Goal: Task Accomplishment & Management: Manage account settings

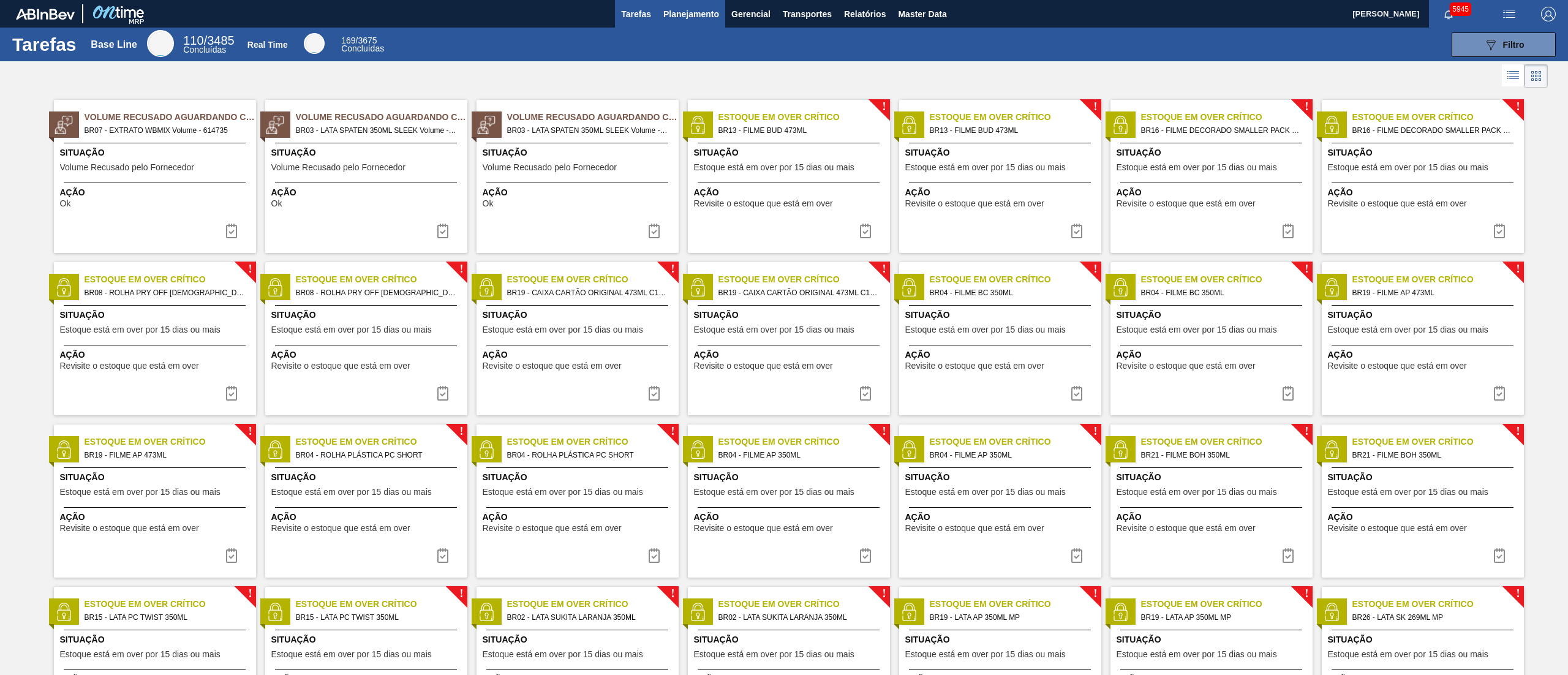
click at [690, 23] on button "Planejamento" at bounding box center [691, 13] width 68 height 27
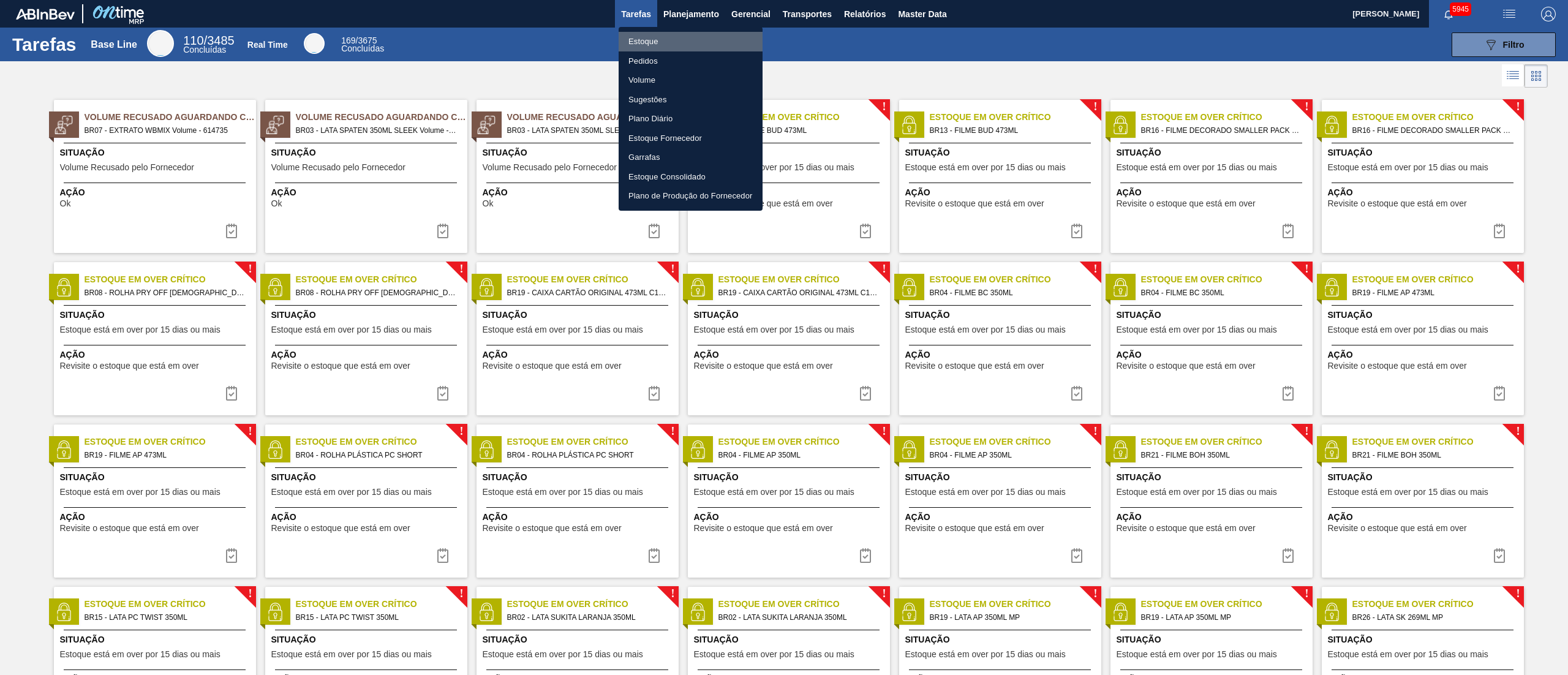
click at [637, 39] on li "Estoque" at bounding box center [690, 41] width 144 height 20
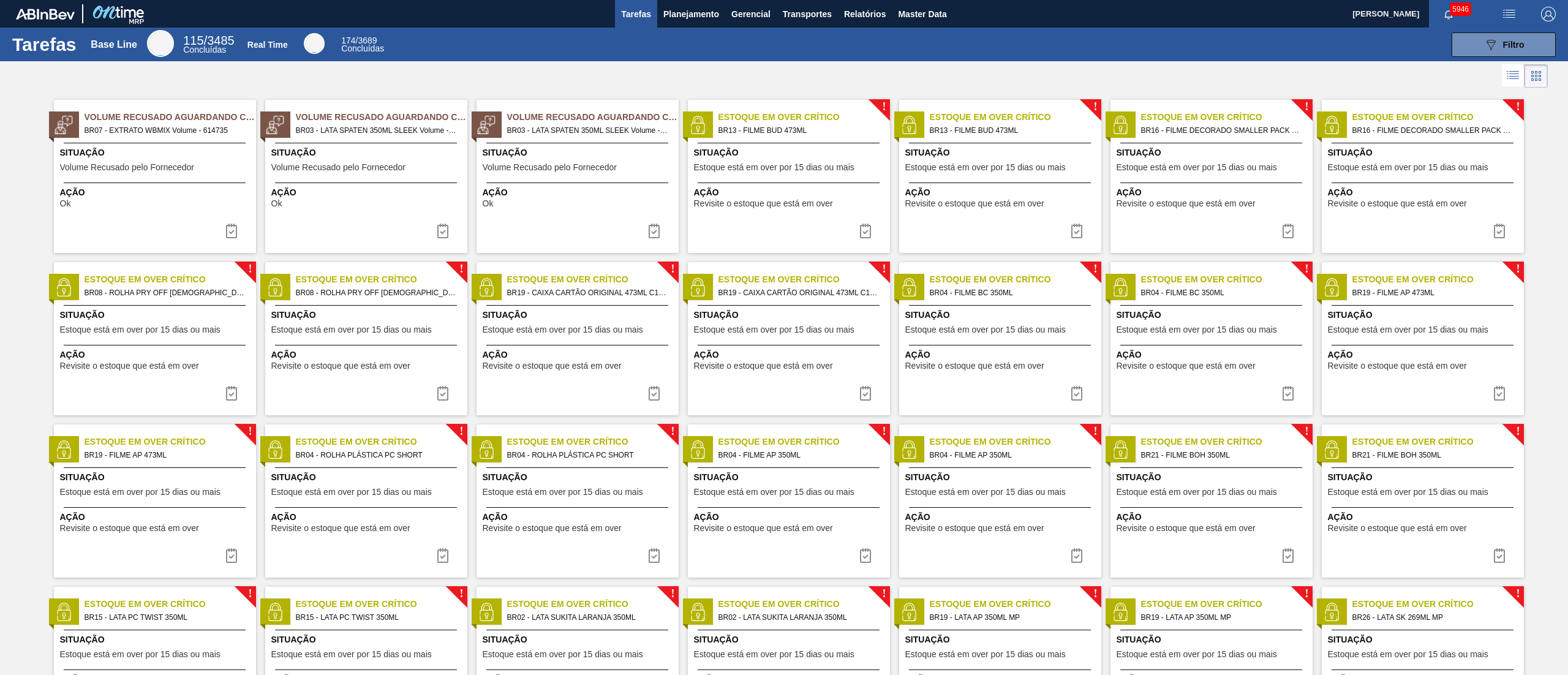
click at [691, 29] on div "Tarefas Base Line 115 / 3485 Concluídas Real Time 174 / 3689 Concluídas 089F7B8…" at bounding box center [784, 44] width 1568 height 34
click at [669, 1] on button "Planejamento" at bounding box center [691, 13] width 68 height 27
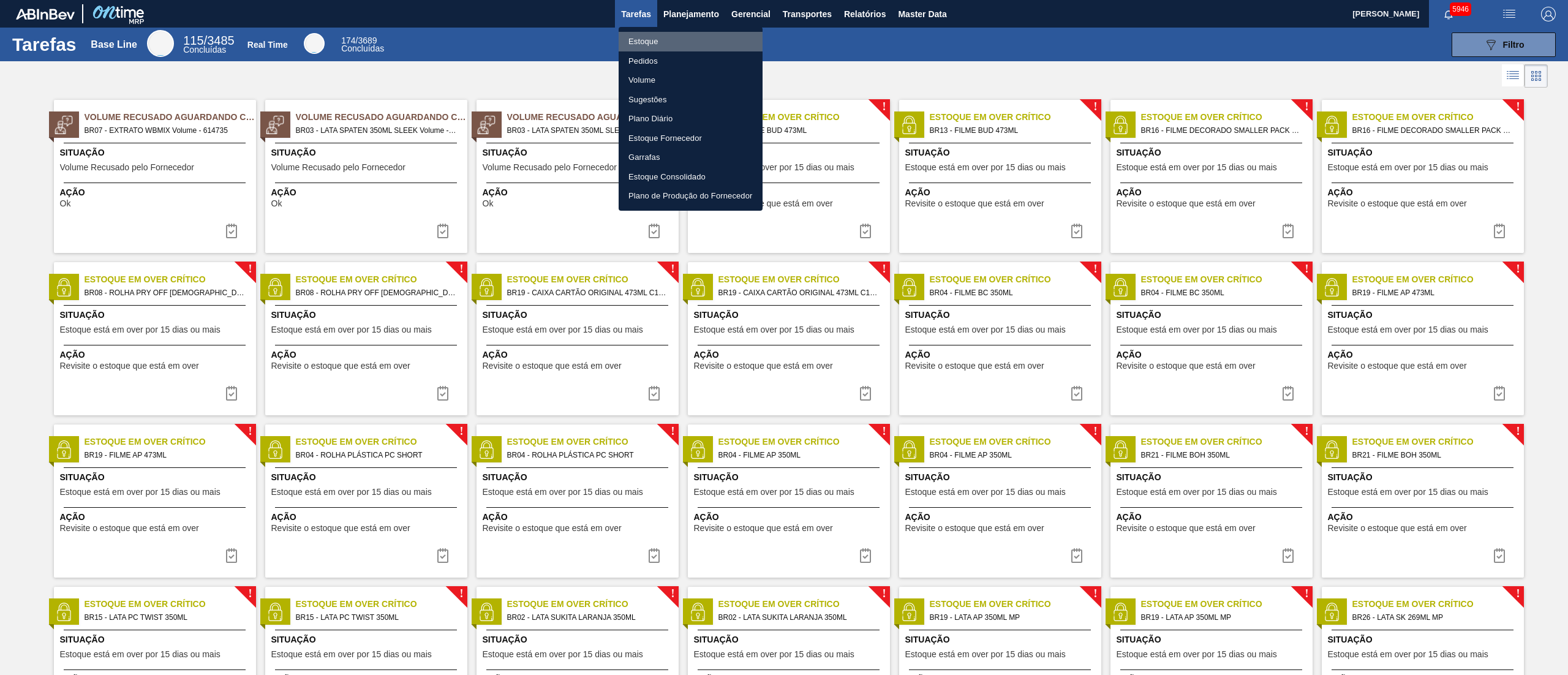
click at [643, 41] on li "Estoque" at bounding box center [690, 41] width 144 height 20
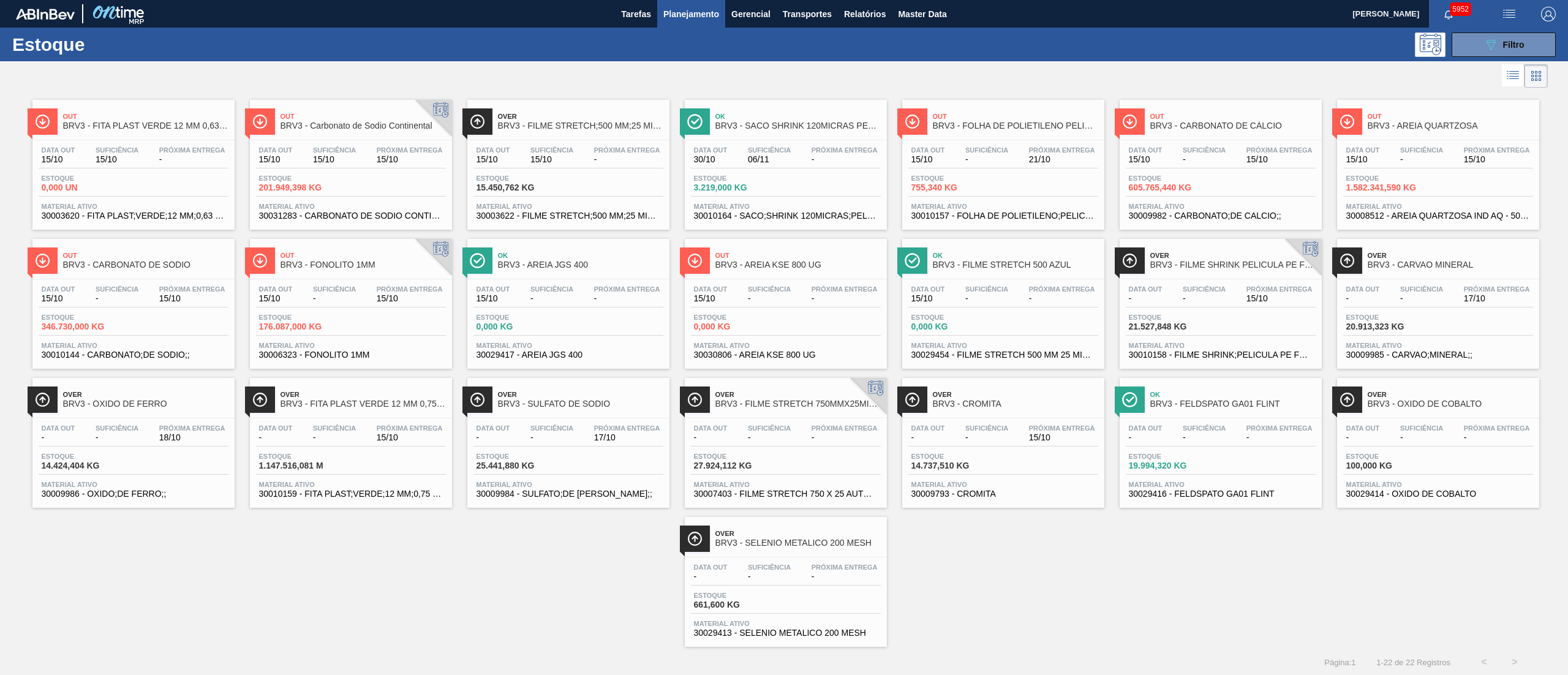
click at [361, 152] on div "Data [DATE] Suficiência 15/10 Próxima Entrega 15/10" at bounding box center [351, 157] width 190 height 22
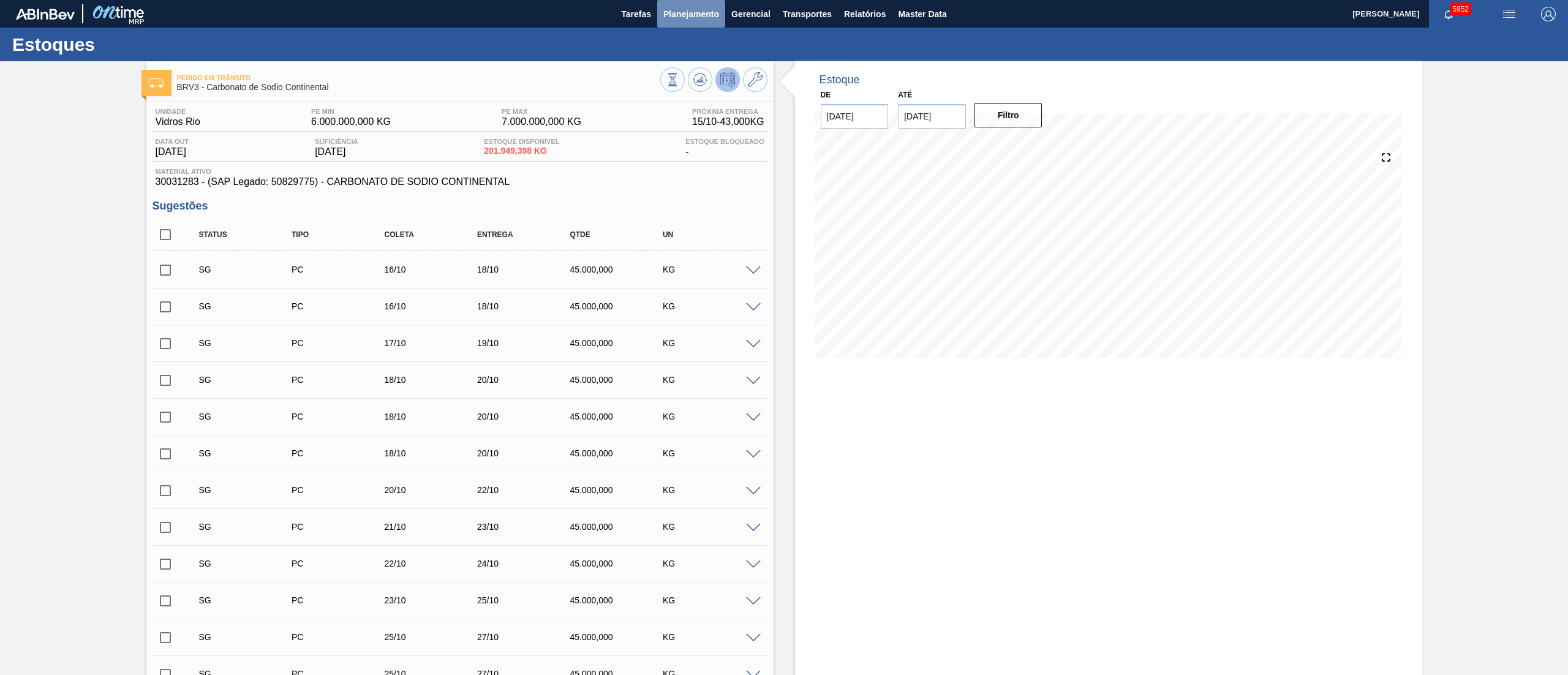
click at [683, 7] on span "Planejamento" at bounding box center [690, 14] width 55 height 15
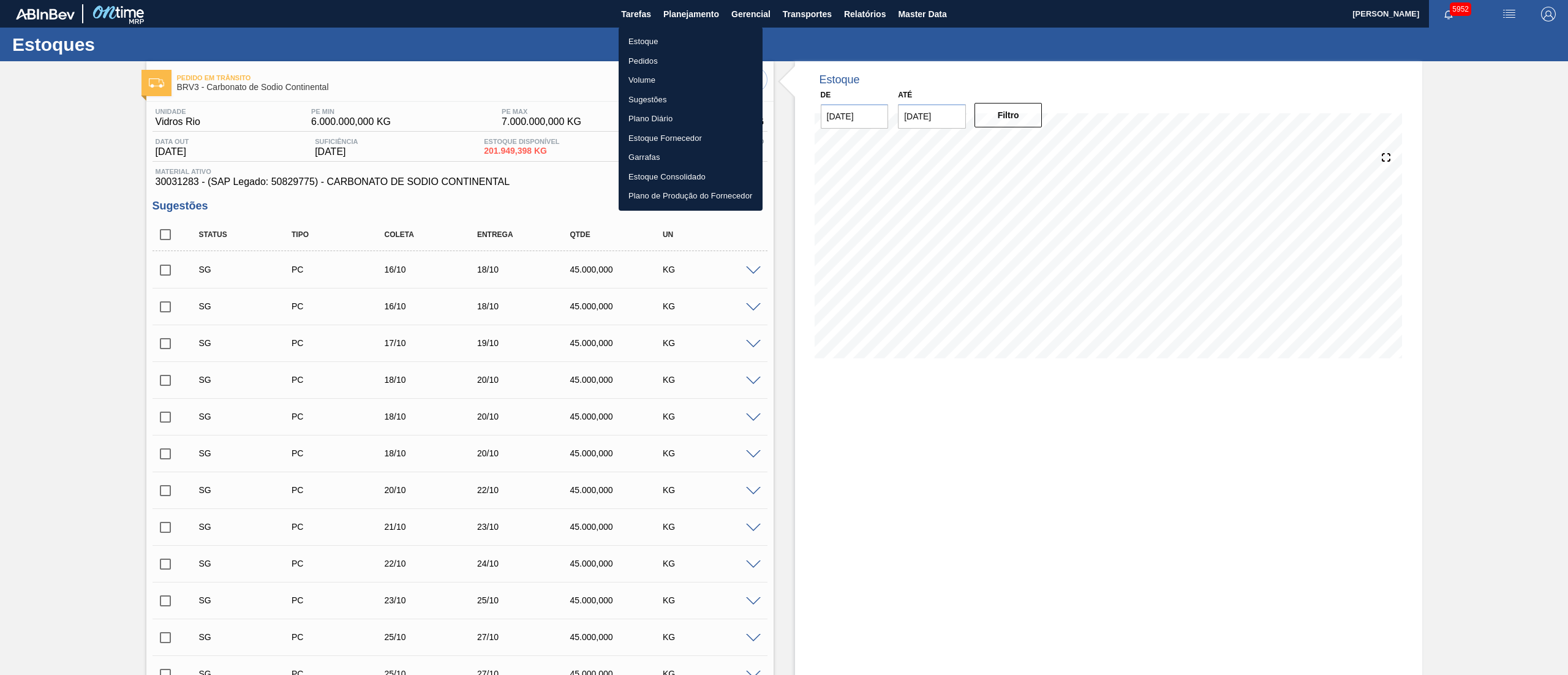
click at [634, 33] on li "Estoque" at bounding box center [690, 41] width 144 height 20
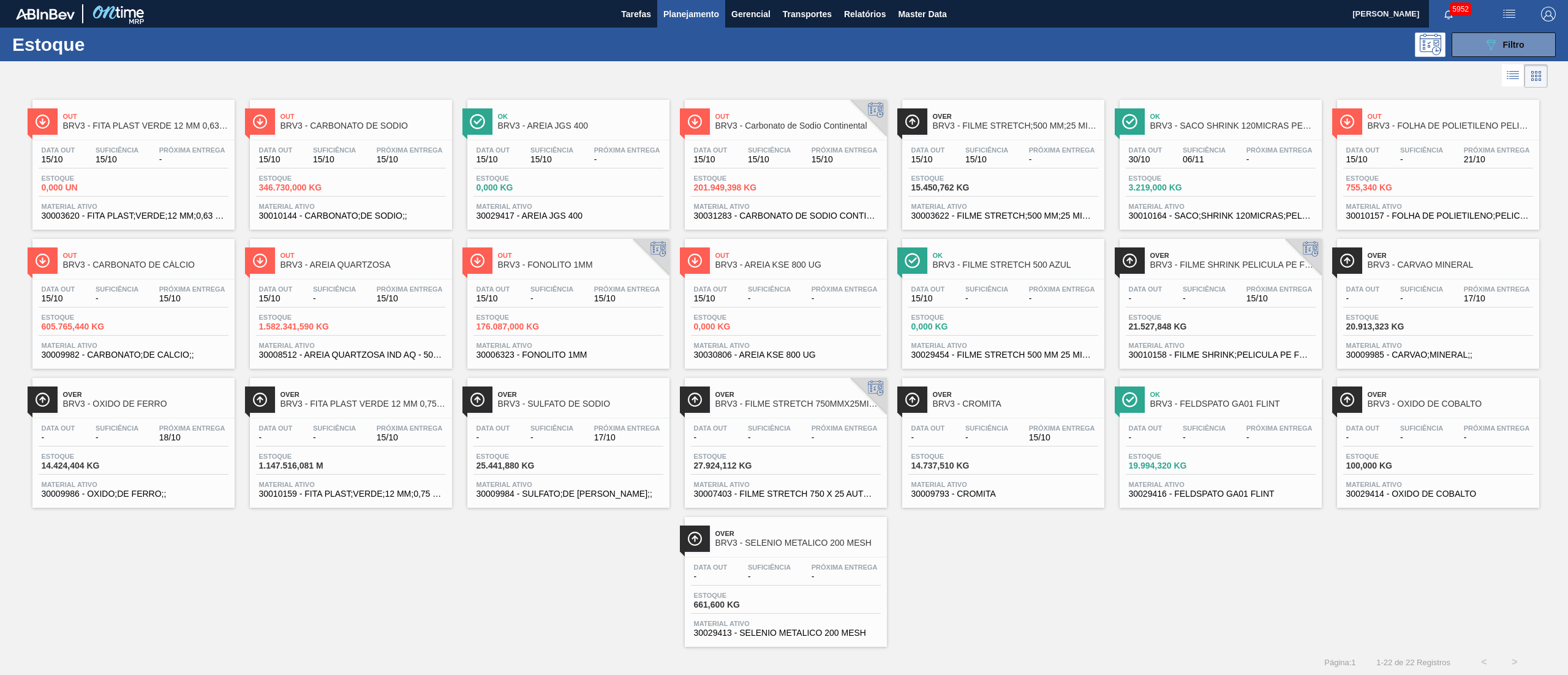
click at [0, 210] on div "Out BRV3 - FITA PLAST VERDE 12 MM 0,63 MM 2000 M Data [DATE] Suficiência 15/10 …" at bounding box center [784, 368] width 1568 height 556
click at [888, 547] on link "Over BRV3 - SELENIO METALICO 200 MESH Data out - Suficiência - Próxima Entrega …" at bounding box center [784, 577] width 217 height 139
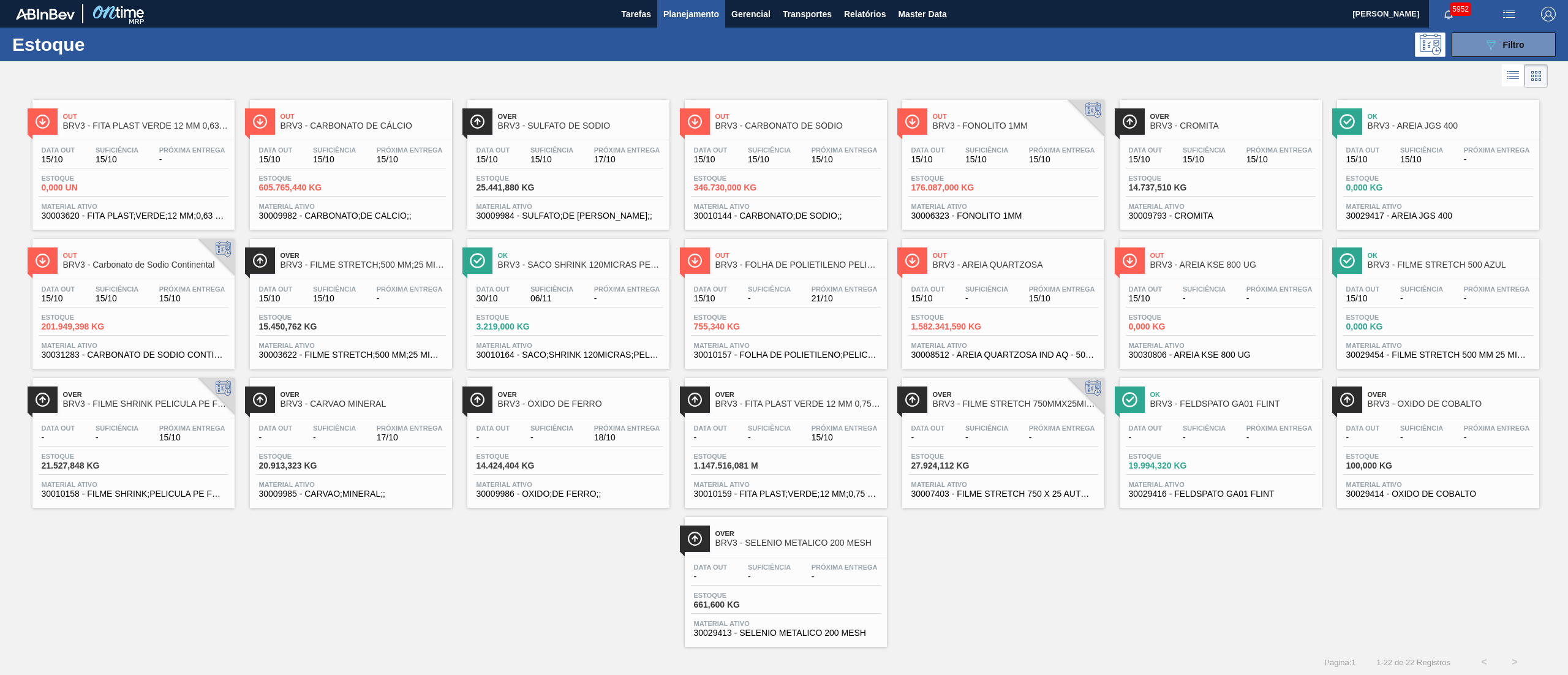
click at [118, 284] on div "Data [DATE] Suficiência 15/10 Próxima Entrega 15/10 Estoque 201.949,398 KG Mate…" at bounding box center [133, 321] width 202 height 83
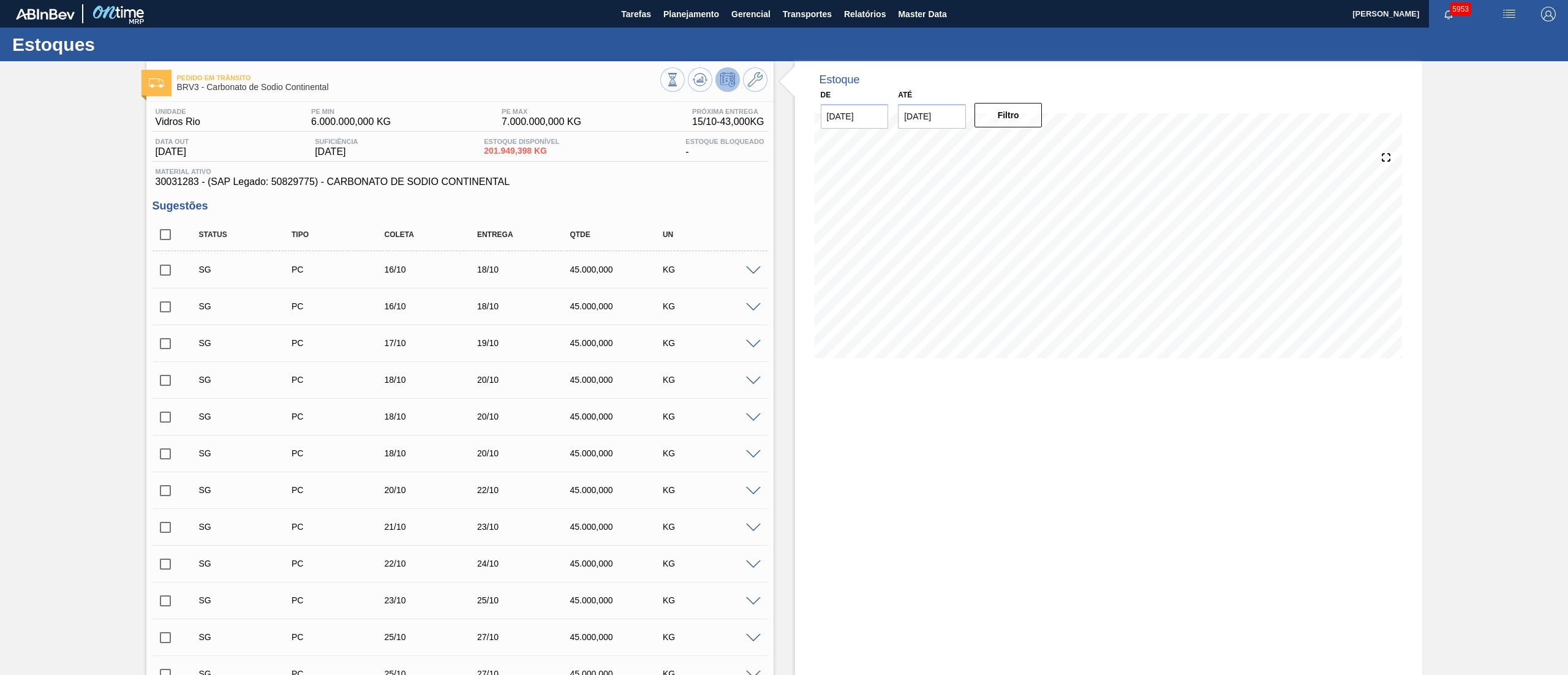
click at [162, 230] on input "checkbox" at bounding box center [165, 234] width 26 height 26
checkbox input "true"
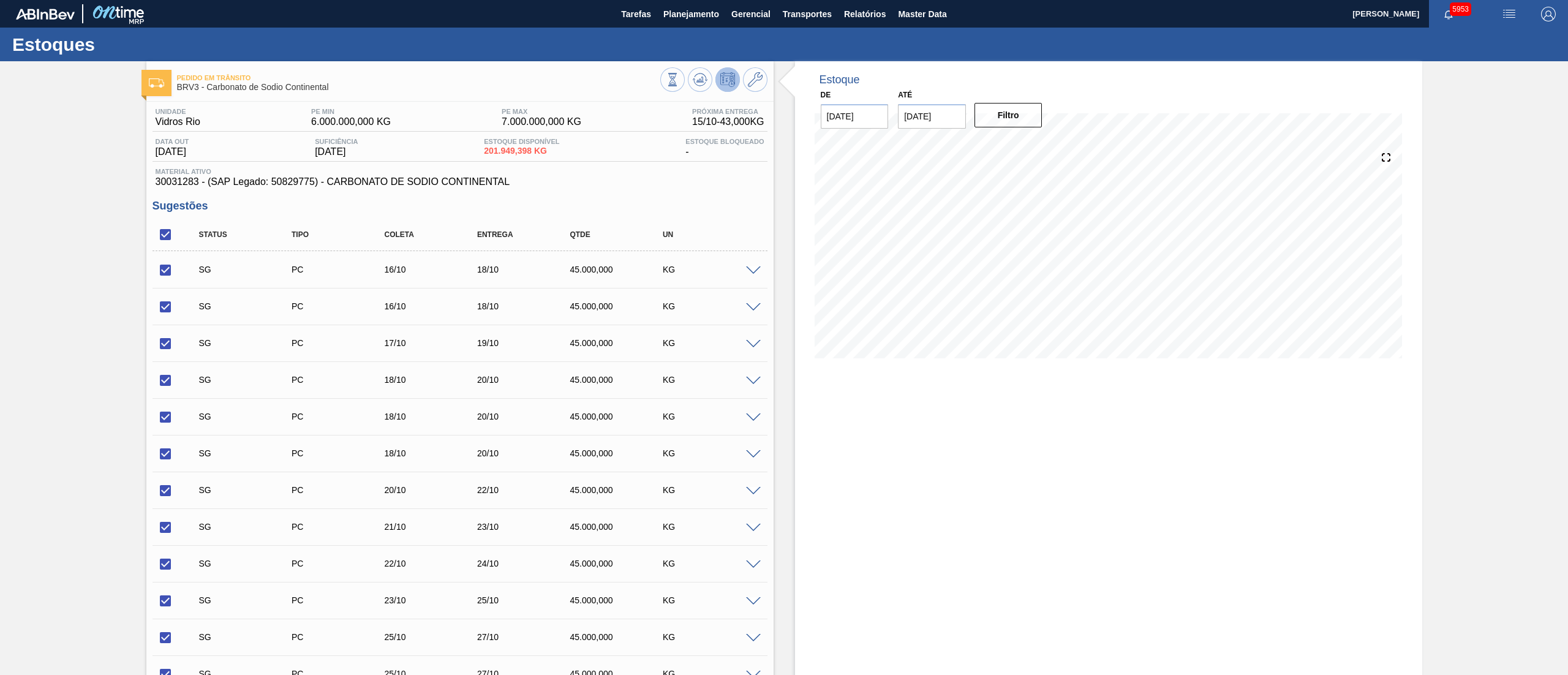
checkbox input "true"
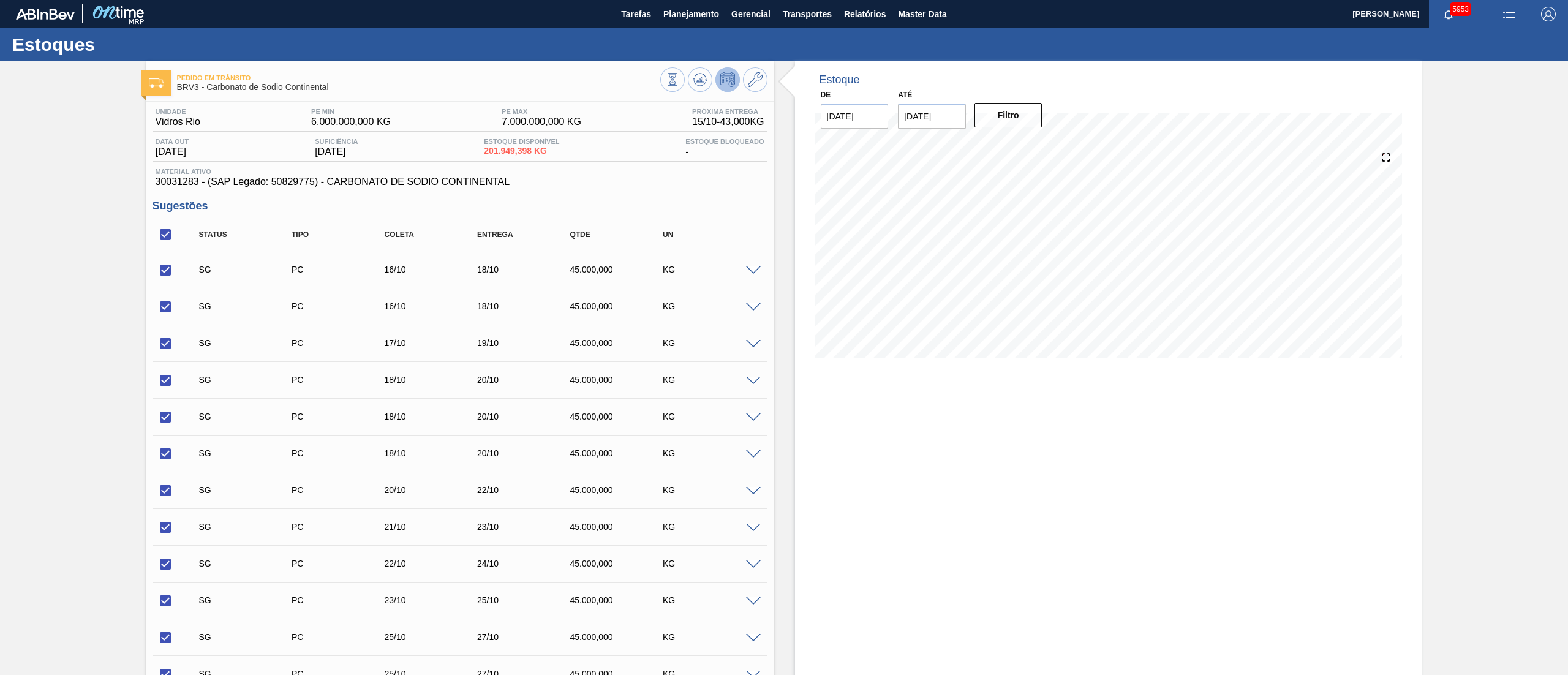
checkbox input "true"
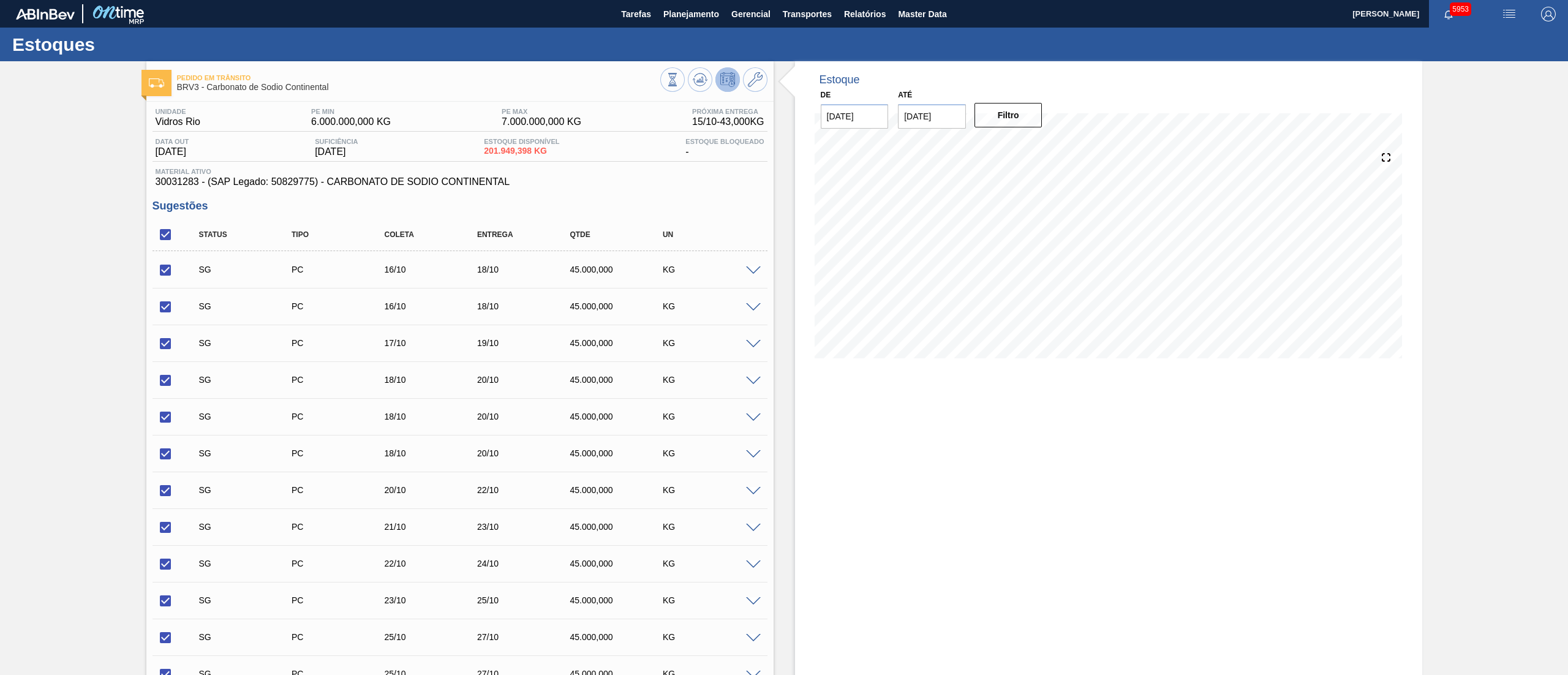
checkbox input "true"
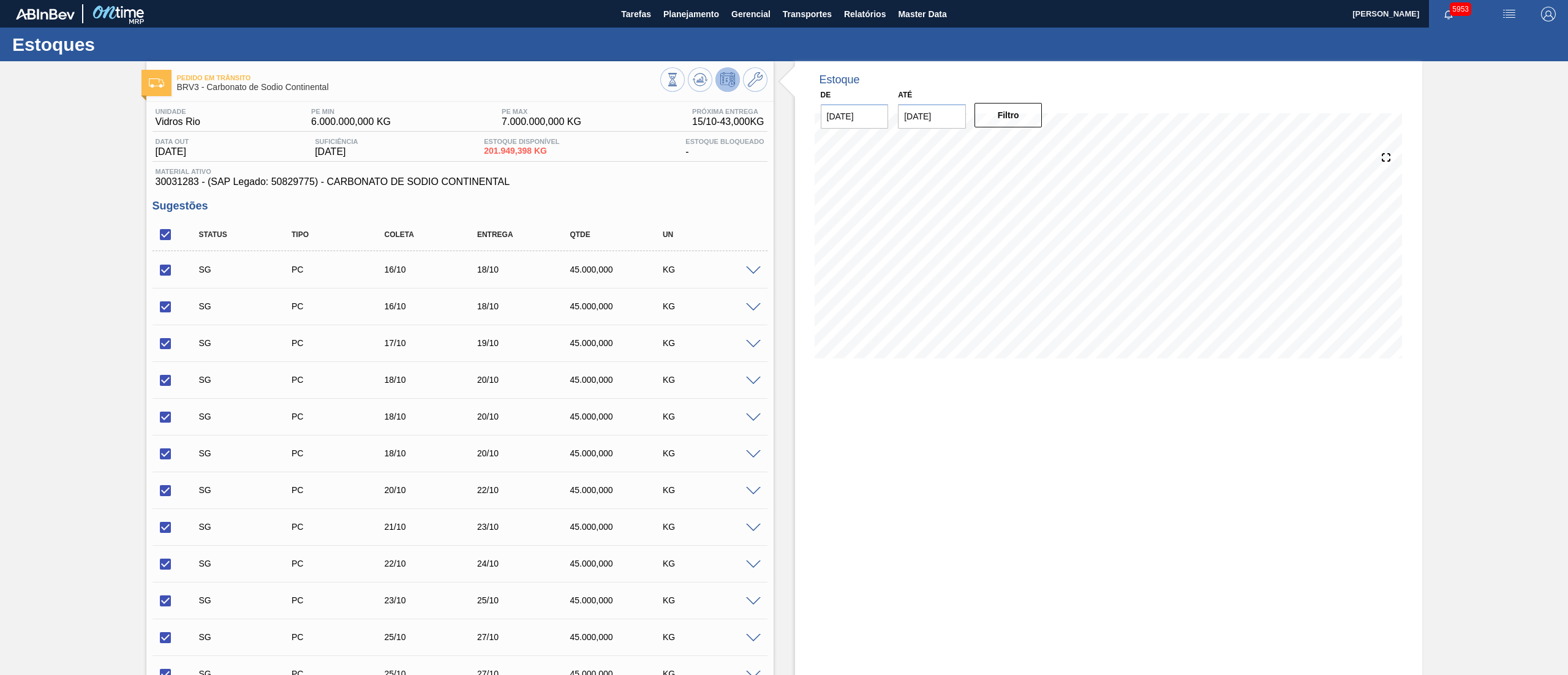
checkbox input "true"
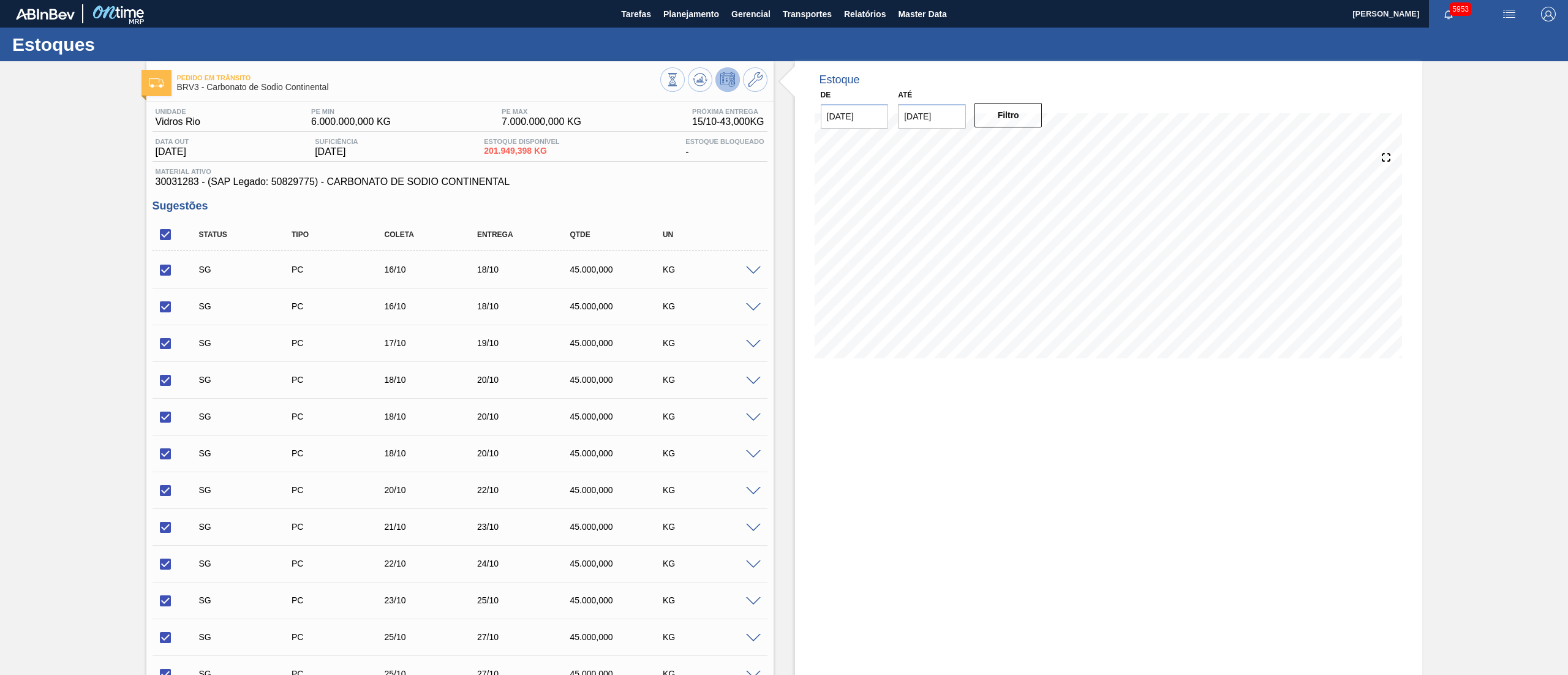
checkbox input "true"
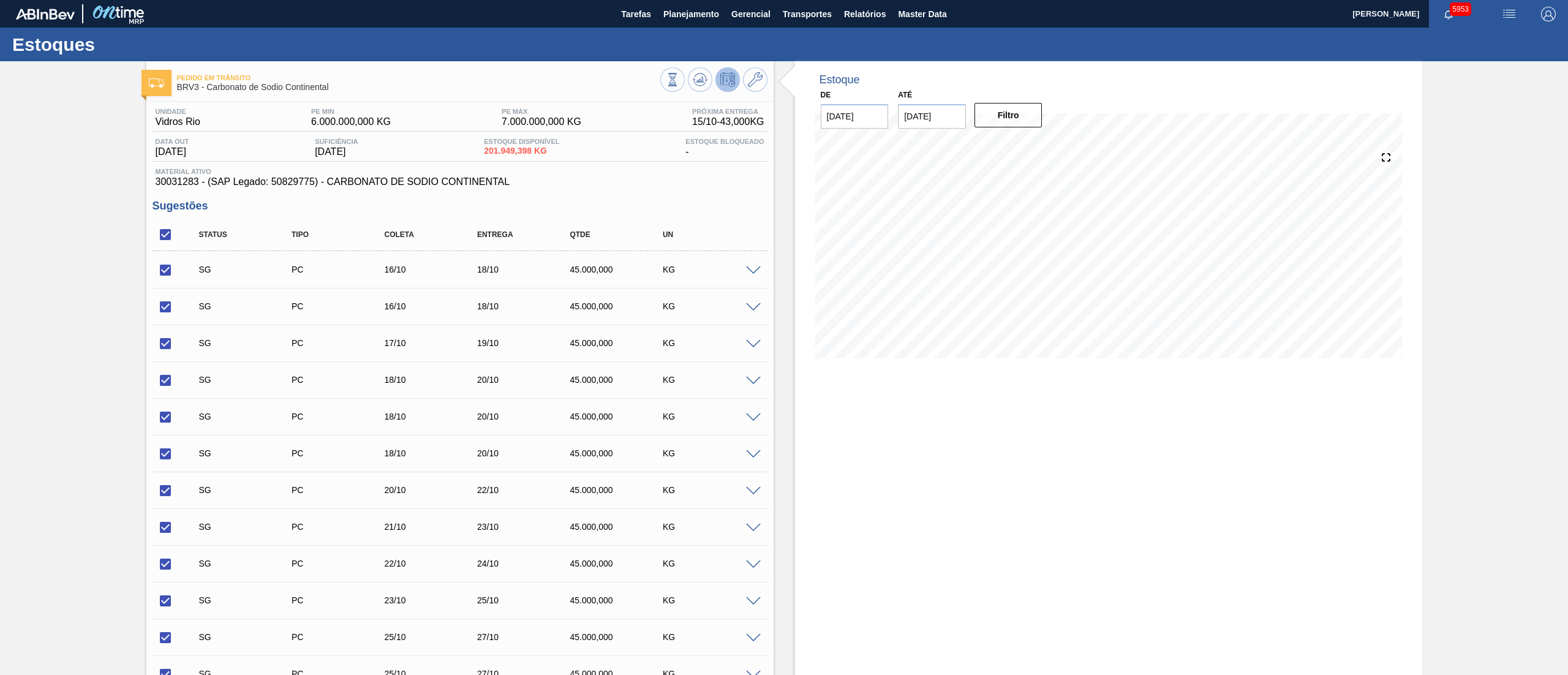
checkbox input "true"
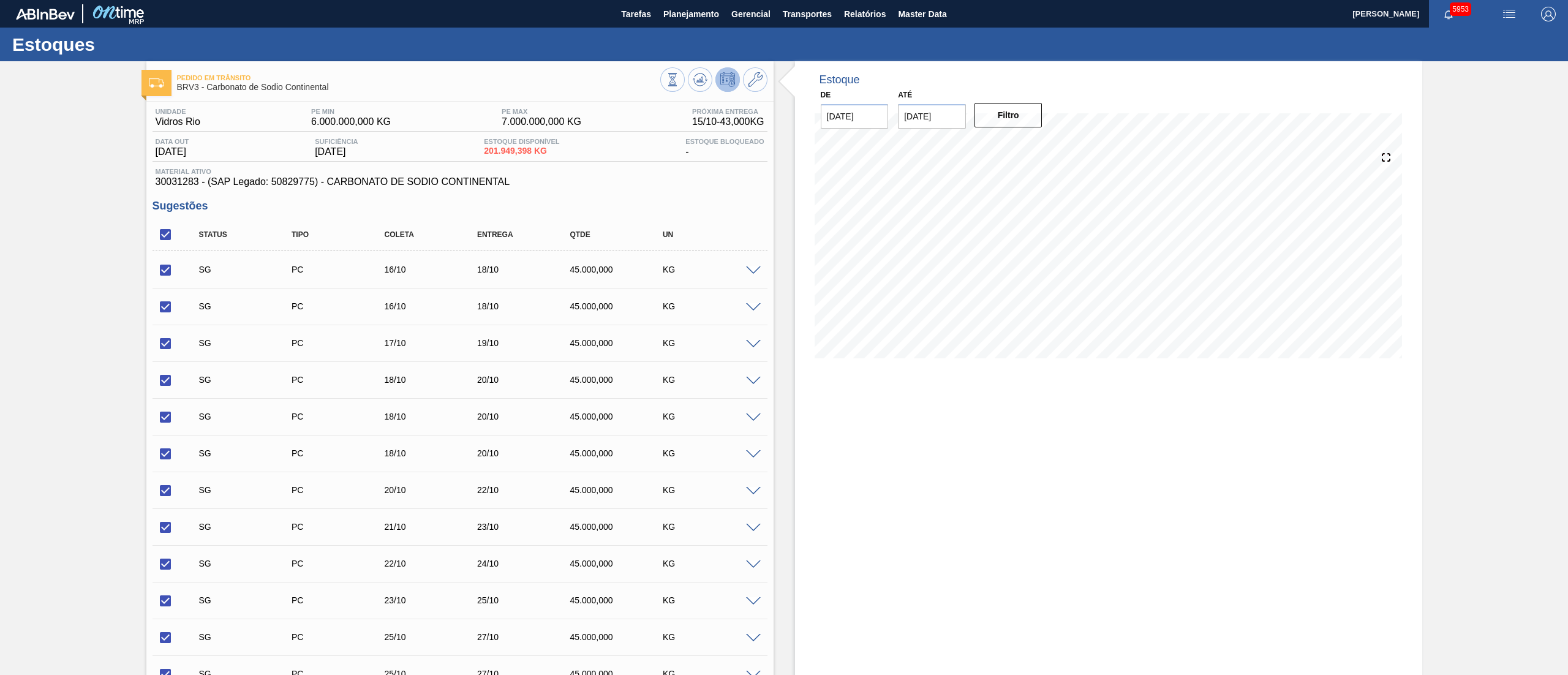
checkbox input "true"
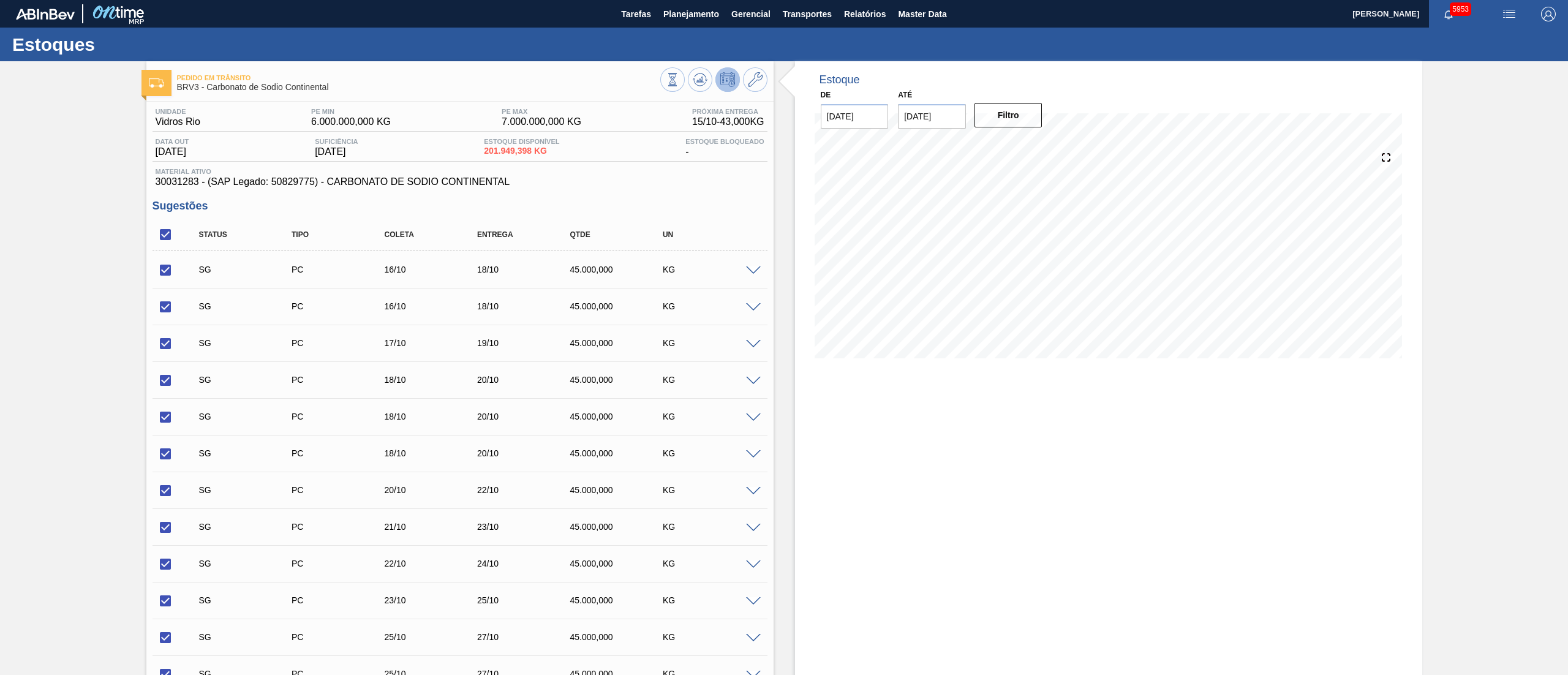
checkbox input "true"
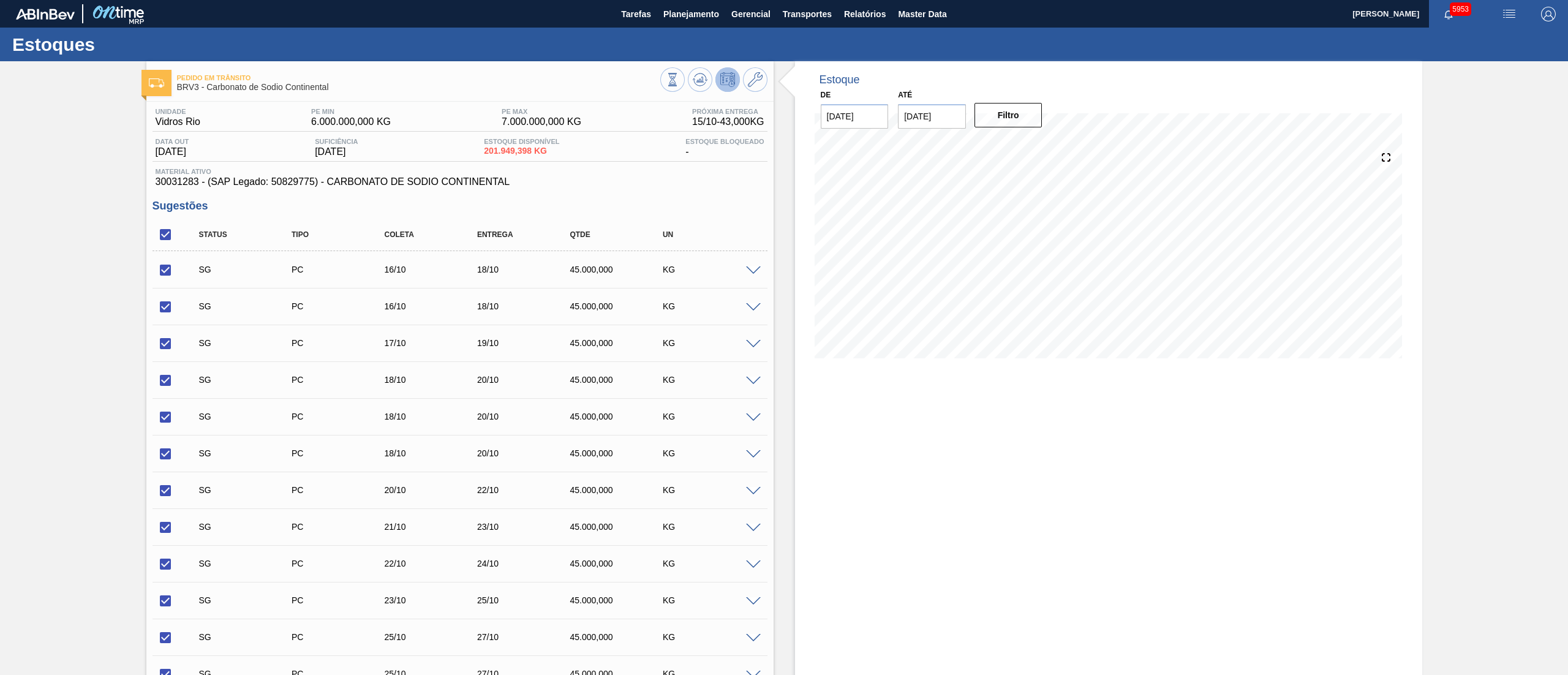
checkbox input "true"
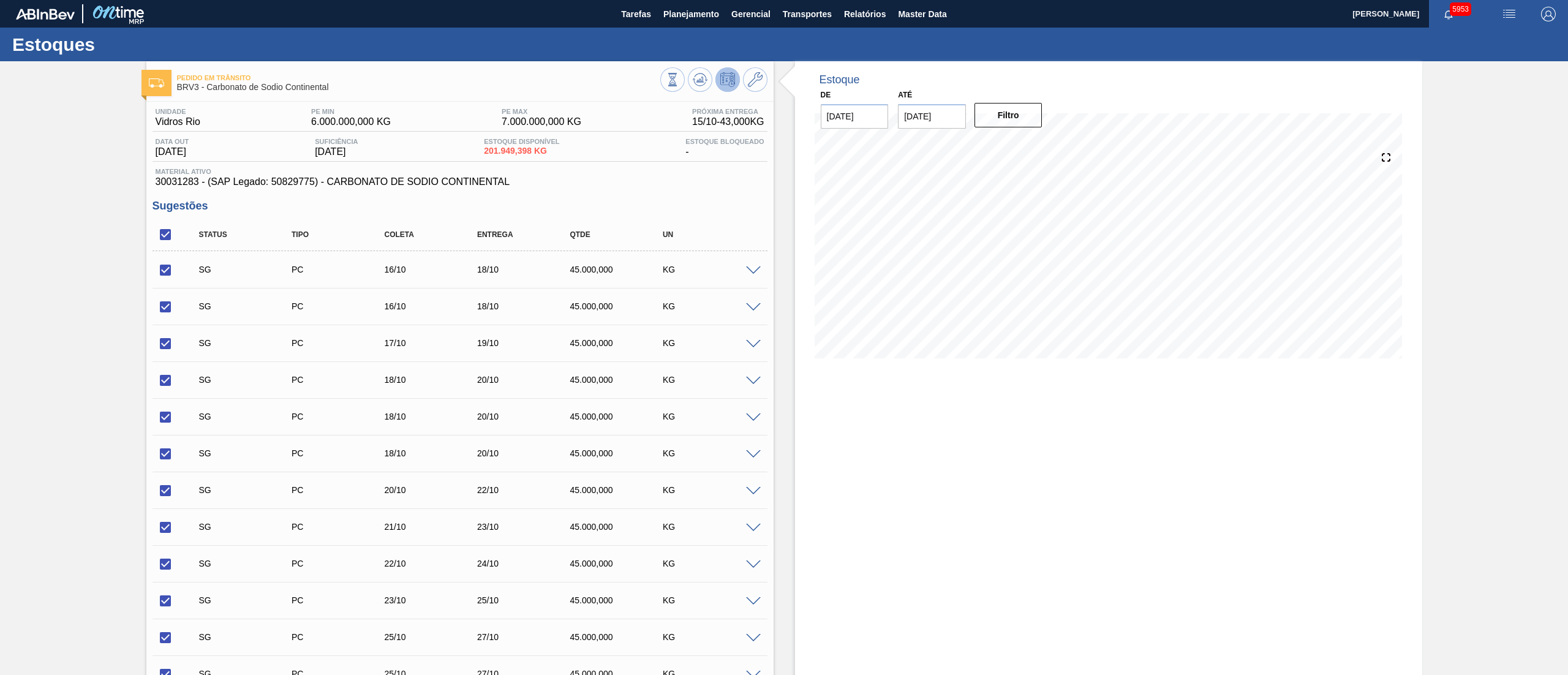
checkbox input "true"
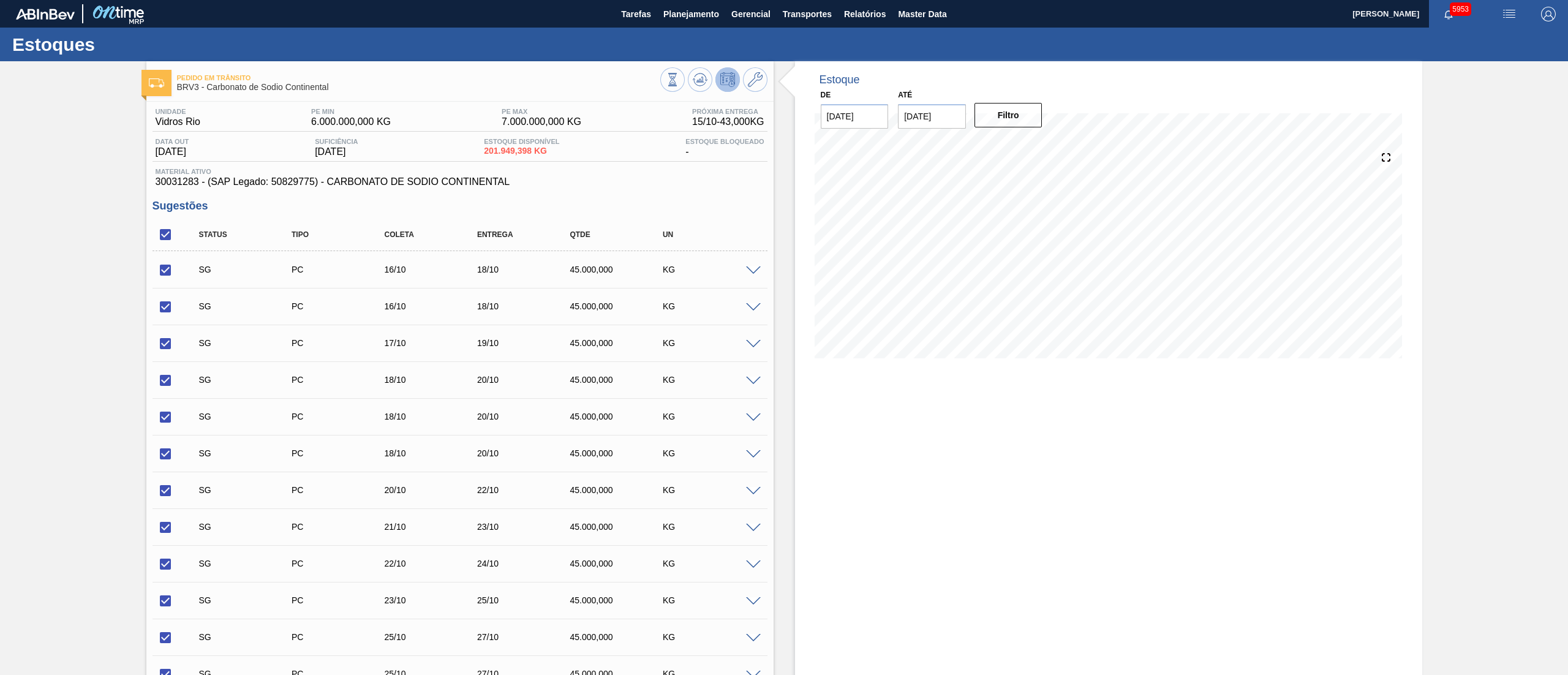
checkbox input "true"
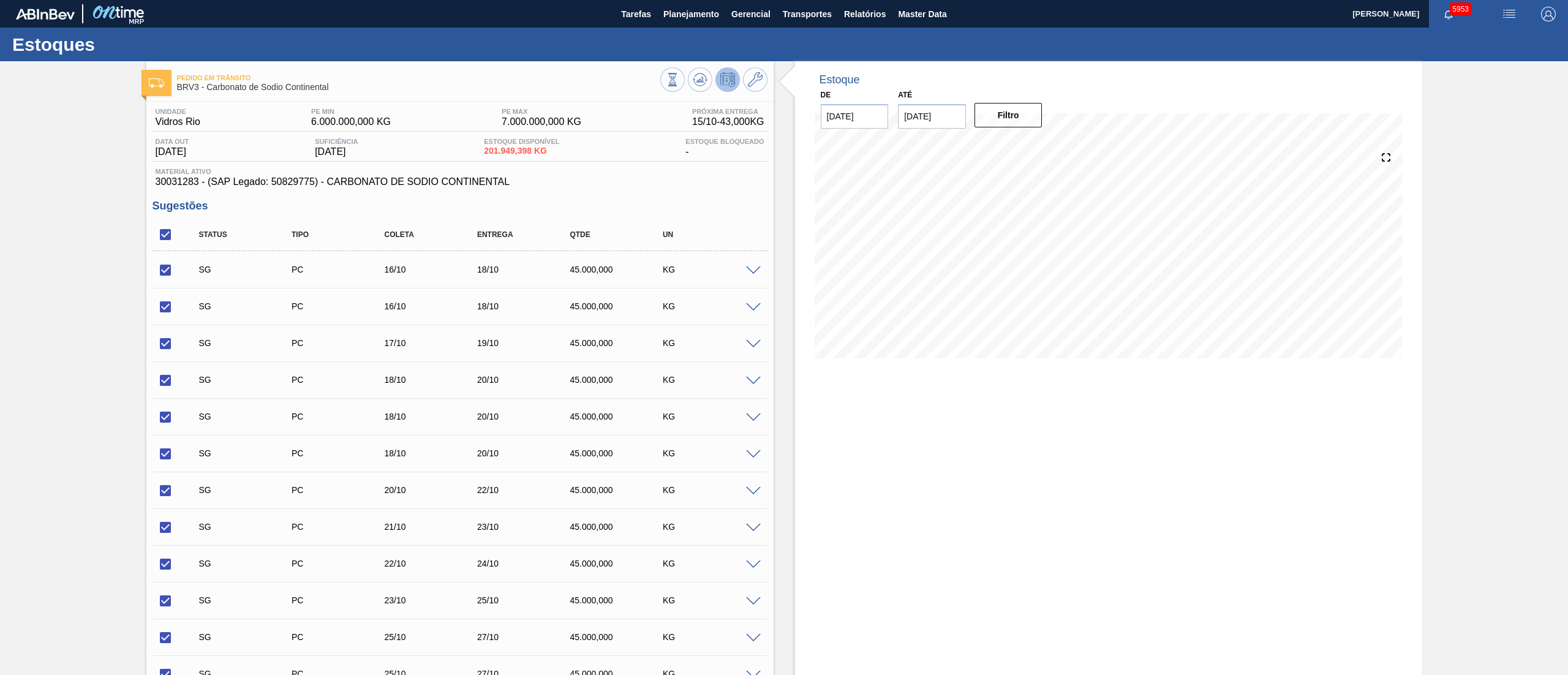
checkbox input "true"
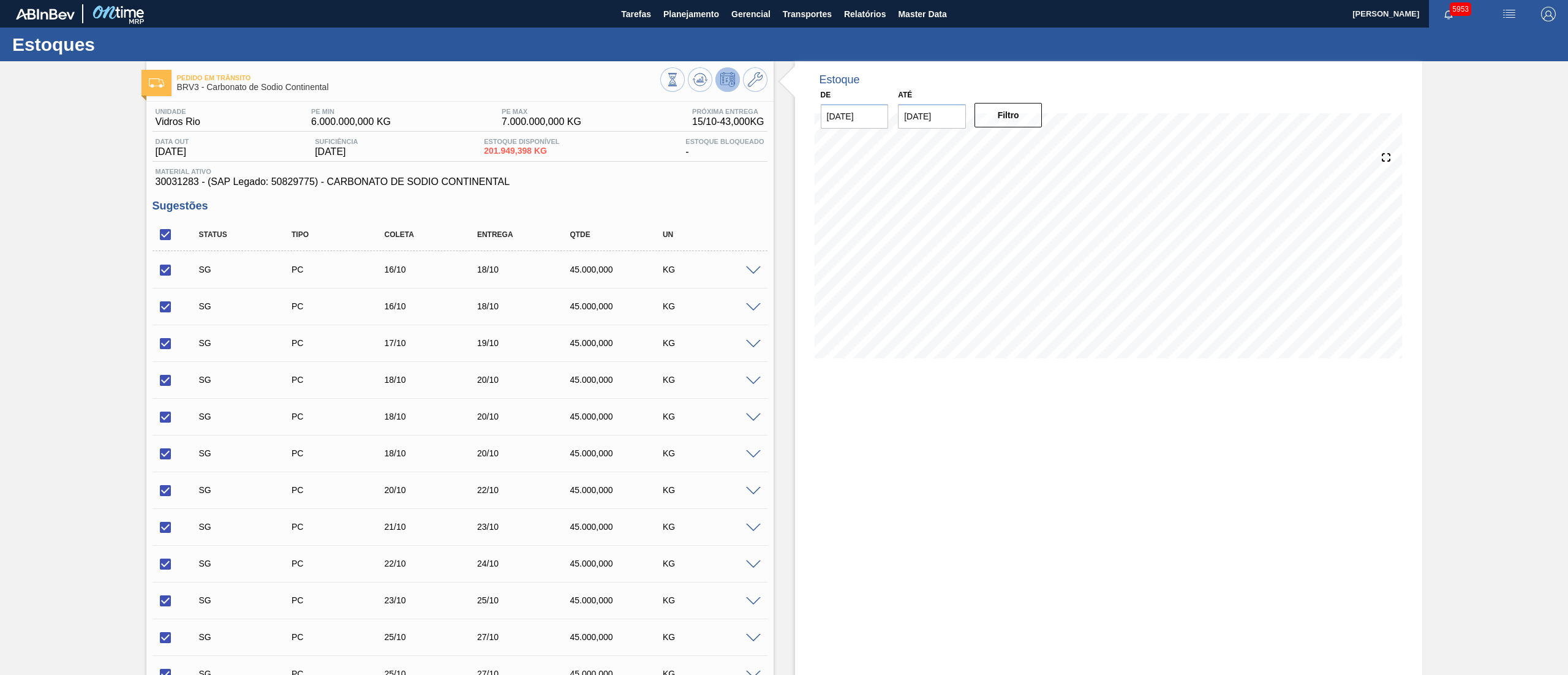
checkbox input "true"
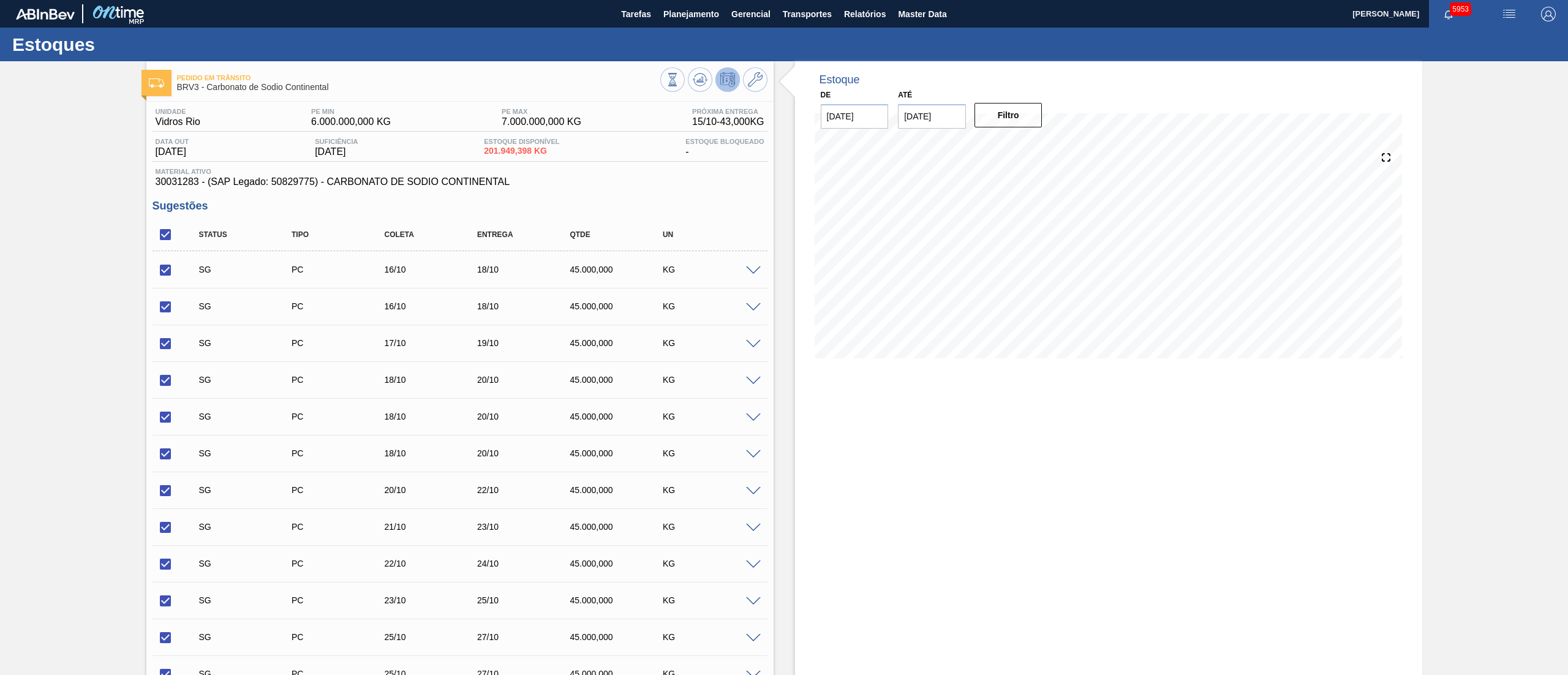
checkbox input "true"
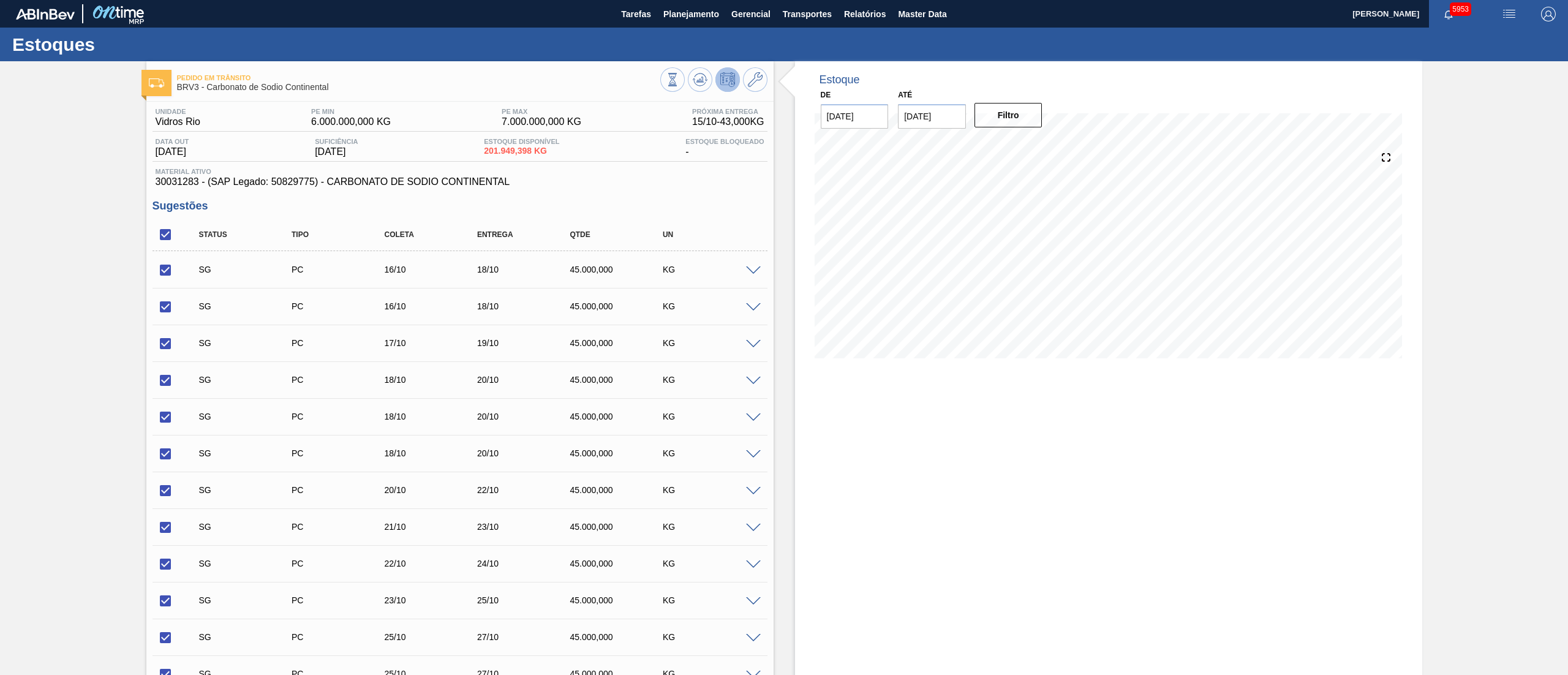
checkbox input "true"
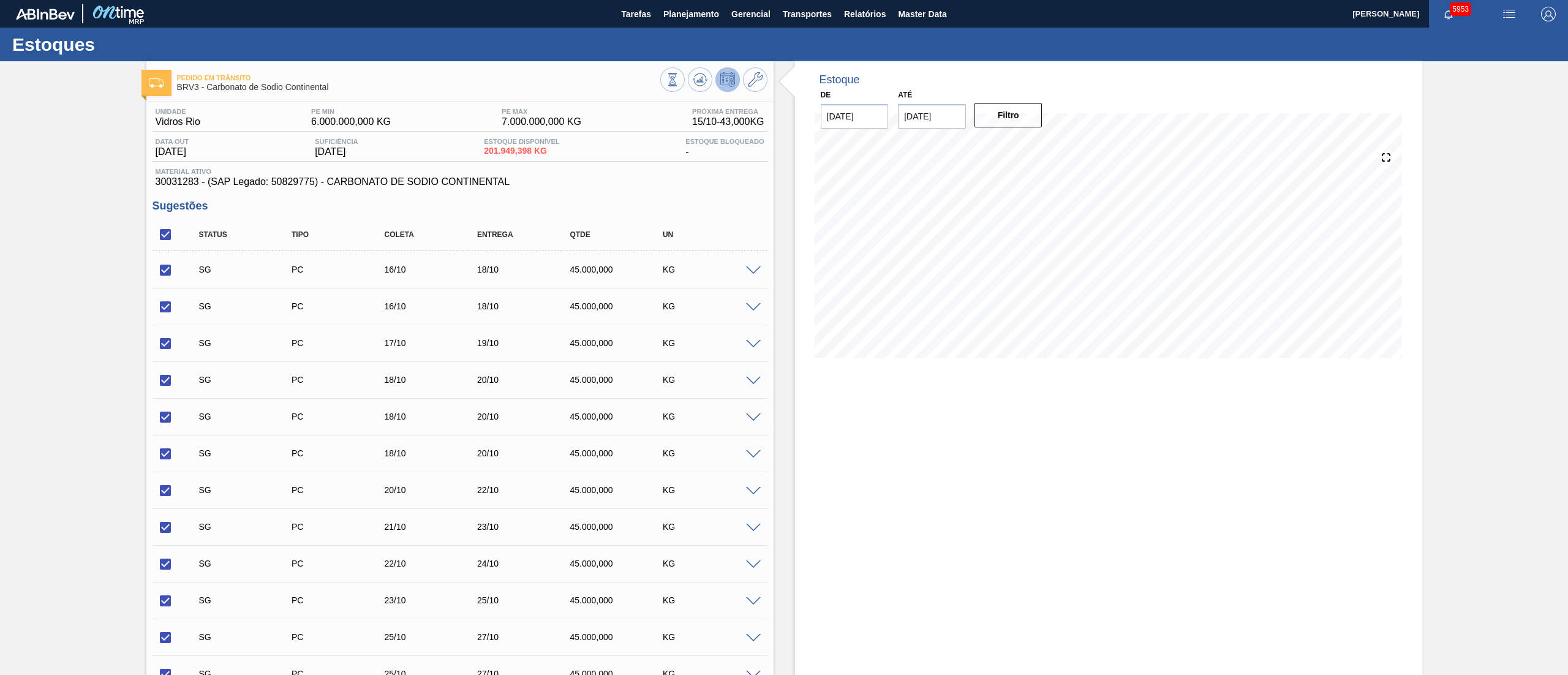
checkbox input "true"
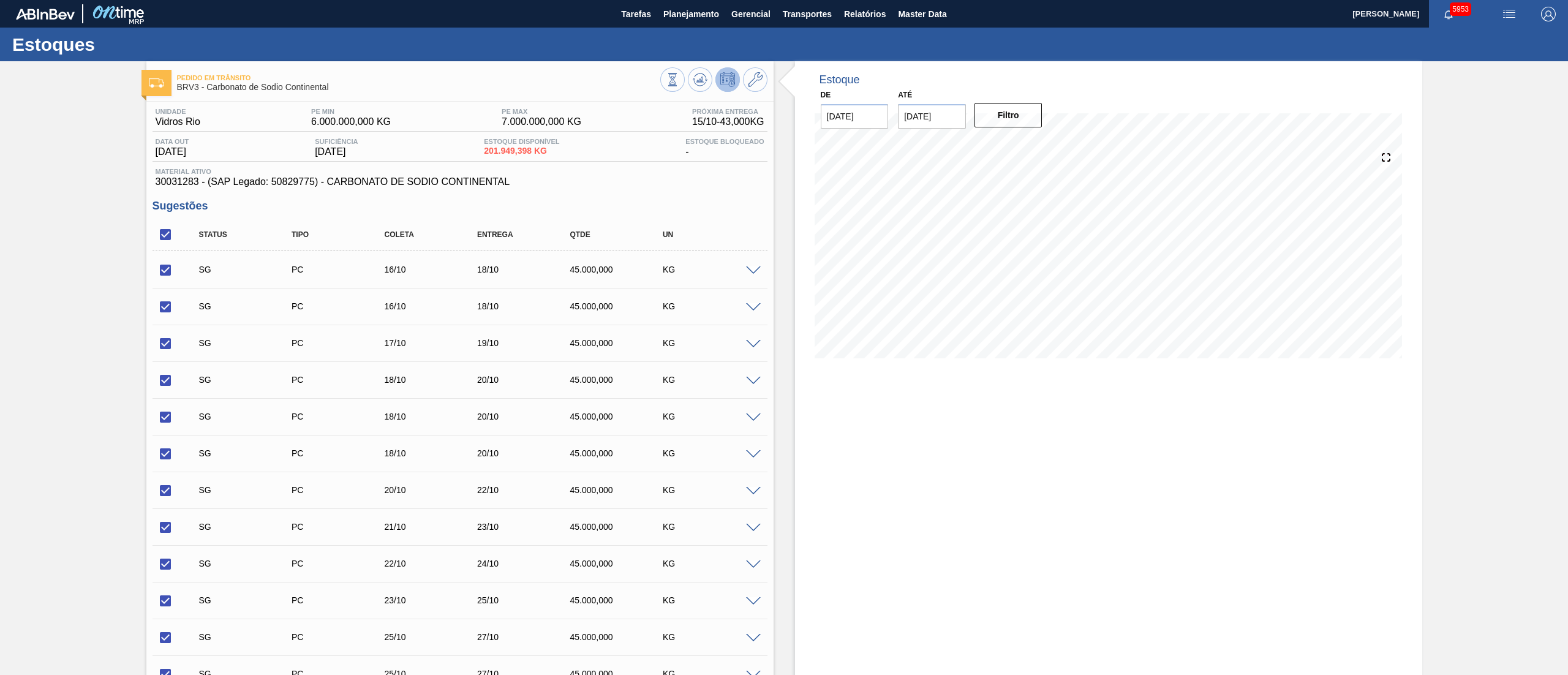
checkbox input "true"
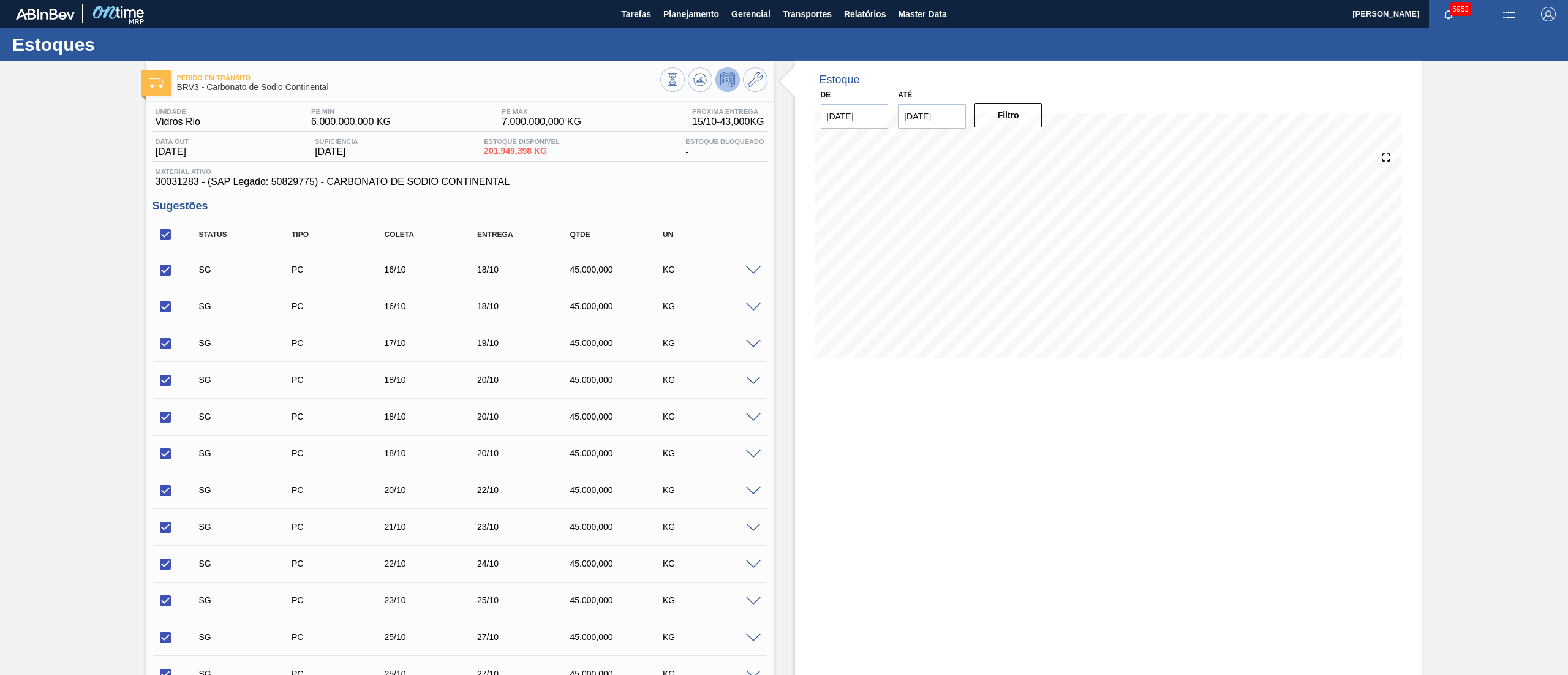
checkbox input "true"
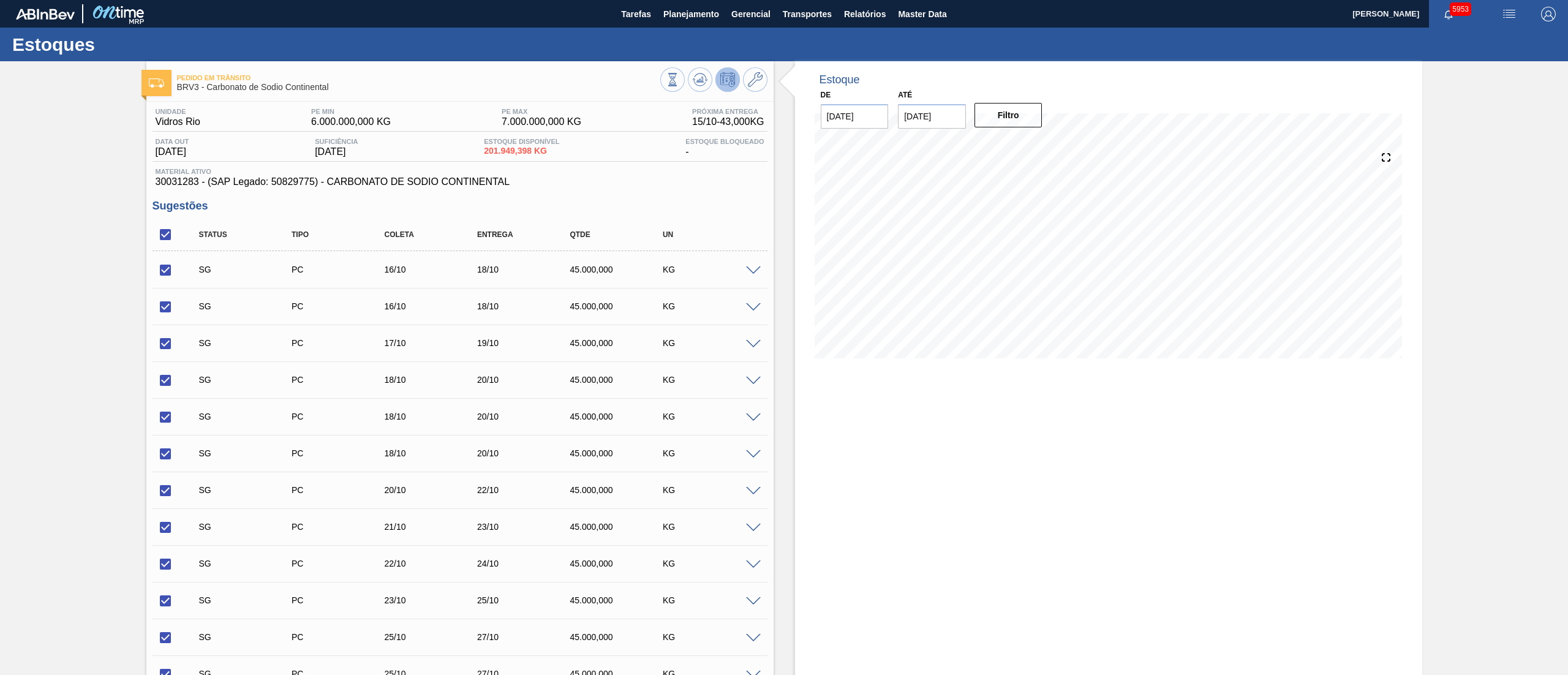
checkbox input "true"
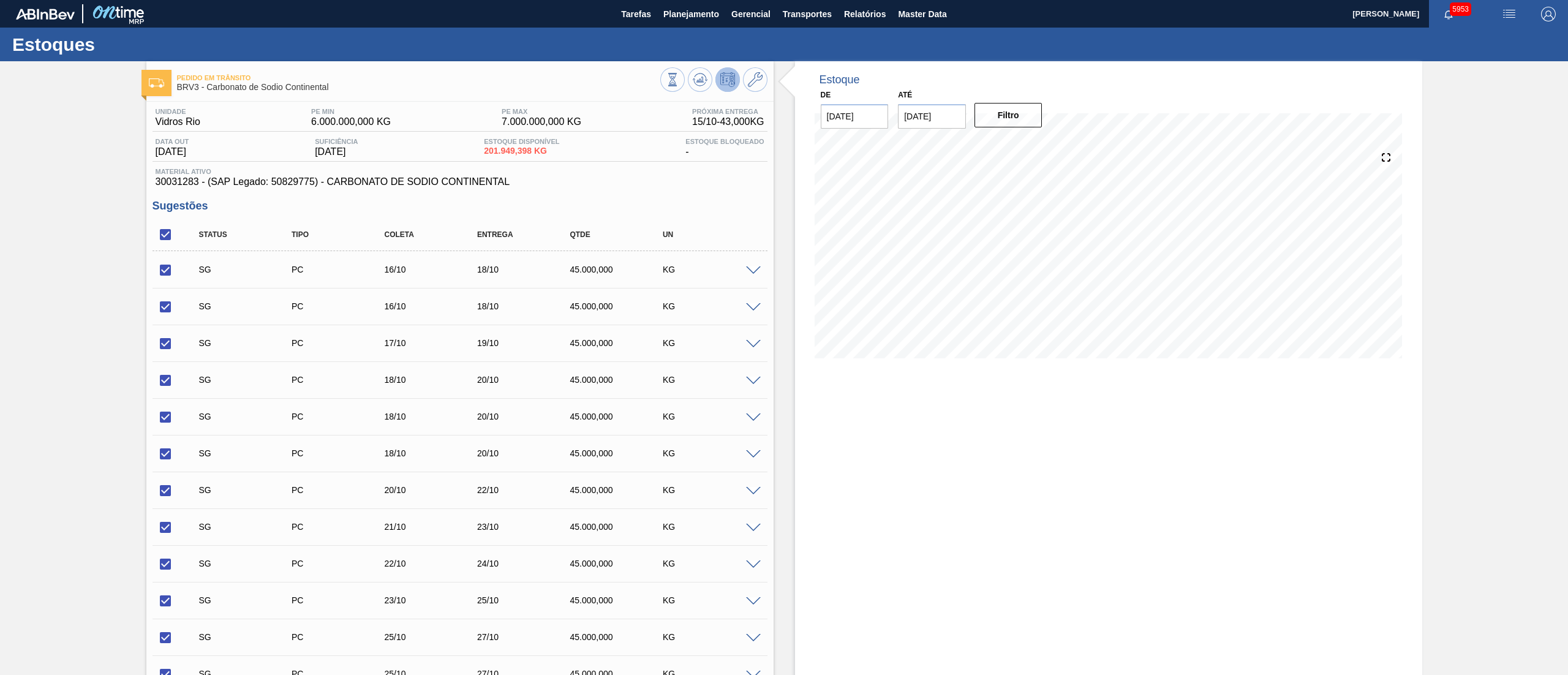
checkbox input "true"
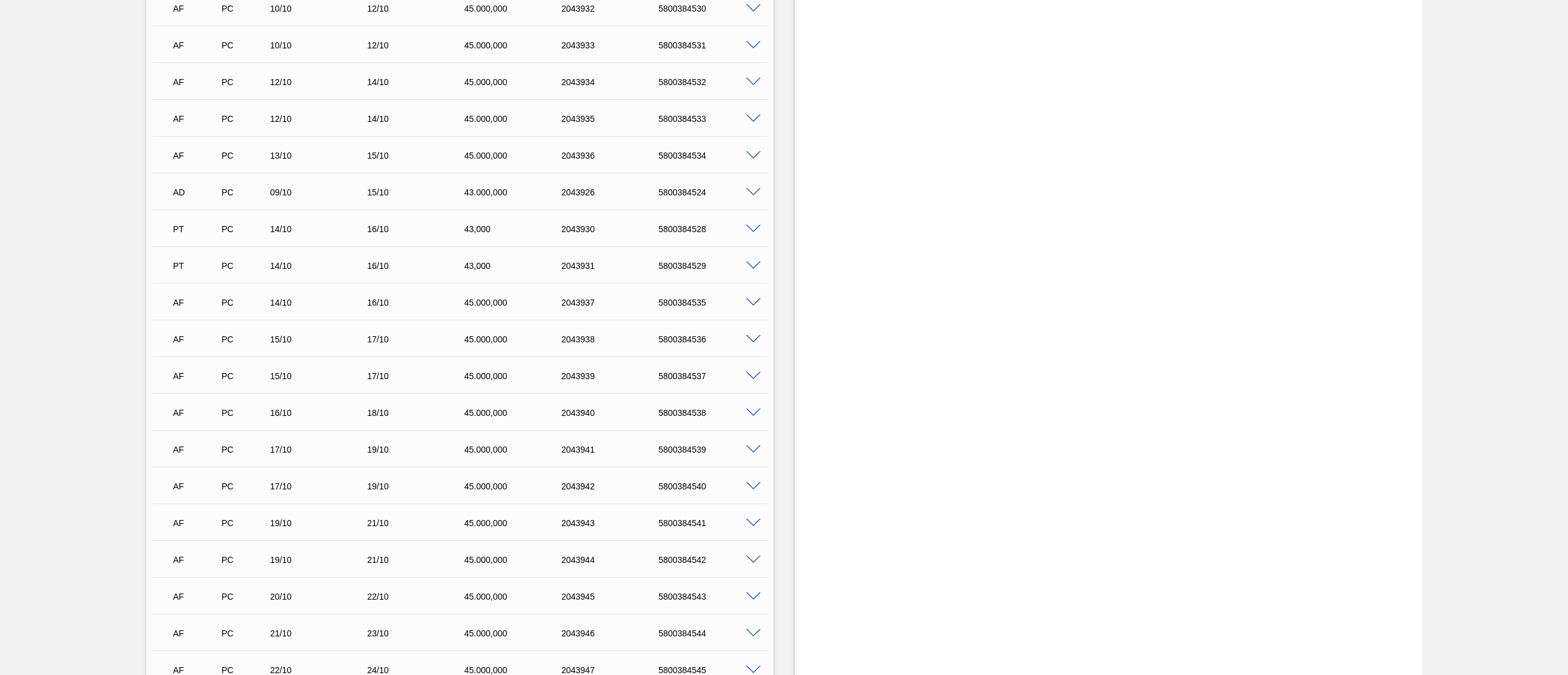
scroll to position [3420, 0]
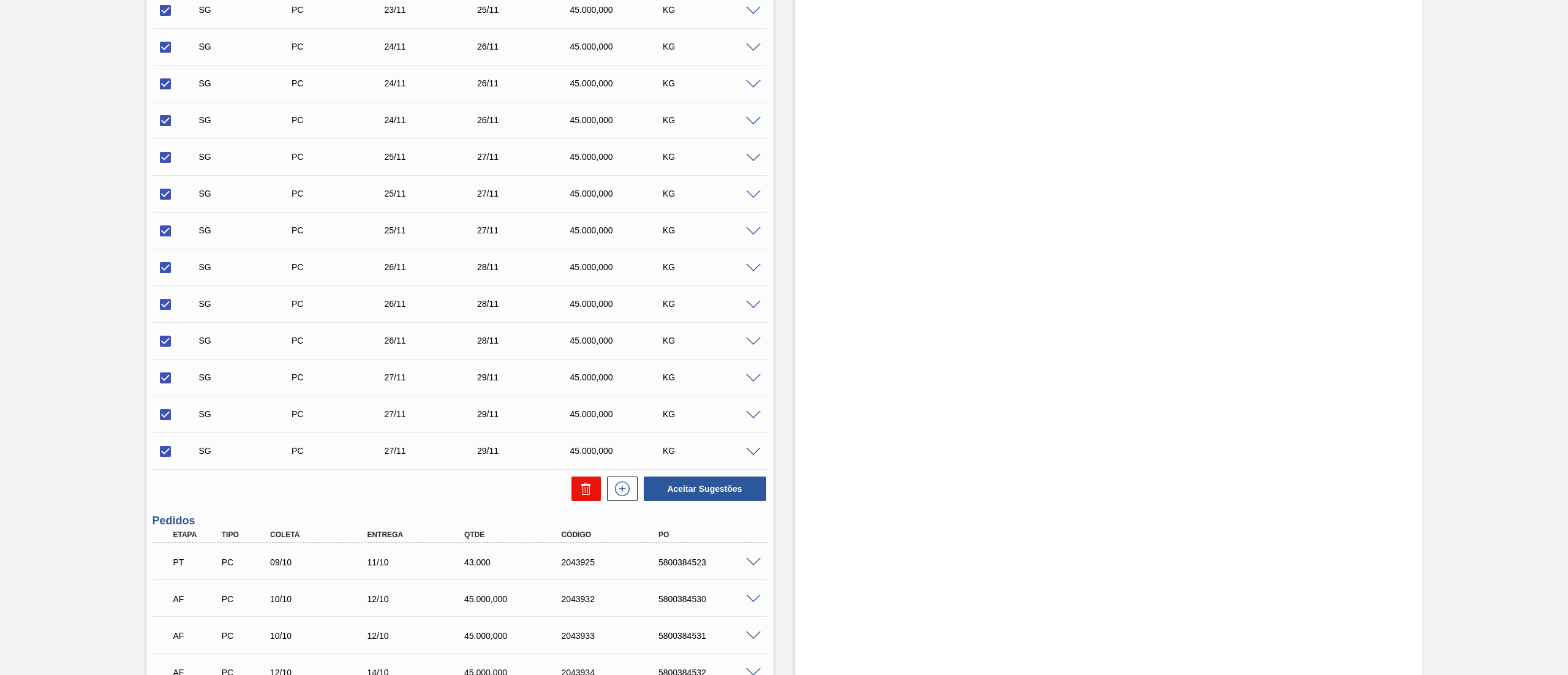
click at [587, 493] on icon at bounding box center [587, 490] width 1 height 6
checkbox input "false"
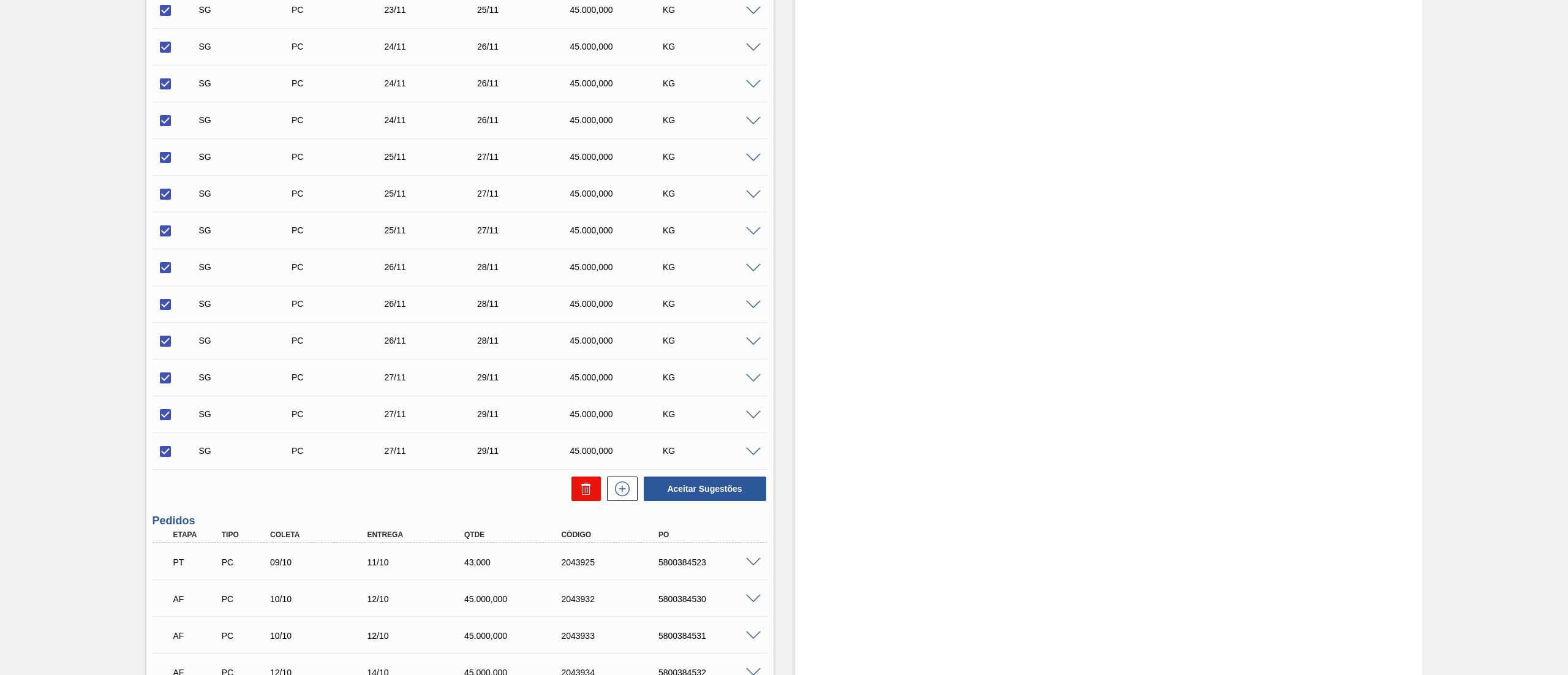
checkbox input "false"
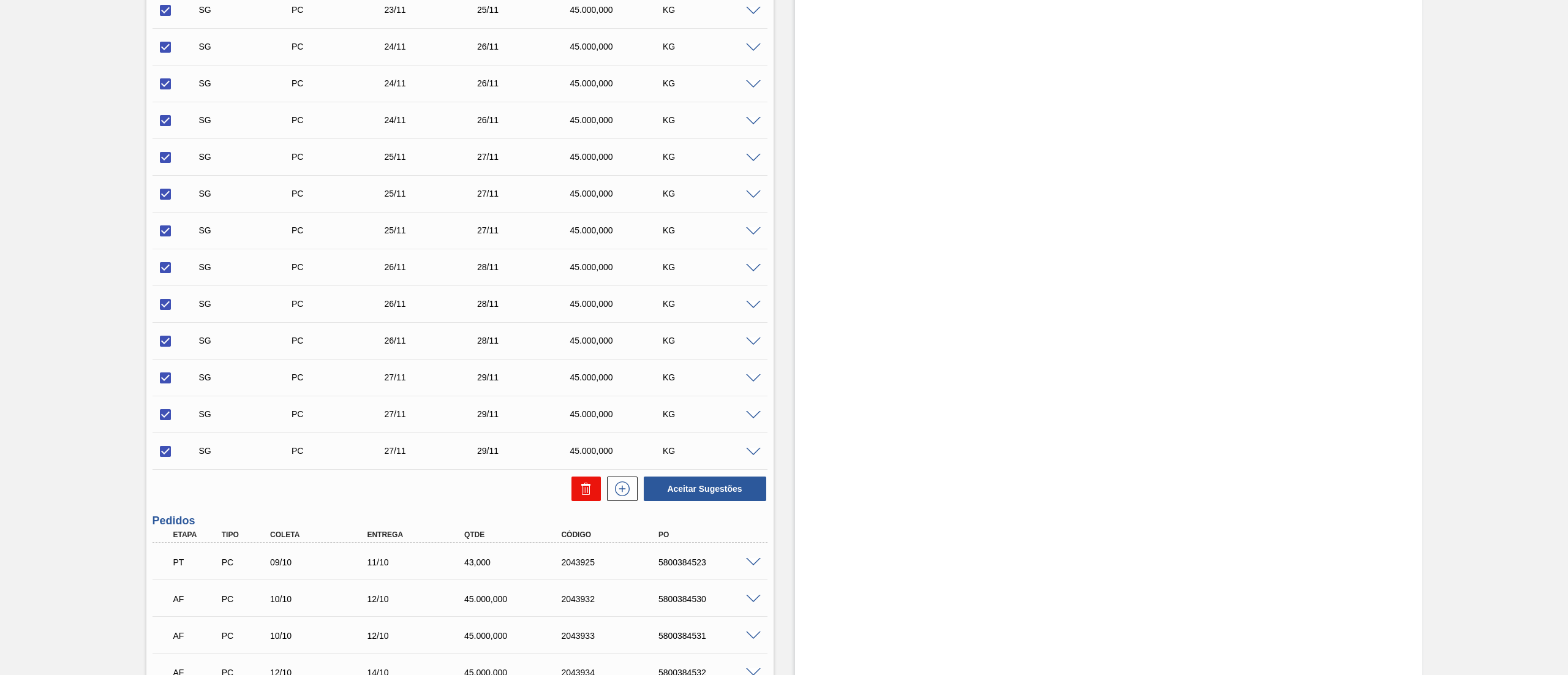
checkbox input "false"
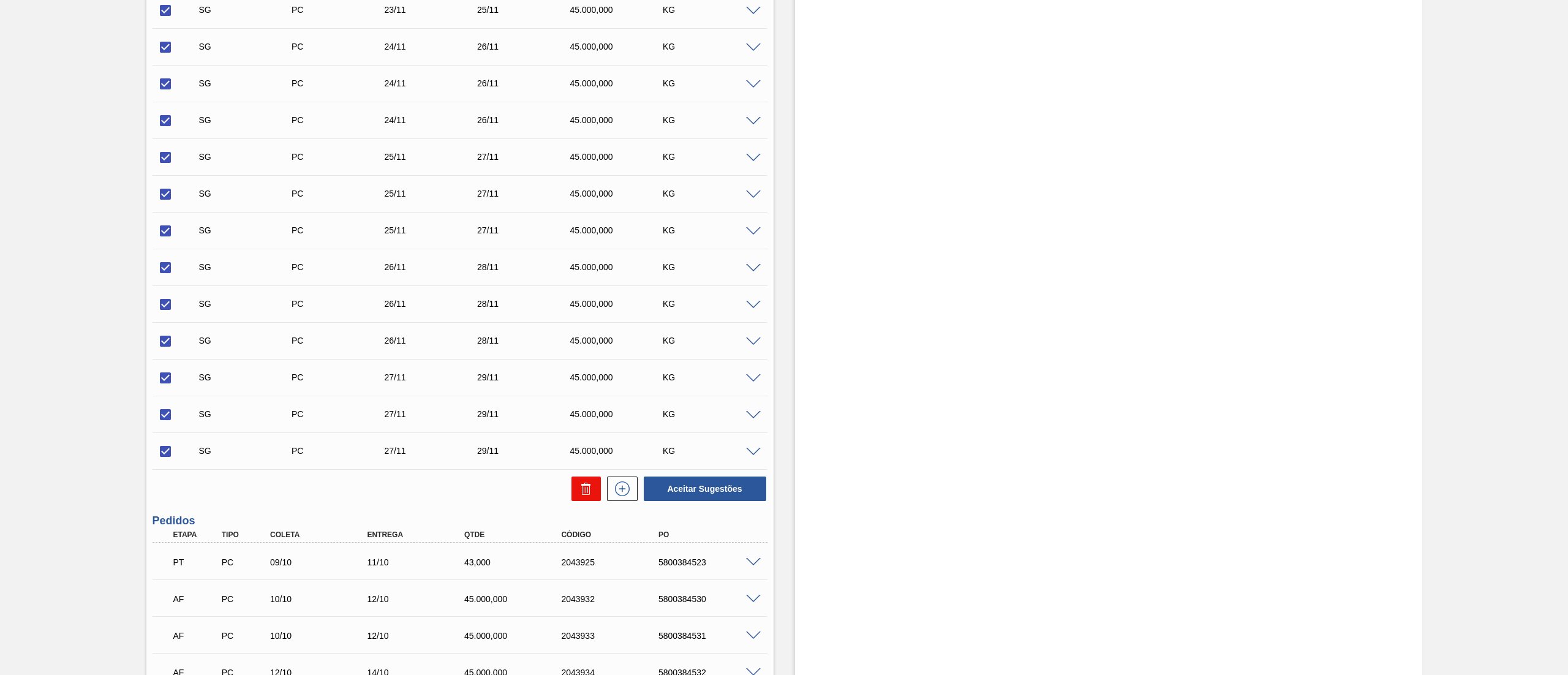
checkbox input "false"
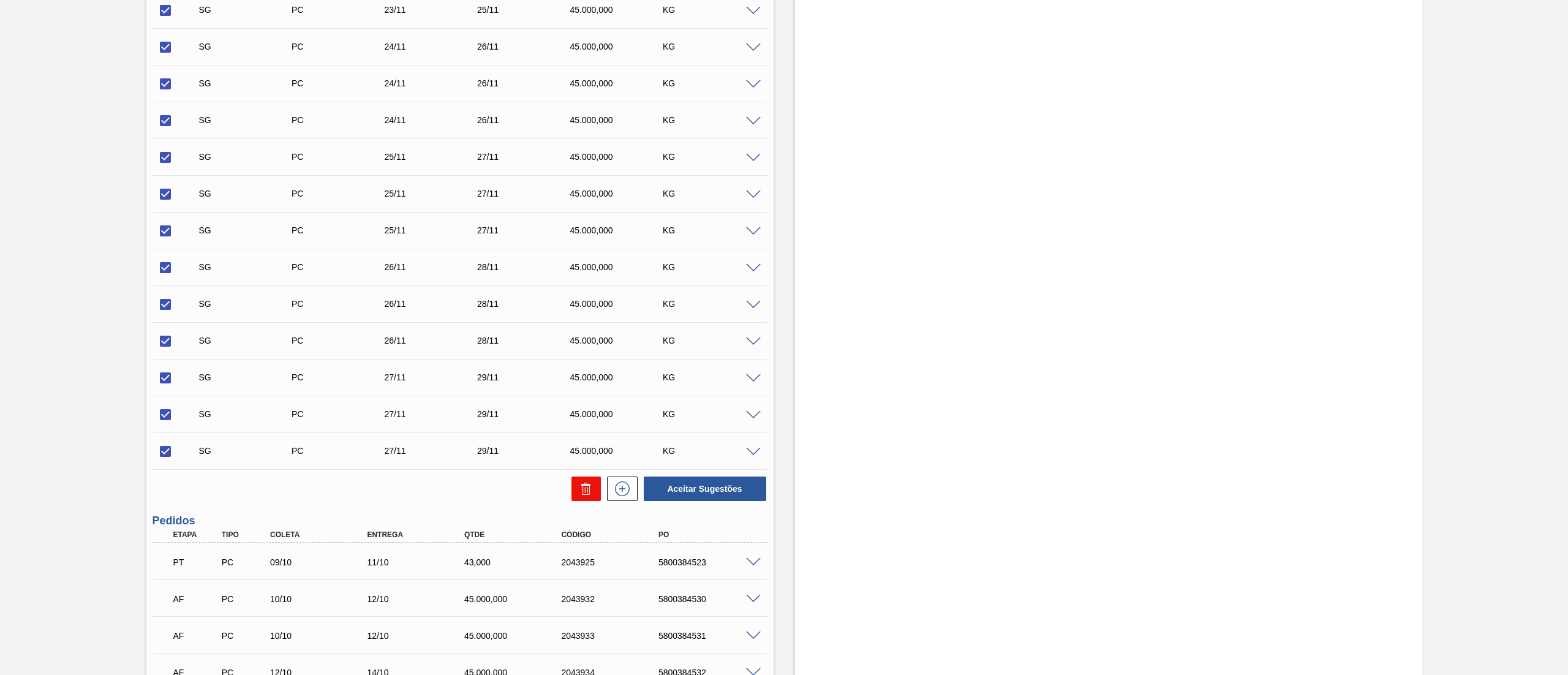
checkbox input "false"
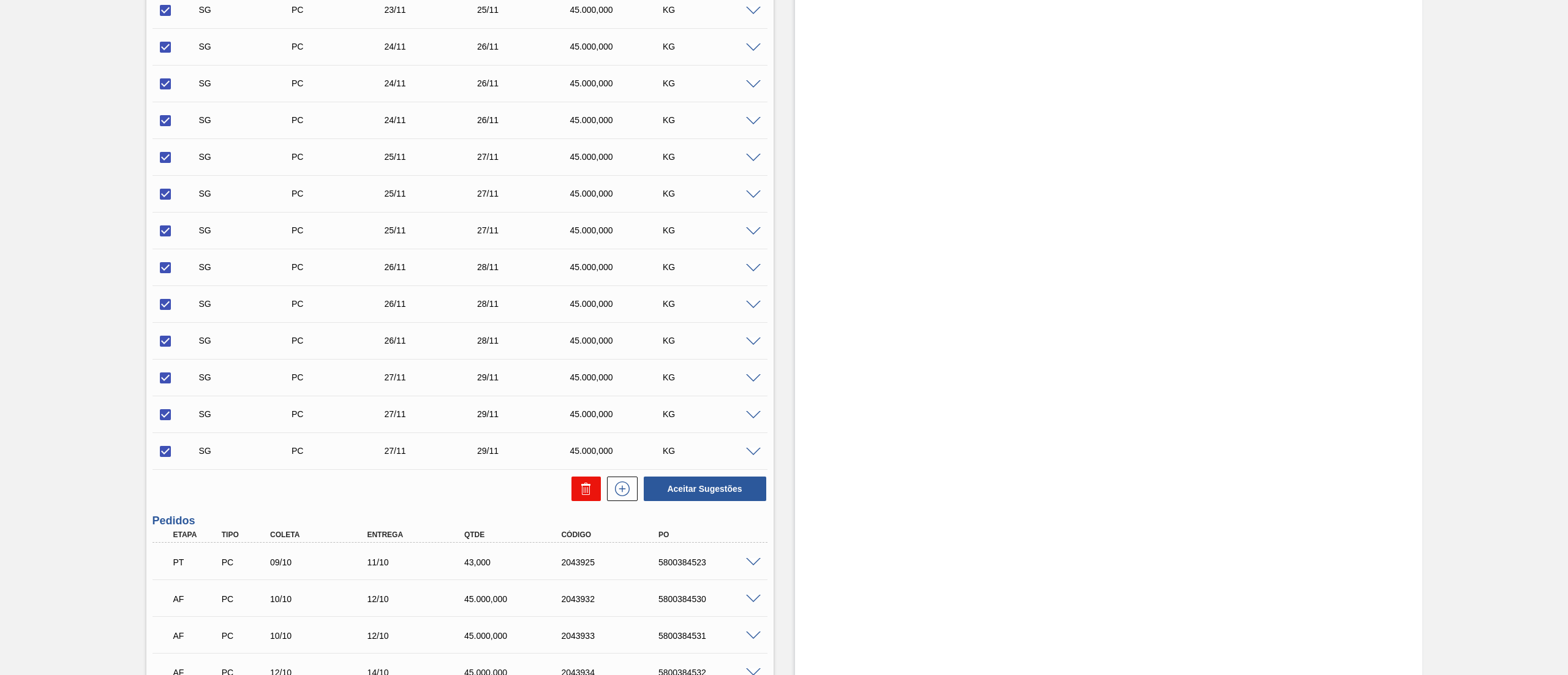
checkbox input "false"
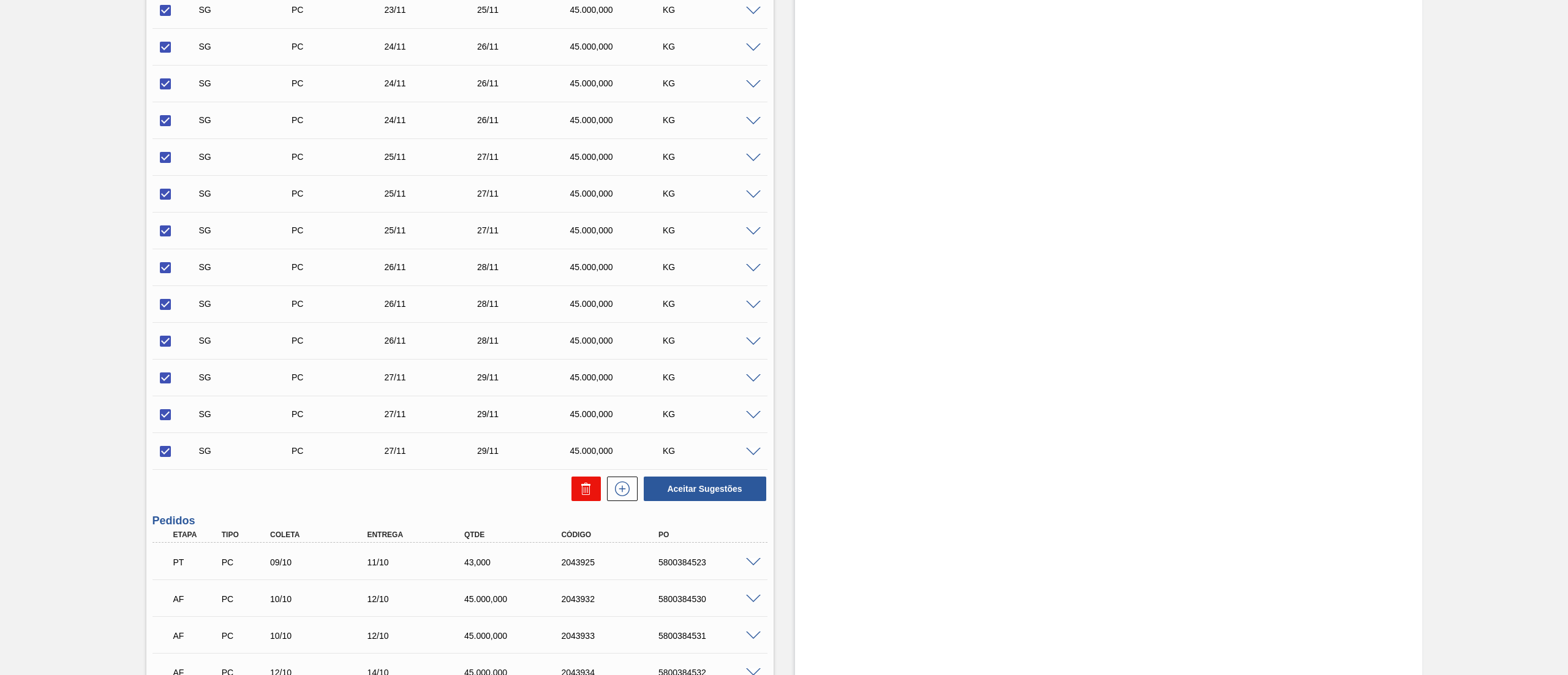
checkbox input "false"
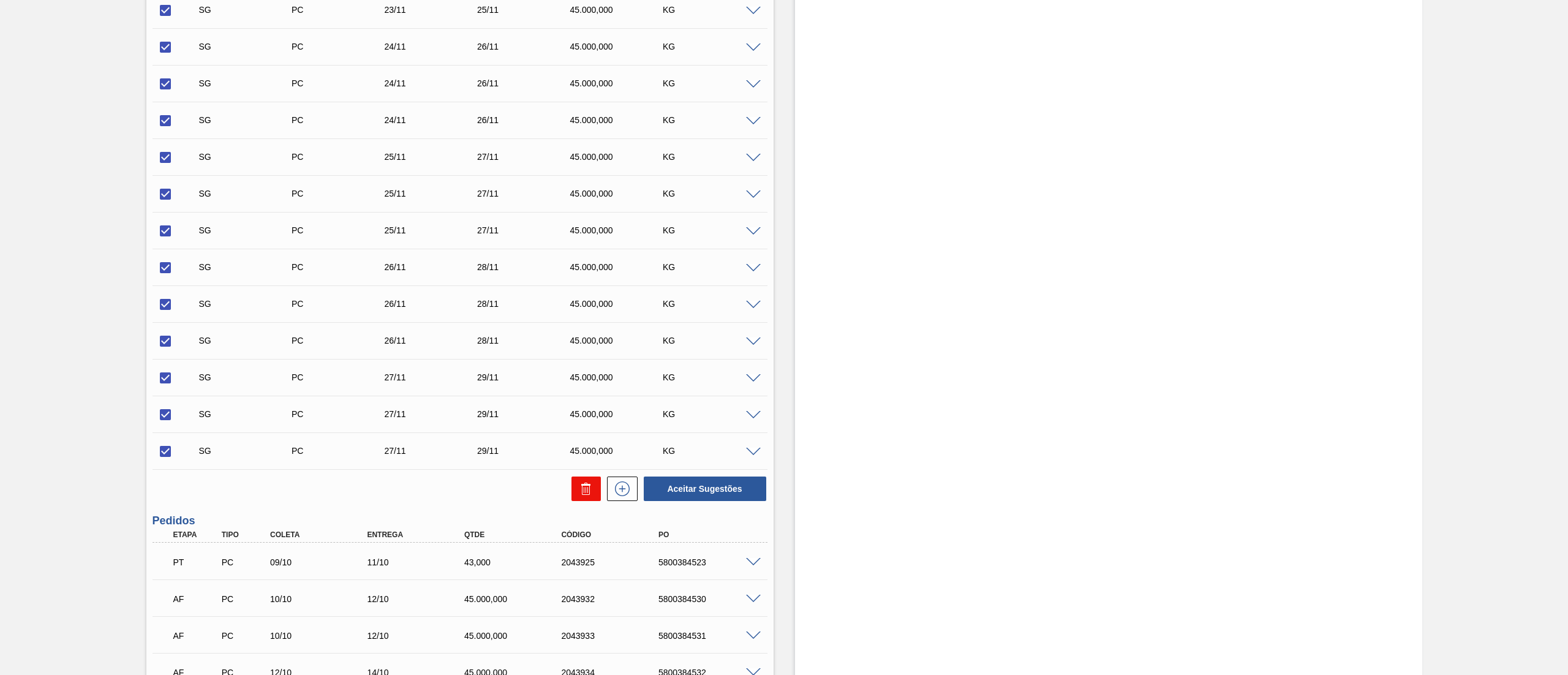
checkbox input "false"
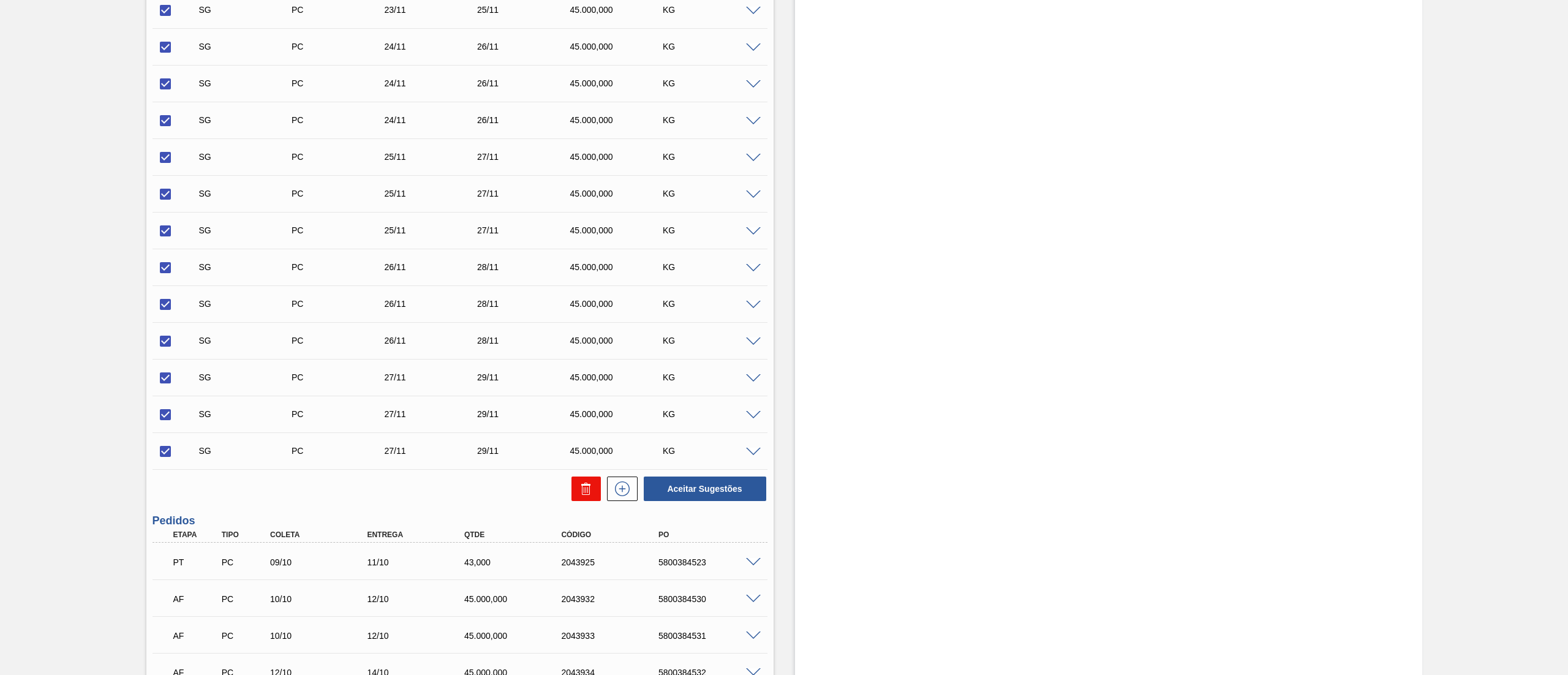
checkbox input "false"
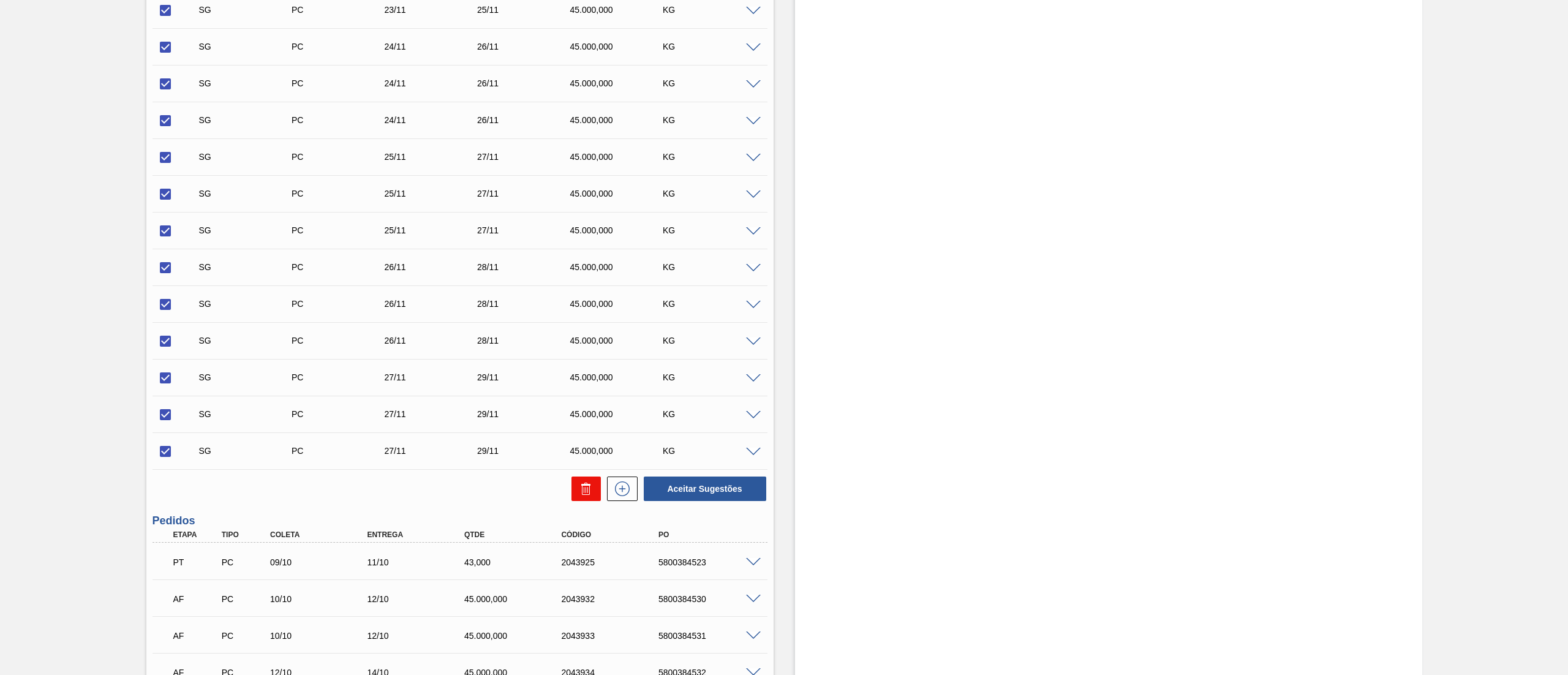
checkbox input "false"
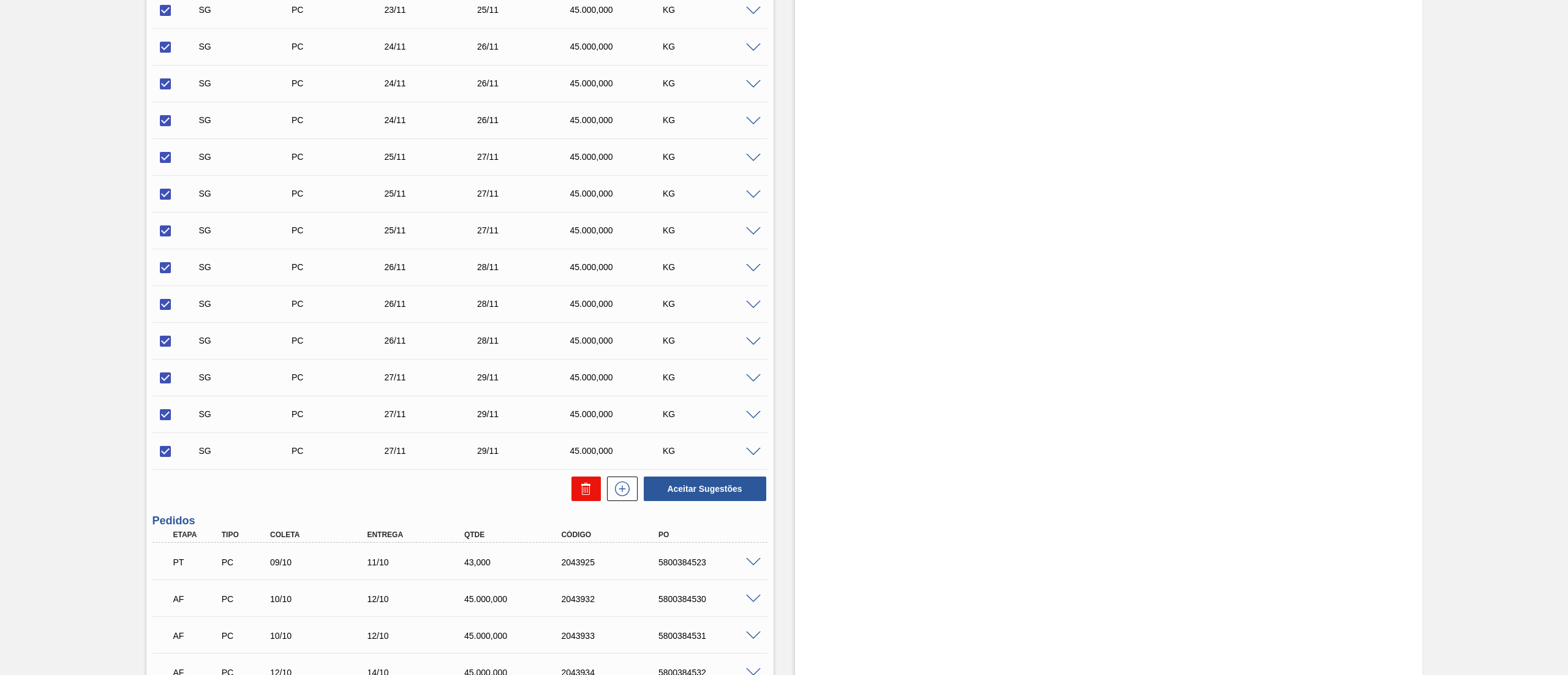
checkbox input "false"
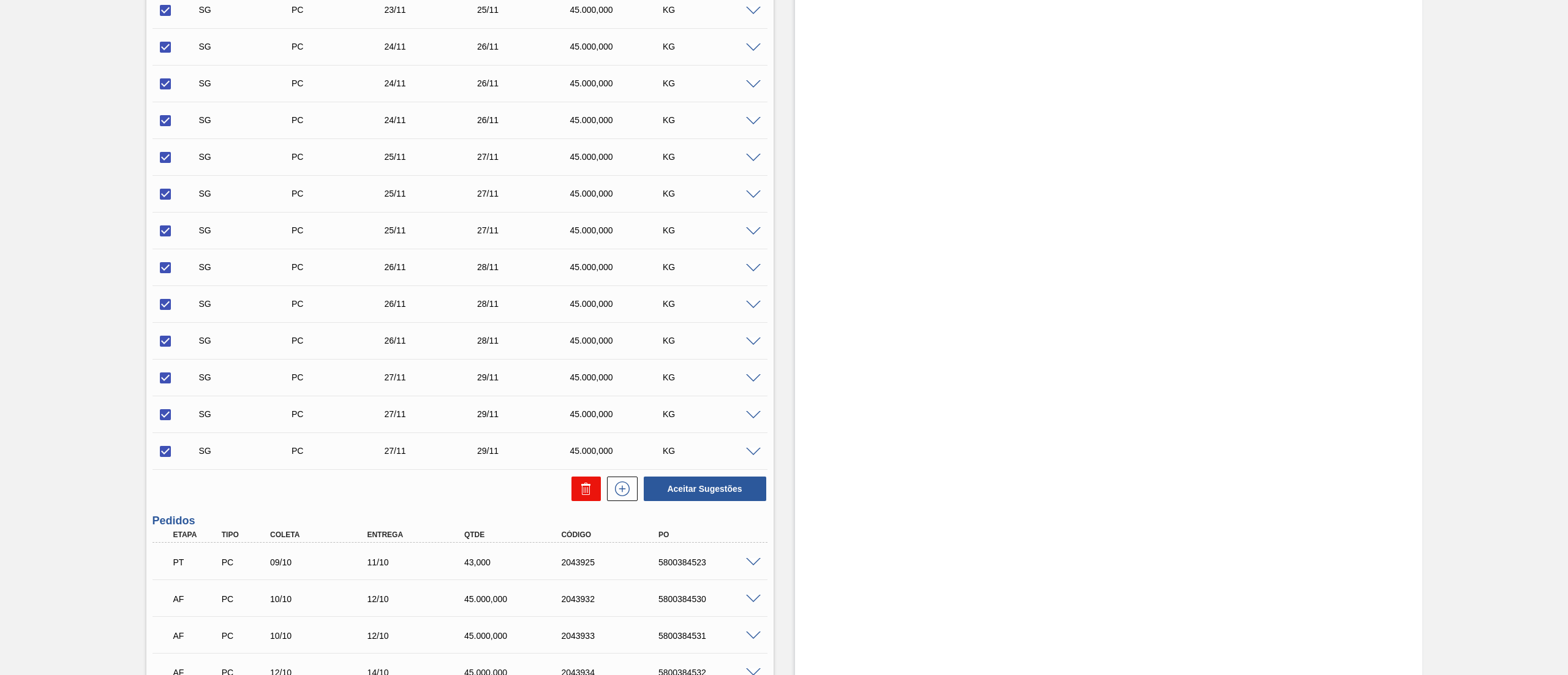
checkbox input "false"
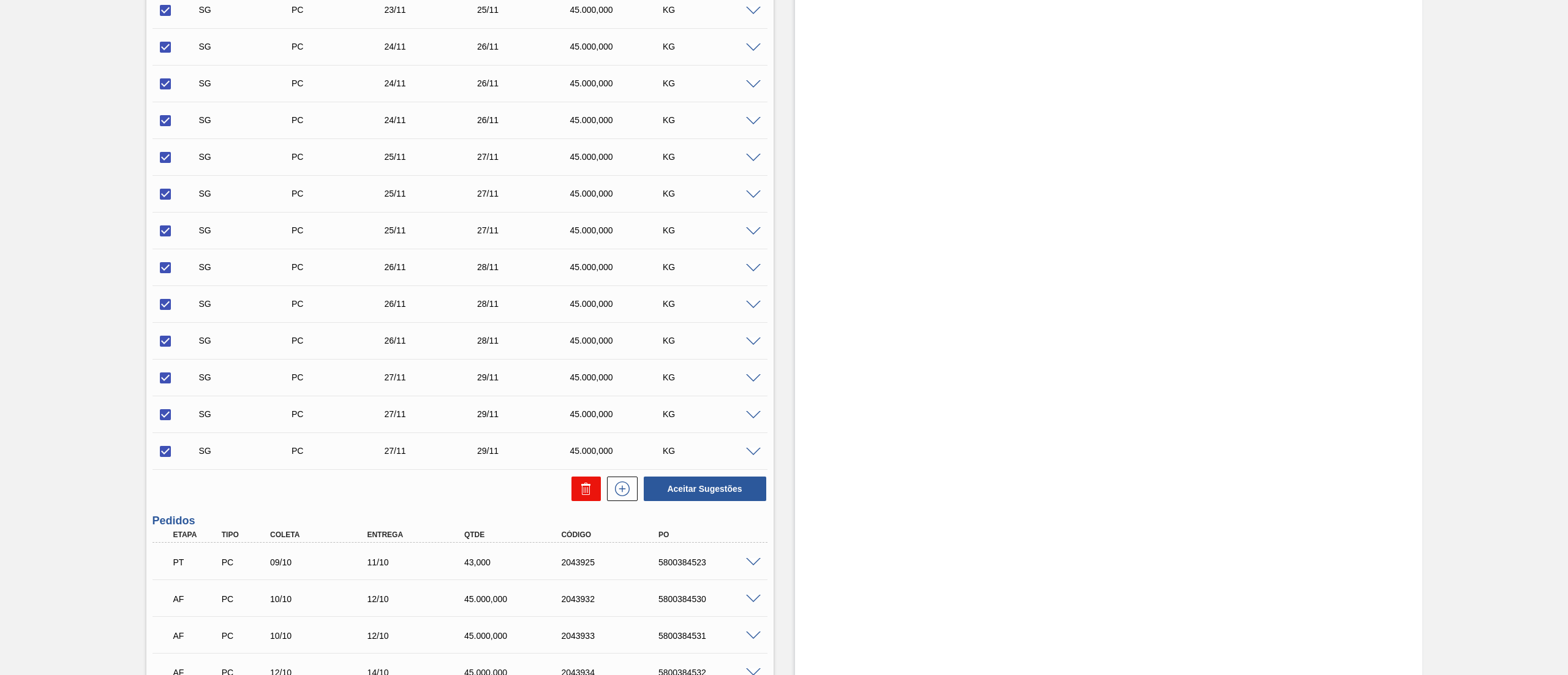
checkbox input "false"
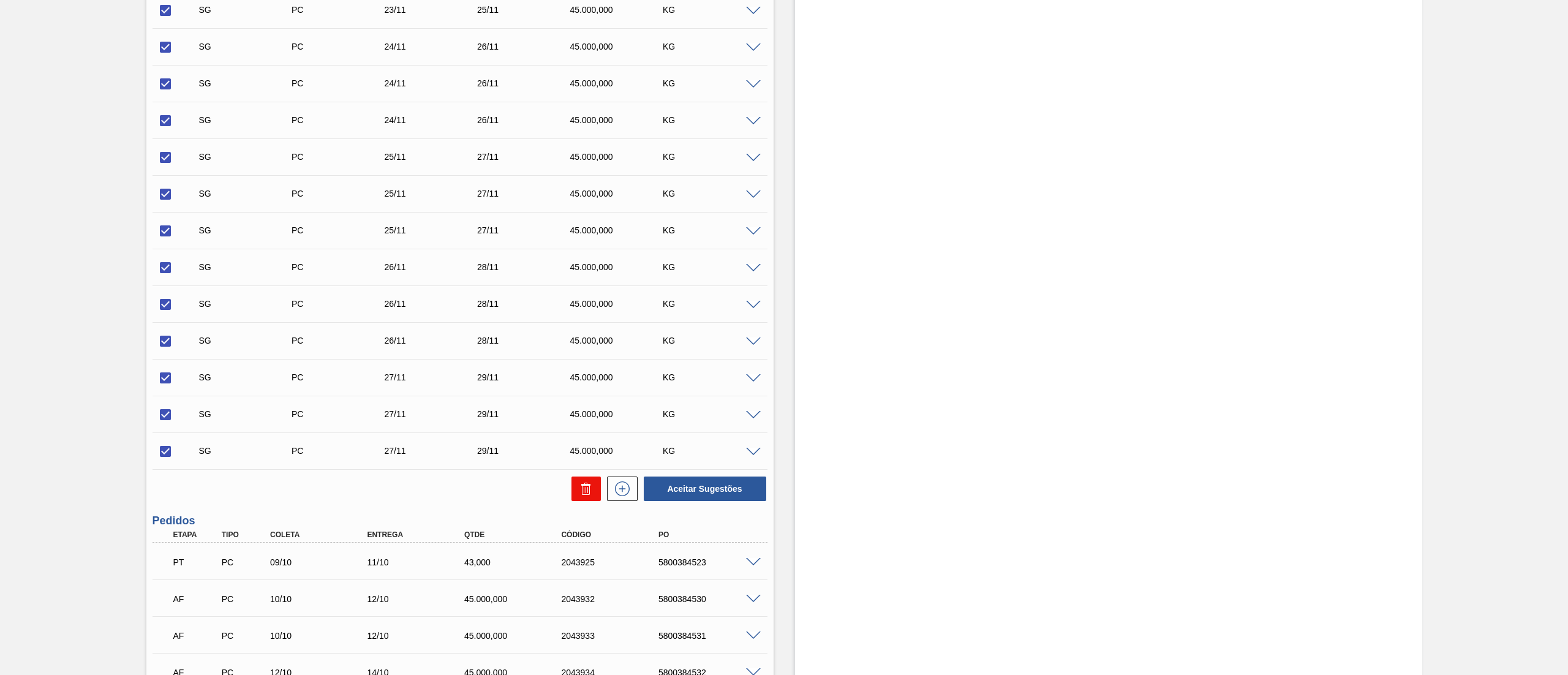
checkbox input "false"
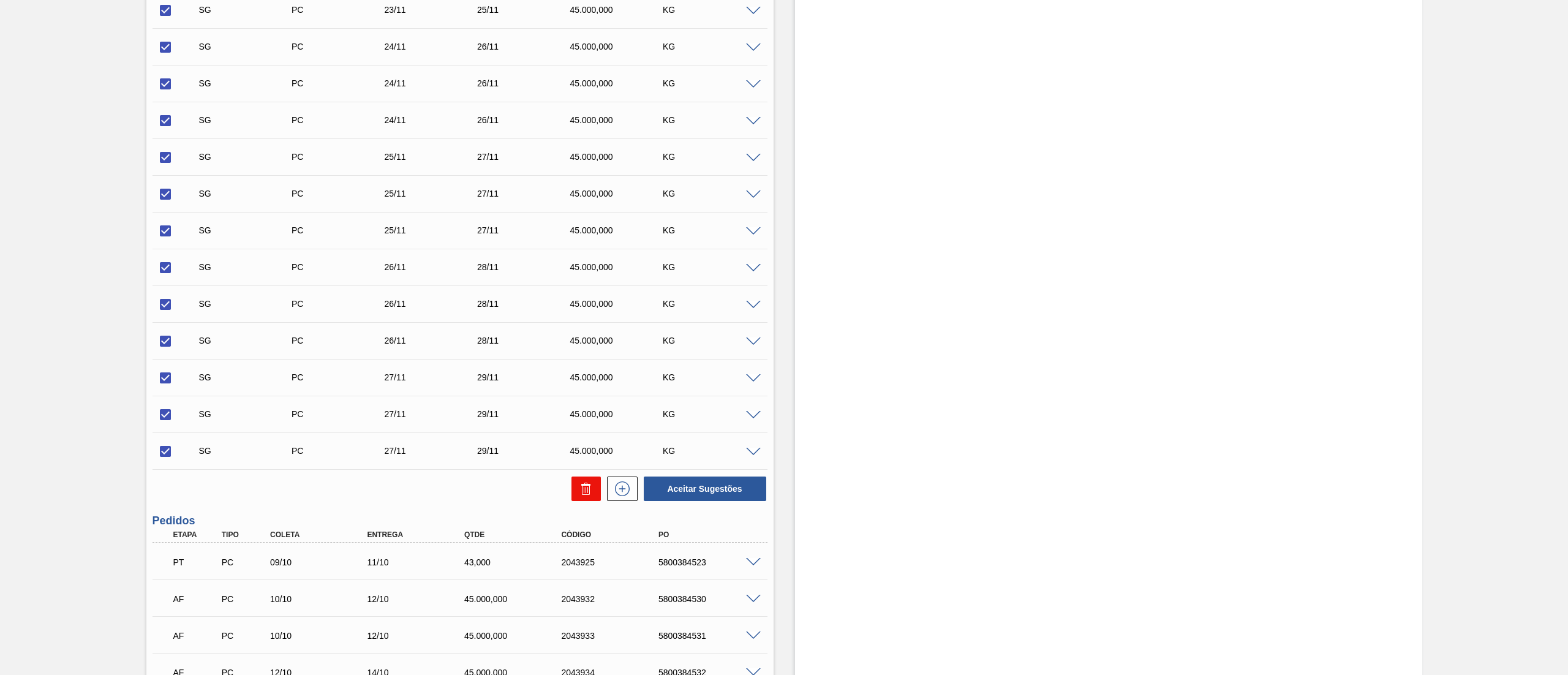
checkbox input "false"
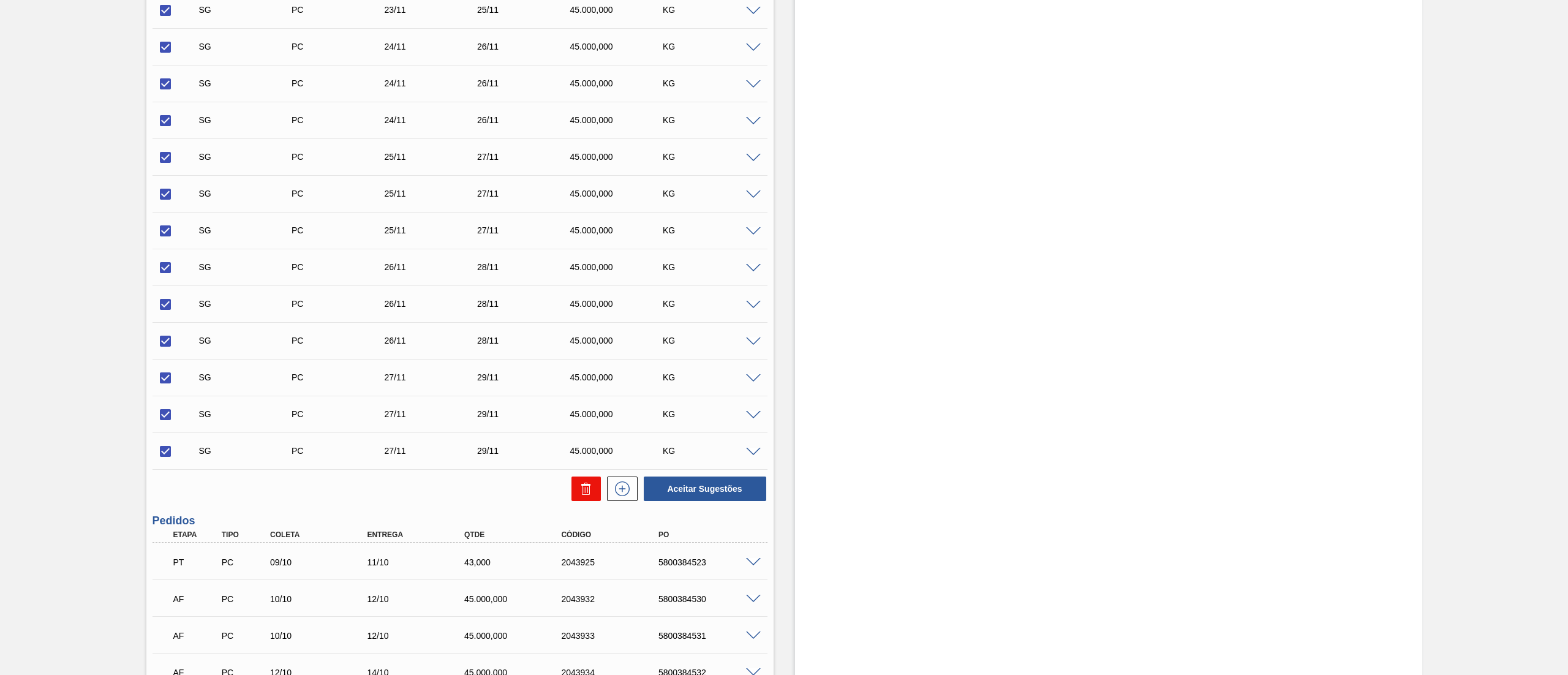
checkbox input "false"
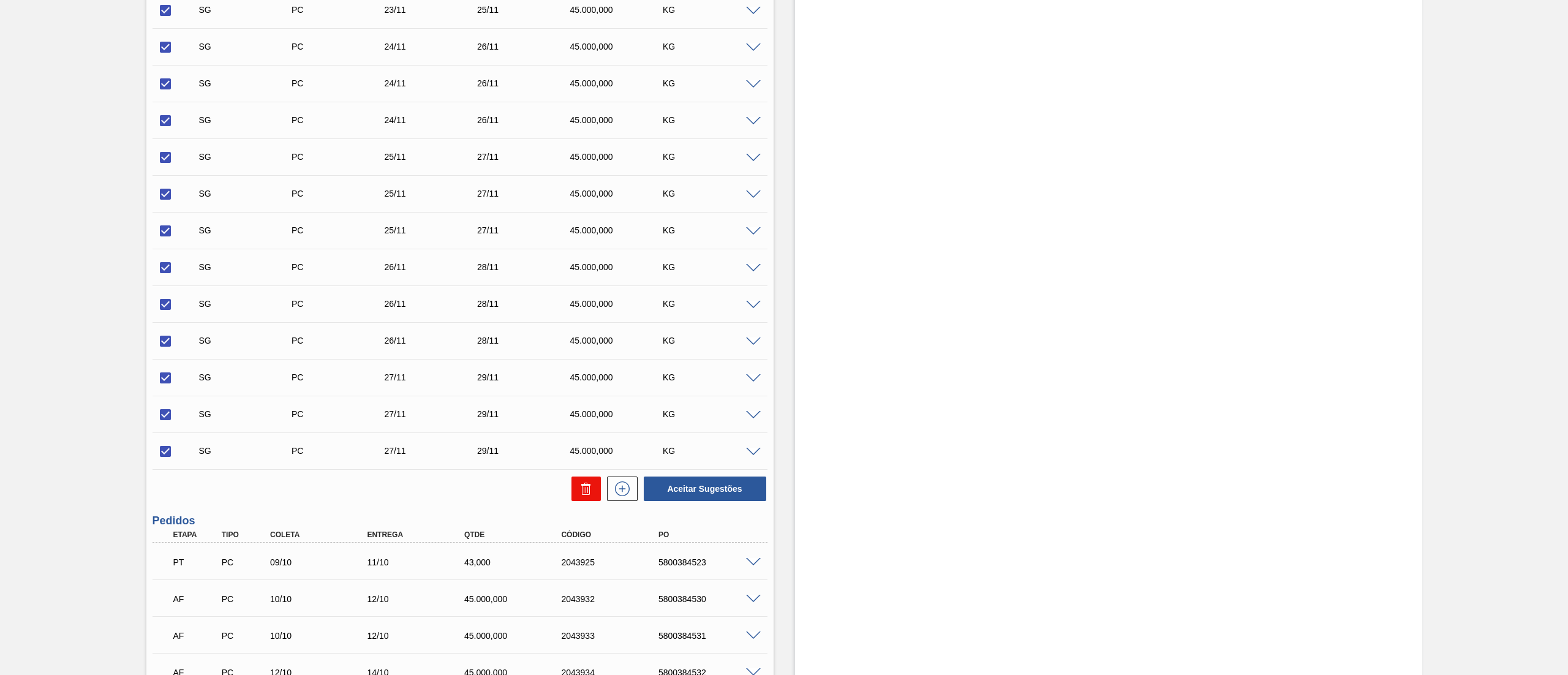
checkbox input "false"
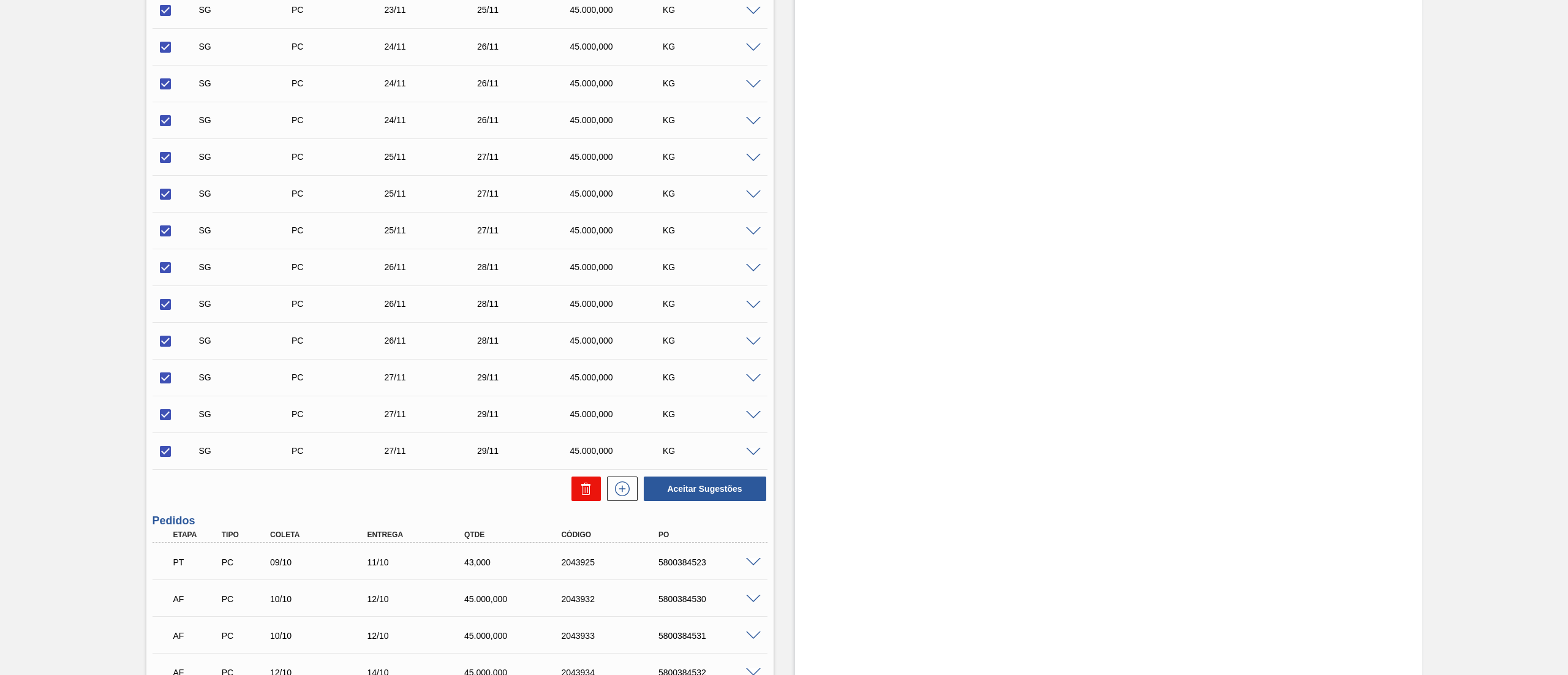
checkbox input "false"
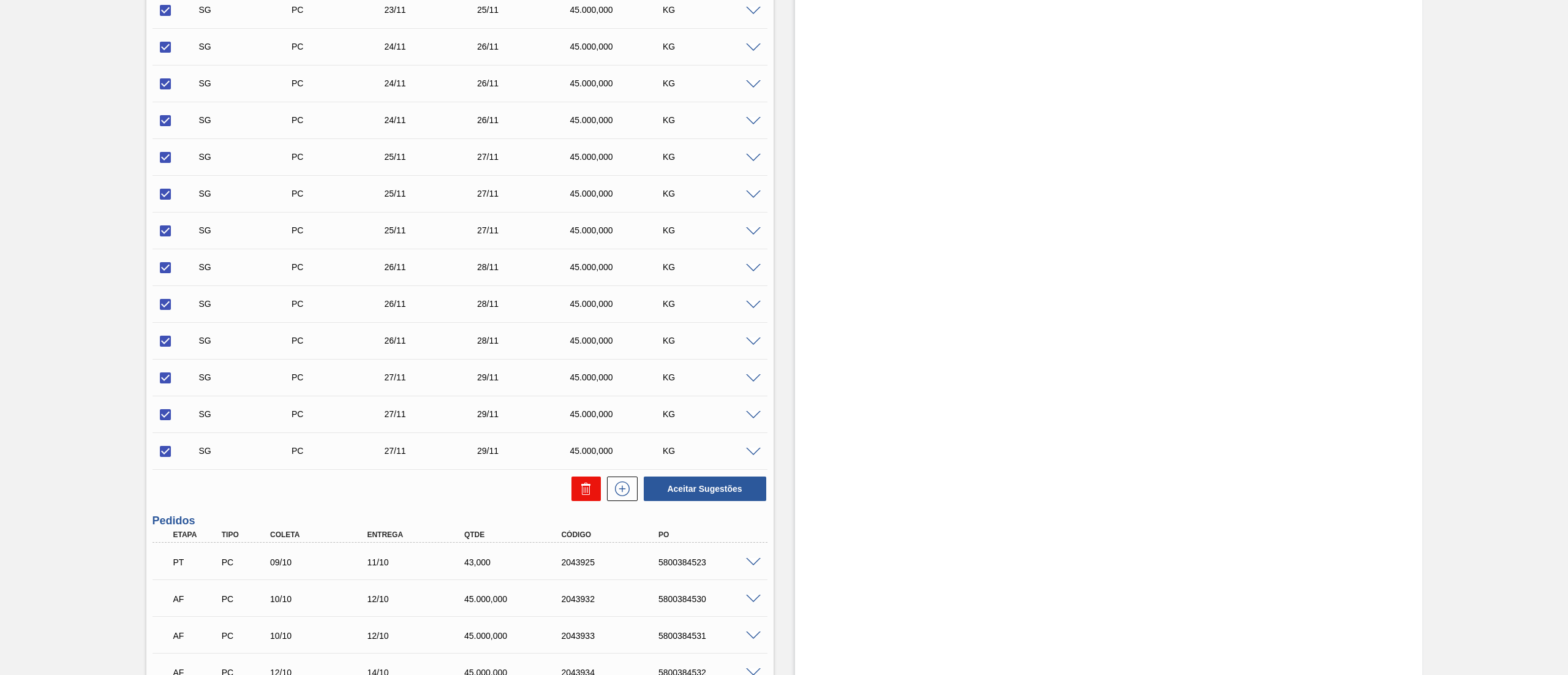
checkbox input "false"
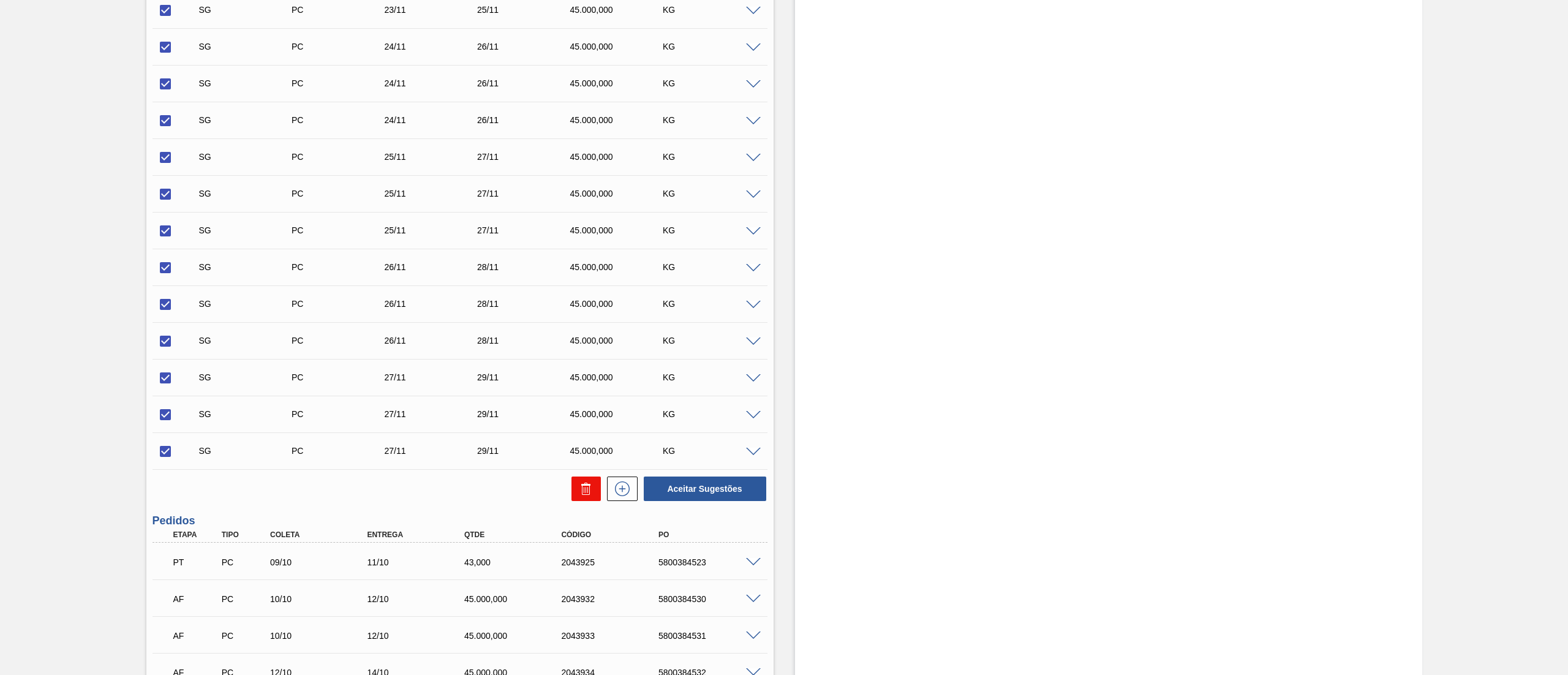
checkbox input "false"
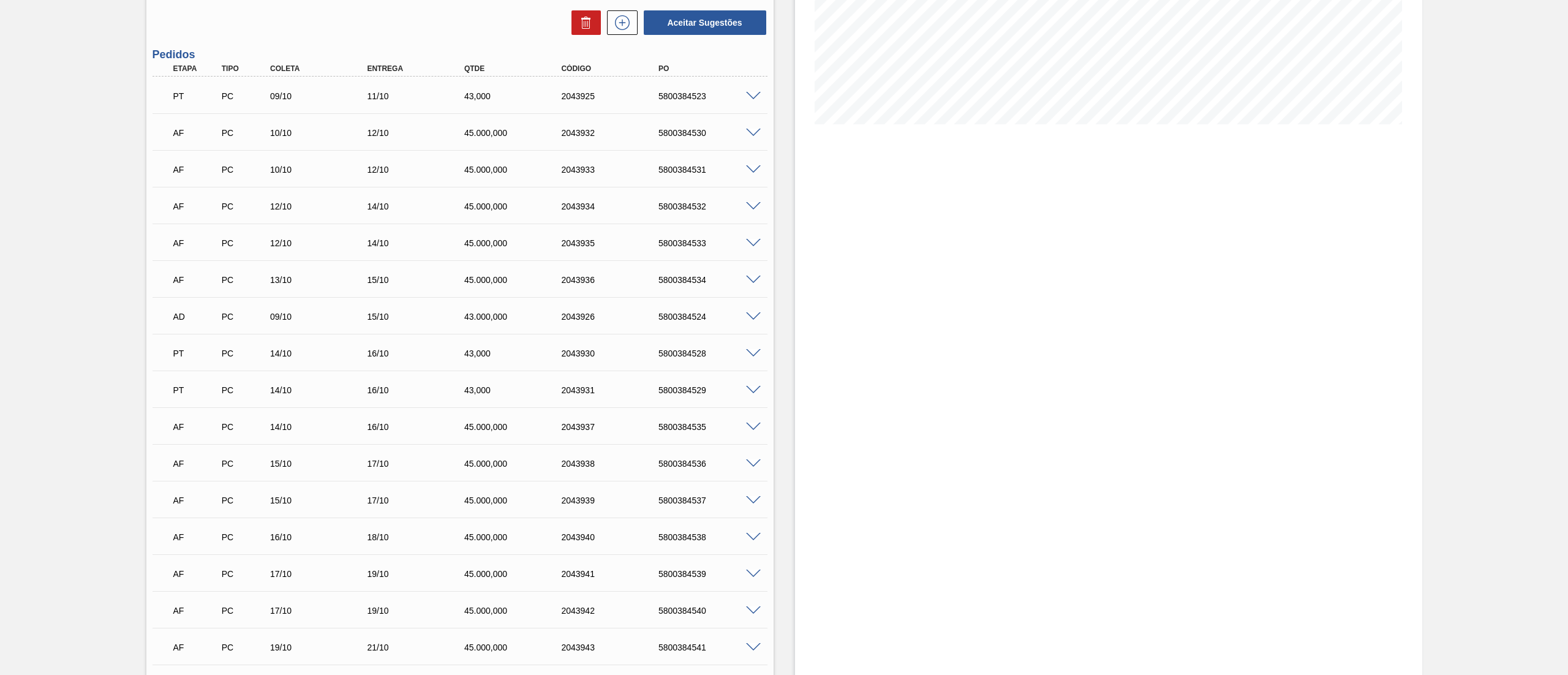
scroll to position [113, 0]
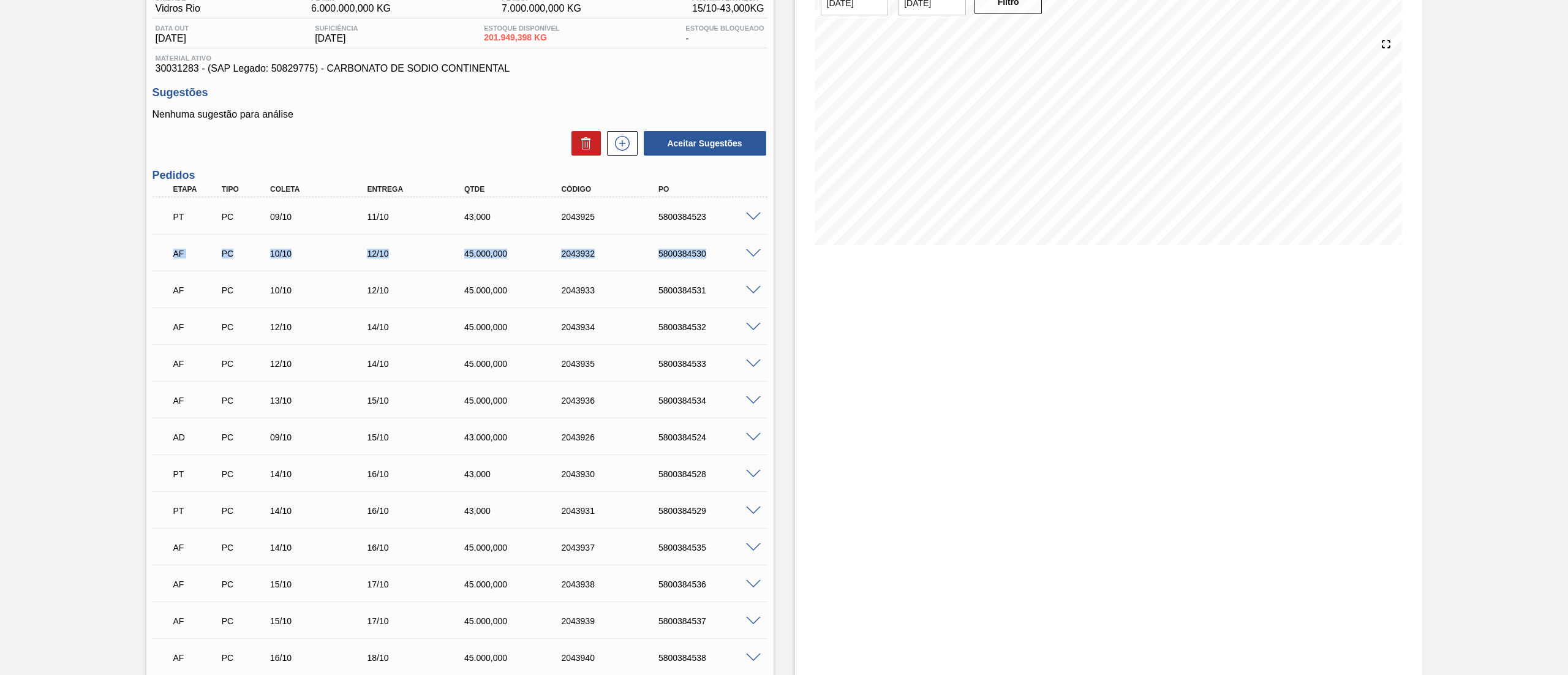
drag, startPoint x: 170, startPoint y: 254, endPoint x: 739, endPoint y: 268, distance: 569.2
click at [739, 268] on div "AF PC 10/10 12/10 45.000,000 2043932 5800384530 Material 30031283 - CARBONATO D…" at bounding box center [460, 252] width 615 height 36
drag, startPoint x: 751, startPoint y: 265, endPoint x: 751, endPoint y: 258, distance: 7.0
click at [751, 262] on div "AF PC 10/10 12/10 45.000,000 2043932 5800384530" at bounding box center [460, 253] width 615 height 31
click at [751, 258] on div "5800384530" at bounding box center [711, 253] width 111 height 10
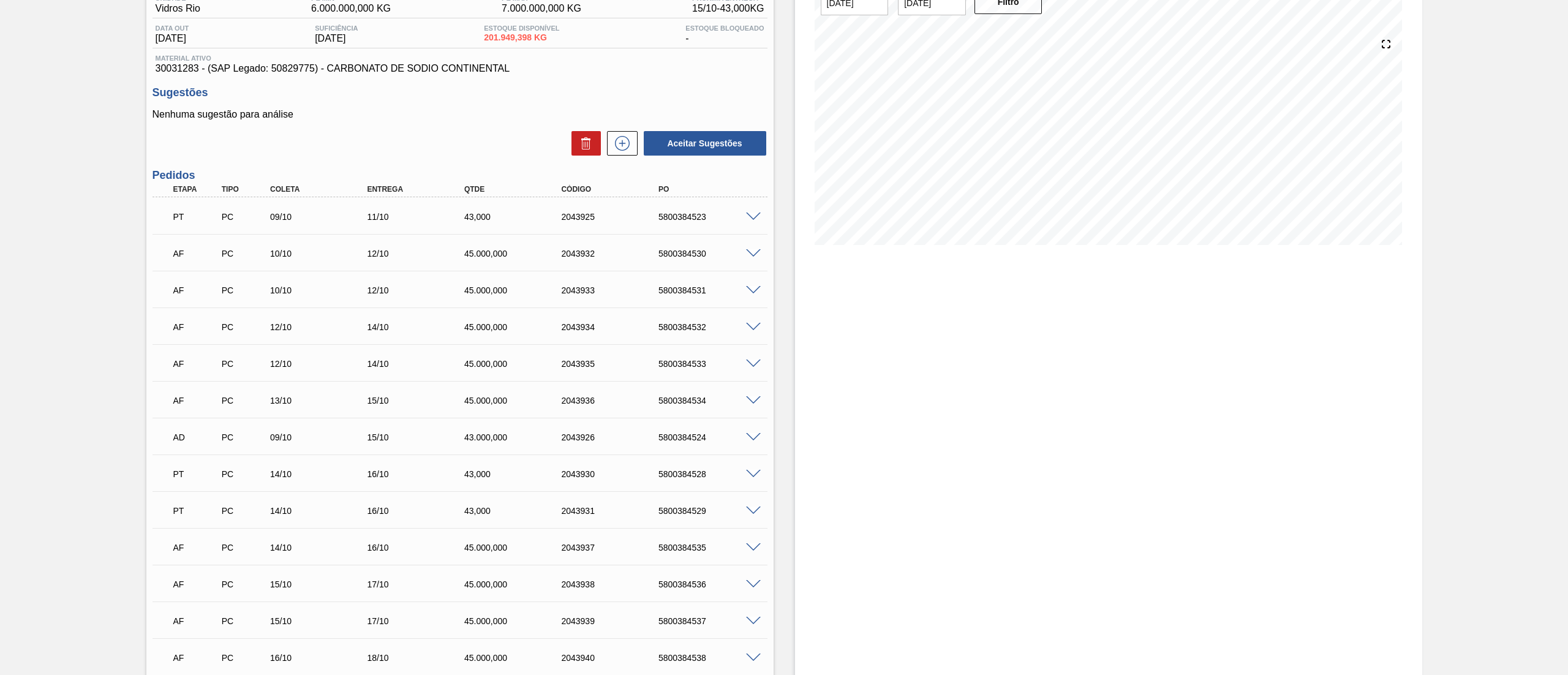
click at [746, 254] on span at bounding box center [753, 253] width 15 height 9
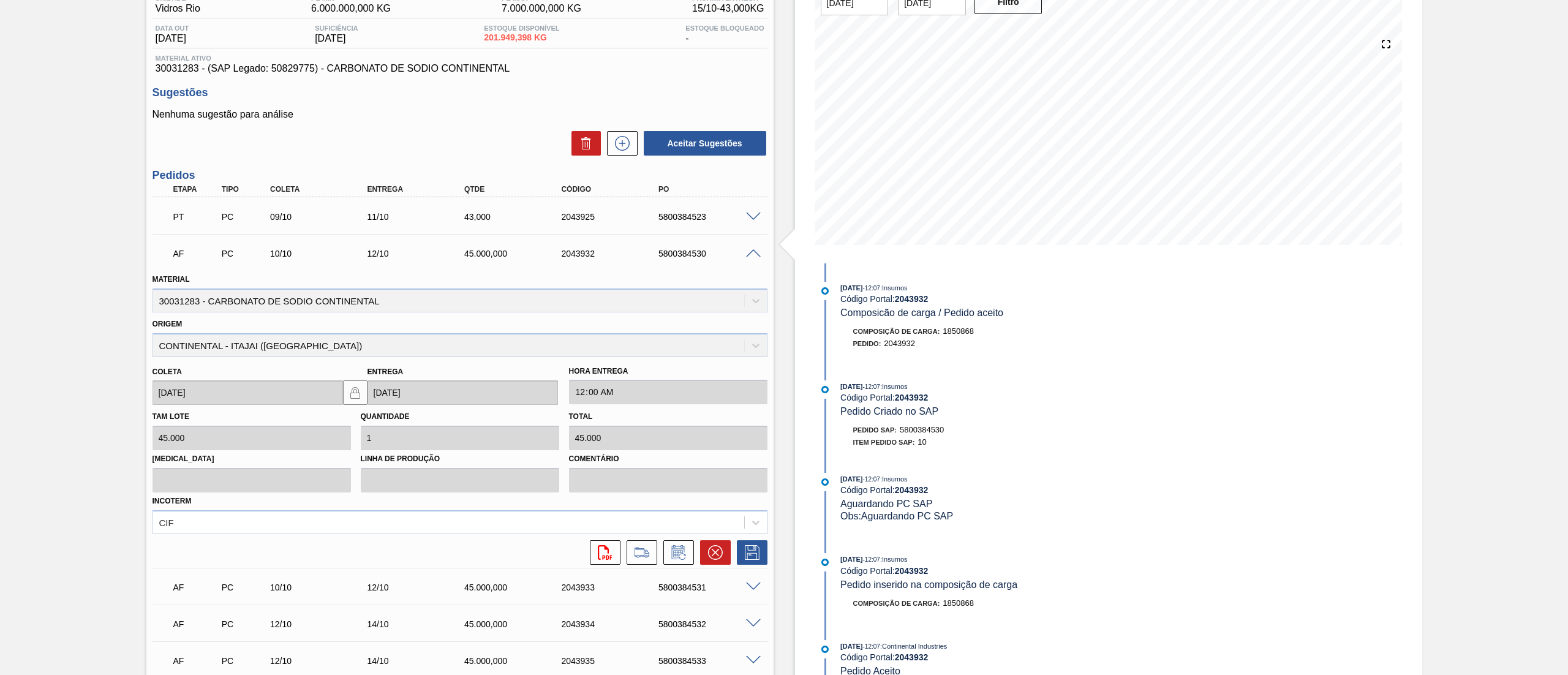
drag, startPoint x: 430, startPoint y: 328, endPoint x: 430, endPoint y: 345, distance: 17.0
click at [430, 332] on div "Origem CONTINENTAL - ITAJAI ([GEOGRAPHIC_DATA])" at bounding box center [460, 336] width 615 height 41
click at [430, 345] on div "Origem CONTINENTAL - ITAJAI ([GEOGRAPHIC_DATA])" at bounding box center [460, 336] width 615 height 41
click at [635, 541] on button at bounding box center [642, 552] width 31 height 25
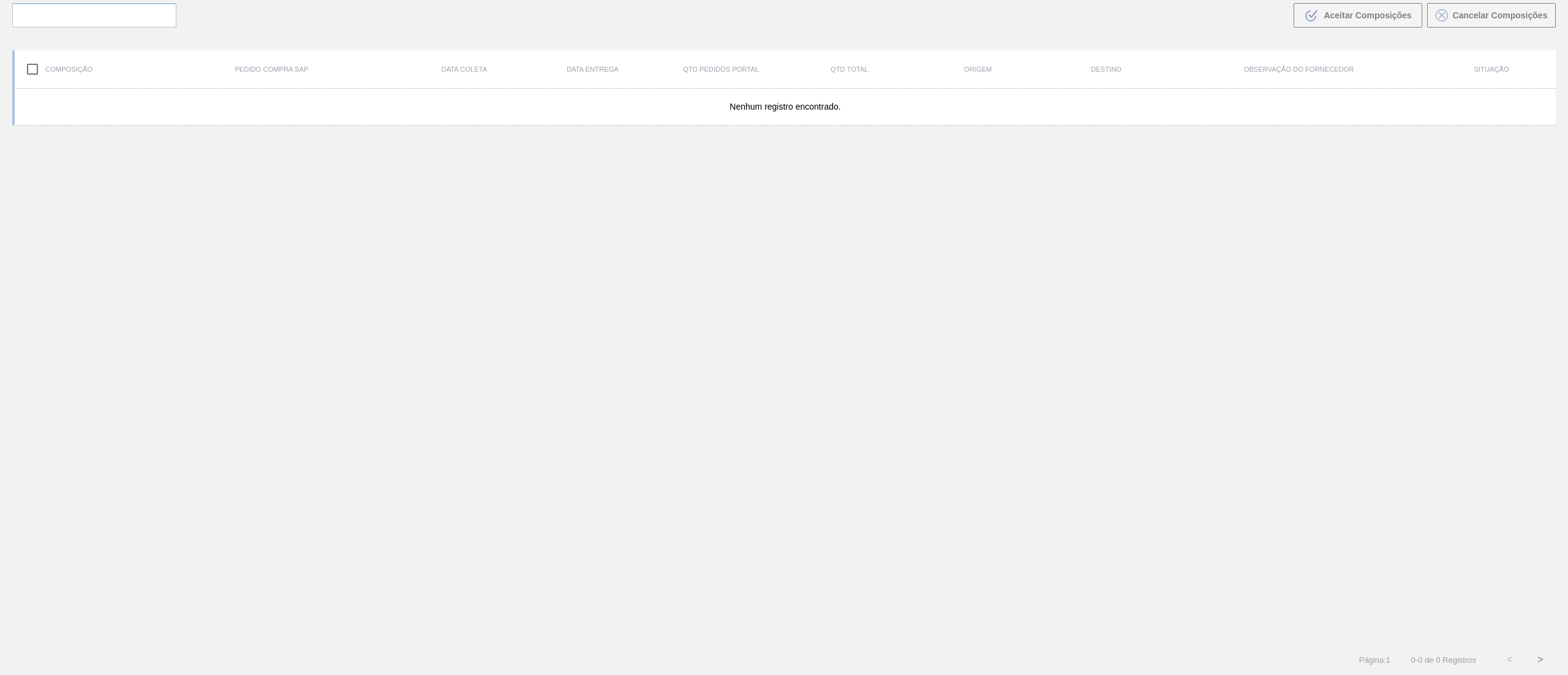
scroll to position [88, 0]
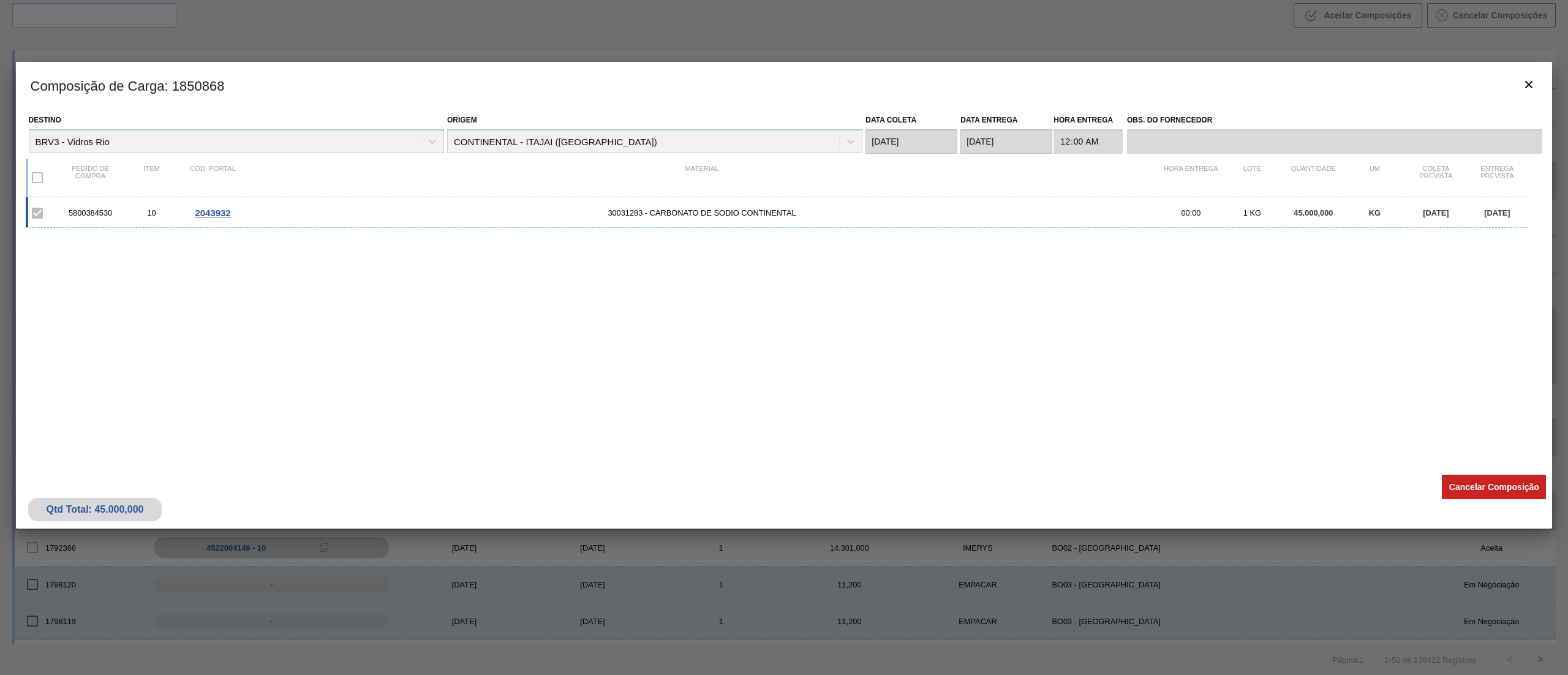
click at [488, 144] on div "Origem CONTINENTAL - ITAJAI ([GEOGRAPHIC_DATA])" at bounding box center [655, 132] width 415 height 41
click at [488, 143] on div "Origem CONTINENTAL - ITAJAI ([GEOGRAPHIC_DATA])" at bounding box center [655, 132] width 415 height 41
click at [1520, 77] on button "botão de ícone" at bounding box center [1529, 85] width 29 height 29
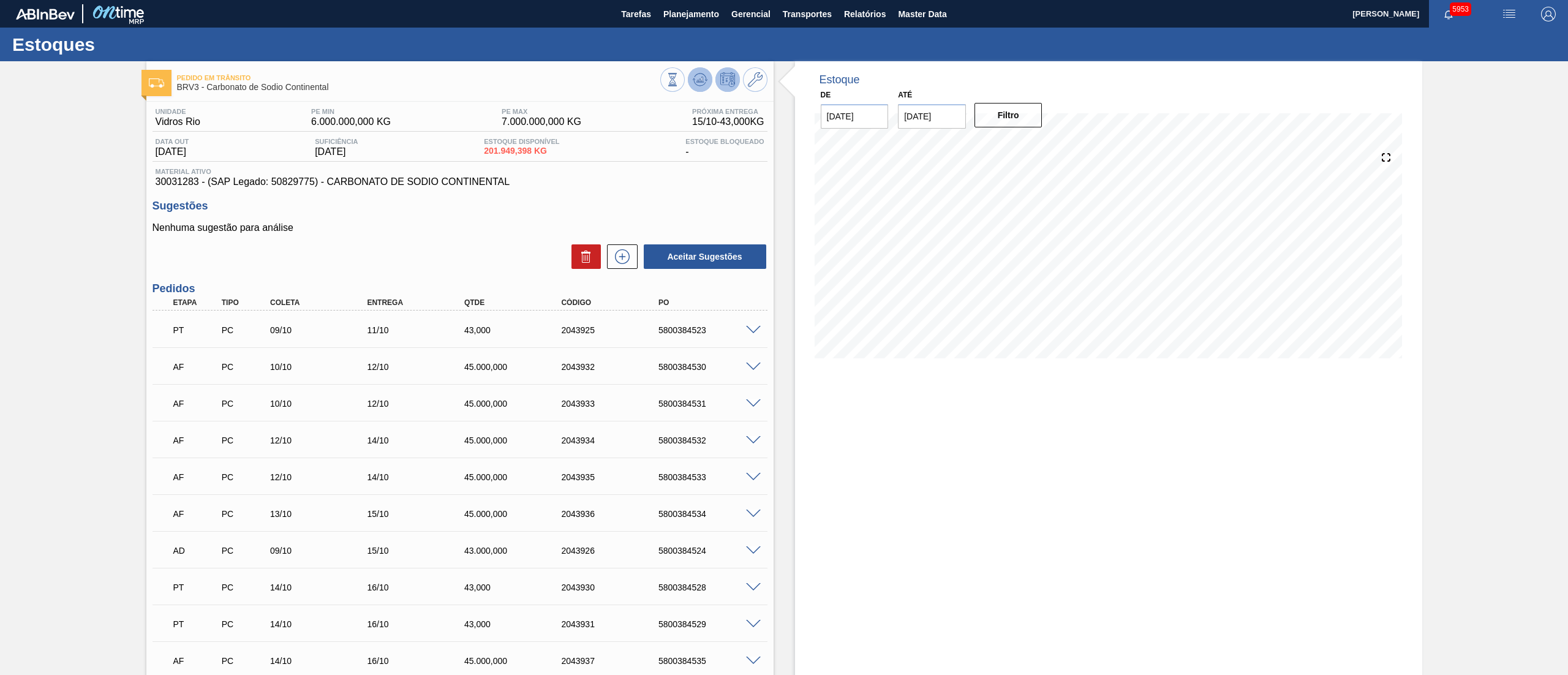
click at [702, 83] on icon at bounding box center [699, 79] width 15 height 15
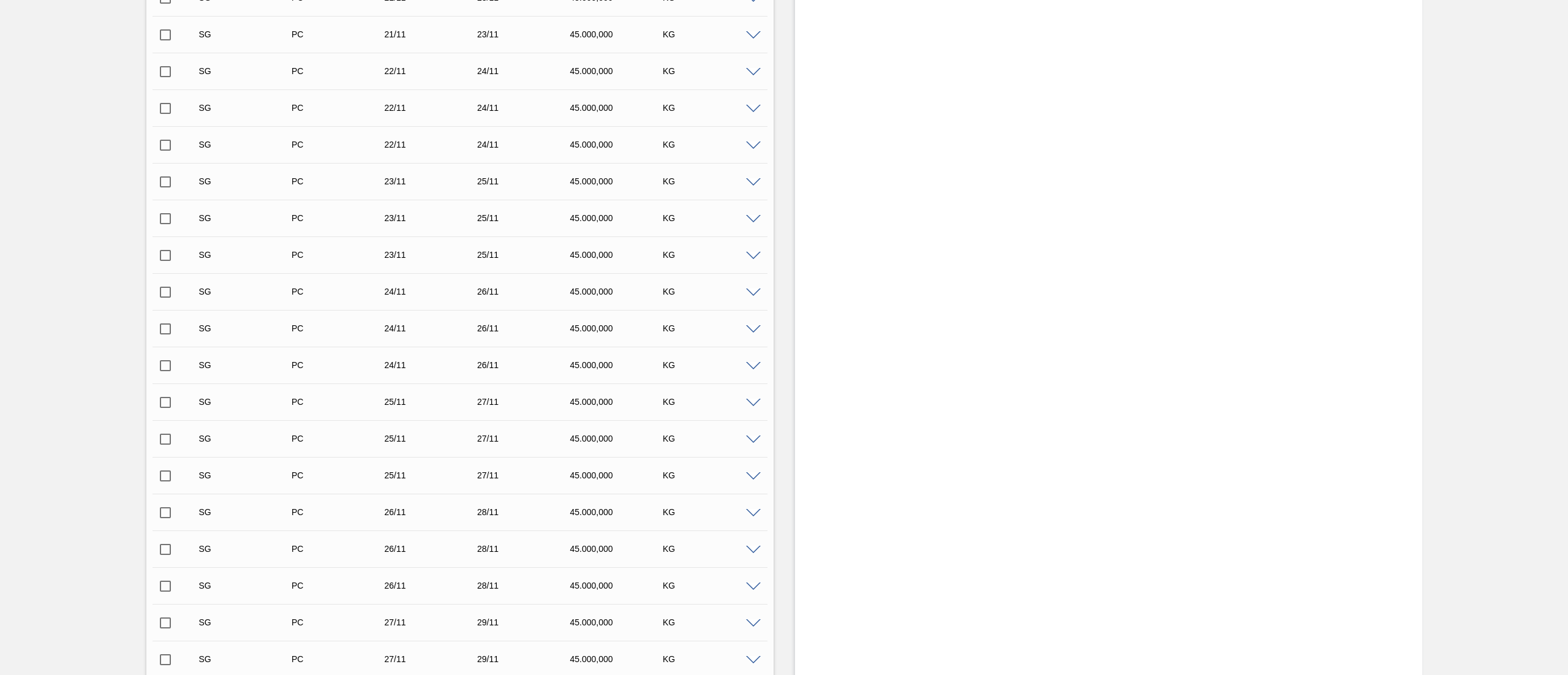
scroll to position [3766, 0]
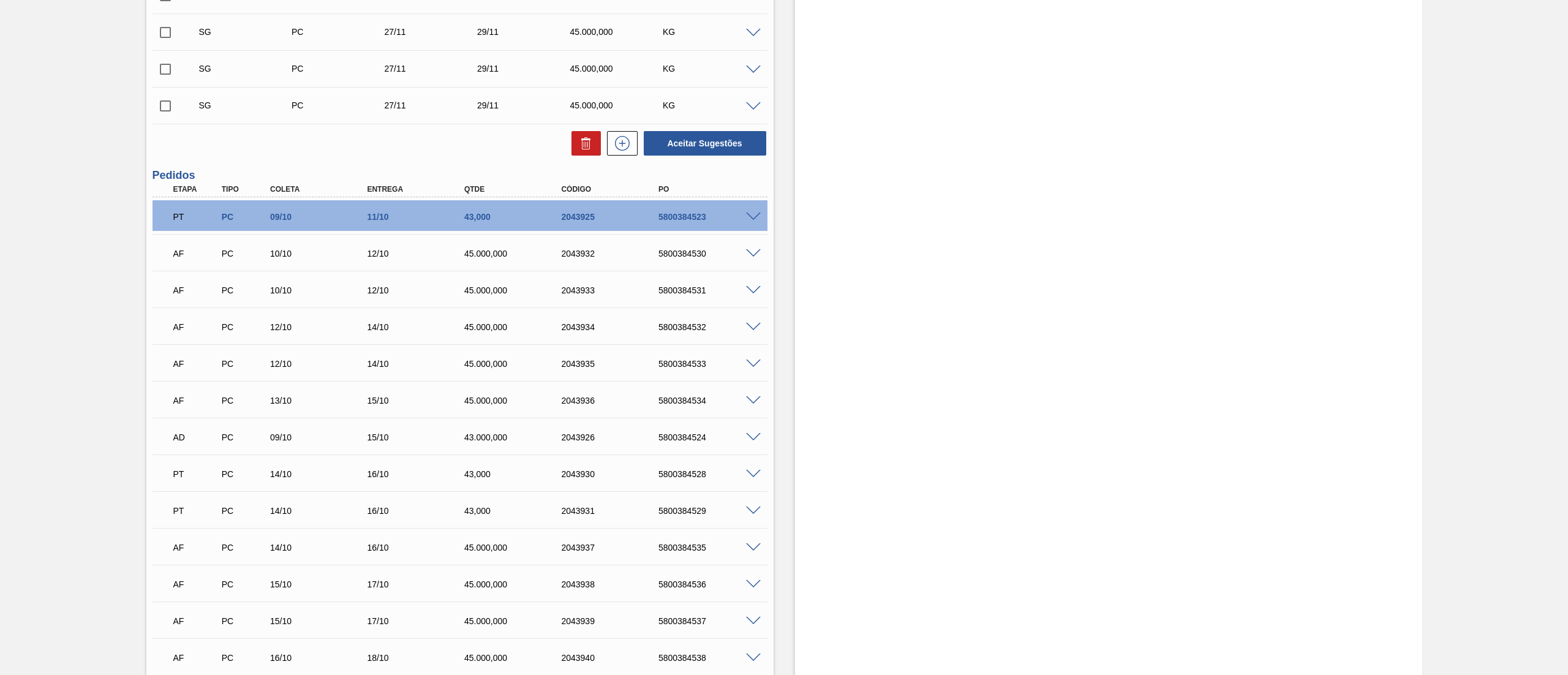
click at [749, 327] on span at bounding box center [753, 327] width 15 height 9
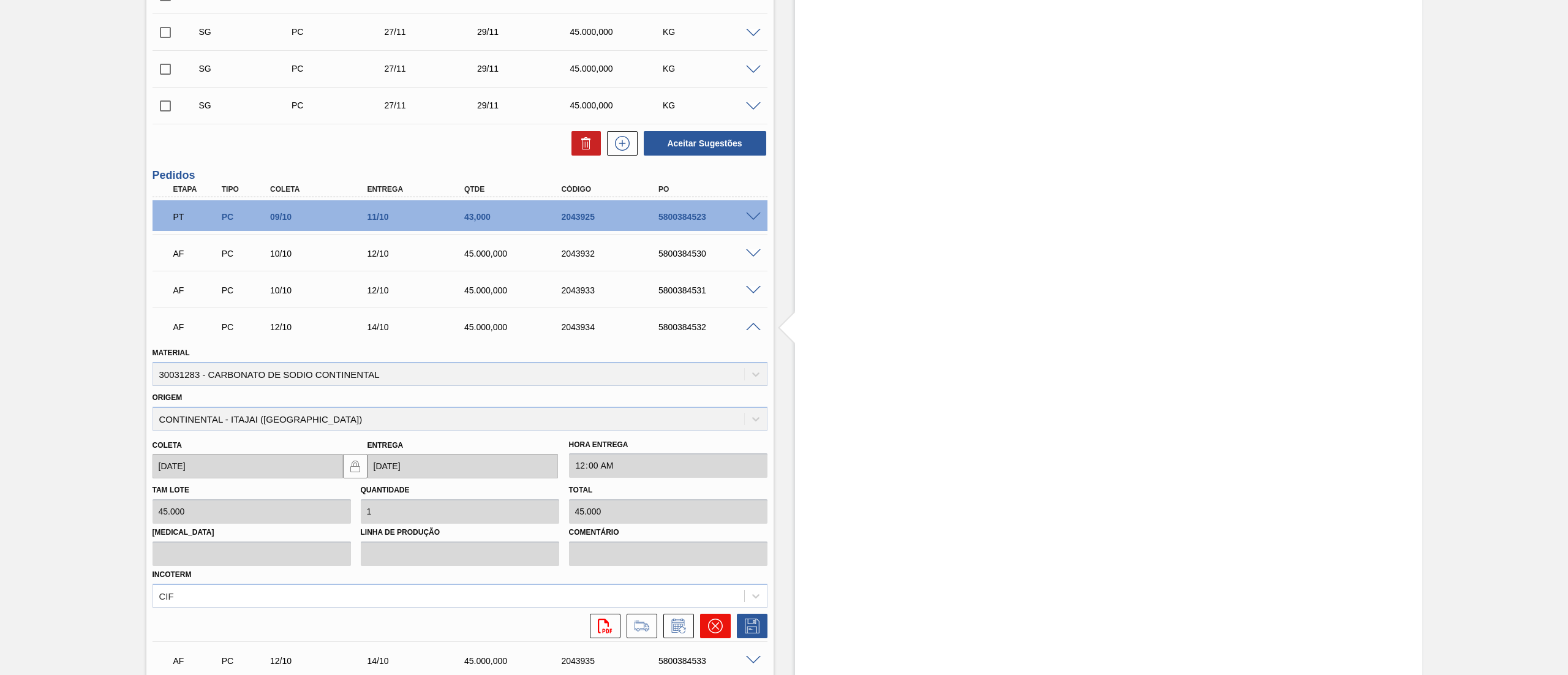
click at [716, 624] on icon at bounding box center [715, 626] width 15 height 15
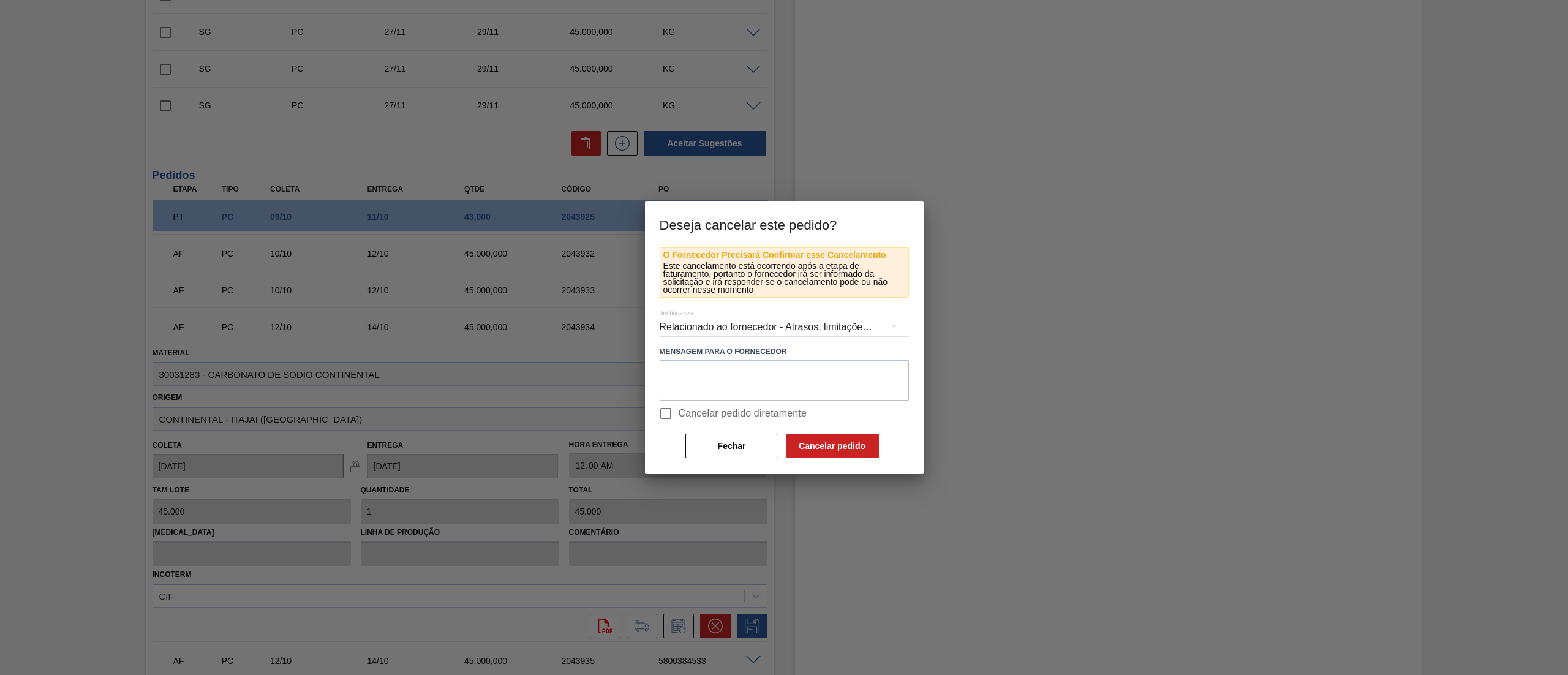
click at [669, 417] on input "Cancelar pedido diretamente" at bounding box center [666, 413] width 26 height 26
click at [829, 446] on button "Cancelar pedido" at bounding box center [832, 446] width 93 height 25
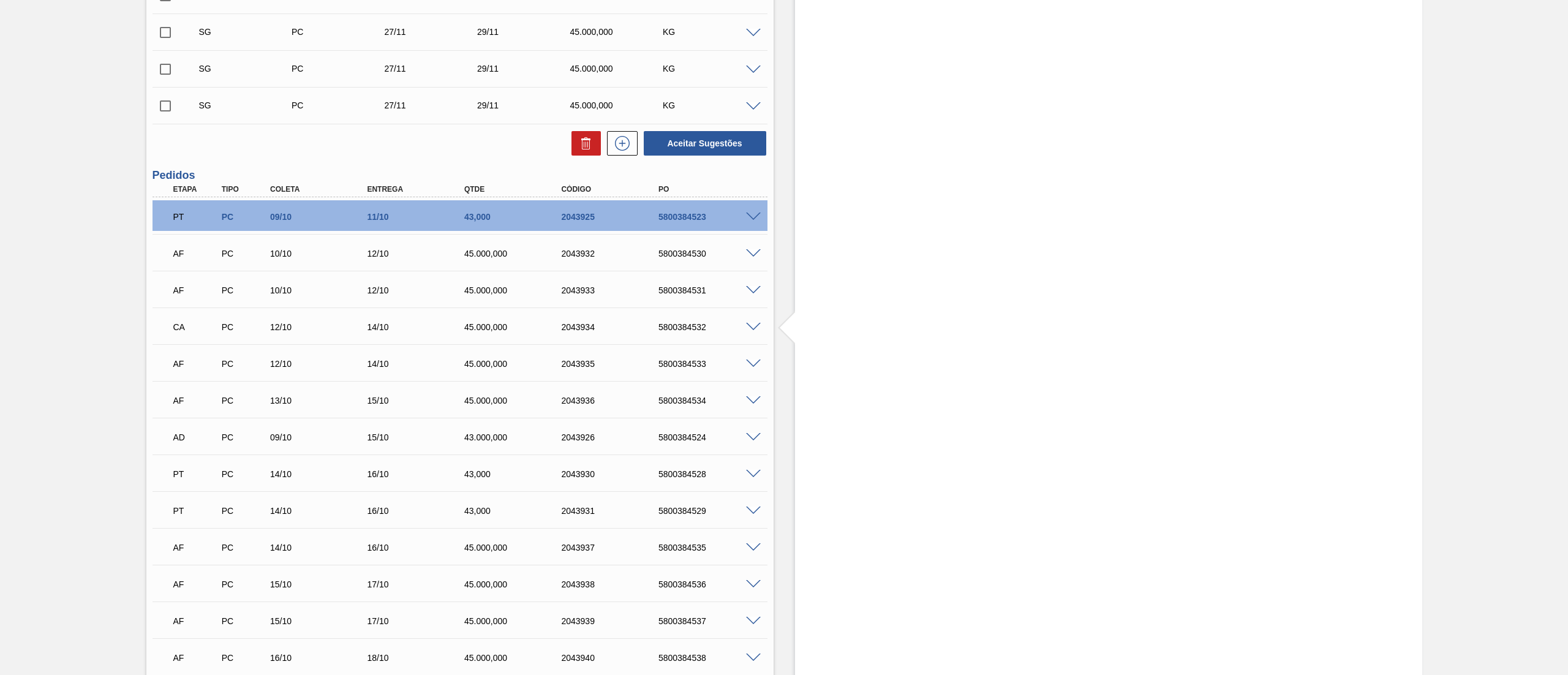
click at [747, 363] on span at bounding box center [753, 363] width 15 height 9
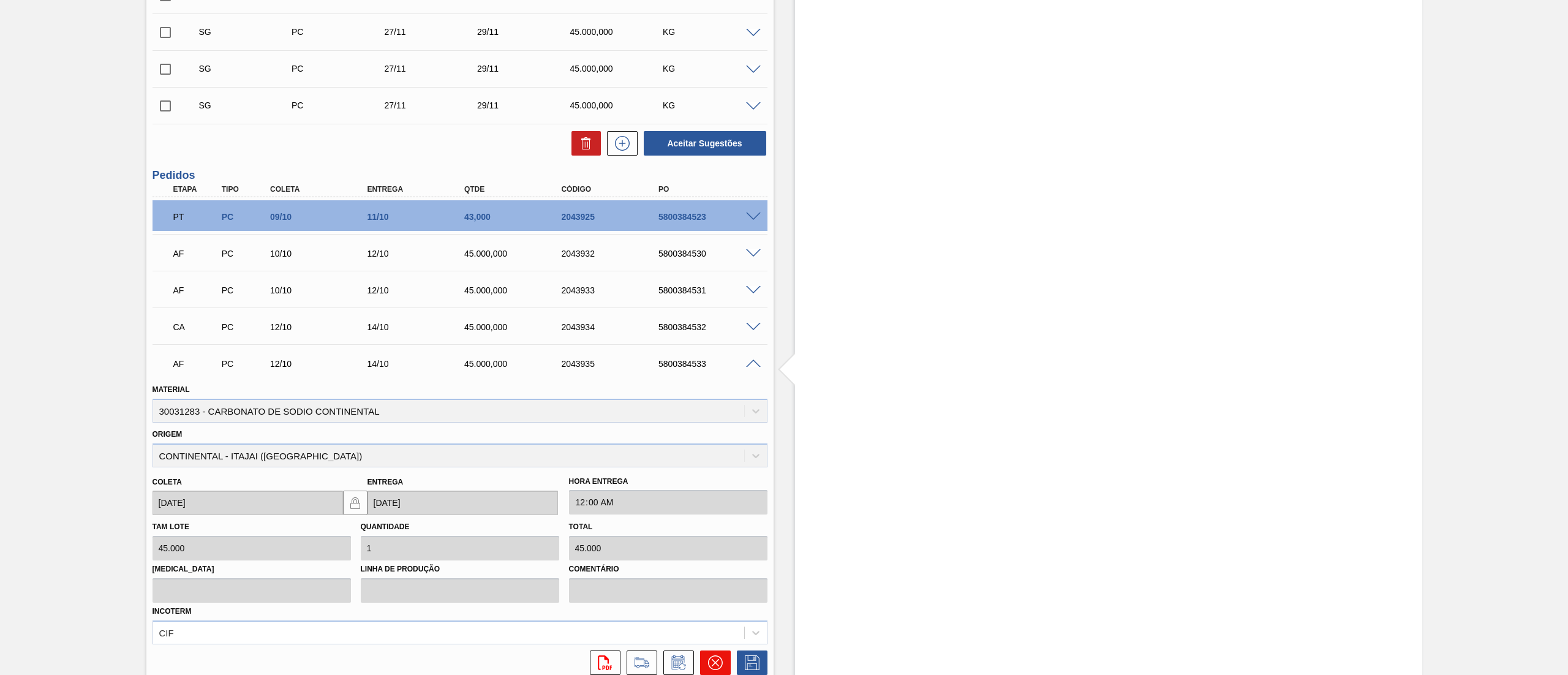
click at [711, 658] on icon at bounding box center [715, 662] width 15 height 15
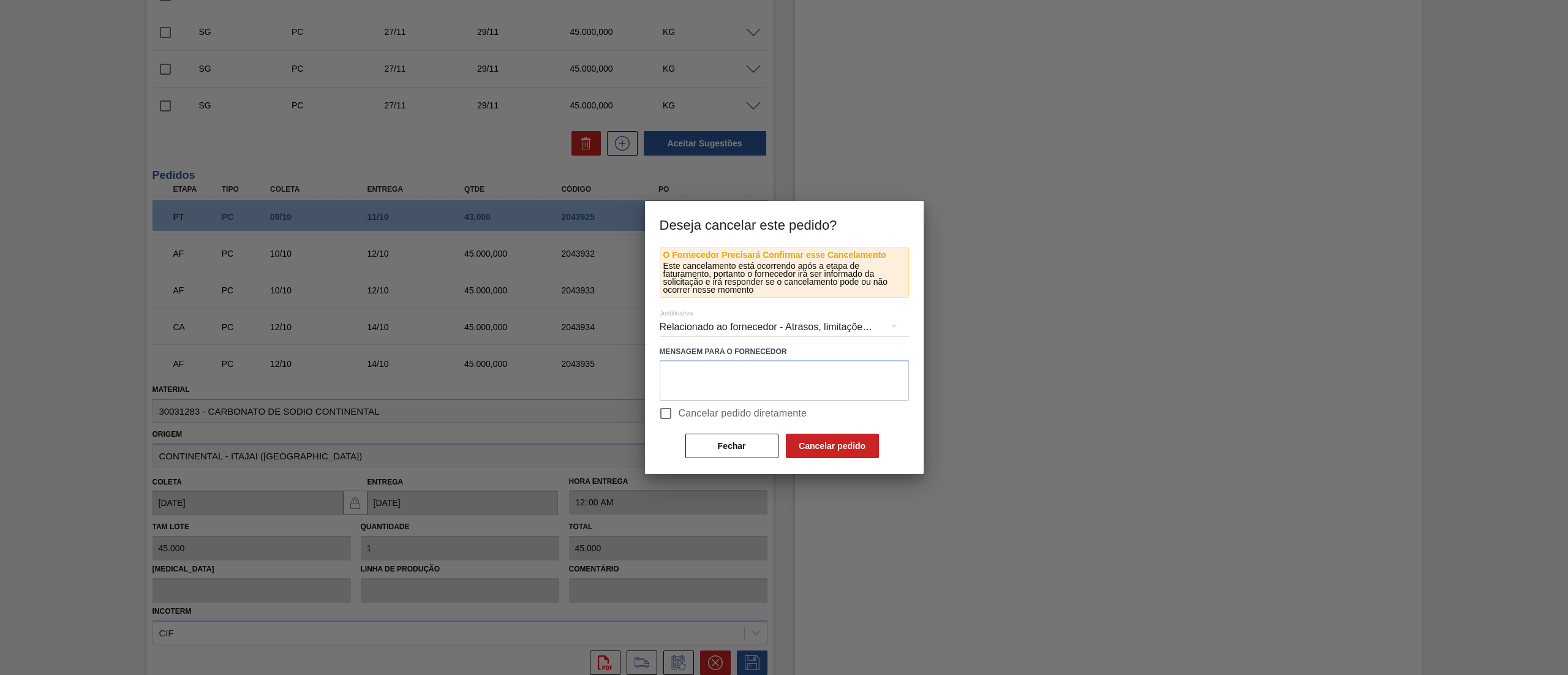
click at [689, 401] on label "Cancelar pedido diretamente" at bounding box center [730, 413] width 154 height 26
click at [678, 401] on input "Cancelar pedido diretamente" at bounding box center [666, 413] width 26 height 26
click at [818, 445] on button "Cancelar pedido" at bounding box center [832, 446] width 93 height 25
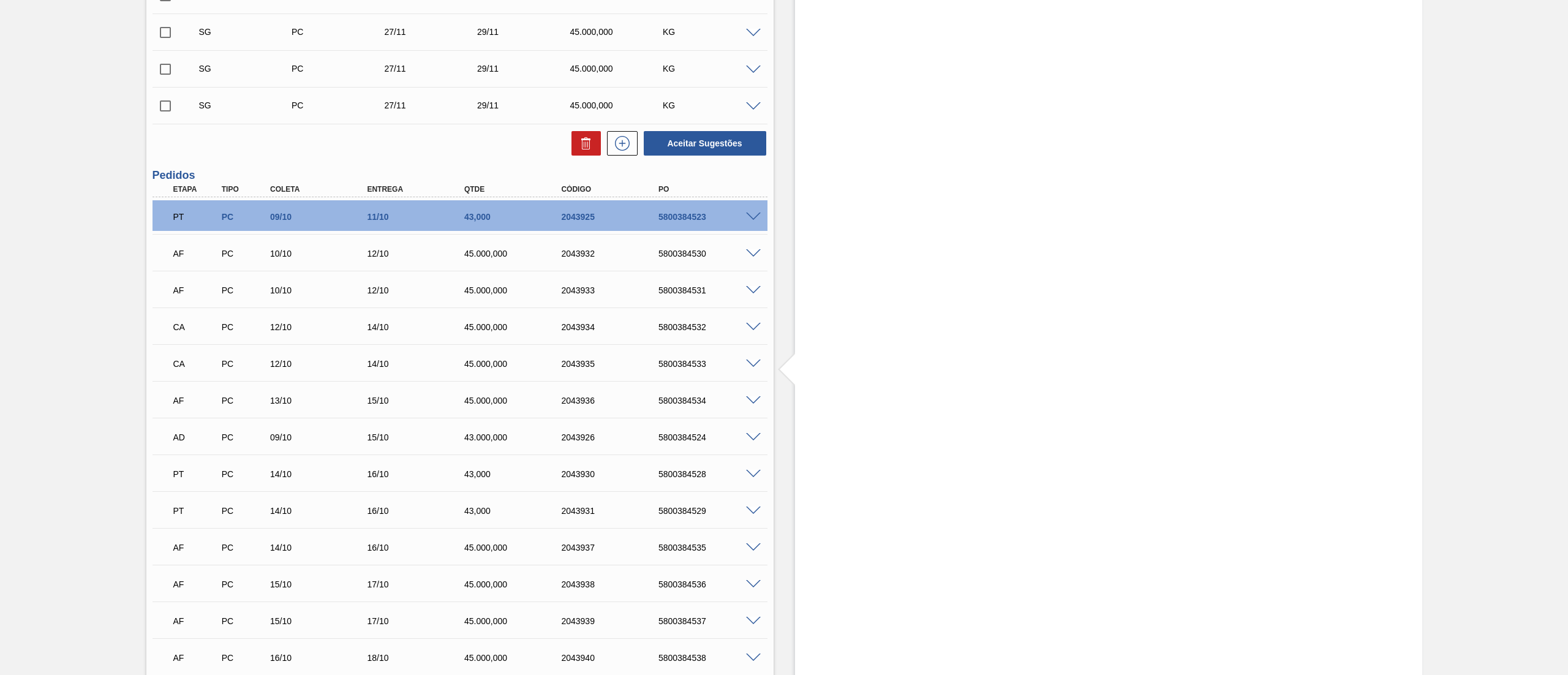
click at [749, 252] on span at bounding box center [753, 253] width 15 height 9
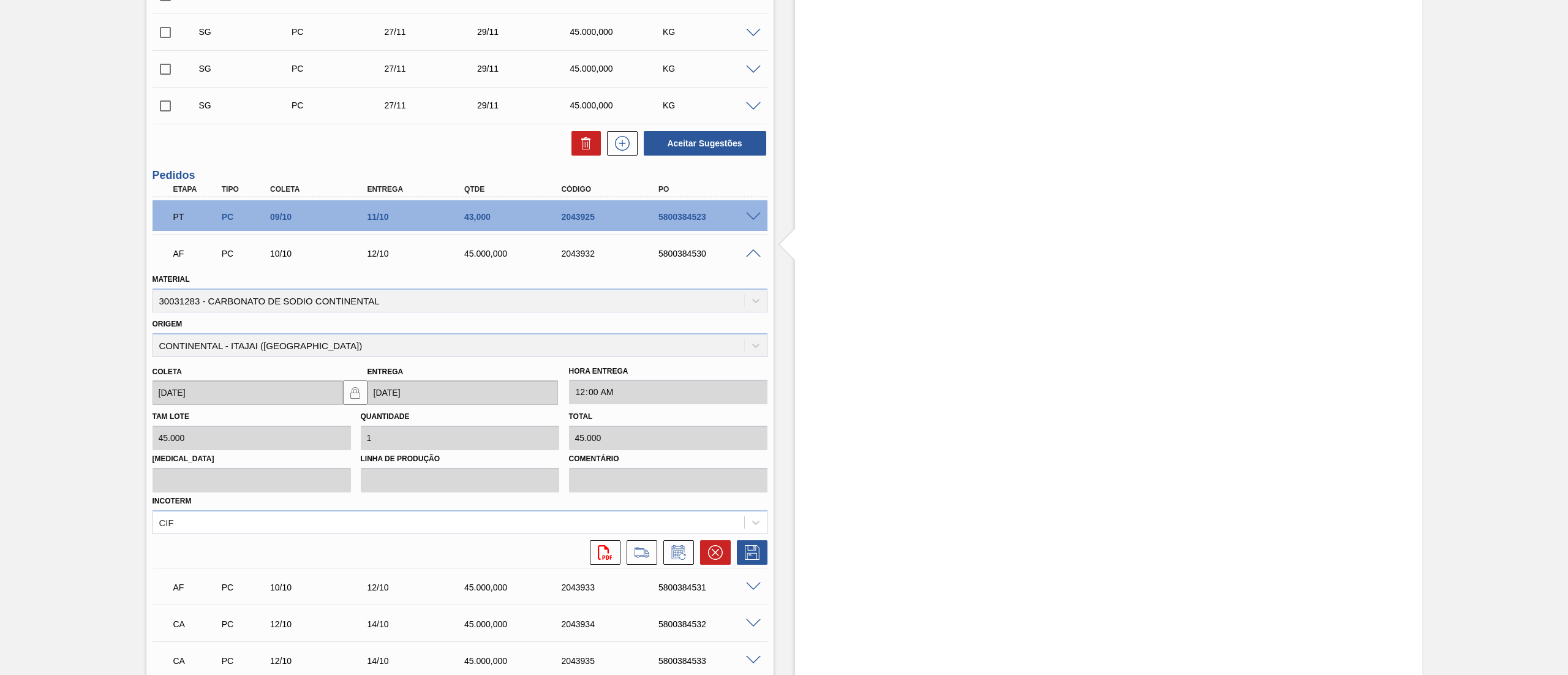
click at [716, 550] on icon at bounding box center [714, 552] width 7 height 7
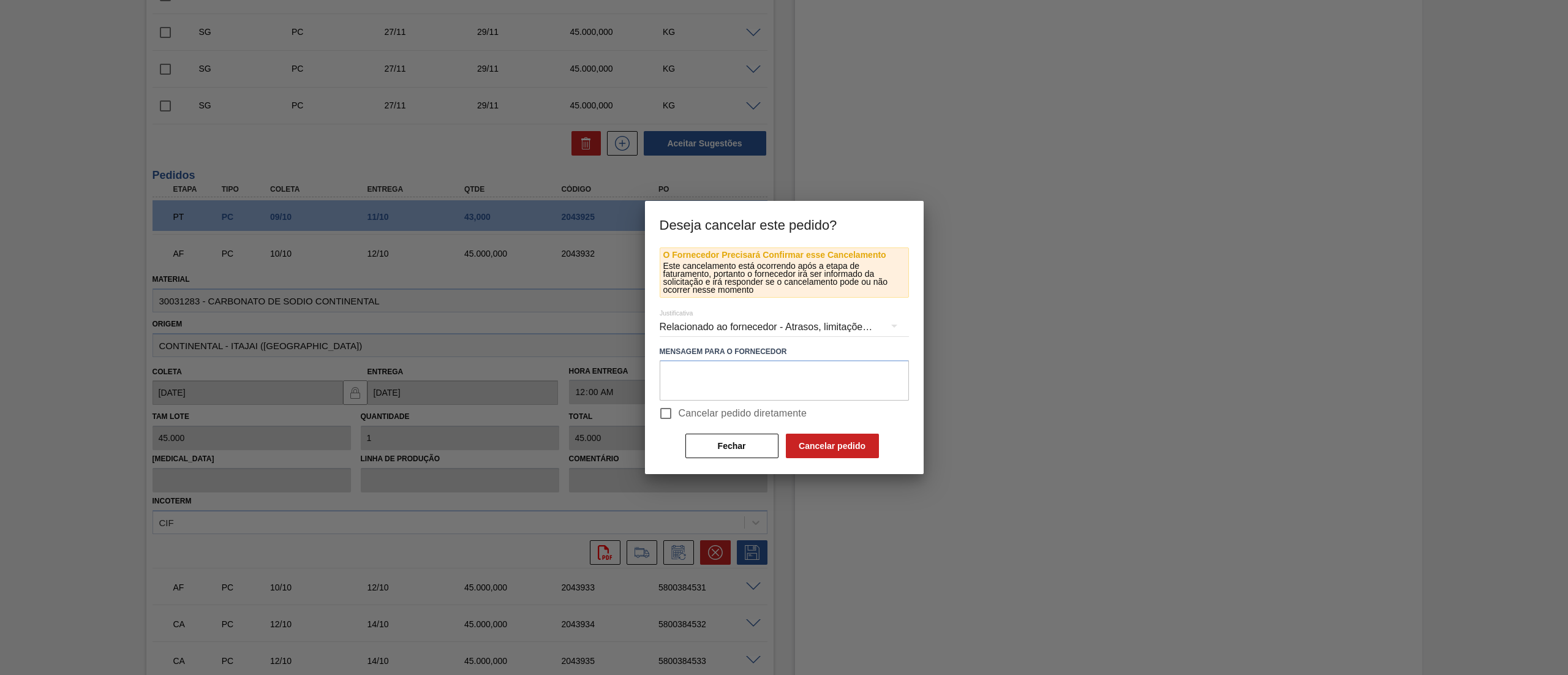
click at [687, 410] on span "Cancelar pedido diretamente" at bounding box center [742, 413] width 128 height 15
click at [678, 410] on input "Cancelar pedido diretamente" at bounding box center [666, 413] width 26 height 26
click at [814, 447] on button "Cancelar pedido" at bounding box center [832, 446] width 93 height 25
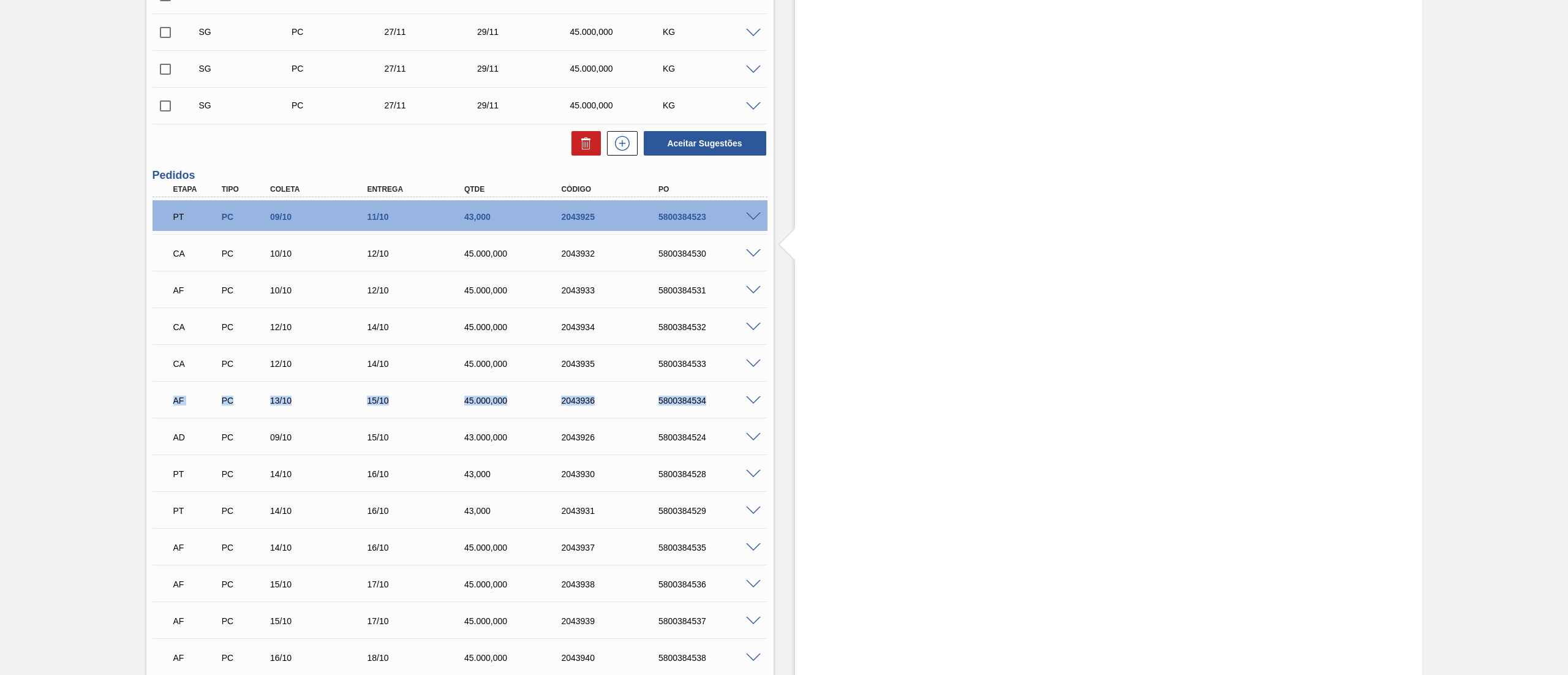
drag, startPoint x: 157, startPoint y: 399, endPoint x: 731, endPoint y: 406, distance: 574.0
click at [731, 406] on div "AF PC 13/10 15/10 45.000,000 2043936 5800384534" at bounding box center [460, 399] width 615 height 31
click at [755, 403] on span at bounding box center [753, 401] width 15 height 9
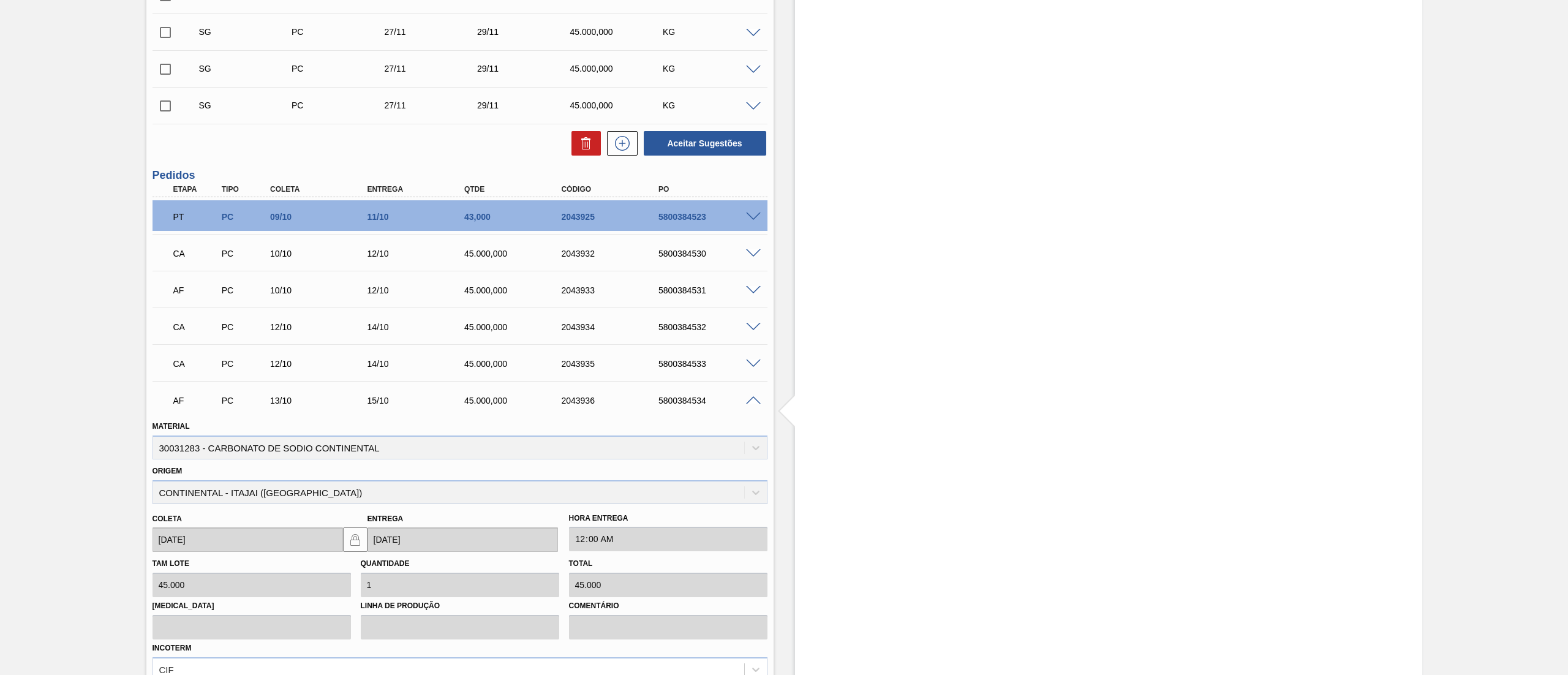
scroll to position [4011, 0]
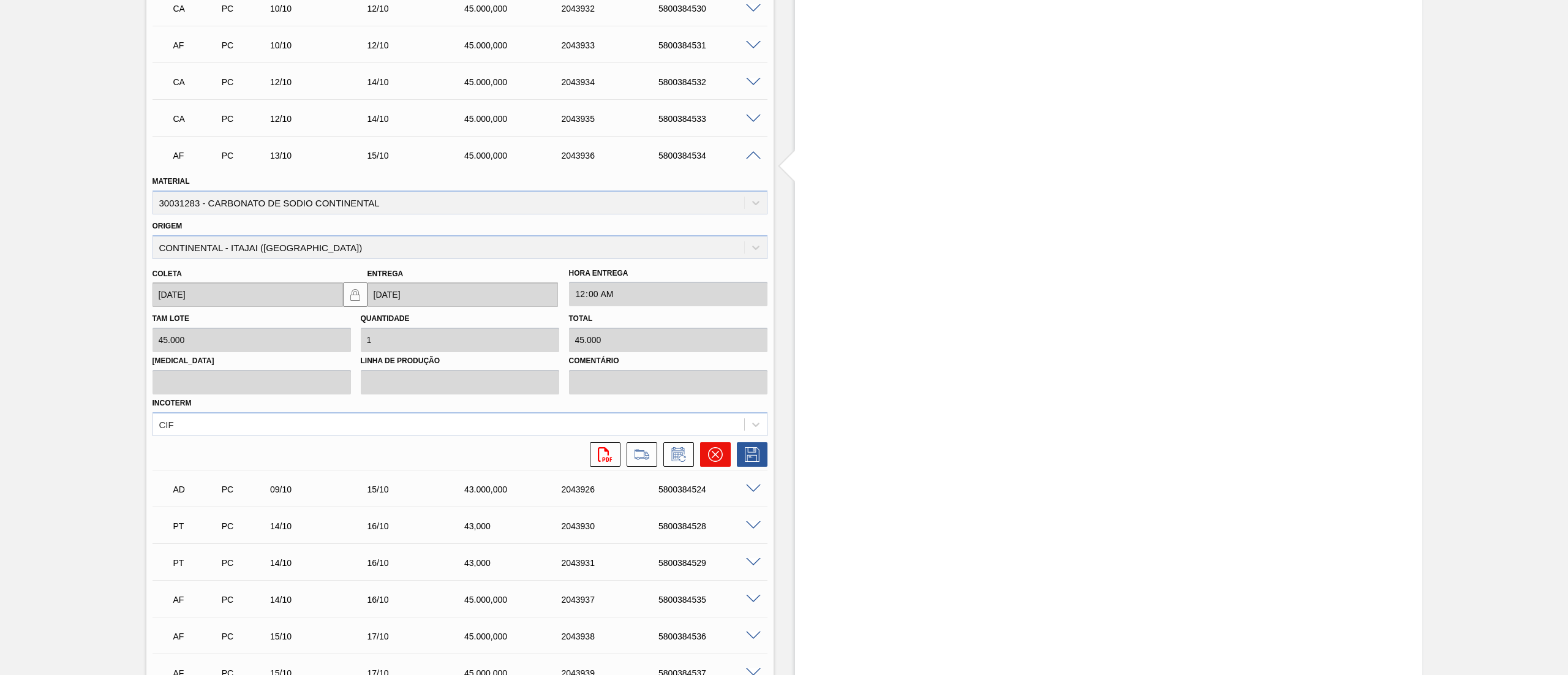
click at [714, 455] on icon at bounding box center [714, 454] width 7 height 7
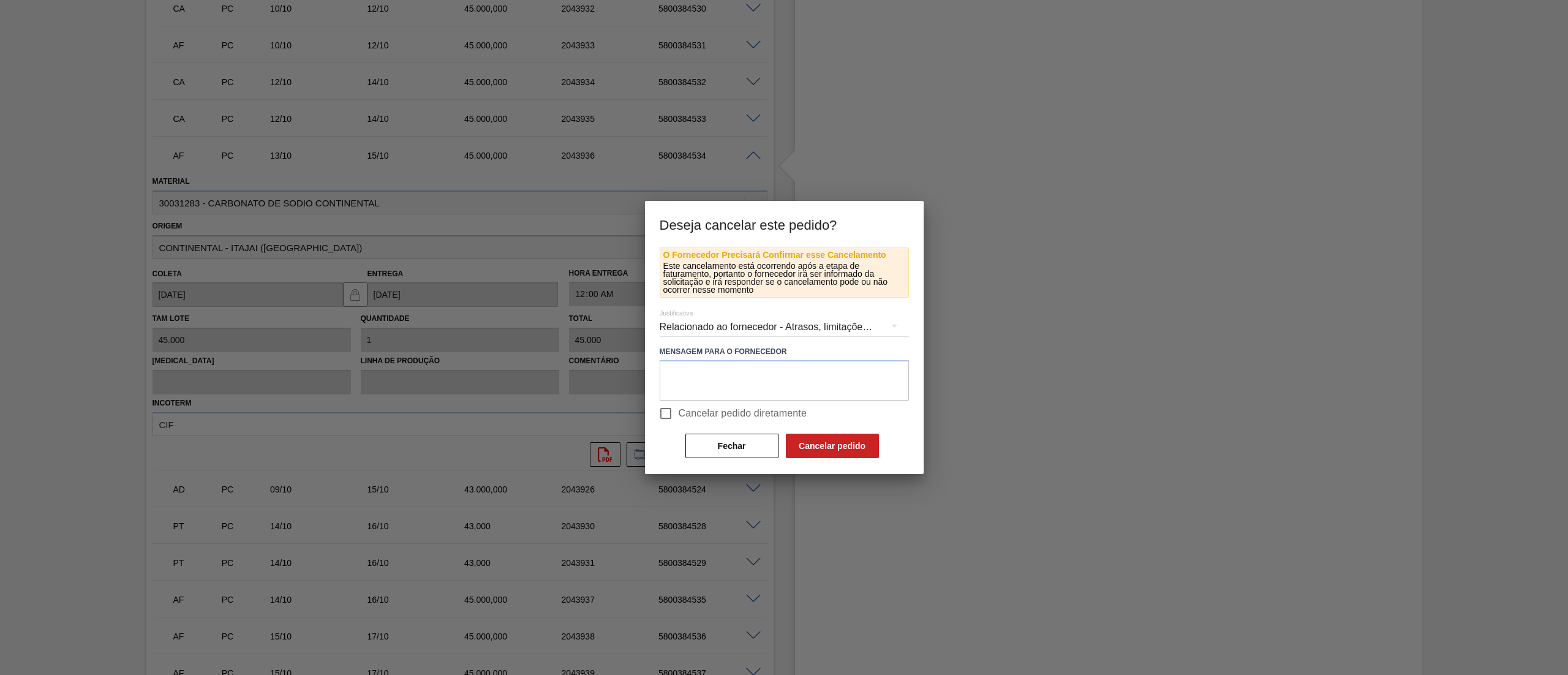
click at [669, 419] on input "Cancelar pedido diretamente" at bounding box center [666, 413] width 26 height 26
click at [831, 446] on button "Cancelar pedido" at bounding box center [832, 446] width 93 height 25
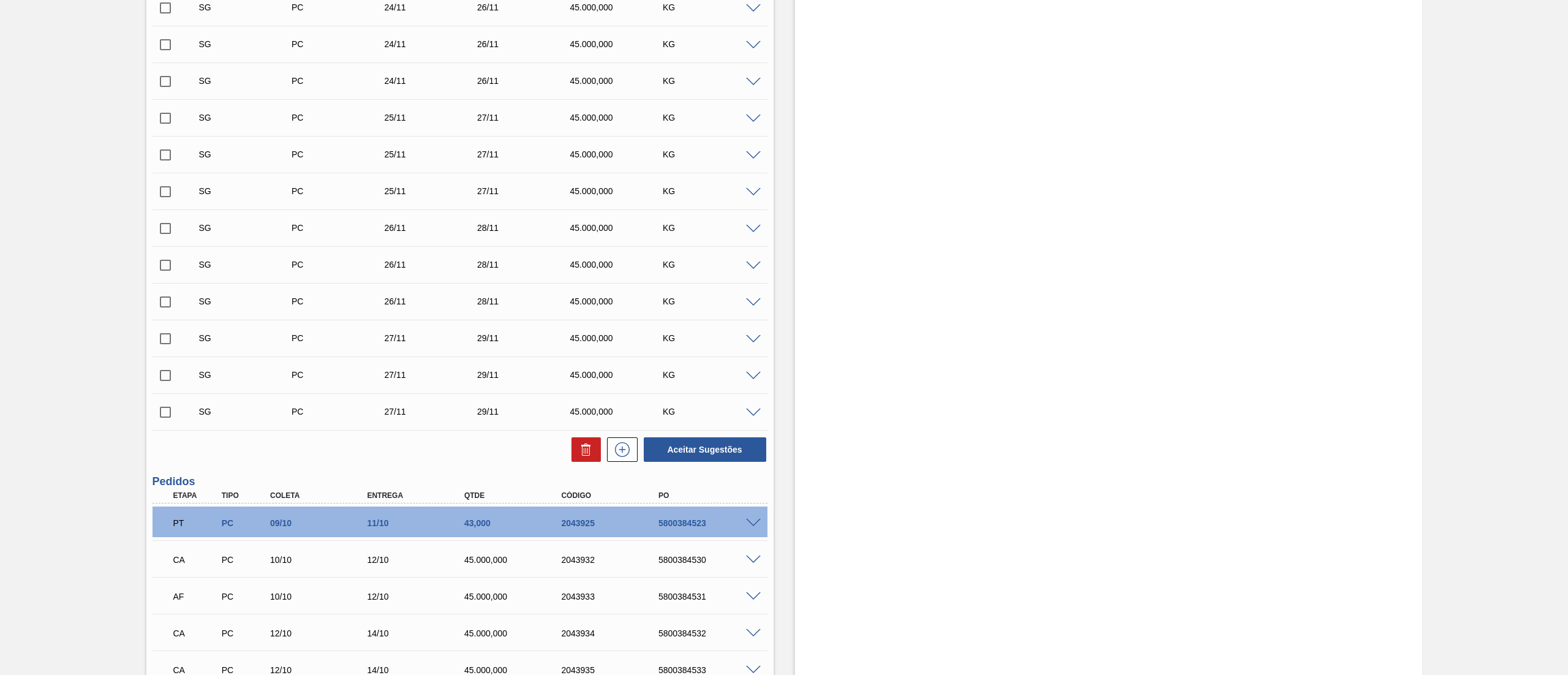
scroll to position [3153, 0]
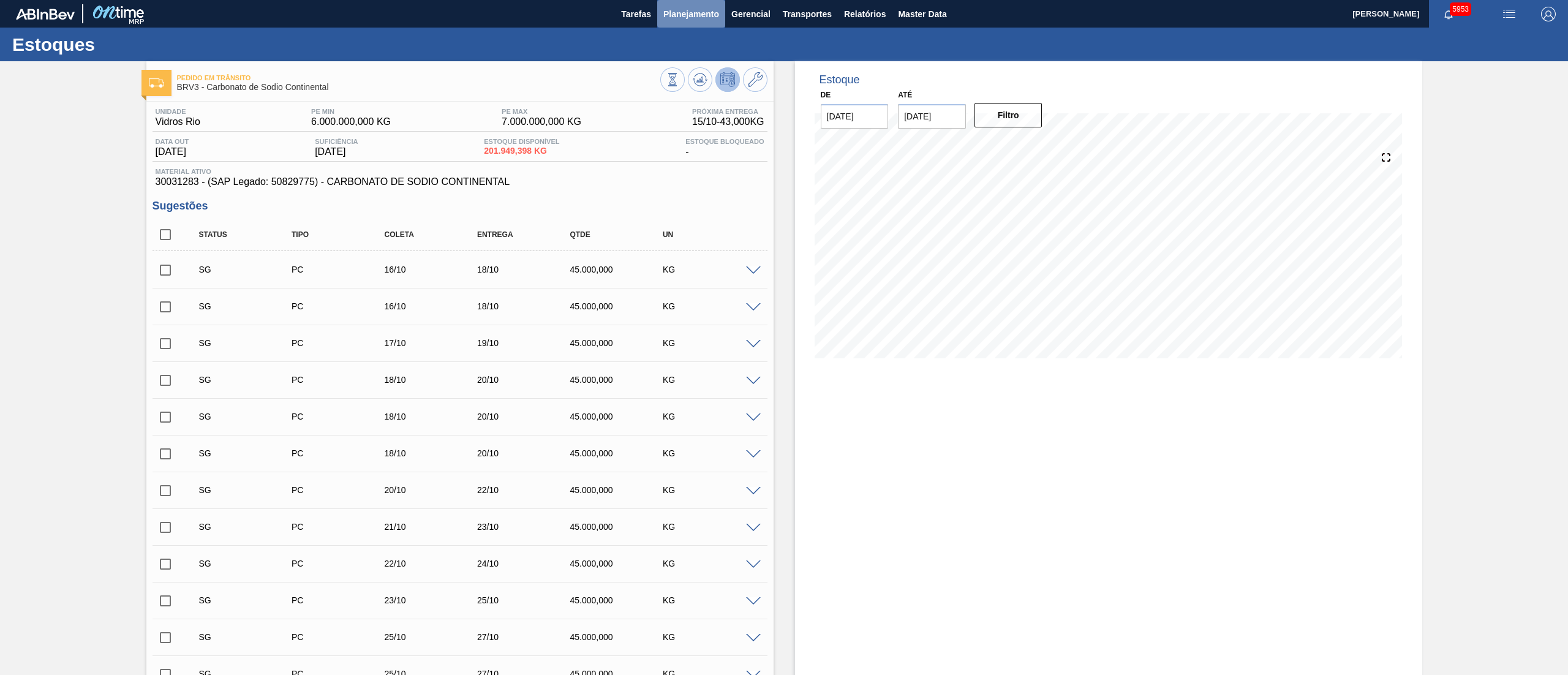
click at [709, 17] on span "Planejamento" at bounding box center [690, 14] width 55 height 15
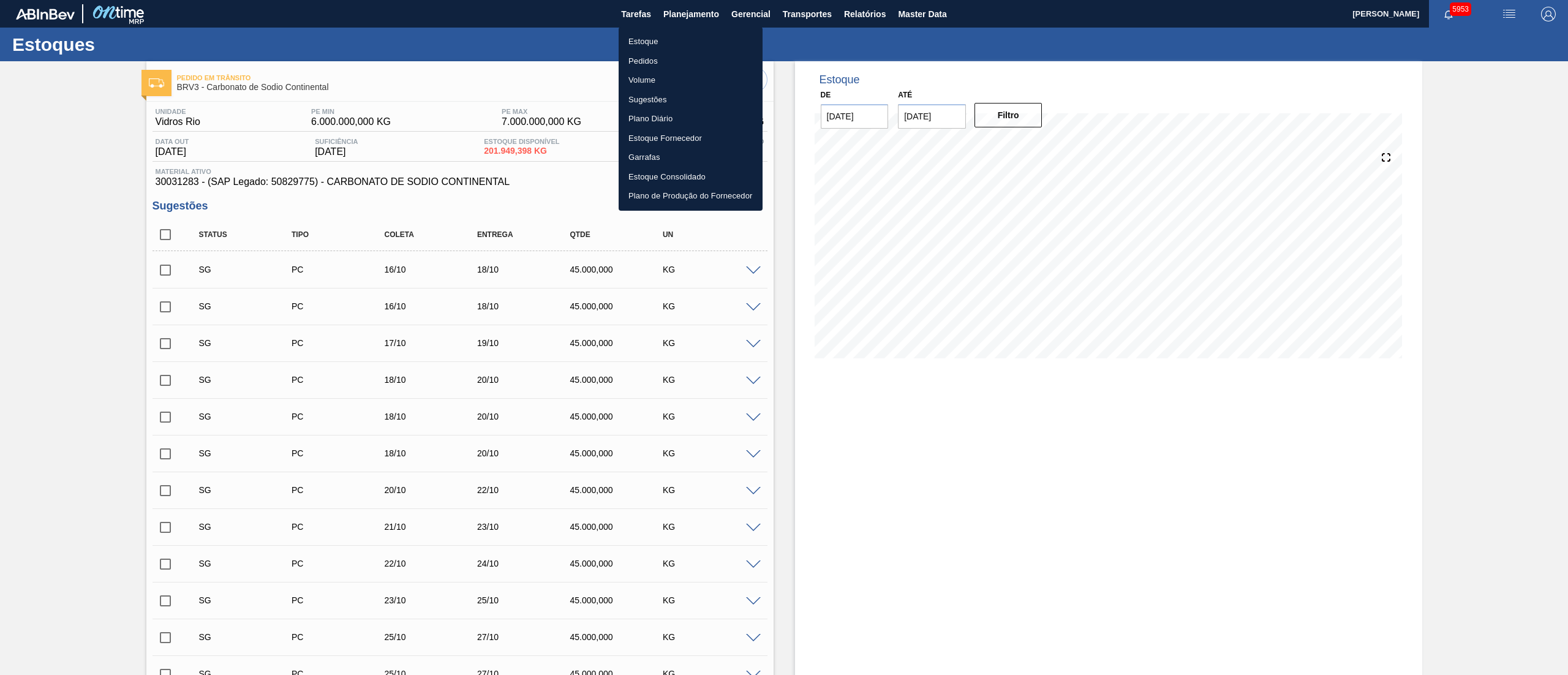
click at [662, 36] on li "Estoque" at bounding box center [690, 41] width 144 height 20
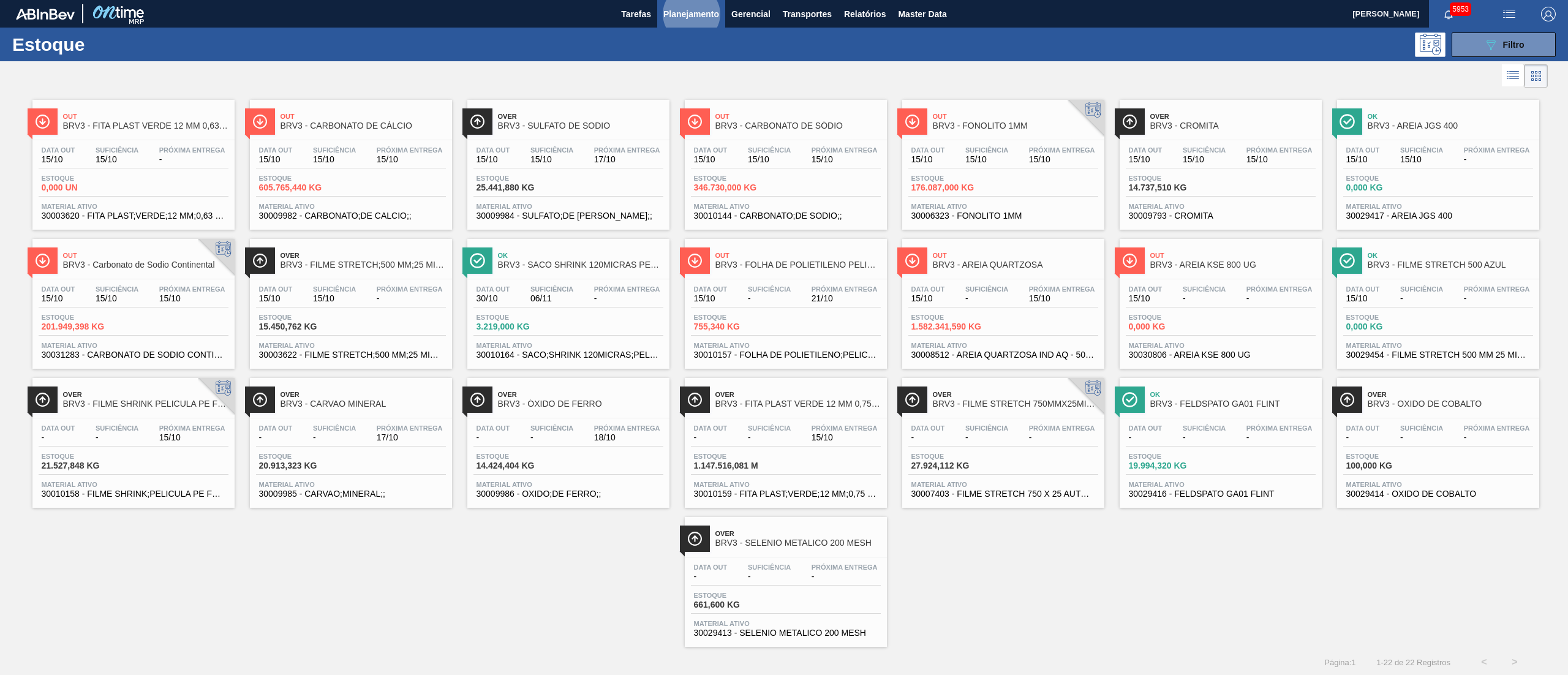
click at [678, 17] on span "Planejamento" at bounding box center [690, 14] width 55 height 15
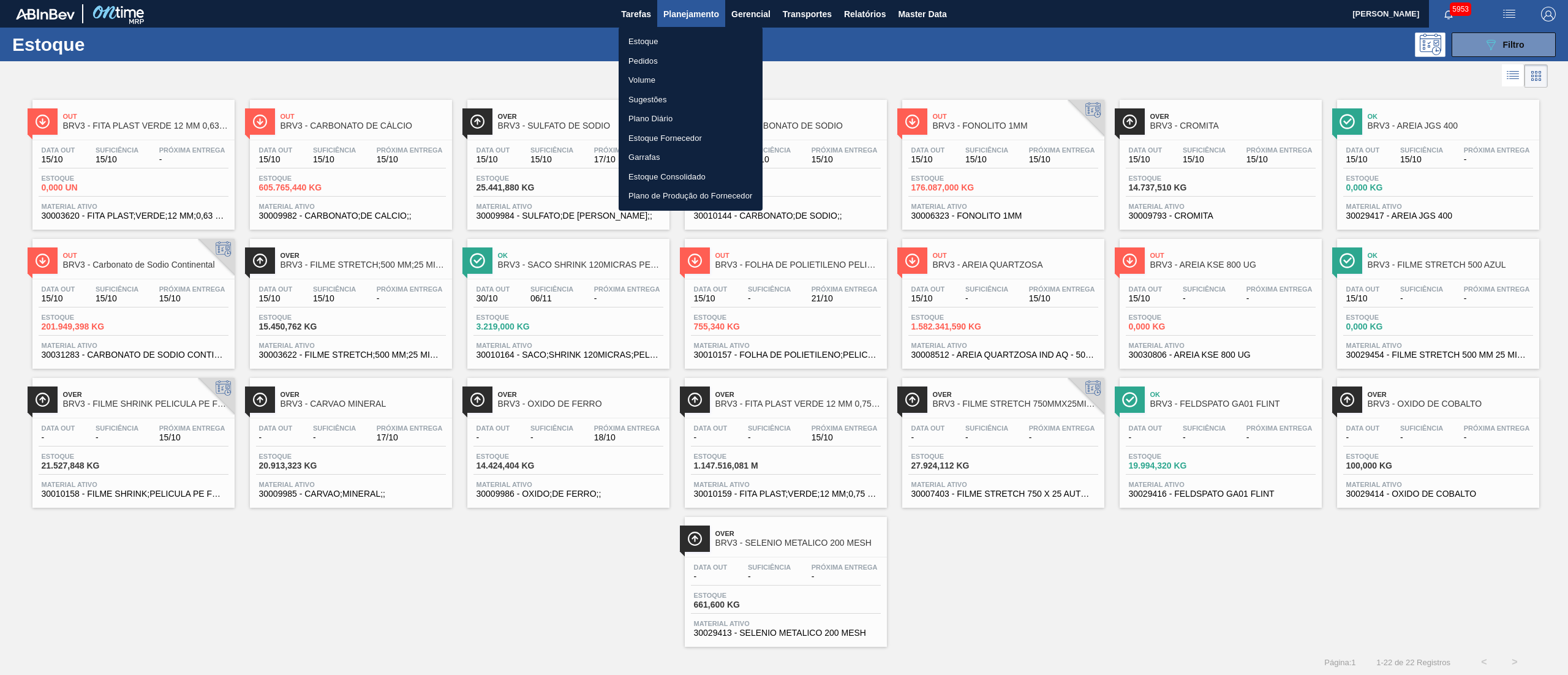
click at [657, 43] on li "Estoque" at bounding box center [690, 41] width 144 height 20
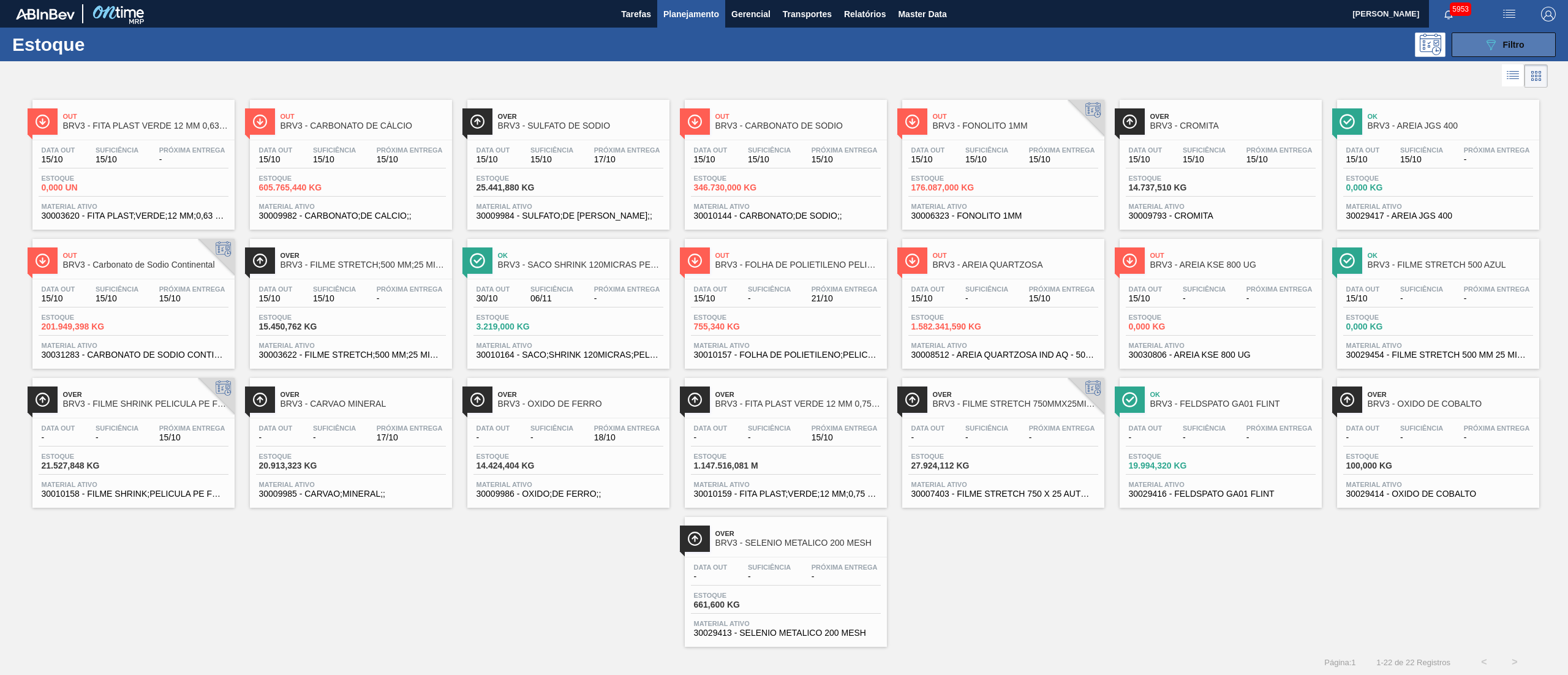
click at [1525, 46] on button "089F7B8B-B2A5-4AFE-B5C0-19BA573D28AC Filtro" at bounding box center [1503, 44] width 104 height 25
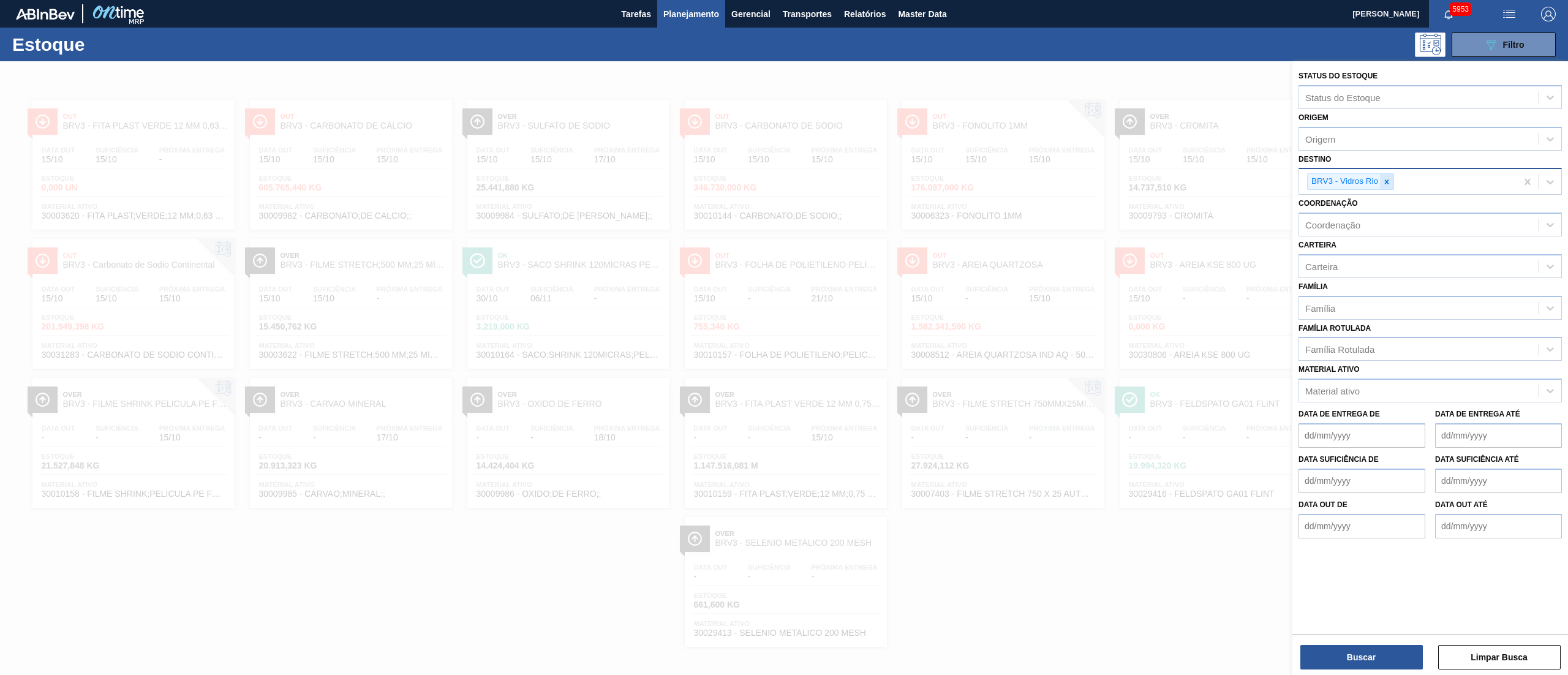
click at [1388, 180] on icon at bounding box center [1387, 182] width 4 height 4
drag, startPoint x: 1380, startPoint y: 229, endPoint x: 1378, endPoint y: 223, distance: 6.3
click at [1378, 224] on div "Coordenação" at bounding box center [1418, 222] width 239 height 18
click at [1368, 179] on div "Destino" at bounding box center [1418, 180] width 239 height 18
click at [1367, 207] on div "BRVC - Vidros Paraná" at bounding box center [1430, 210] width 263 height 22
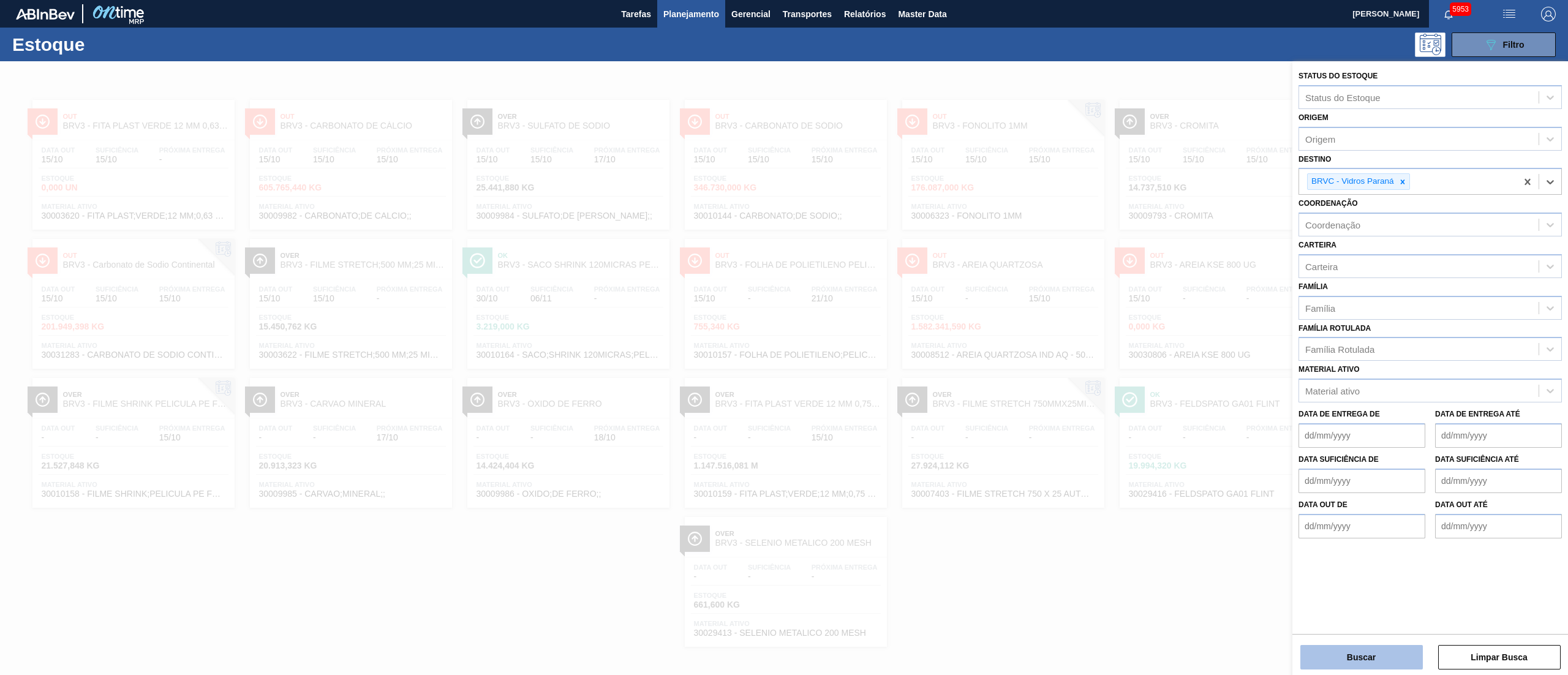
click at [1391, 663] on button "Buscar" at bounding box center [1361, 657] width 123 height 25
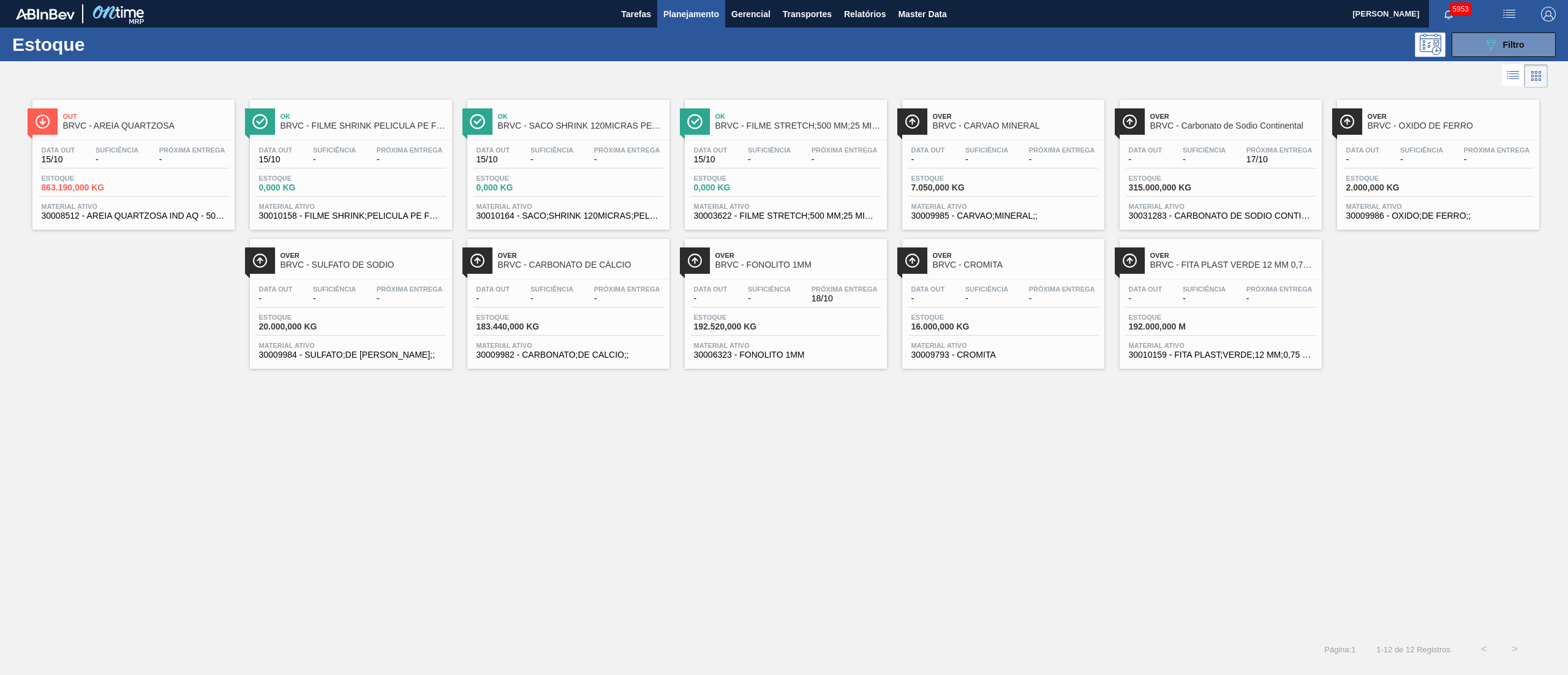
click at [1225, 203] on span "Material ativo" at bounding box center [1221, 206] width 184 height 7
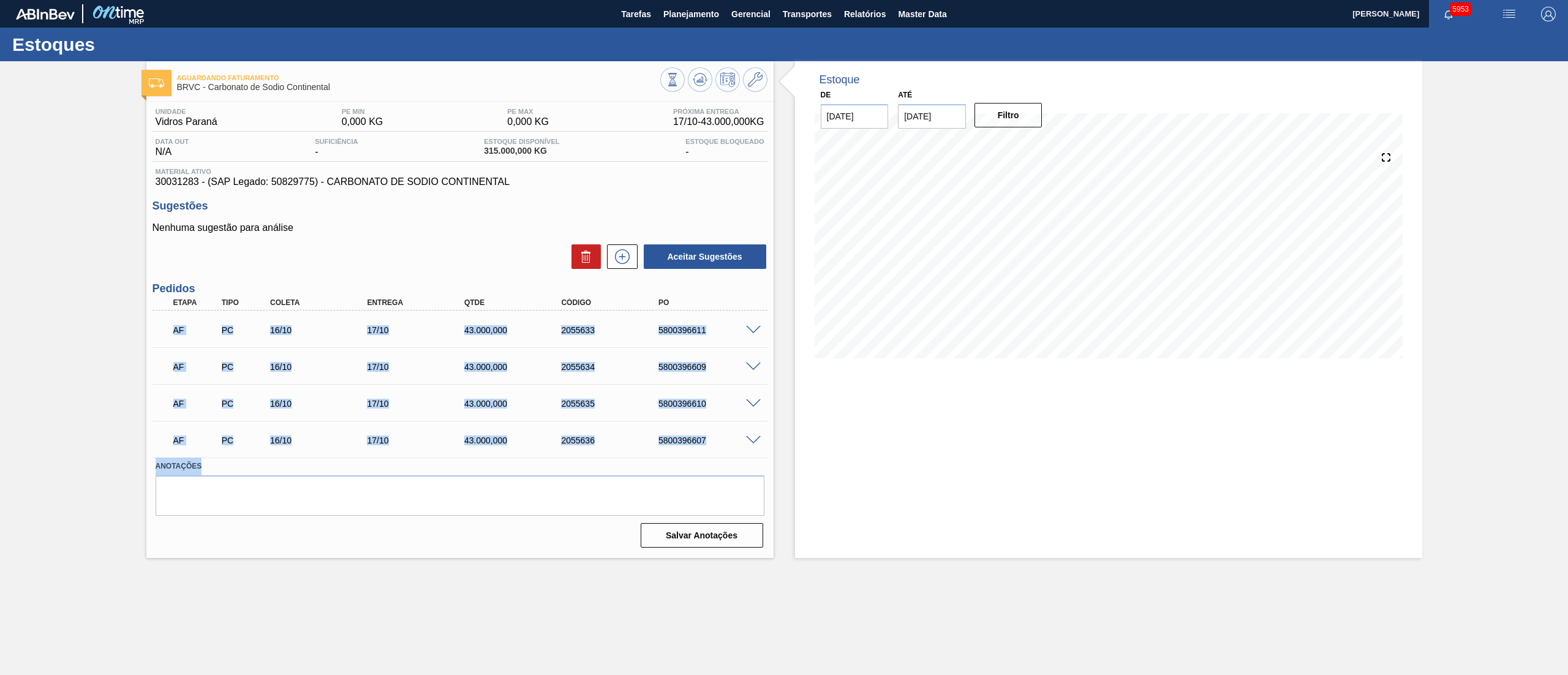
drag, startPoint x: 158, startPoint y: 322, endPoint x: 759, endPoint y: 468, distance: 618.5
click at [759, 468] on div "Unidade Vidros Paraná PE MIN 0,000 KG PE MAX 0,000 KG Próxima Entrega 17/10 - 4…" at bounding box center [460, 327] width 627 height 450
click at [704, 12] on span "Planejamento" at bounding box center [690, 14] width 55 height 15
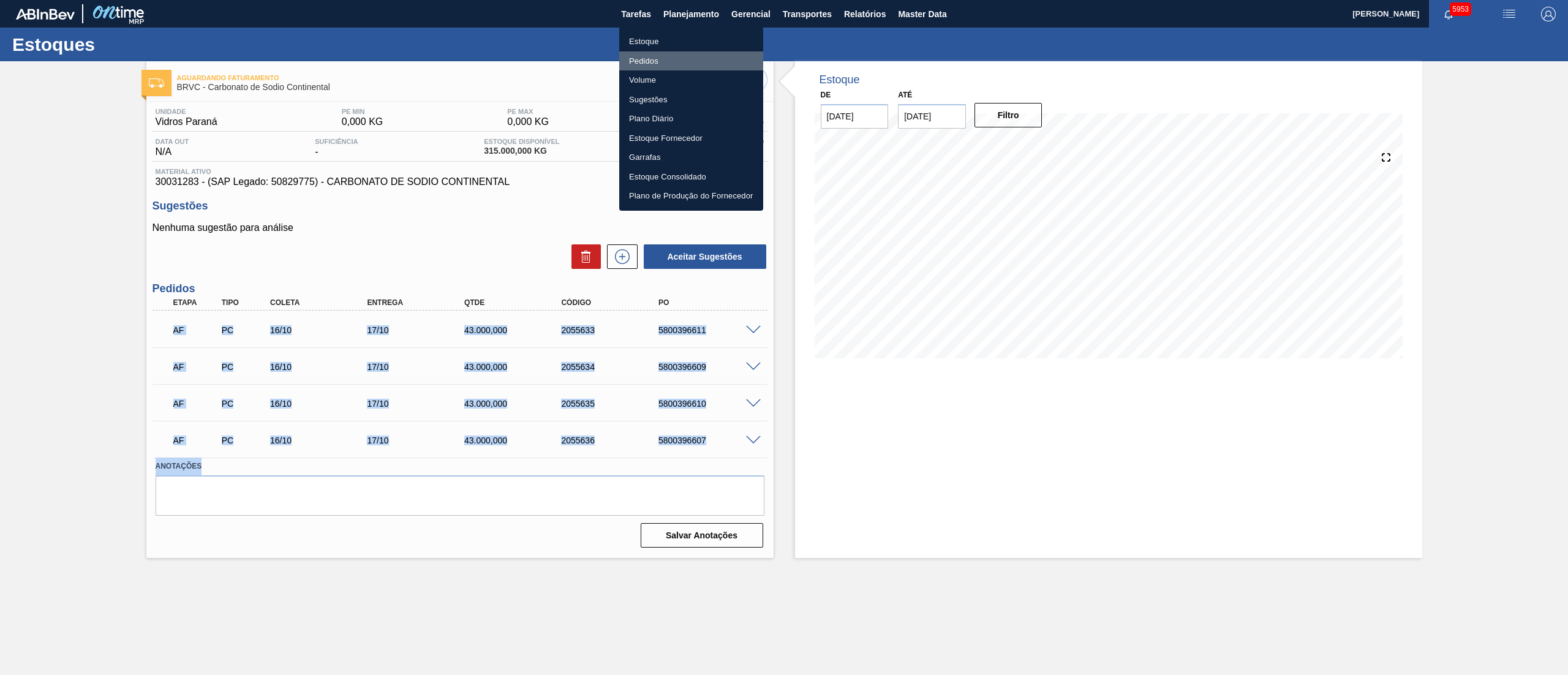
click at [638, 60] on li "Pedidos" at bounding box center [690, 61] width 144 height 20
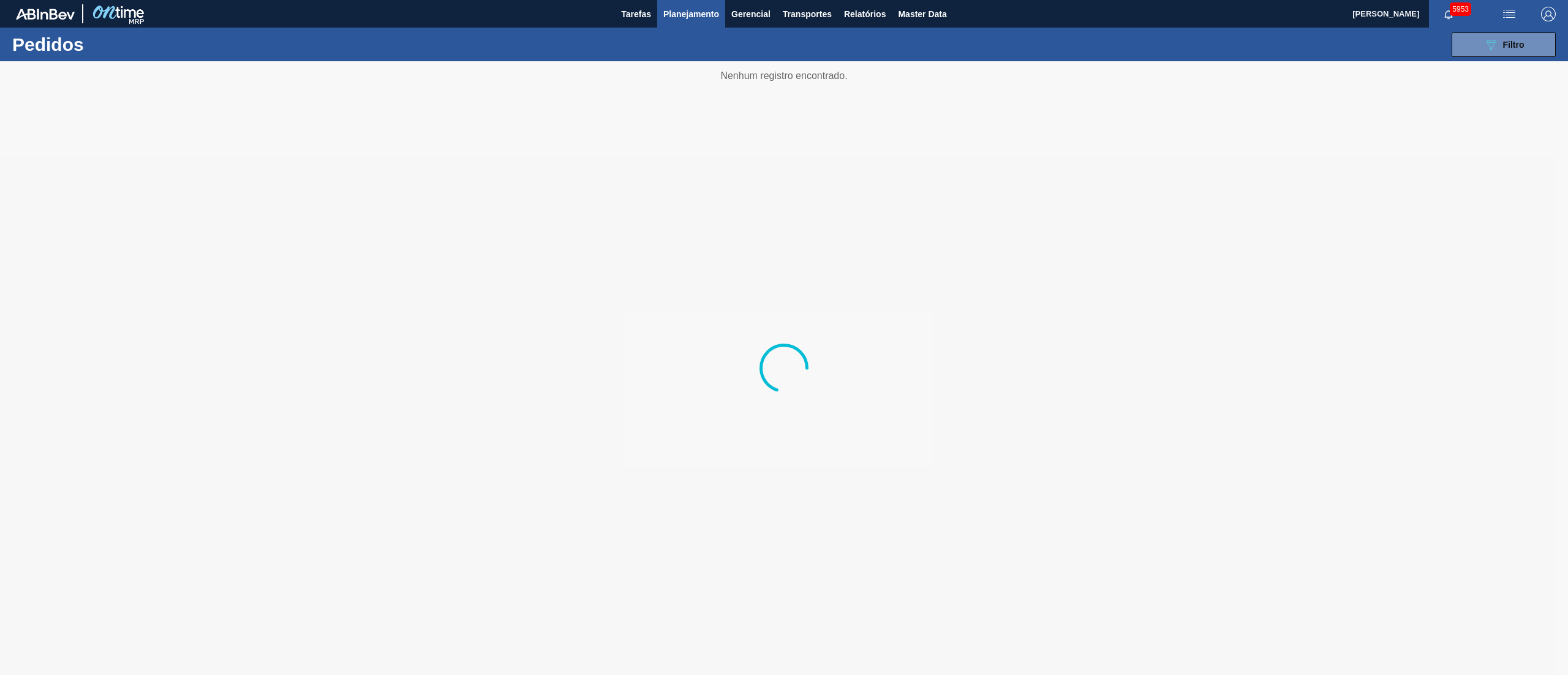
click at [687, 5] on button "Planejamento" at bounding box center [691, 13] width 68 height 27
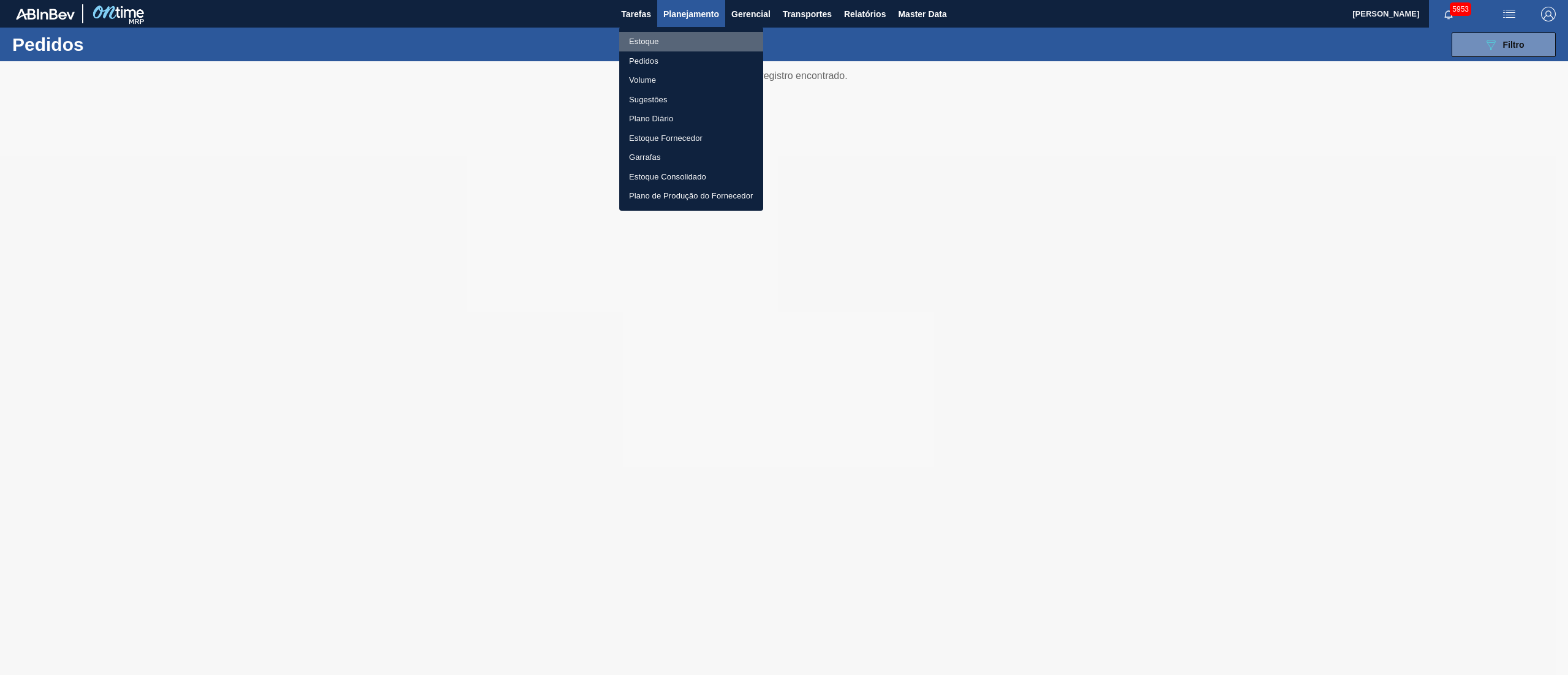
click at [672, 39] on li "Estoque" at bounding box center [690, 41] width 144 height 20
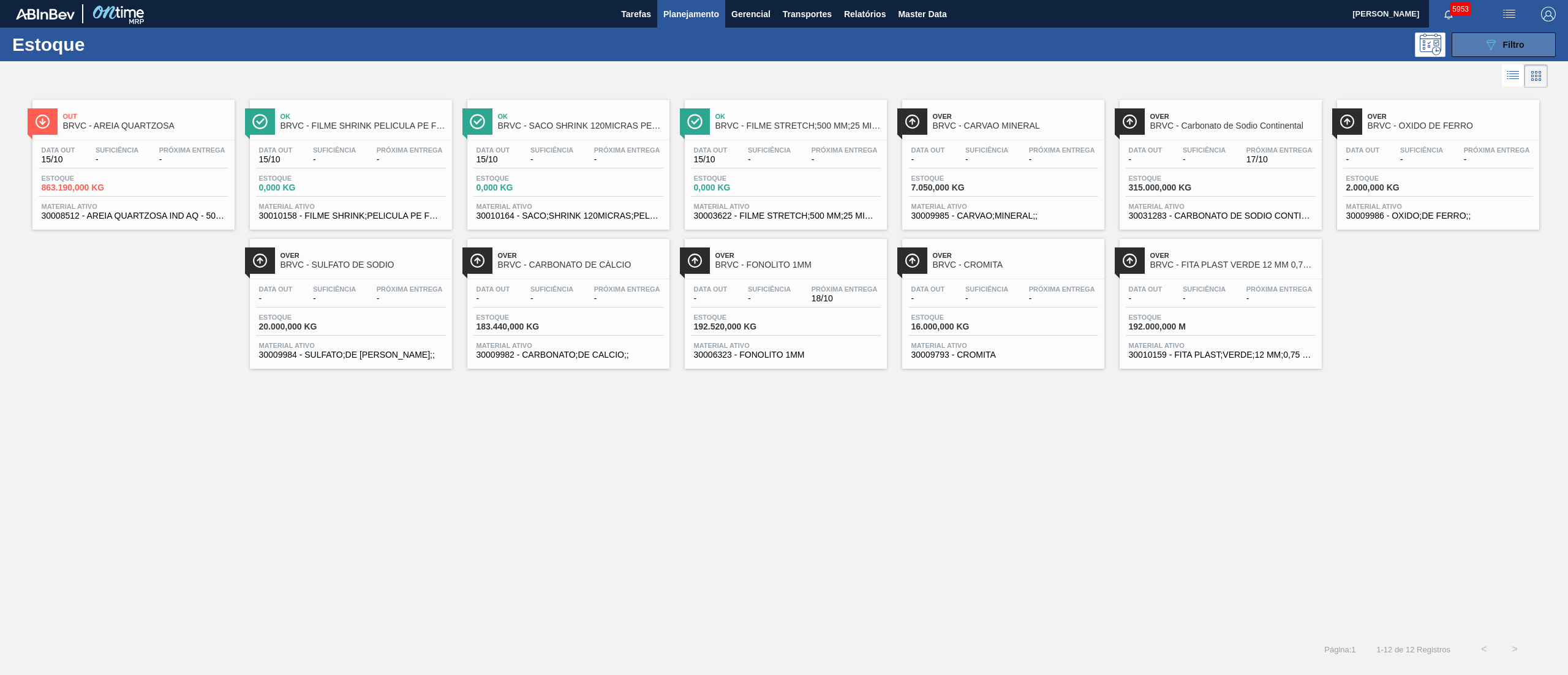
click at [1510, 41] on span "Filtro" at bounding box center [1513, 45] width 22 height 10
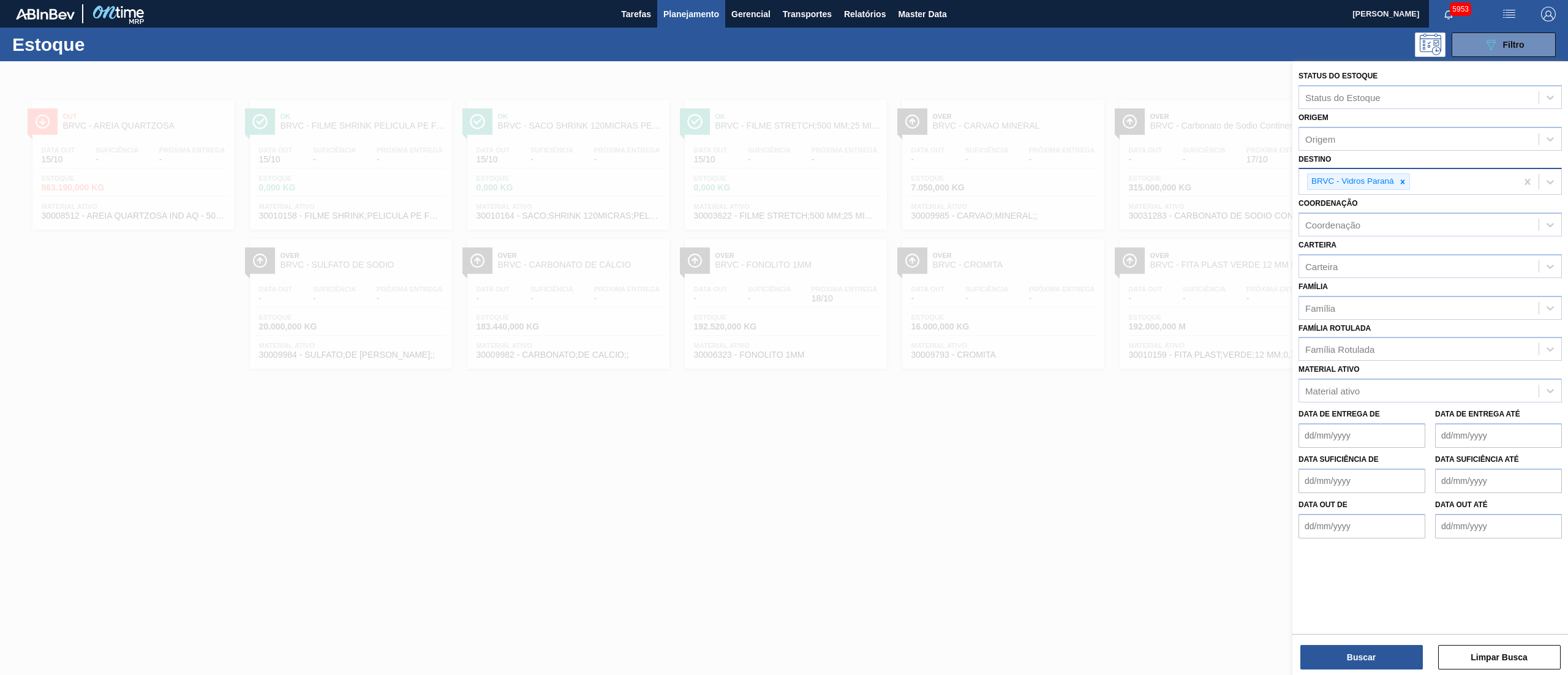
click at [1412, 183] on input "Destino" at bounding box center [1413, 181] width 1 height 11
click at [1409, 186] on div "BRVC - Vidros Paraná" at bounding box center [1358, 182] width 103 height 17
click at [1405, 180] on icon at bounding box center [1402, 182] width 4 height 4
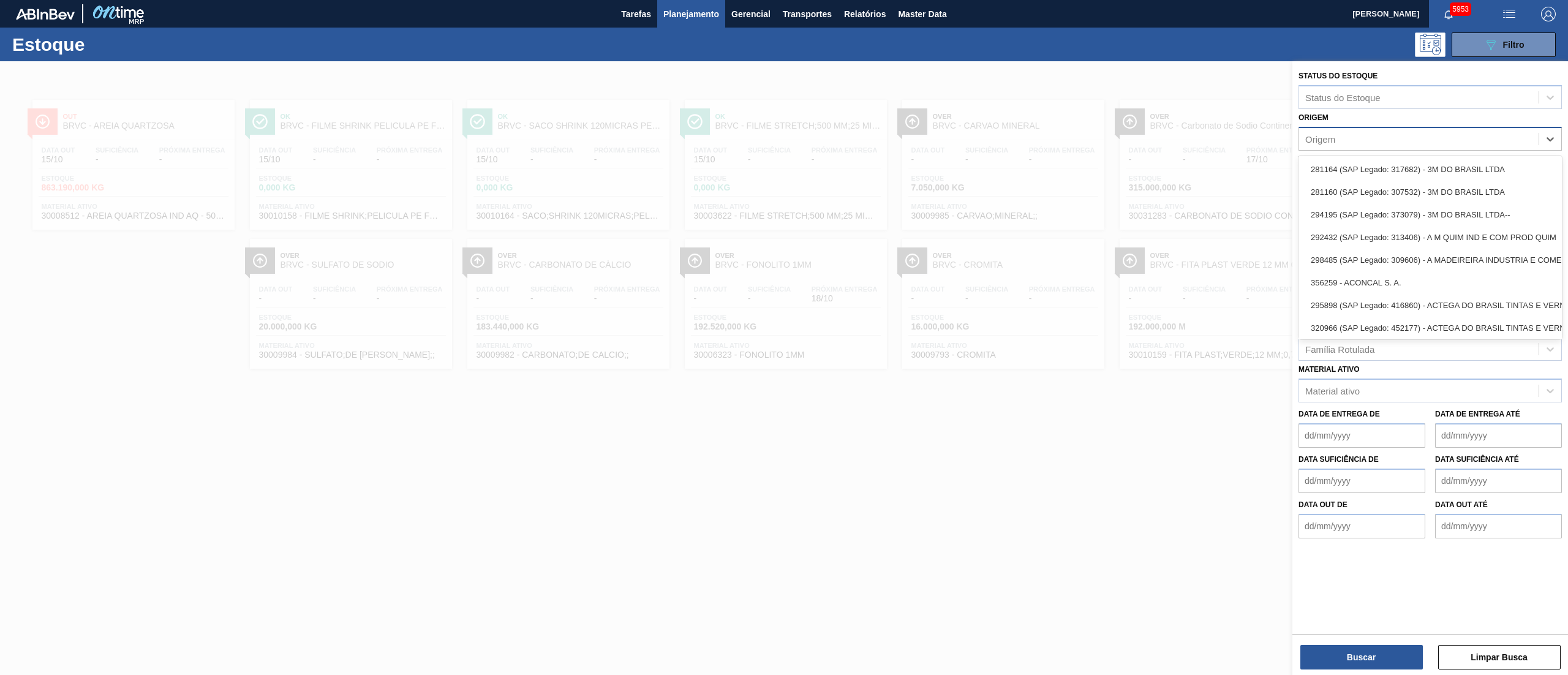
click at [1341, 137] on div "Origem" at bounding box center [1418, 138] width 239 height 18
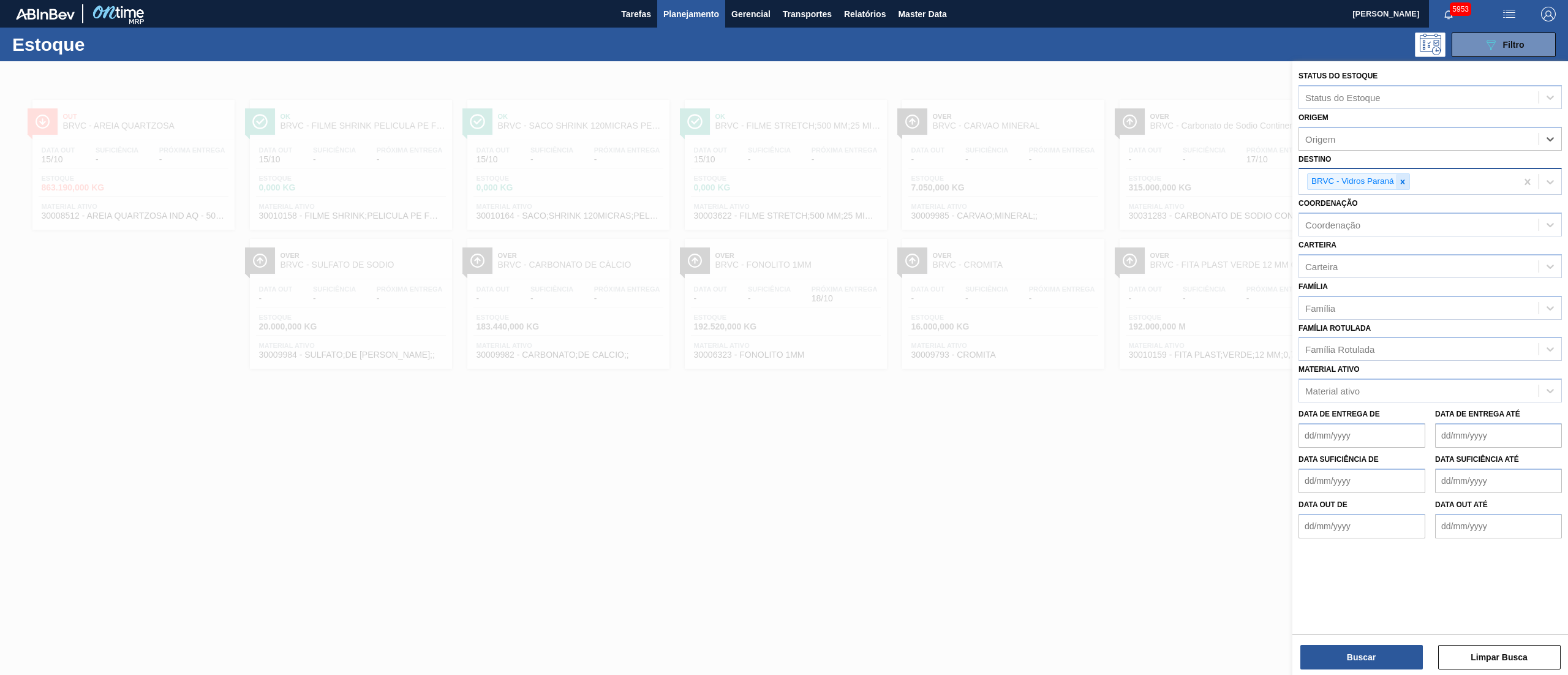
click at [1407, 184] on div at bounding box center [1402, 182] width 13 height 15
click at [688, 21] on span "Planejamento" at bounding box center [690, 14] width 55 height 15
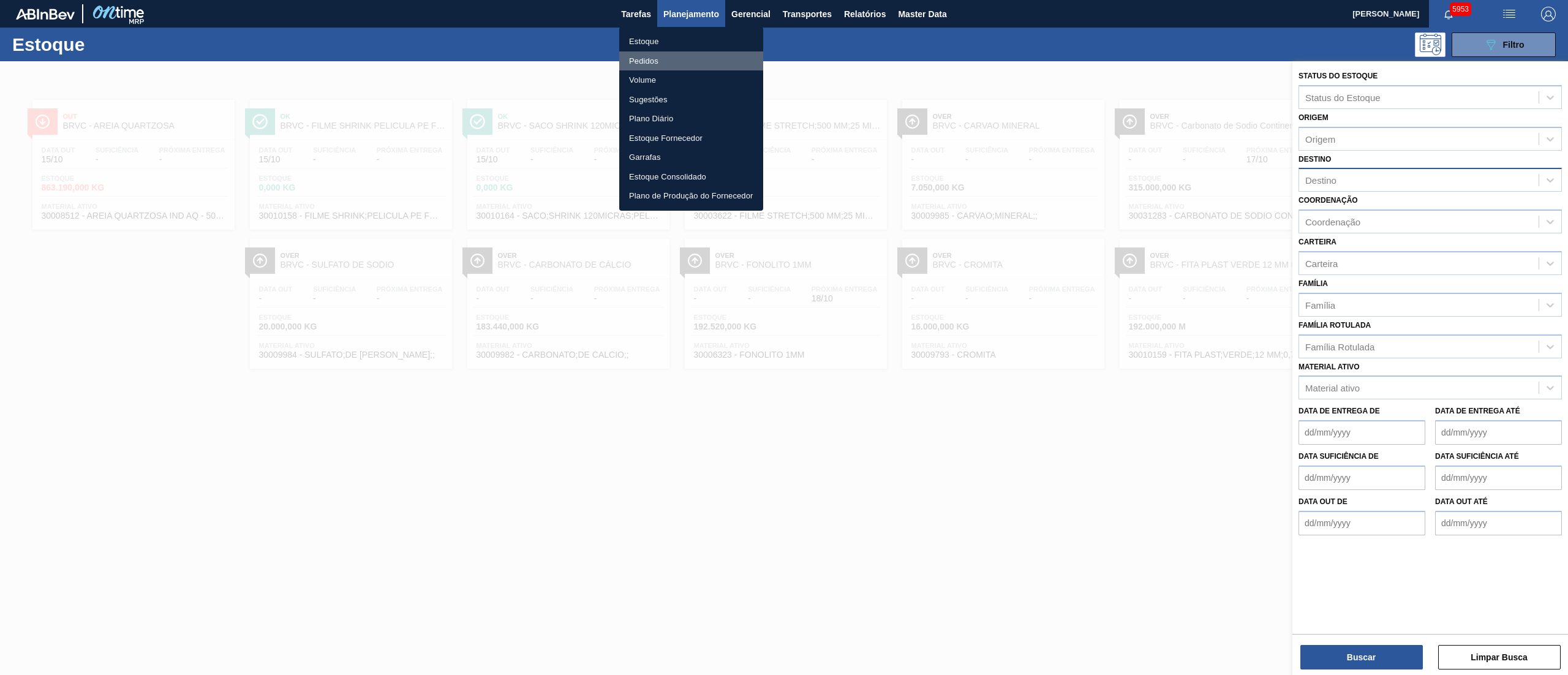
click at [643, 56] on li "Pedidos" at bounding box center [690, 61] width 144 height 20
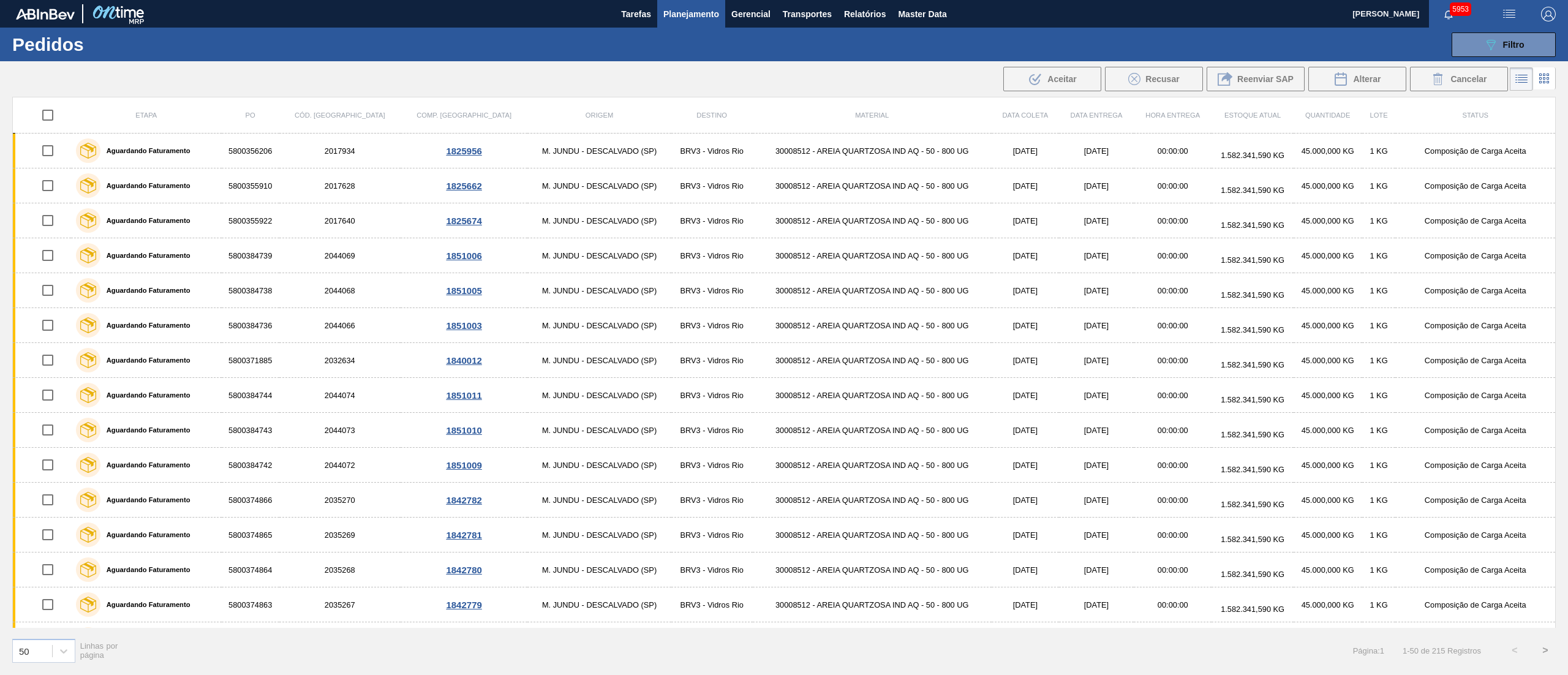
click at [51, 113] on input "checkbox" at bounding box center [48, 115] width 26 height 26
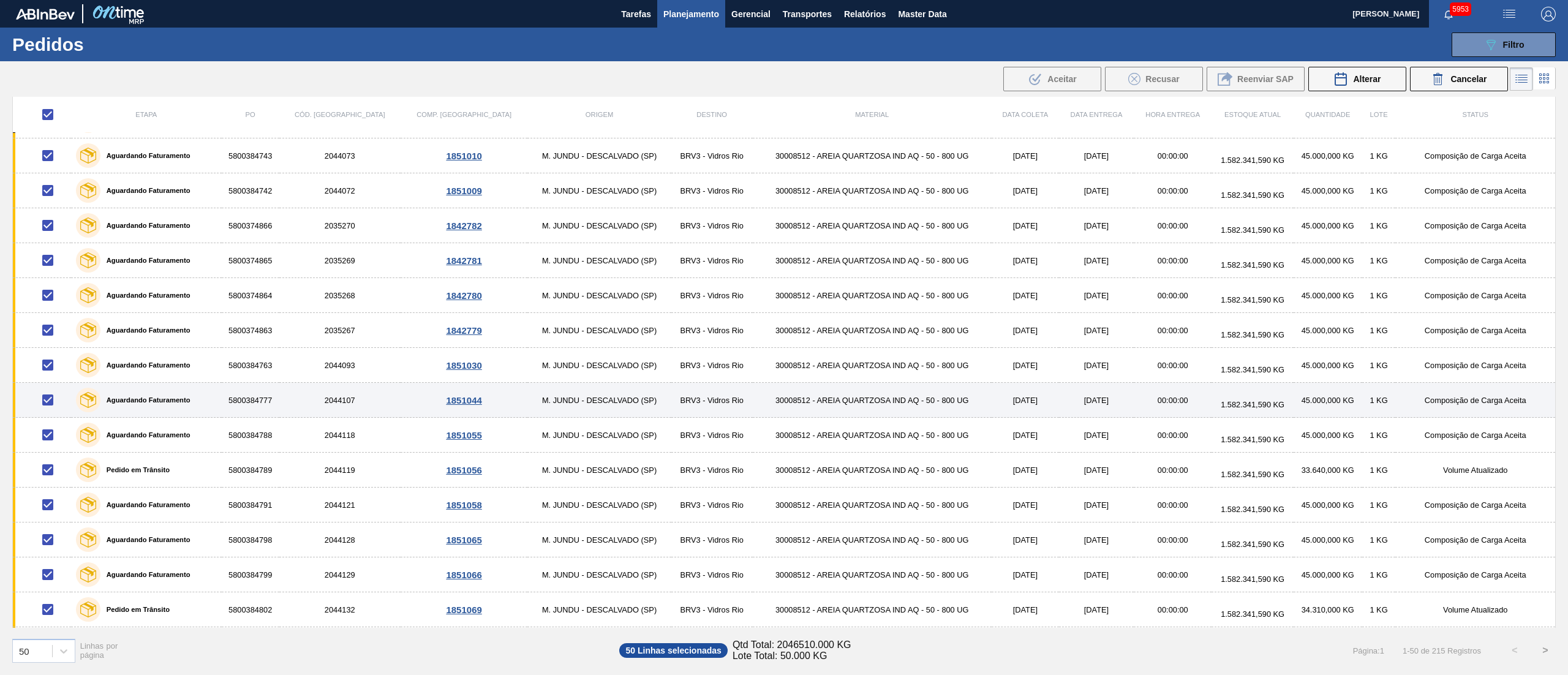
scroll to position [368, 0]
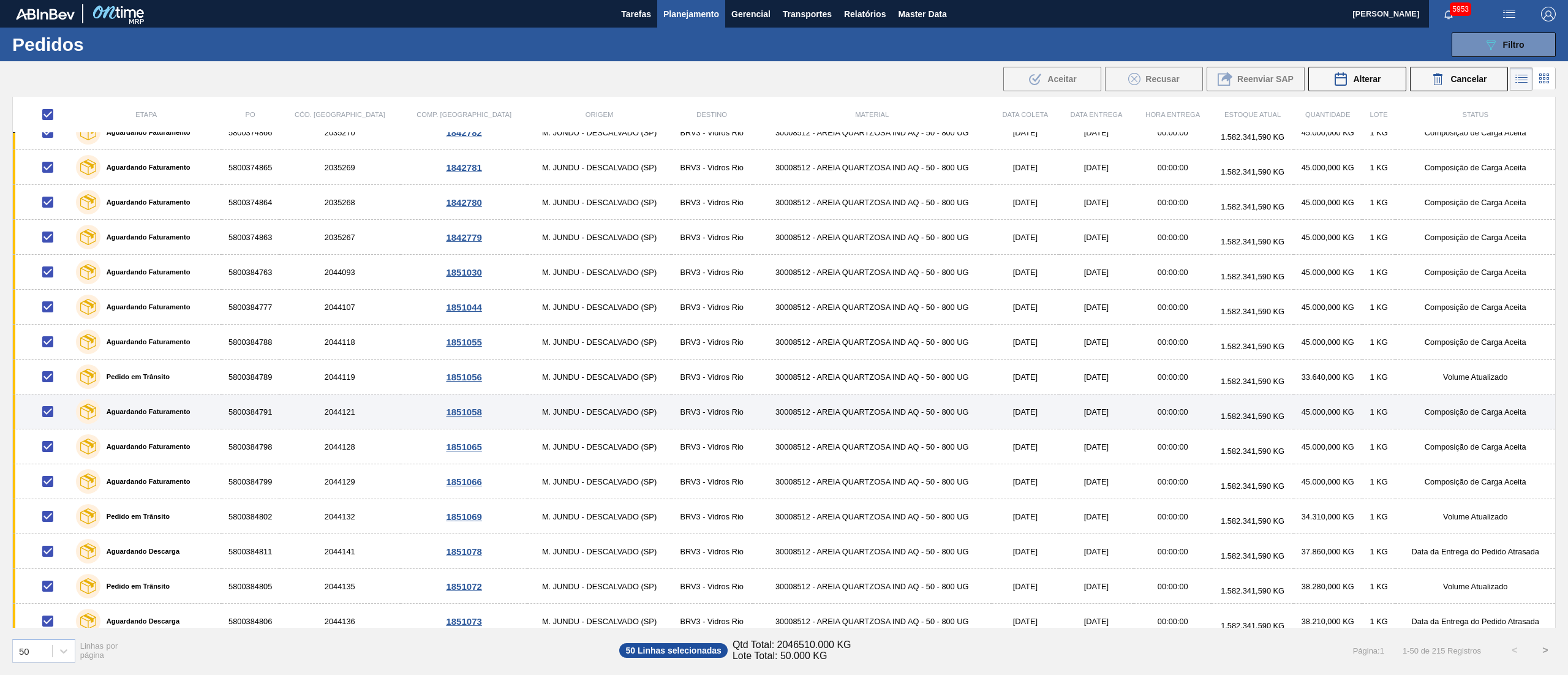
drag, startPoint x: 53, startPoint y: 386, endPoint x: 76, endPoint y: 412, distance: 34.7
click at [52, 387] on input "checkbox" at bounding box center [48, 376] width 26 height 26
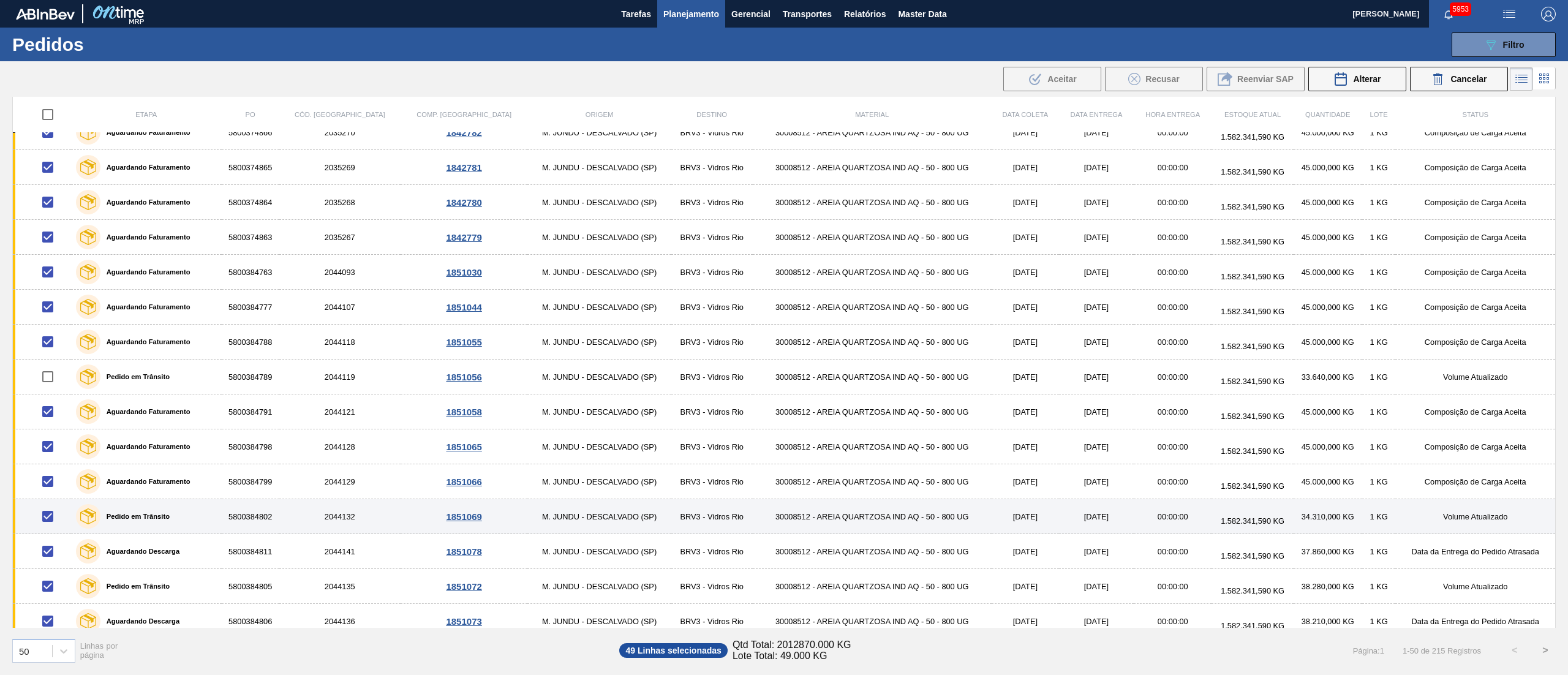
click at [43, 522] on input "checkbox" at bounding box center [48, 516] width 26 height 26
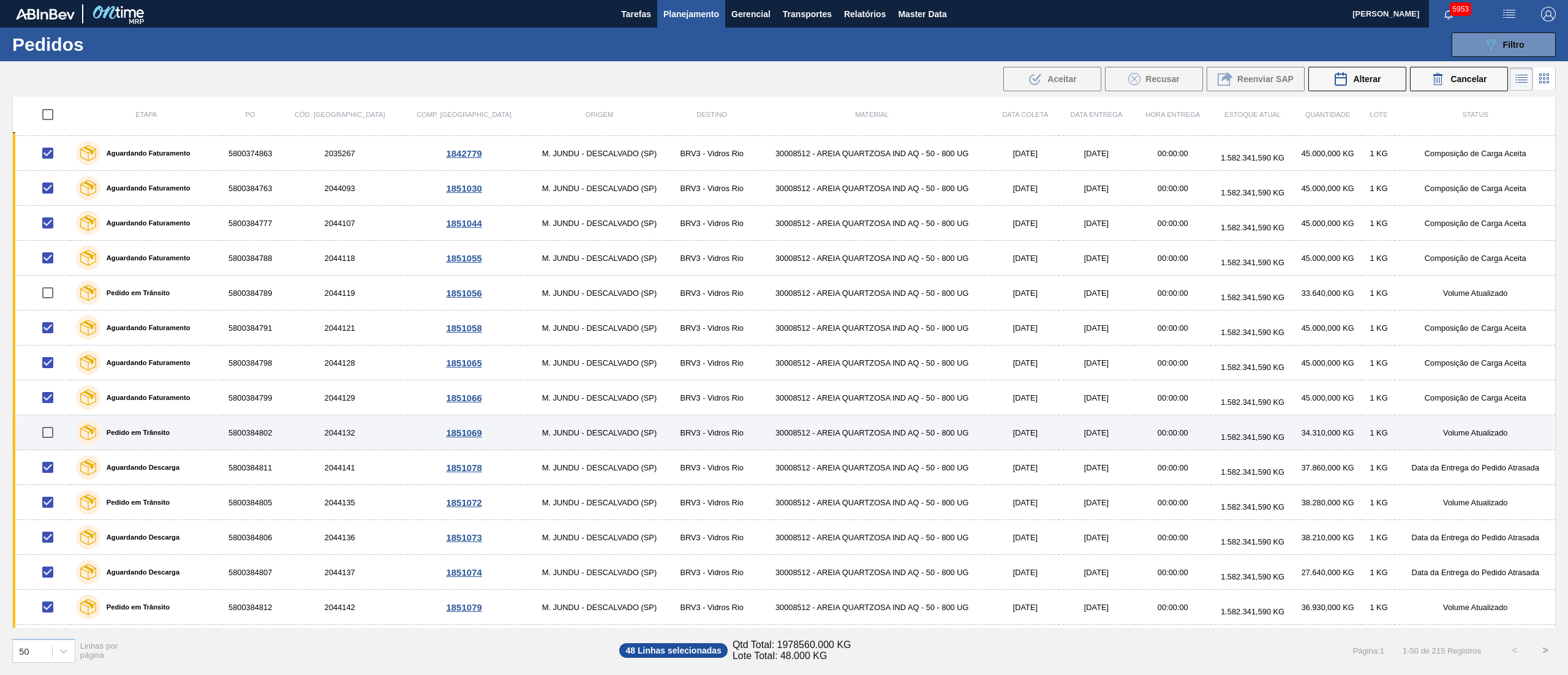
scroll to position [490, 0]
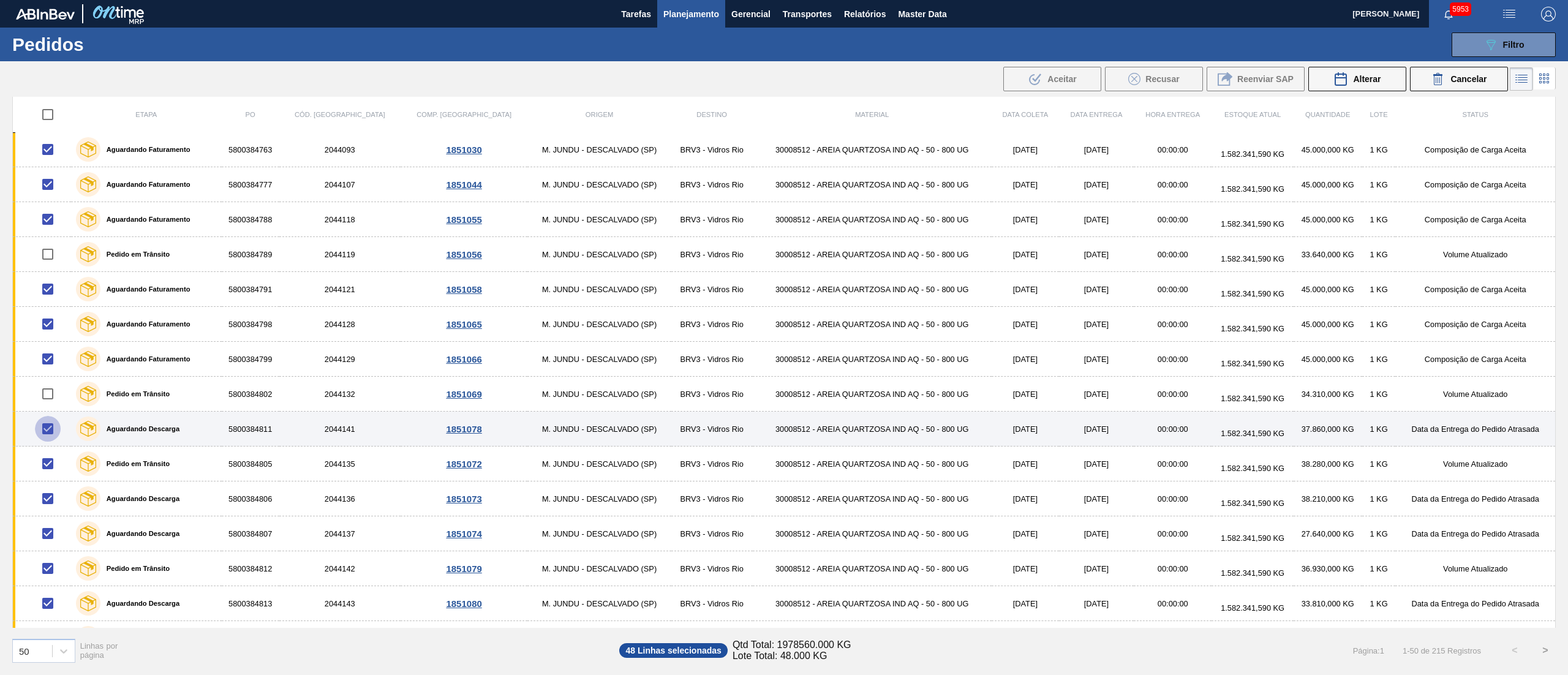
click at [51, 433] on input "checkbox" at bounding box center [48, 429] width 26 height 26
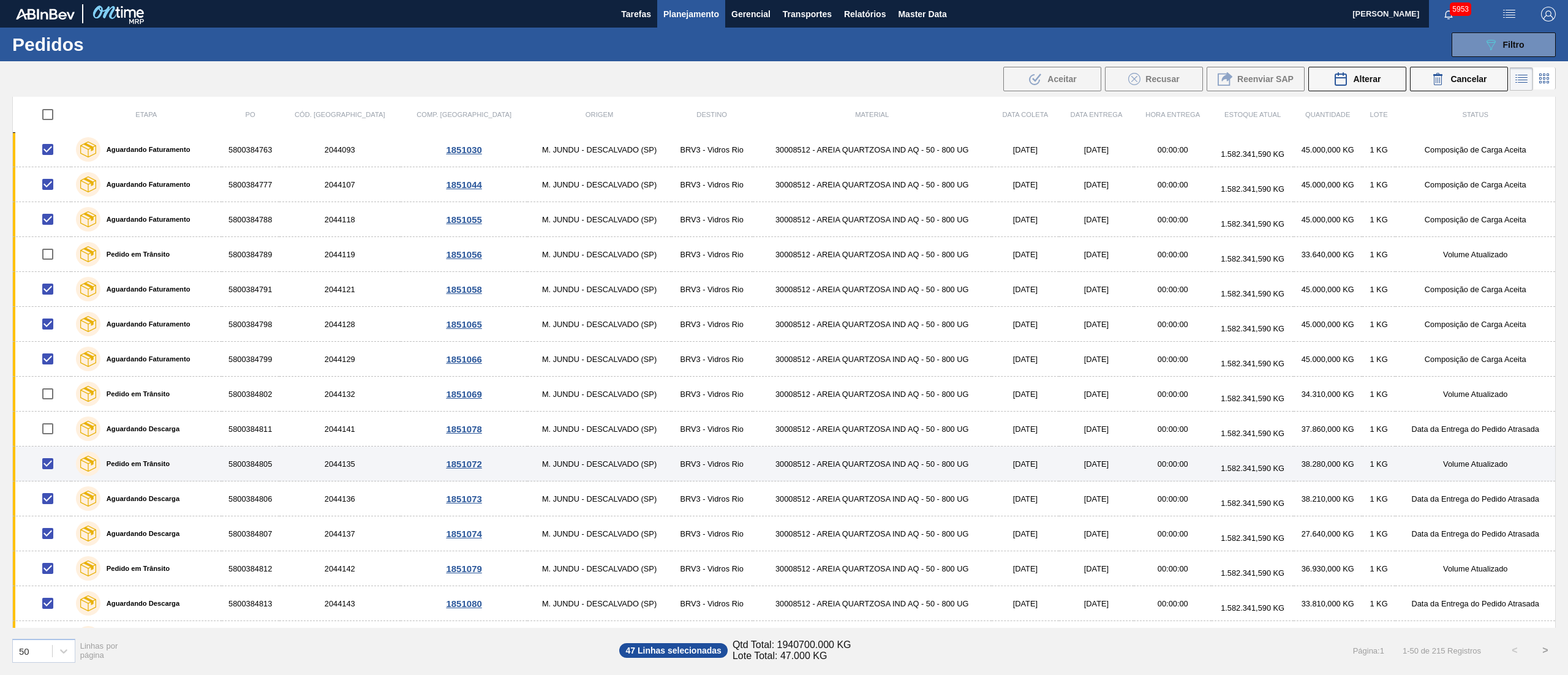
click at [51, 472] on input "checkbox" at bounding box center [48, 463] width 26 height 26
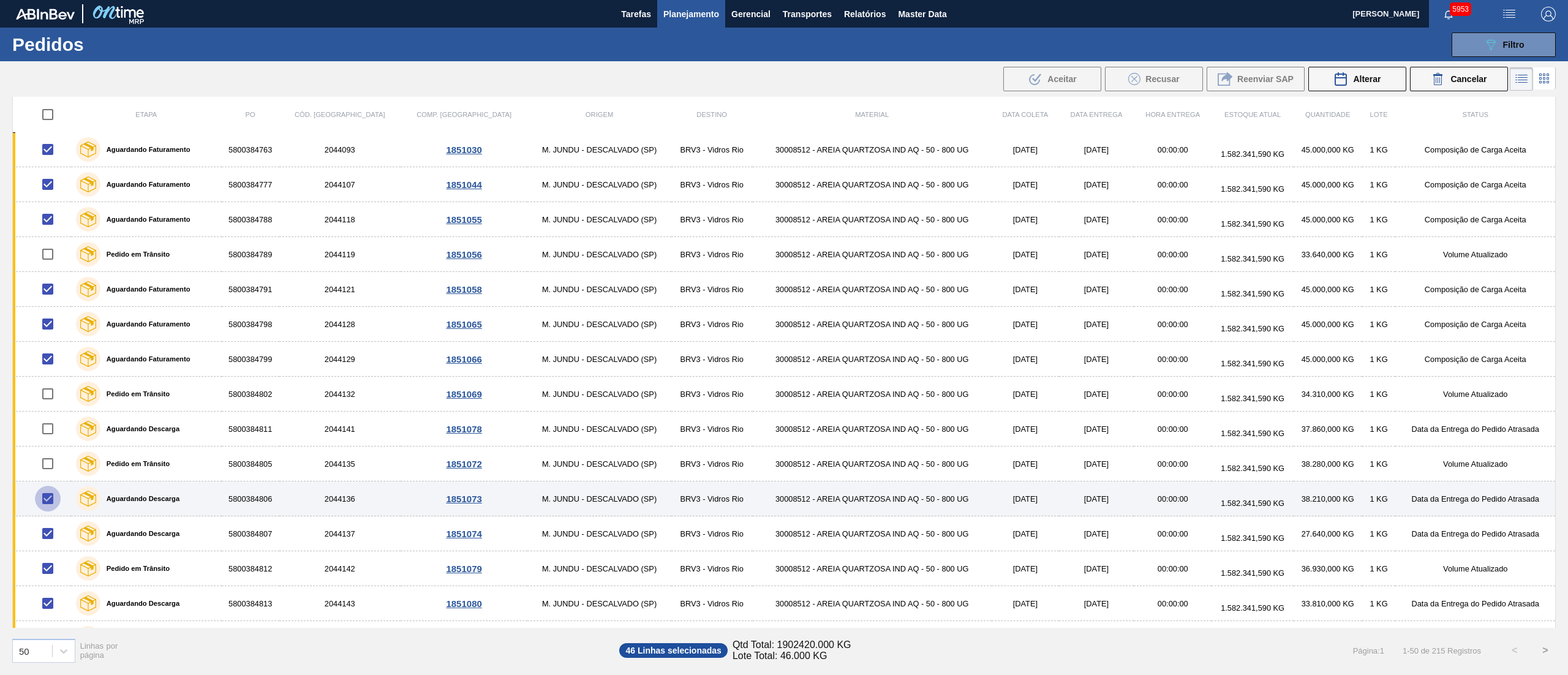
click at [47, 512] on input "checkbox" at bounding box center [48, 498] width 26 height 26
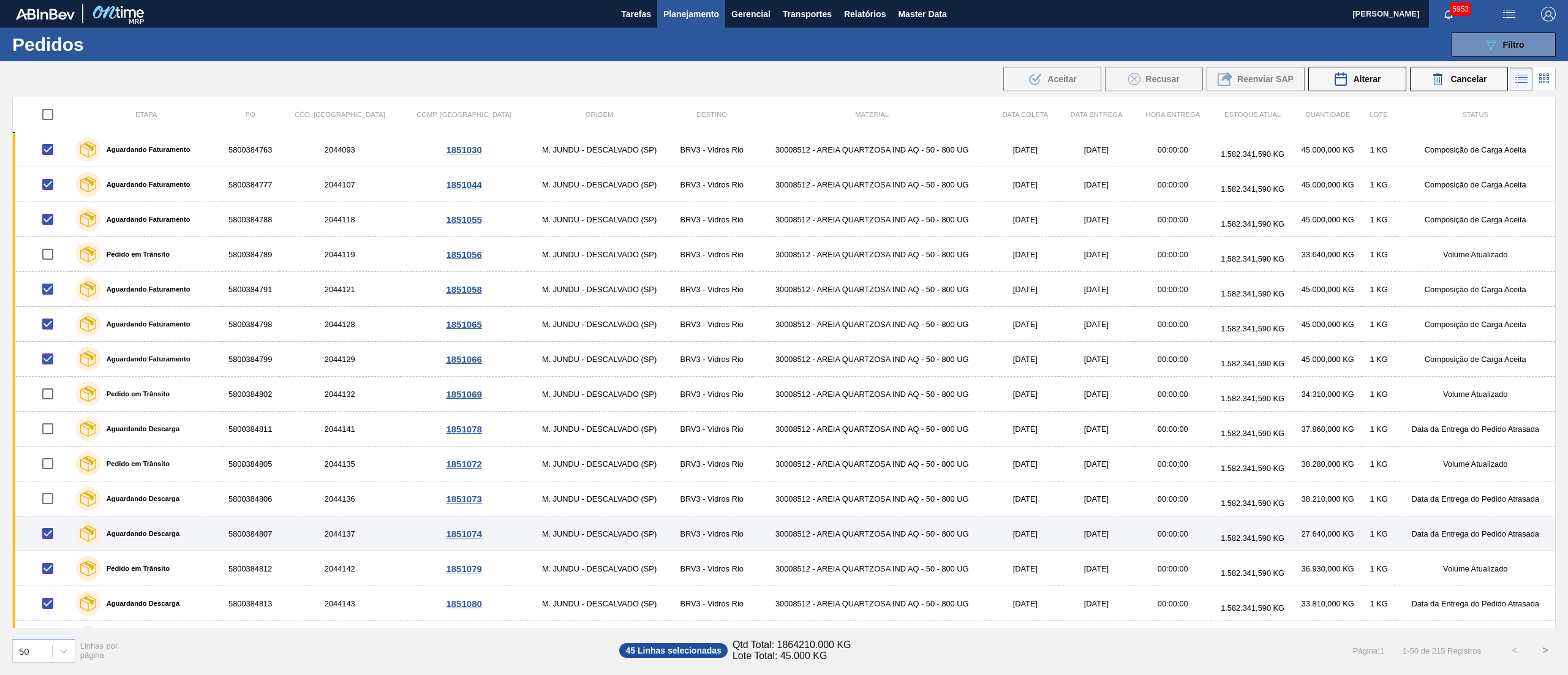
click at [46, 534] on input "checkbox" at bounding box center [48, 533] width 26 height 26
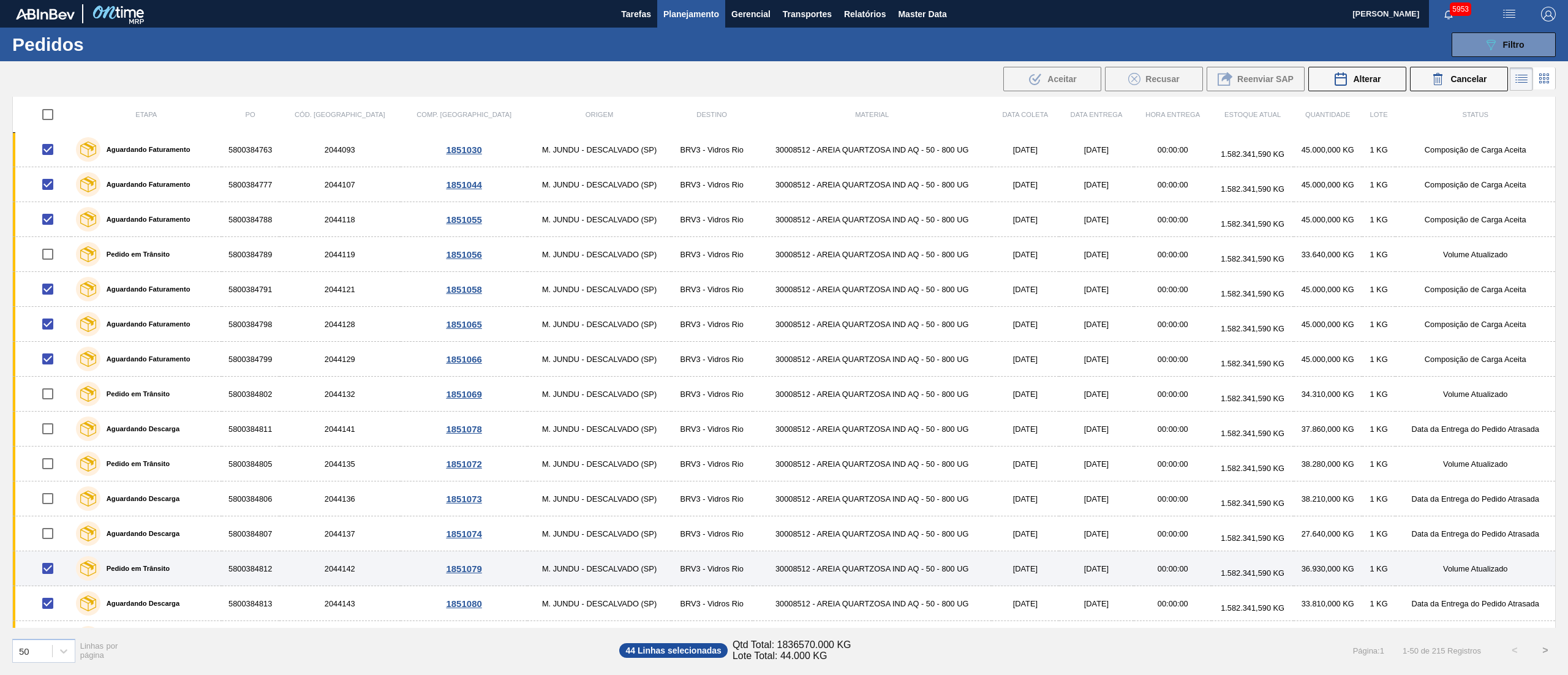
click at [50, 577] on input "checkbox" at bounding box center [48, 568] width 26 height 26
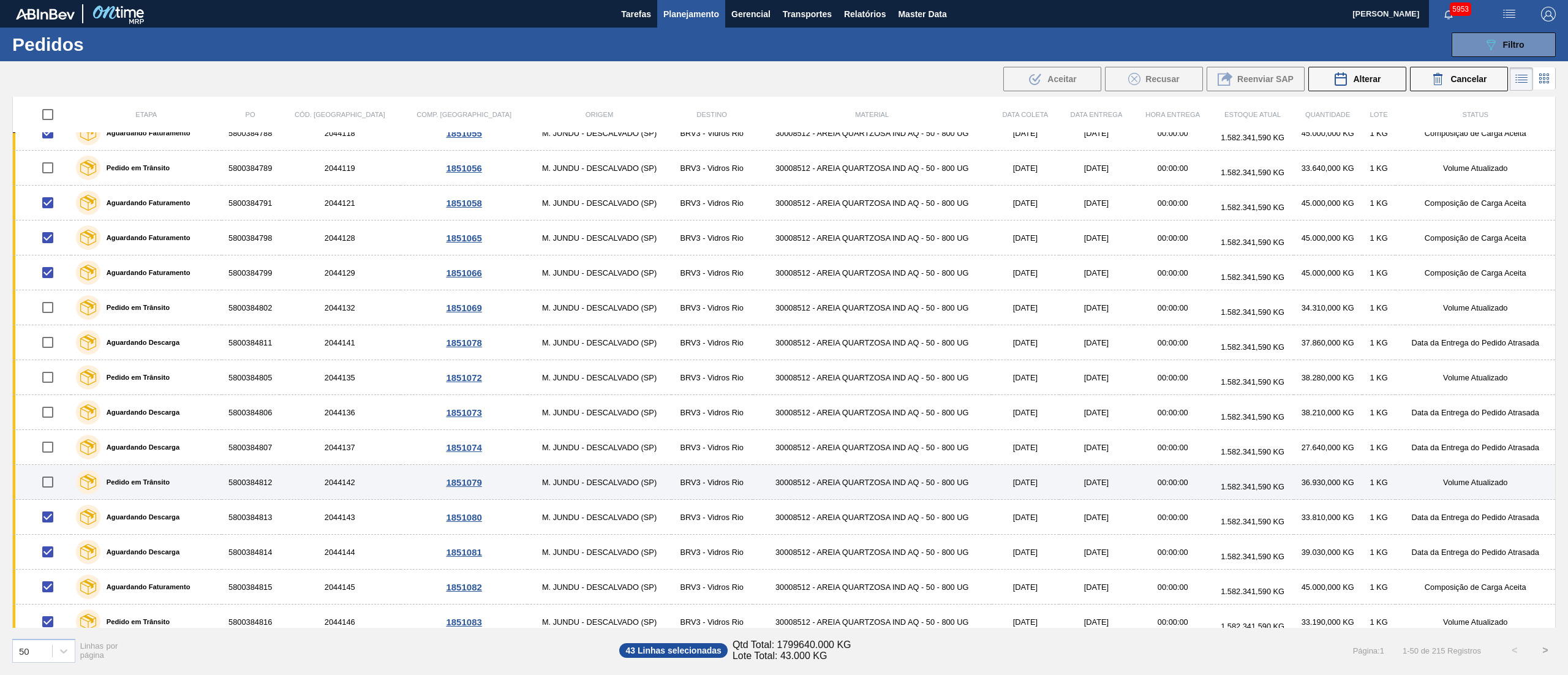
scroll to position [613, 0]
click at [50, 489] on input "checkbox" at bounding box center [48, 481] width 26 height 26
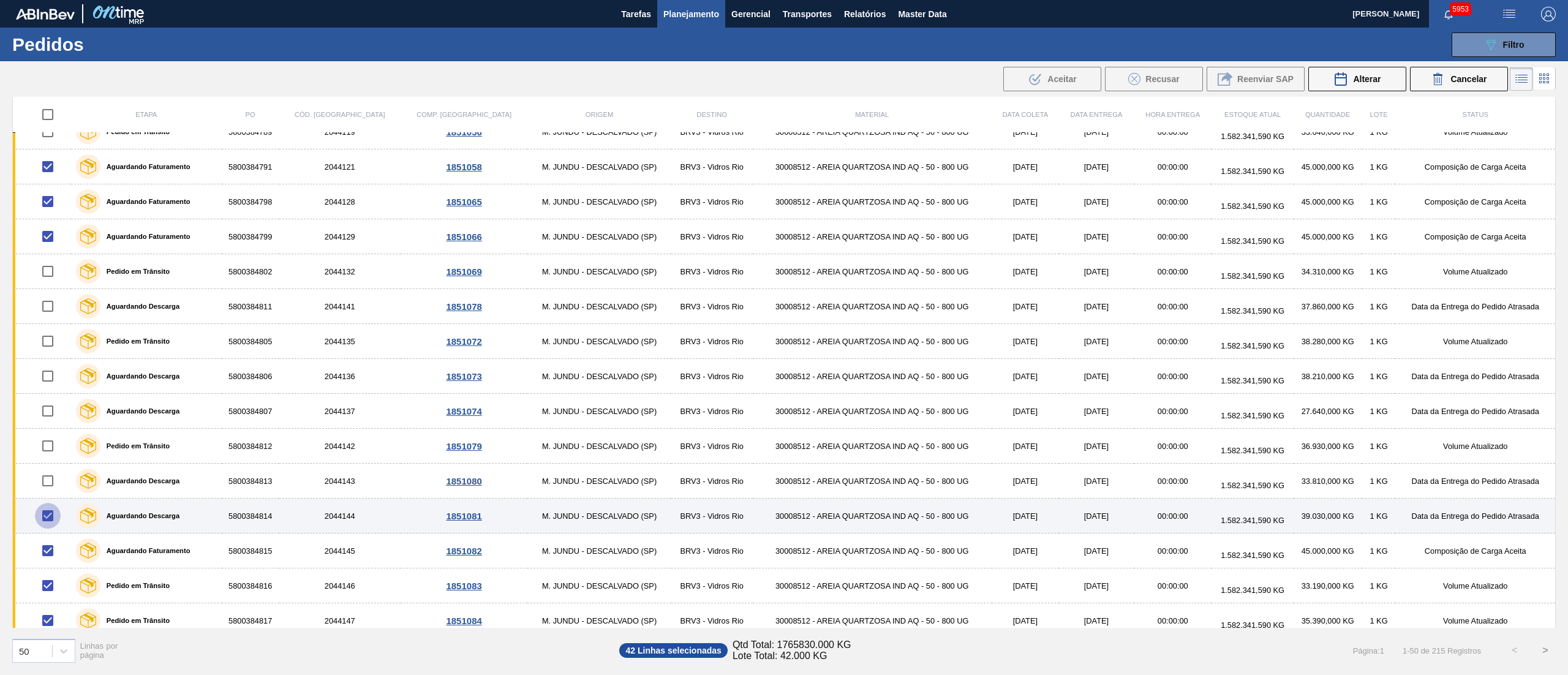
click at [49, 514] on input "checkbox" at bounding box center [48, 516] width 26 height 26
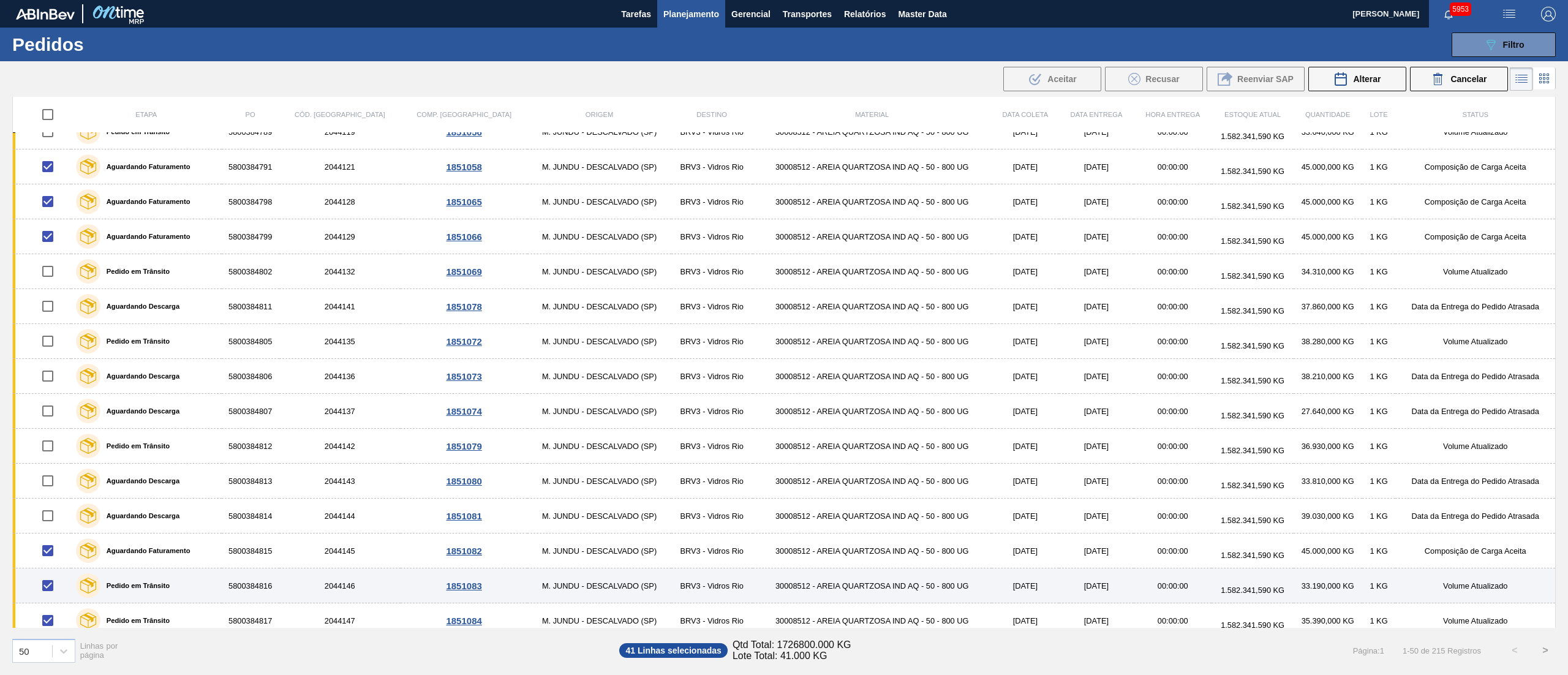
click at [46, 599] on input "checkbox" at bounding box center [48, 585] width 26 height 26
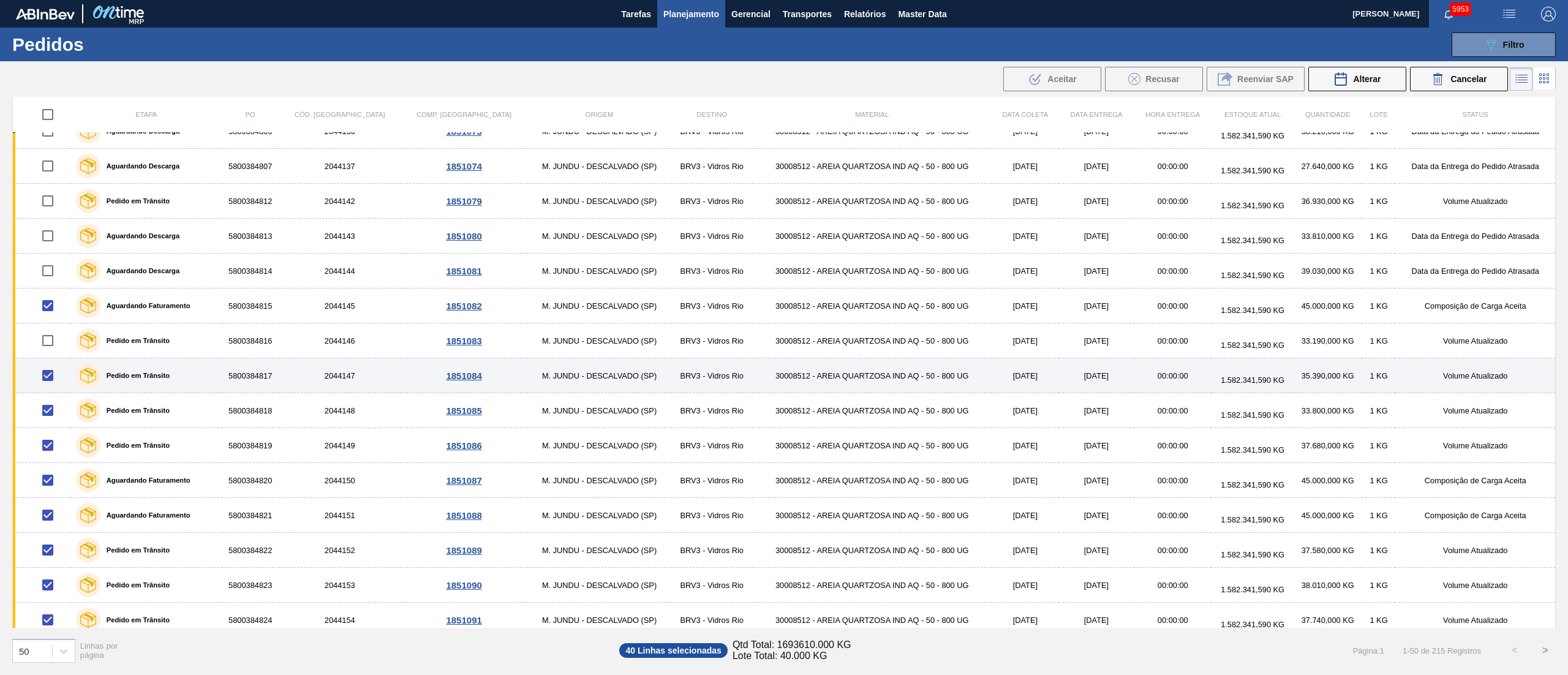
scroll to position [0, 0]
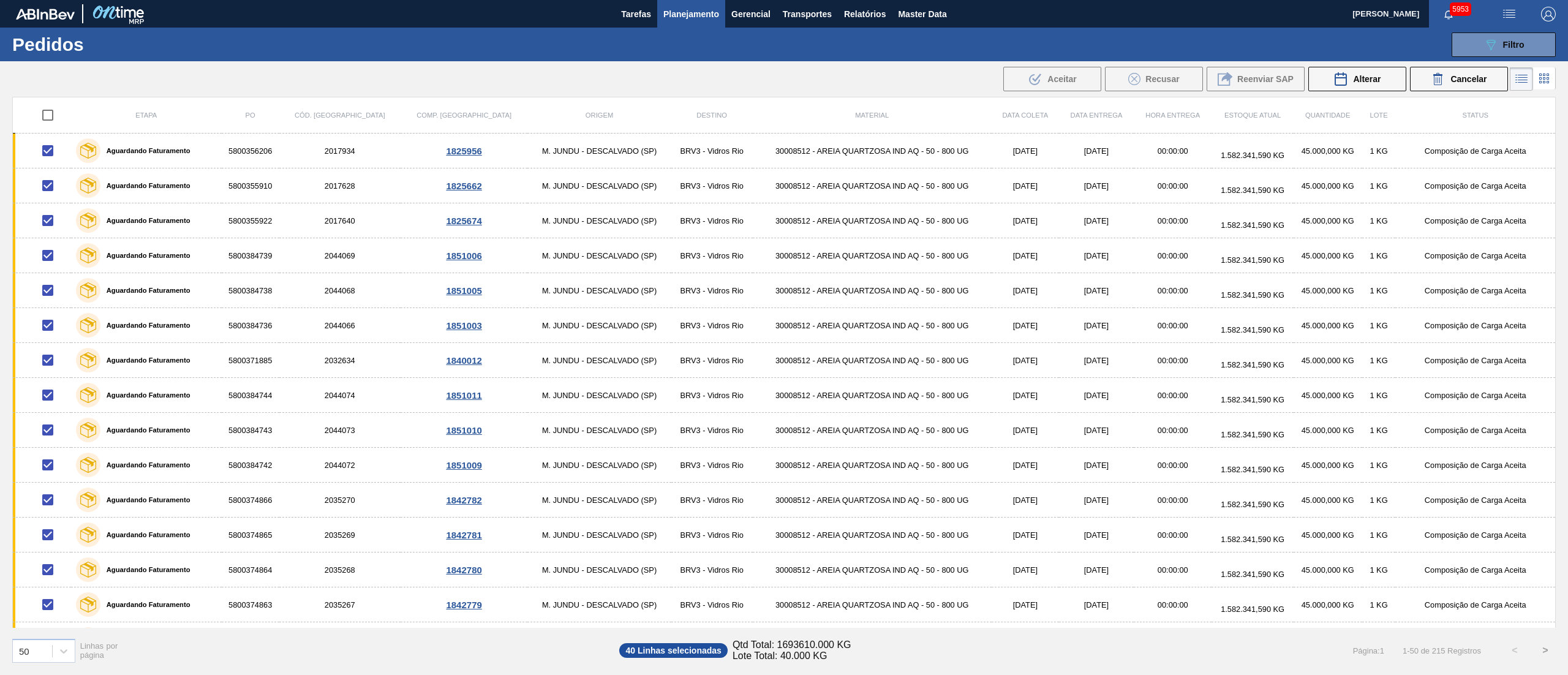
drag, startPoint x: 44, startPoint y: 115, endPoint x: 51, endPoint y: 115, distance: 7.0
click at [46, 115] on input "checkbox" at bounding box center [48, 115] width 26 height 26
click at [52, 115] on input "checkbox" at bounding box center [48, 115] width 26 height 26
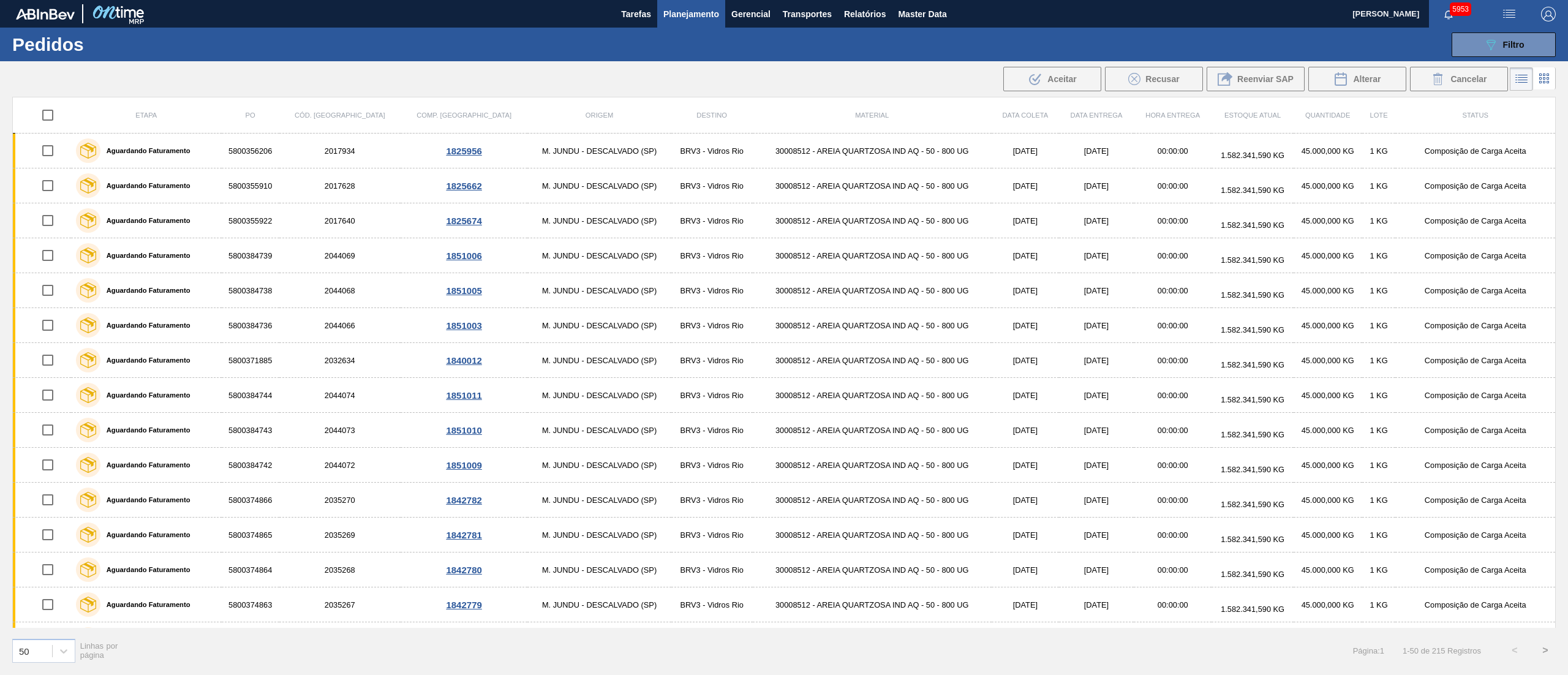
click at [1478, 29] on div "089F7B8B-B2A5-4AFE-B5C0-19BA573D28AC Filtro Código Pedido Portal Códido PO SAP …" at bounding box center [882, 45] width 1359 height 36
click at [1483, 37] on icon "089F7B8B-B2A5-4AFE-B5C0-19BA573D28AC" at bounding box center [1490, 44] width 15 height 15
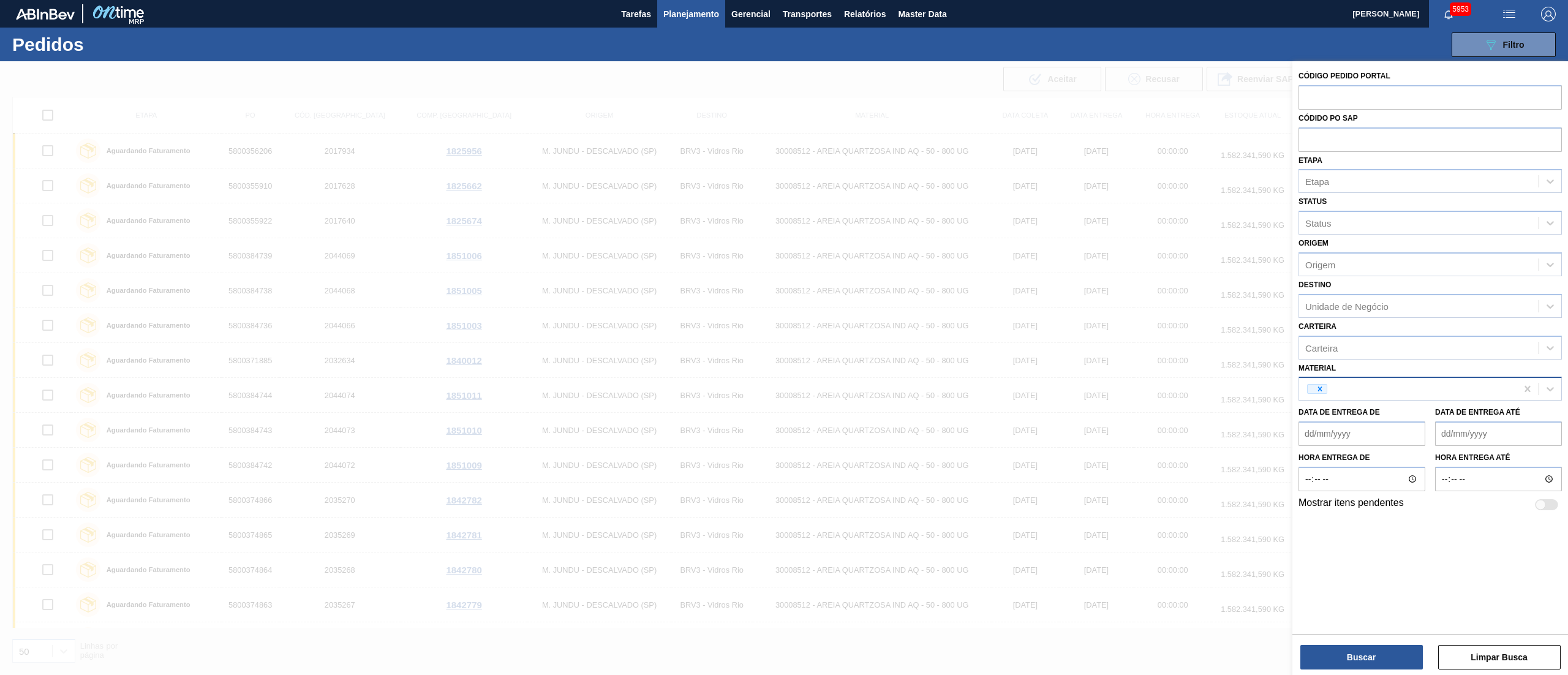
click at [1323, 393] on div at bounding box center [1407, 389] width 217 height 18
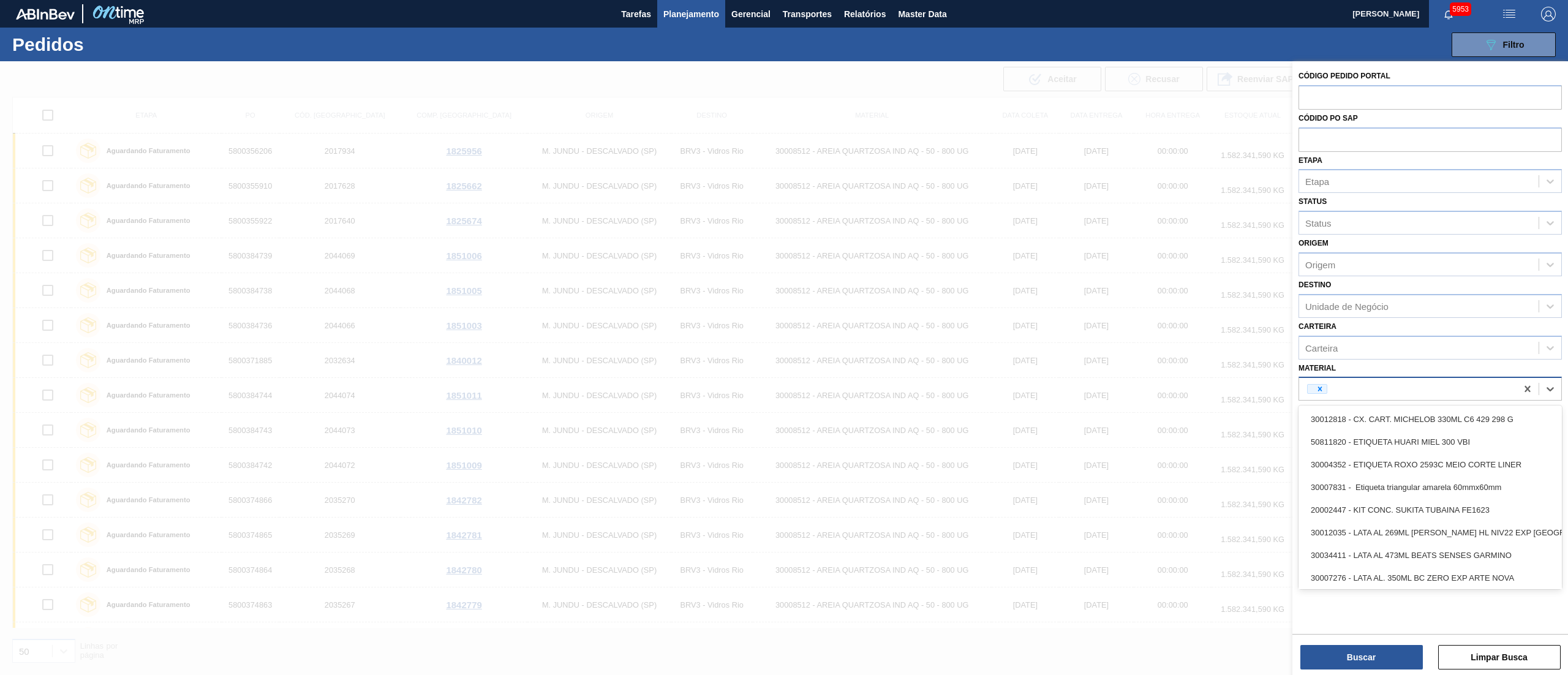
click at [1323, 393] on div at bounding box center [1407, 389] width 217 height 18
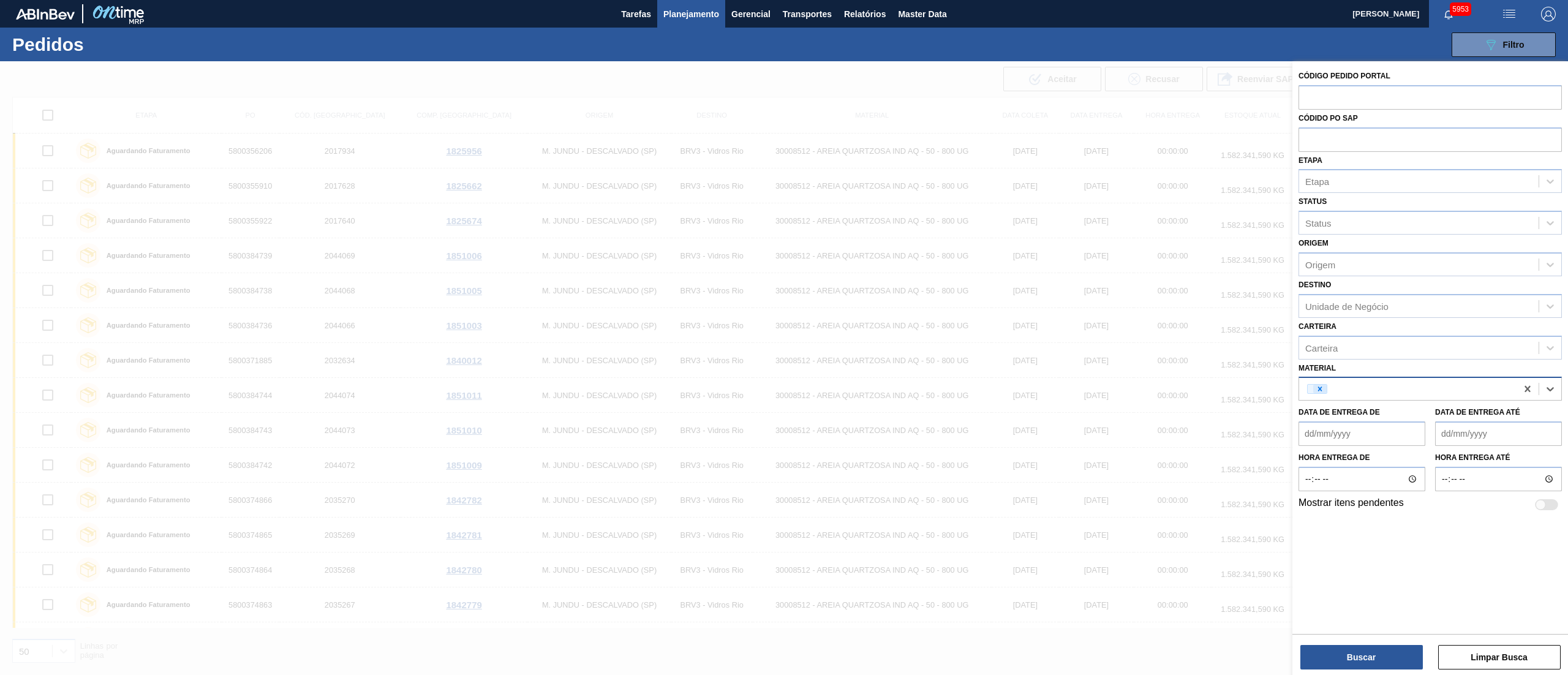
click at [1318, 389] on icon at bounding box center [1320, 389] width 8 height 8
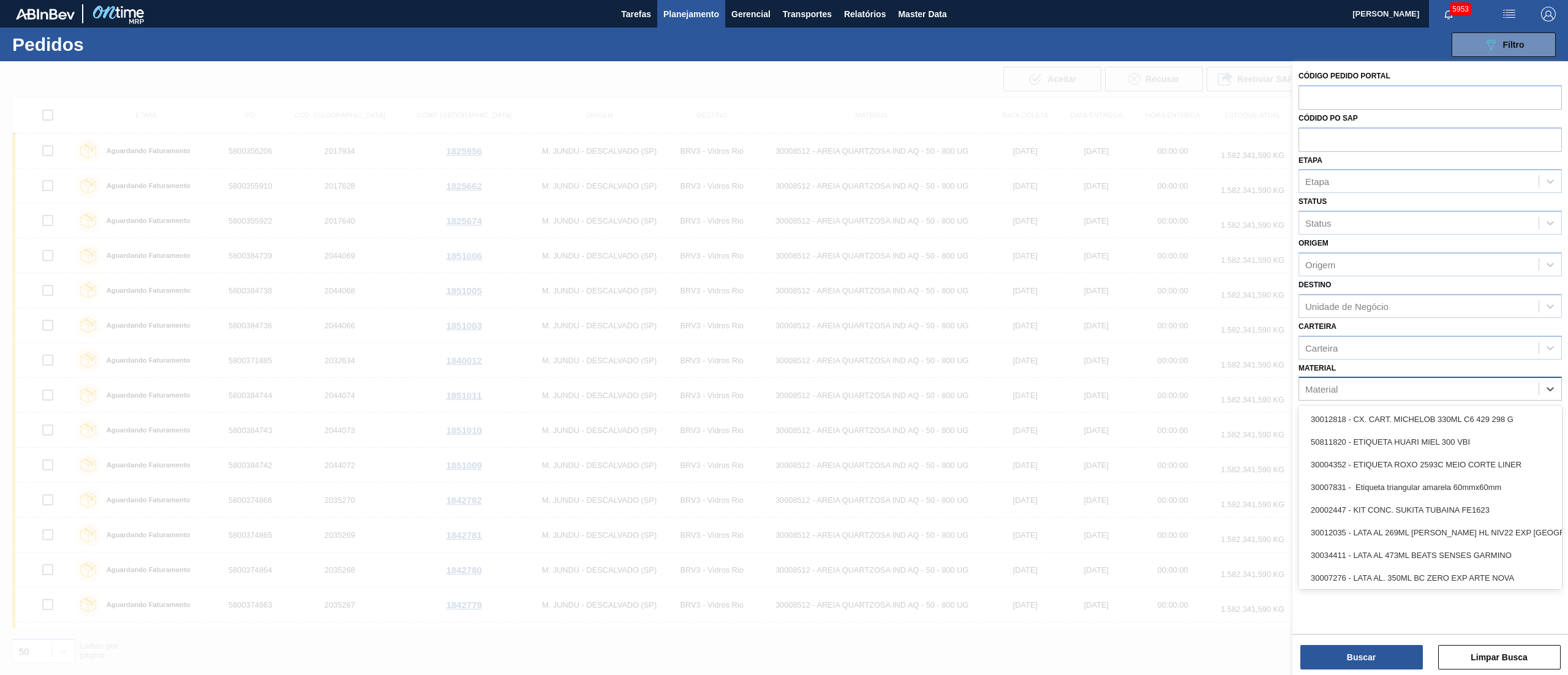
click at [1339, 382] on div "Material" at bounding box center [1418, 389] width 239 height 18
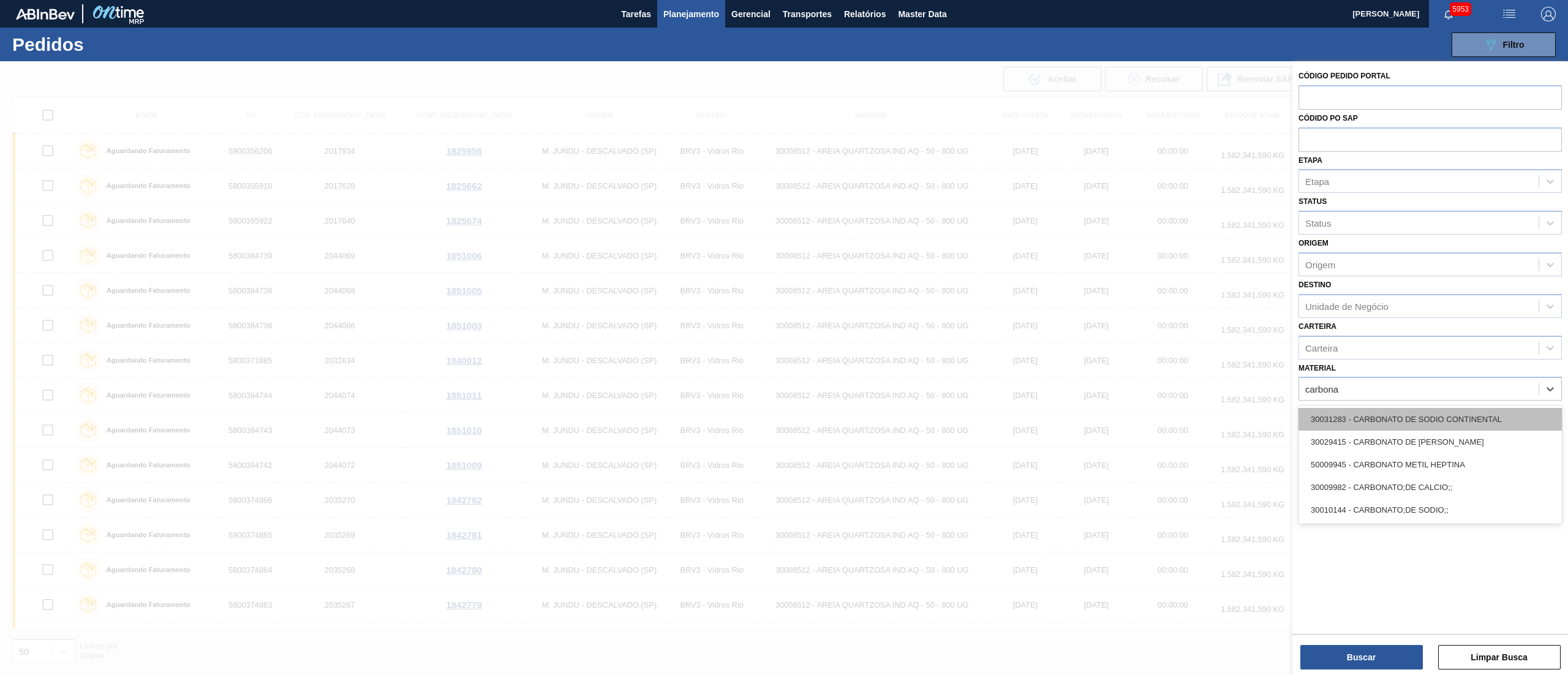
click at [1346, 417] on div "30031283 - CARBONATO DE SODIO CONTINENTAL" at bounding box center [1430, 419] width 263 height 22
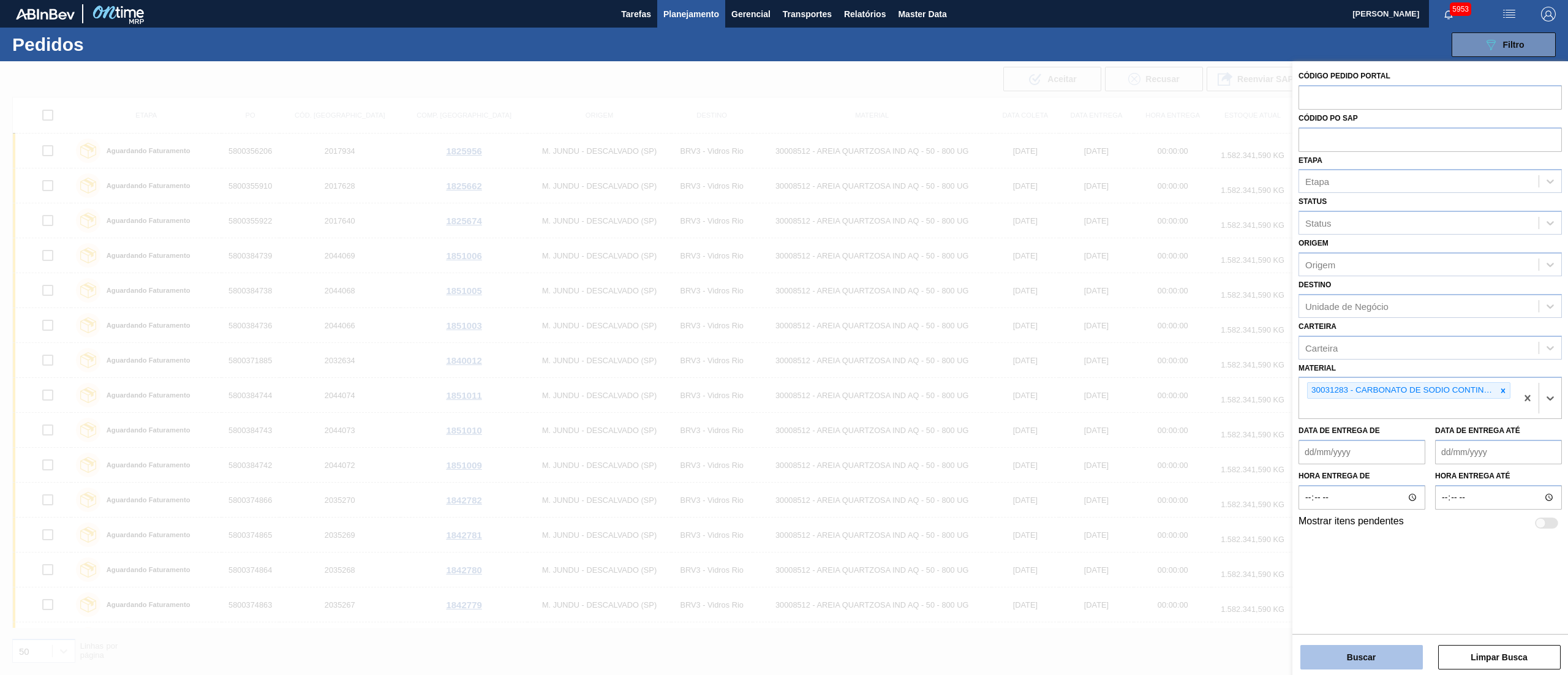
click at [1380, 651] on button "Buscar" at bounding box center [1361, 657] width 123 height 25
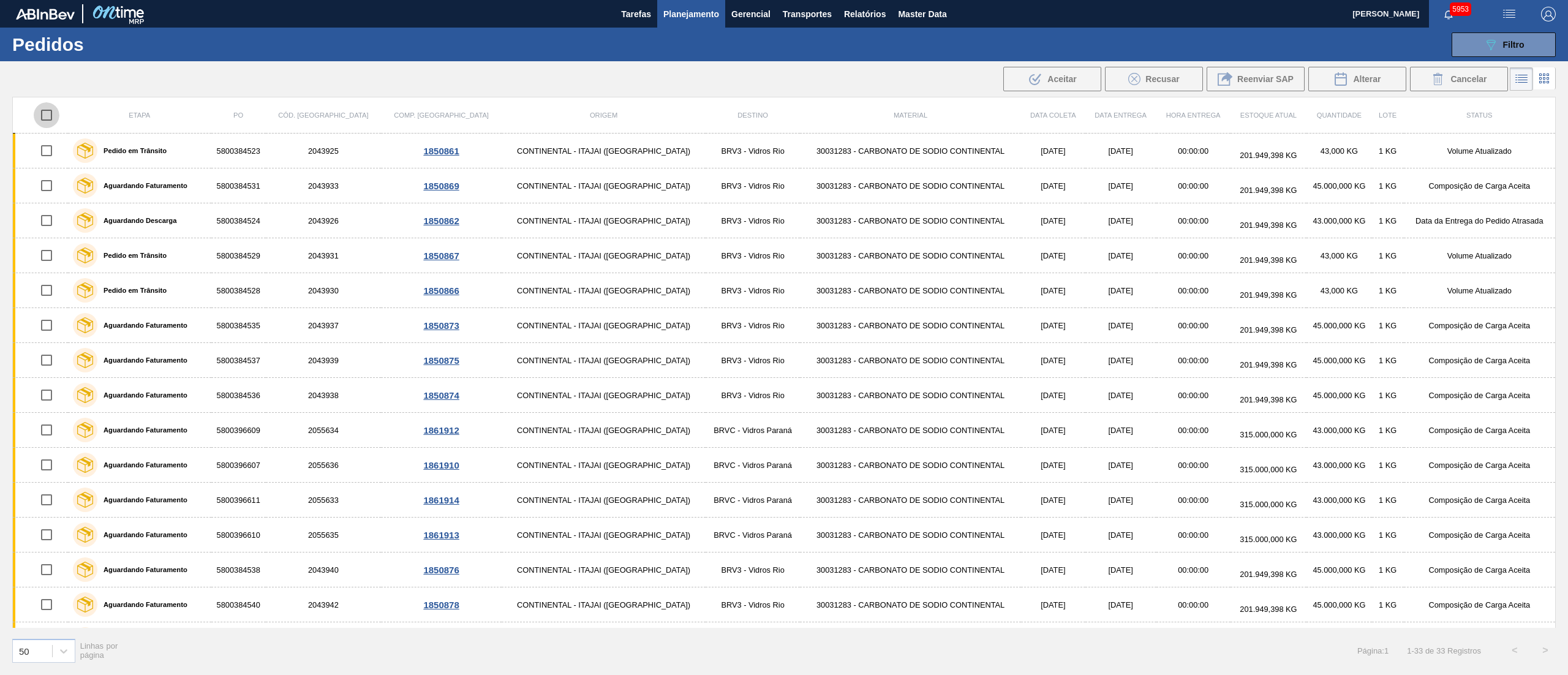
click at [52, 115] on input "checkbox" at bounding box center [46, 115] width 26 height 26
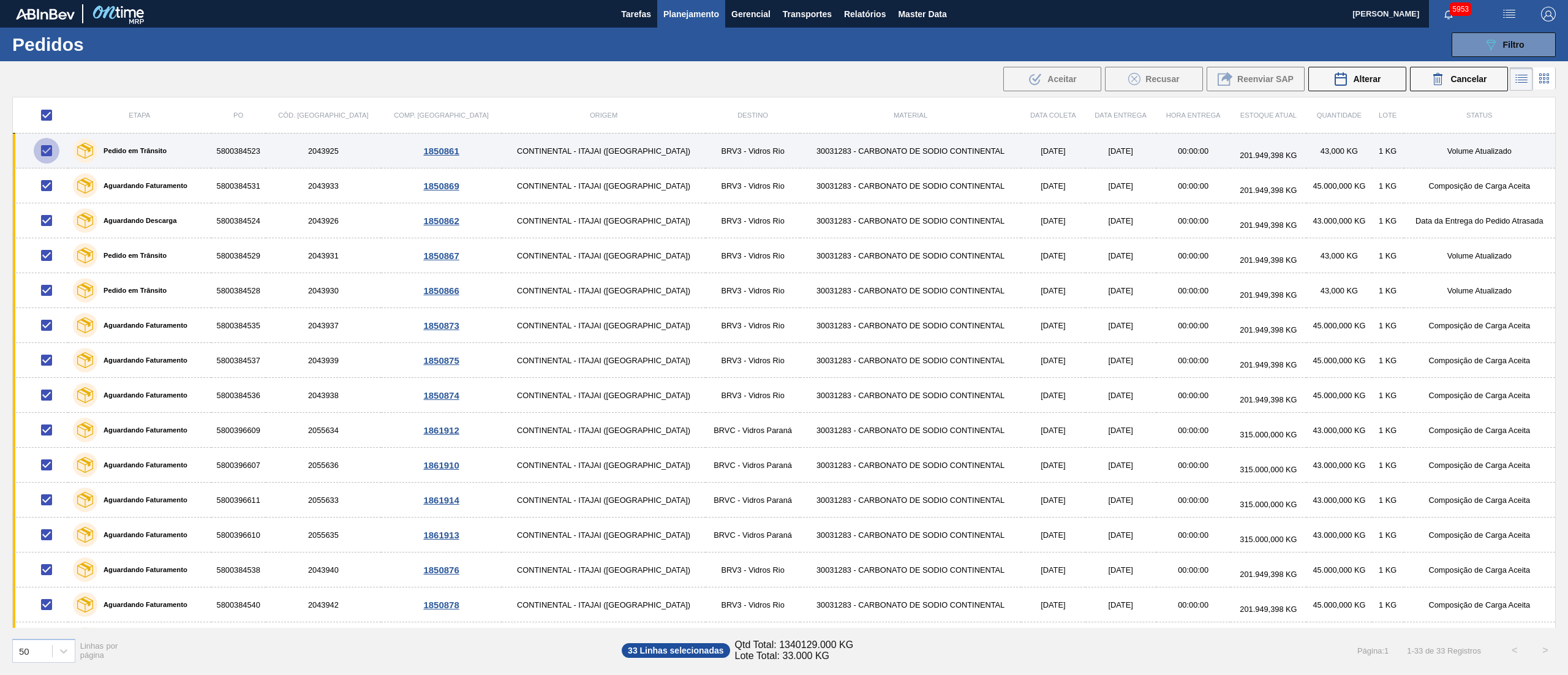
click at [44, 154] on input "checkbox" at bounding box center [46, 150] width 26 height 26
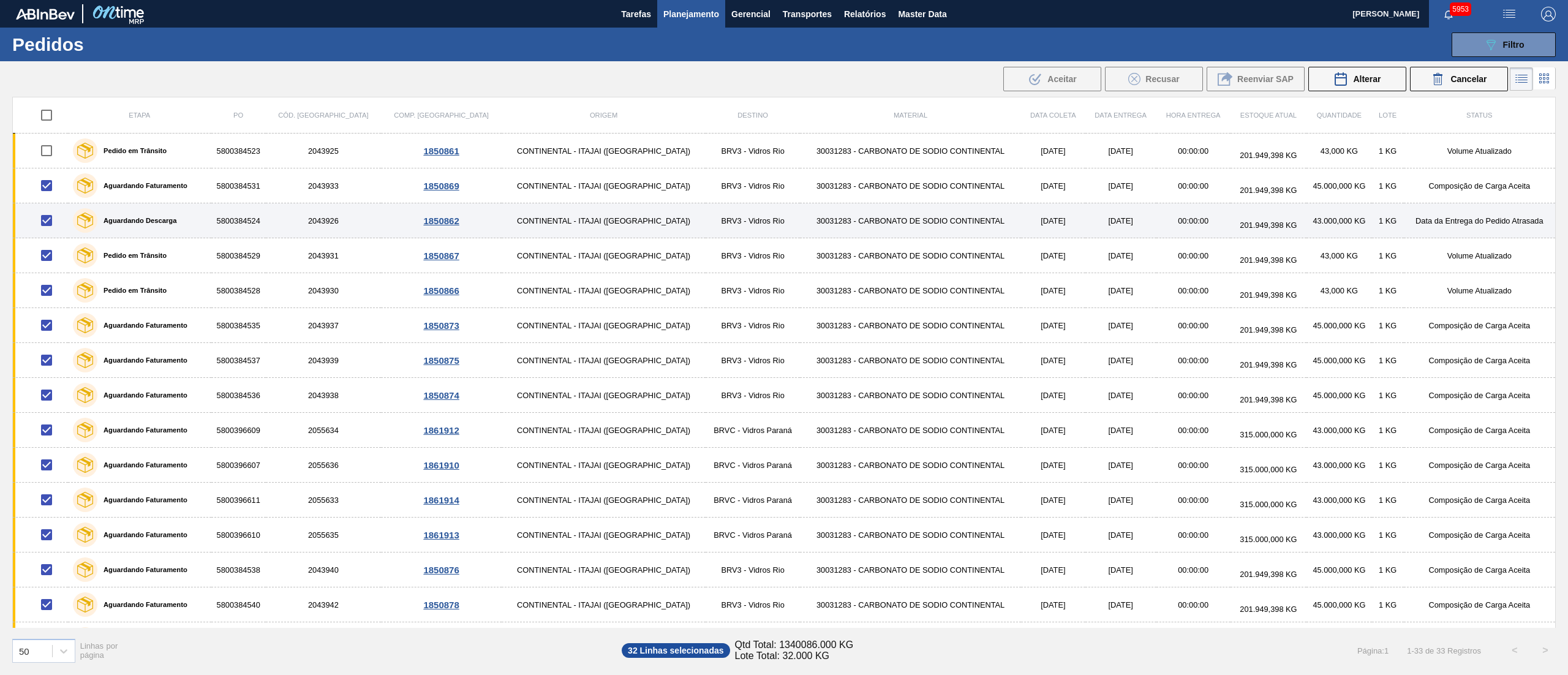
click at [49, 229] on input "checkbox" at bounding box center [46, 220] width 26 height 26
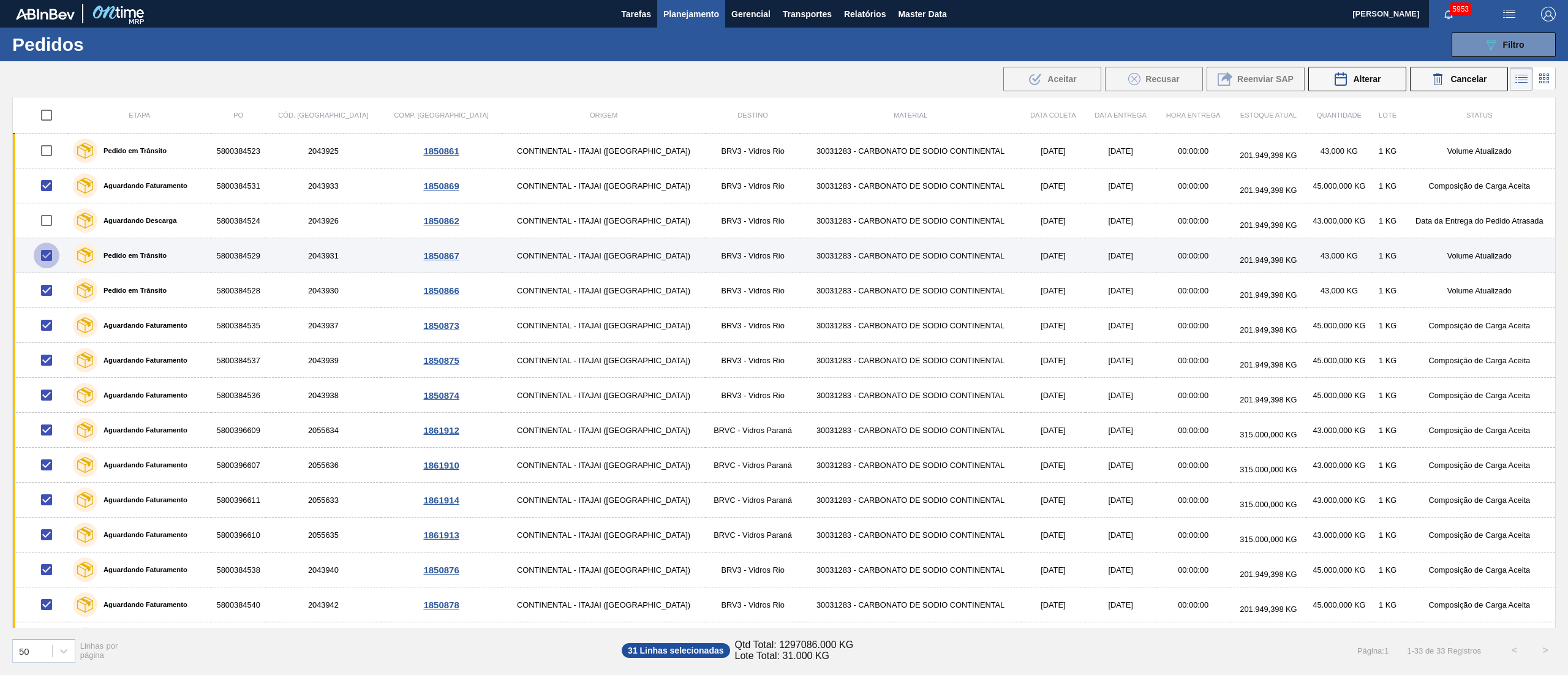
click at [45, 258] on input "checkbox" at bounding box center [46, 255] width 26 height 26
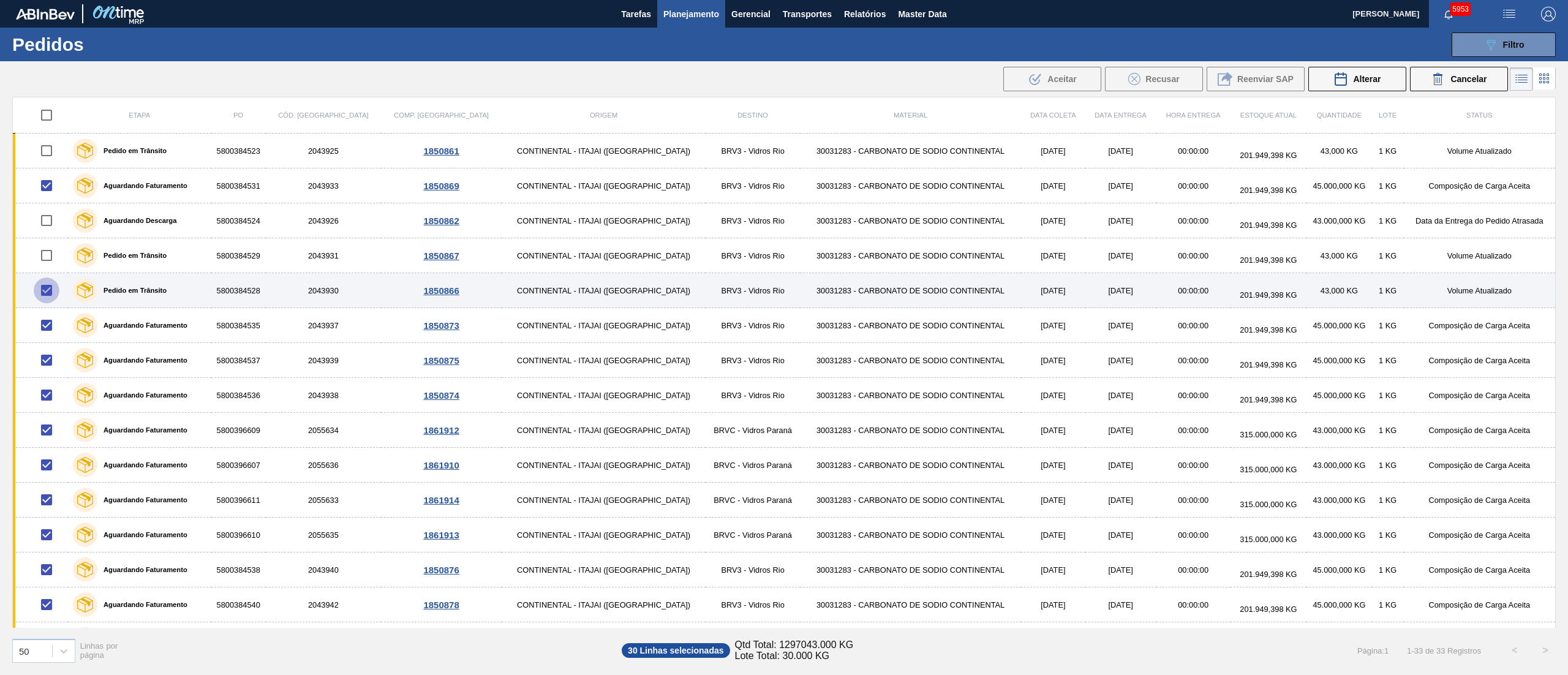
click at [51, 296] on input "checkbox" at bounding box center [46, 290] width 26 height 26
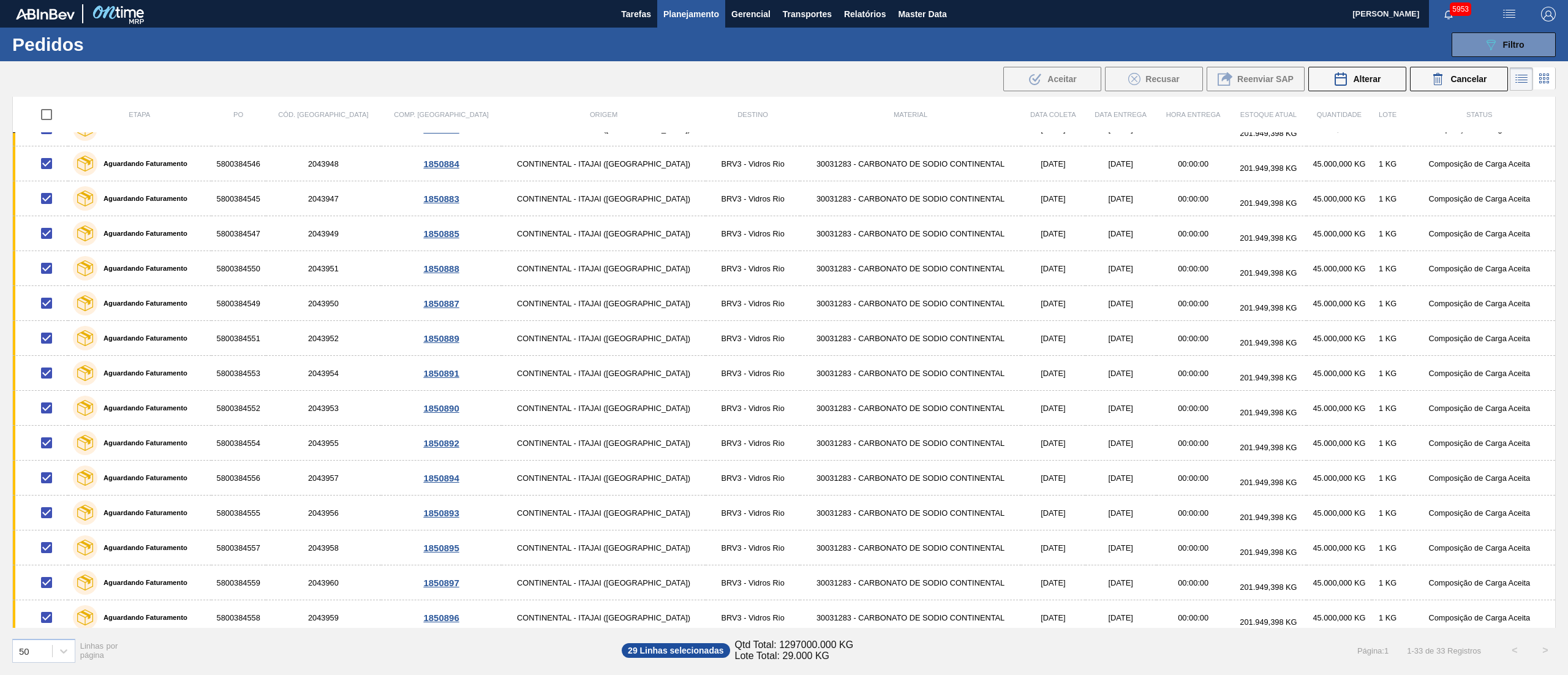
scroll to position [664, 0]
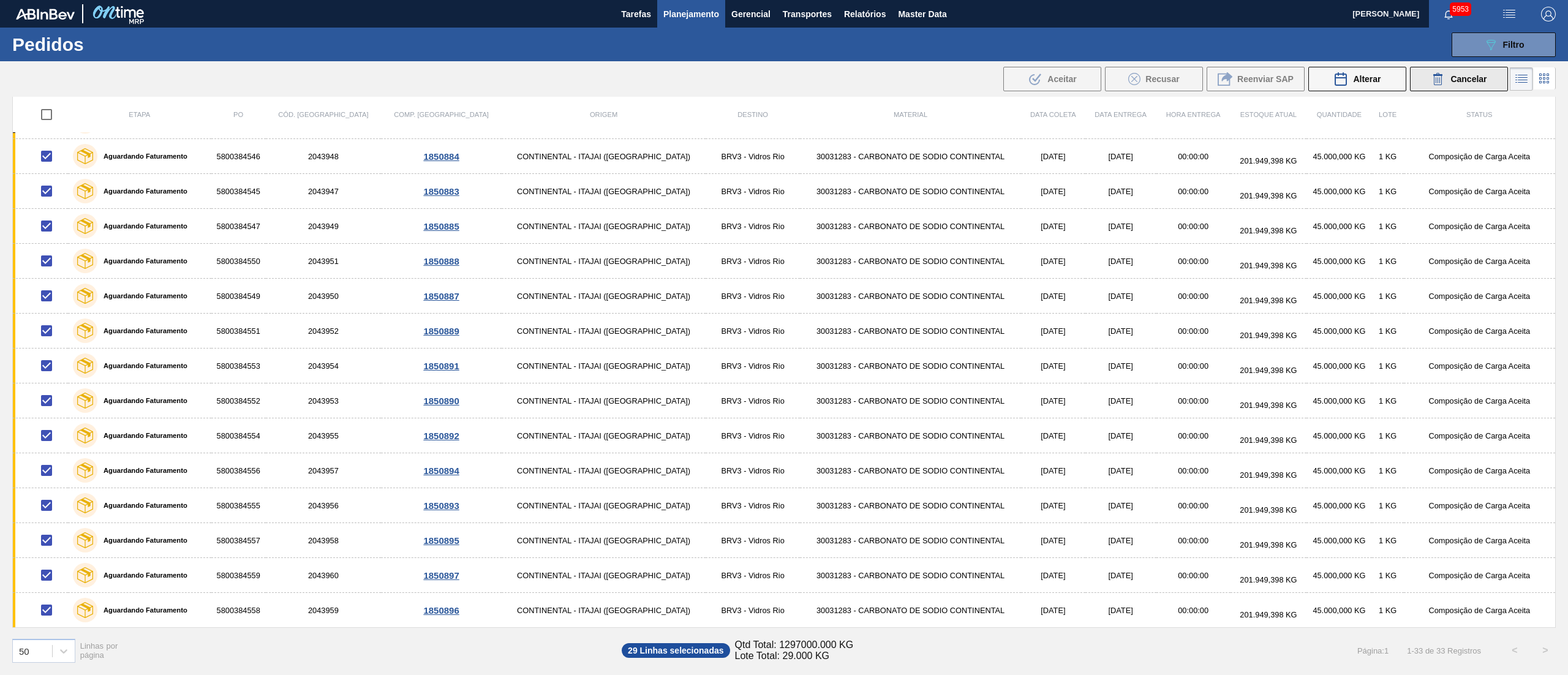
click at [1470, 79] on span "Cancelar" at bounding box center [1468, 79] width 36 height 10
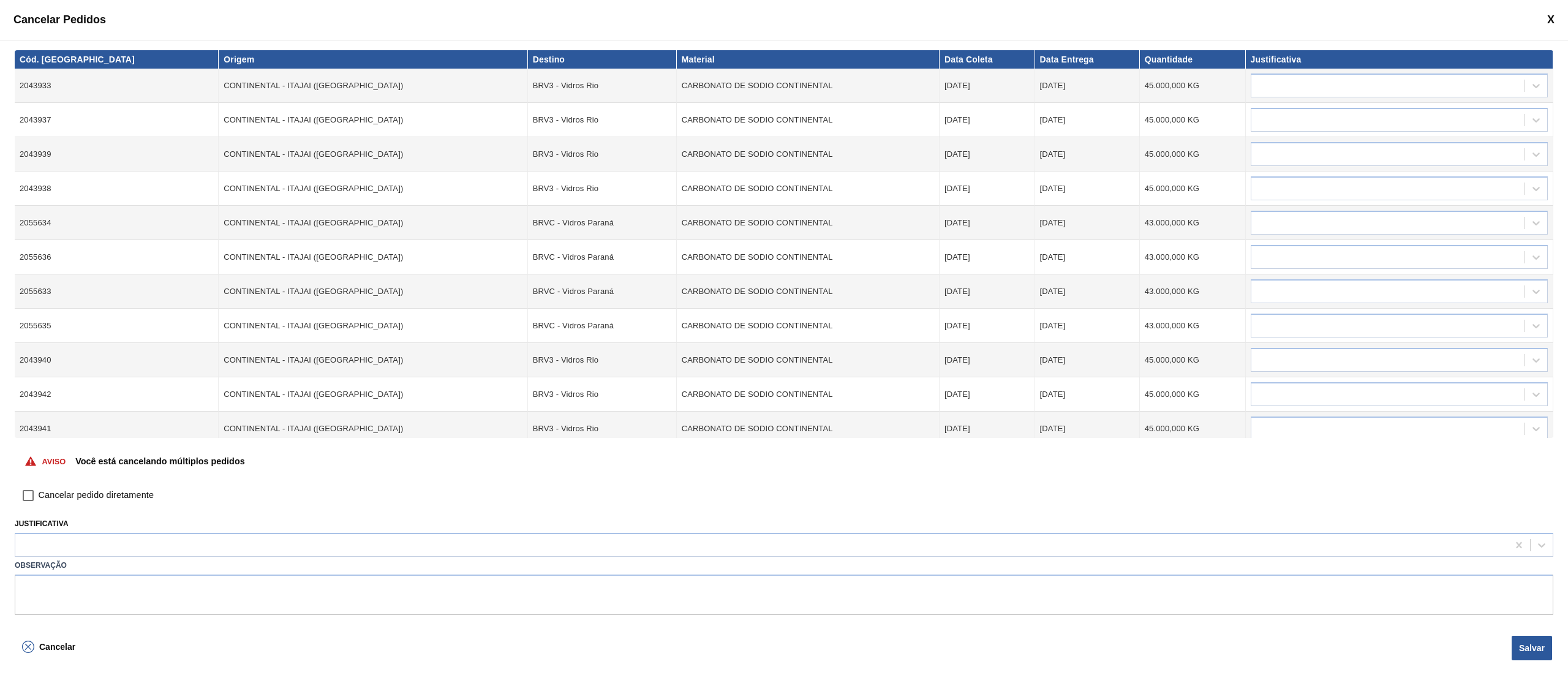
click at [27, 494] on input "Cancelar pedido diretamente" at bounding box center [28, 495] width 21 height 21
click at [51, 542] on div at bounding box center [761, 545] width 1492 height 18
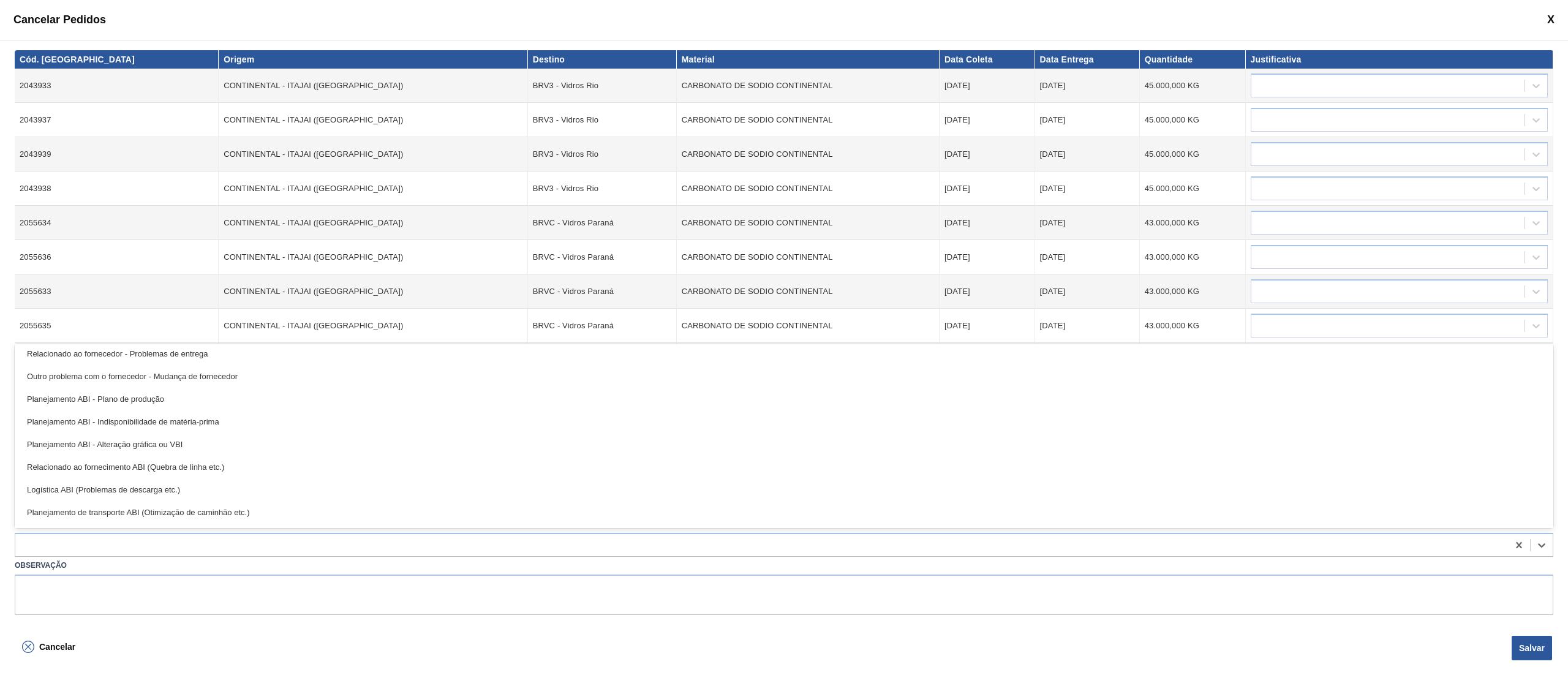
scroll to position [0, 0]
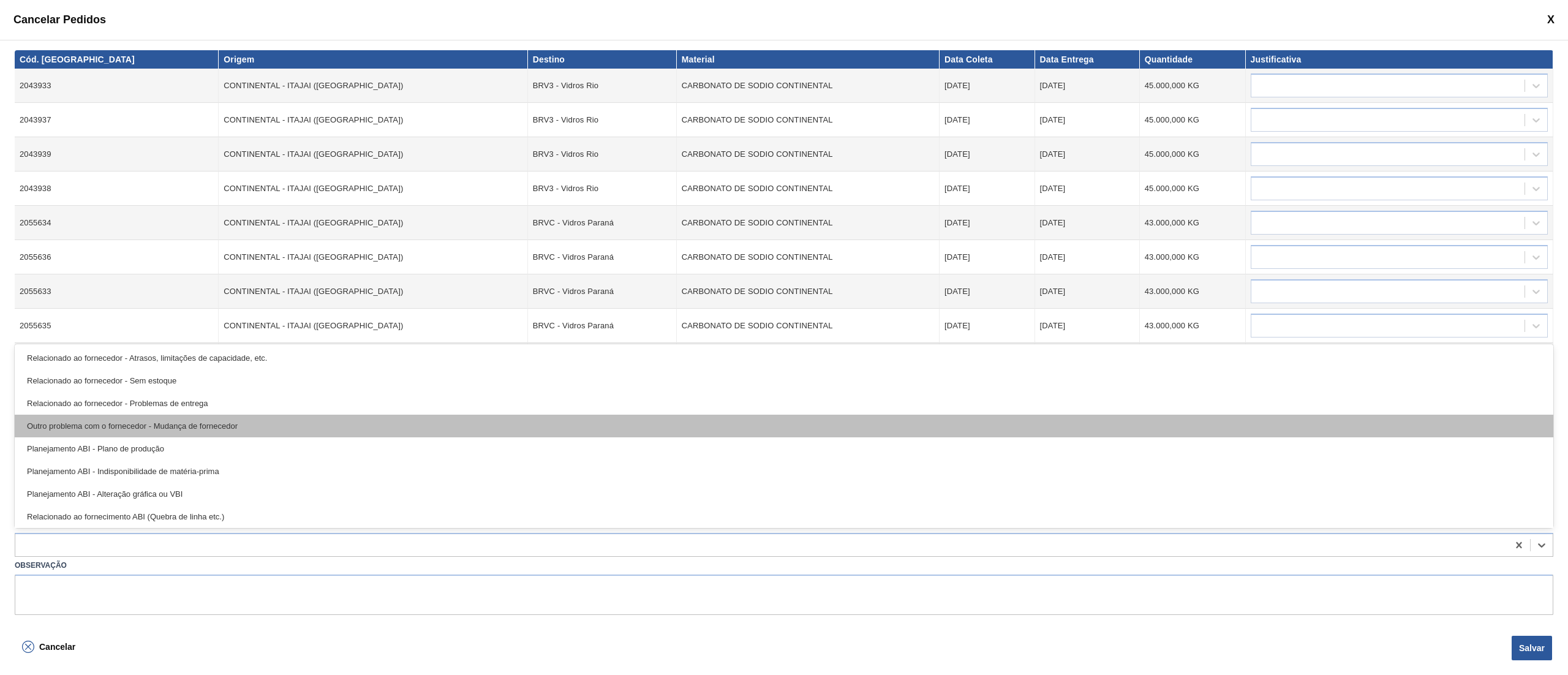
click at [65, 419] on div "Outro problema com o fornecedor - Mudança de fornecedor" at bounding box center [784, 426] width 1539 height 22
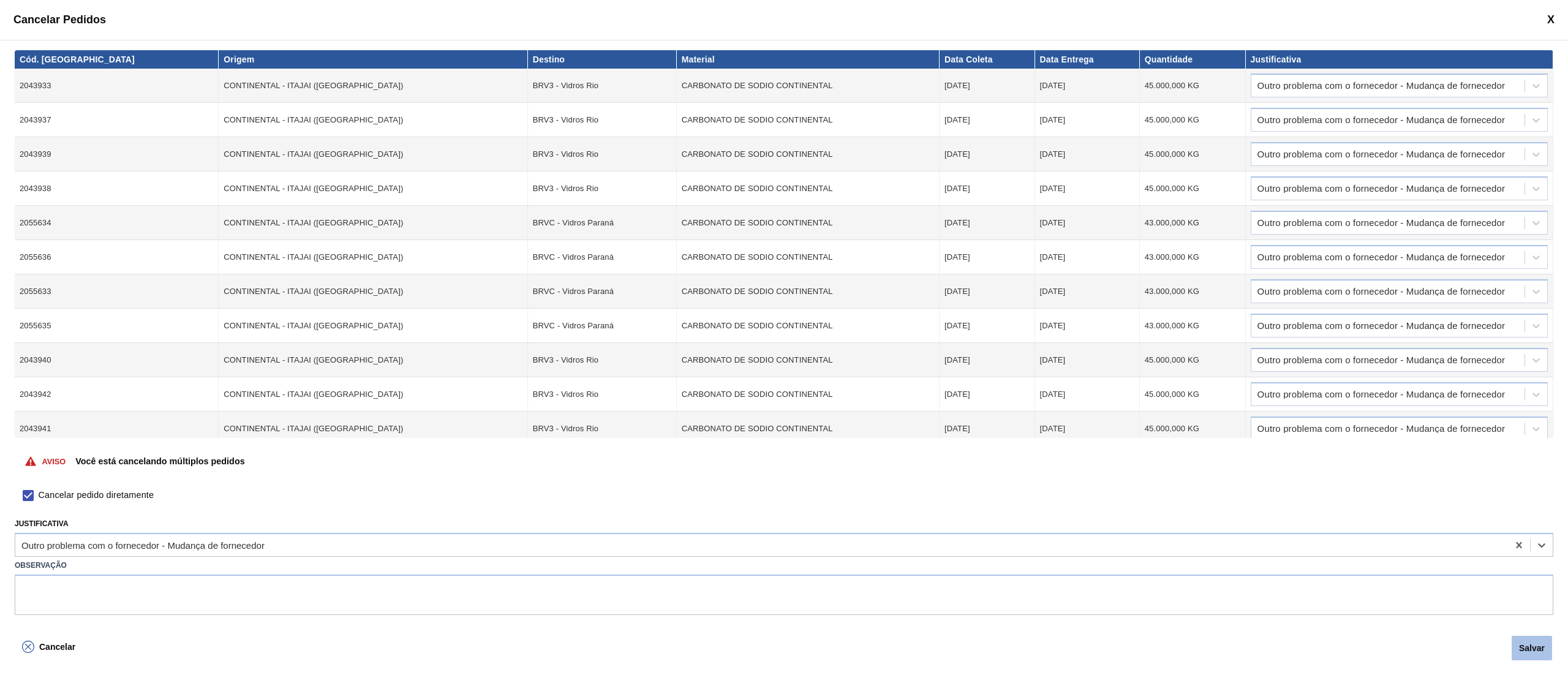
click at [1517, 641] on button "Salvar" at bounding box center [1532, 648] width 41 height 25
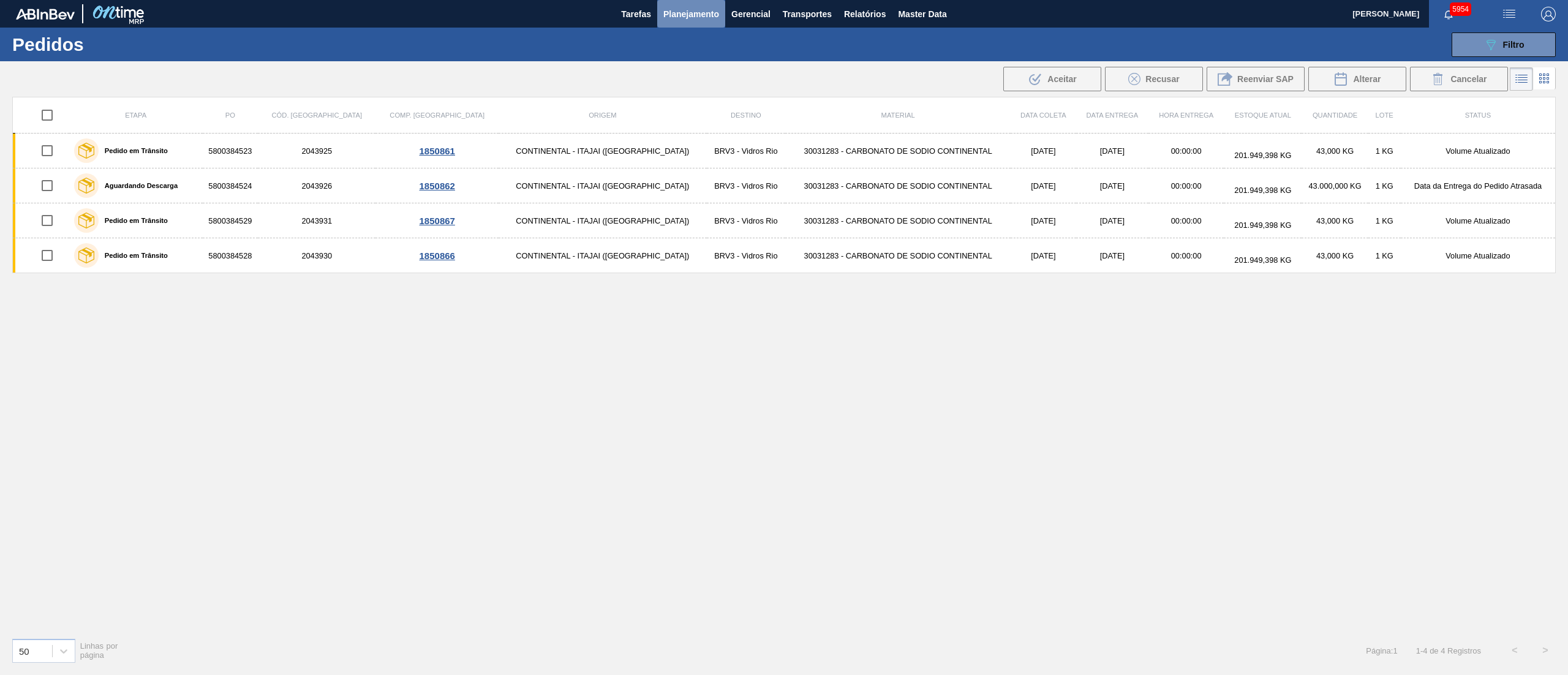
click at [677, 10] on span "Planejamento" at bounding box center [690, 14] width 55 height 15
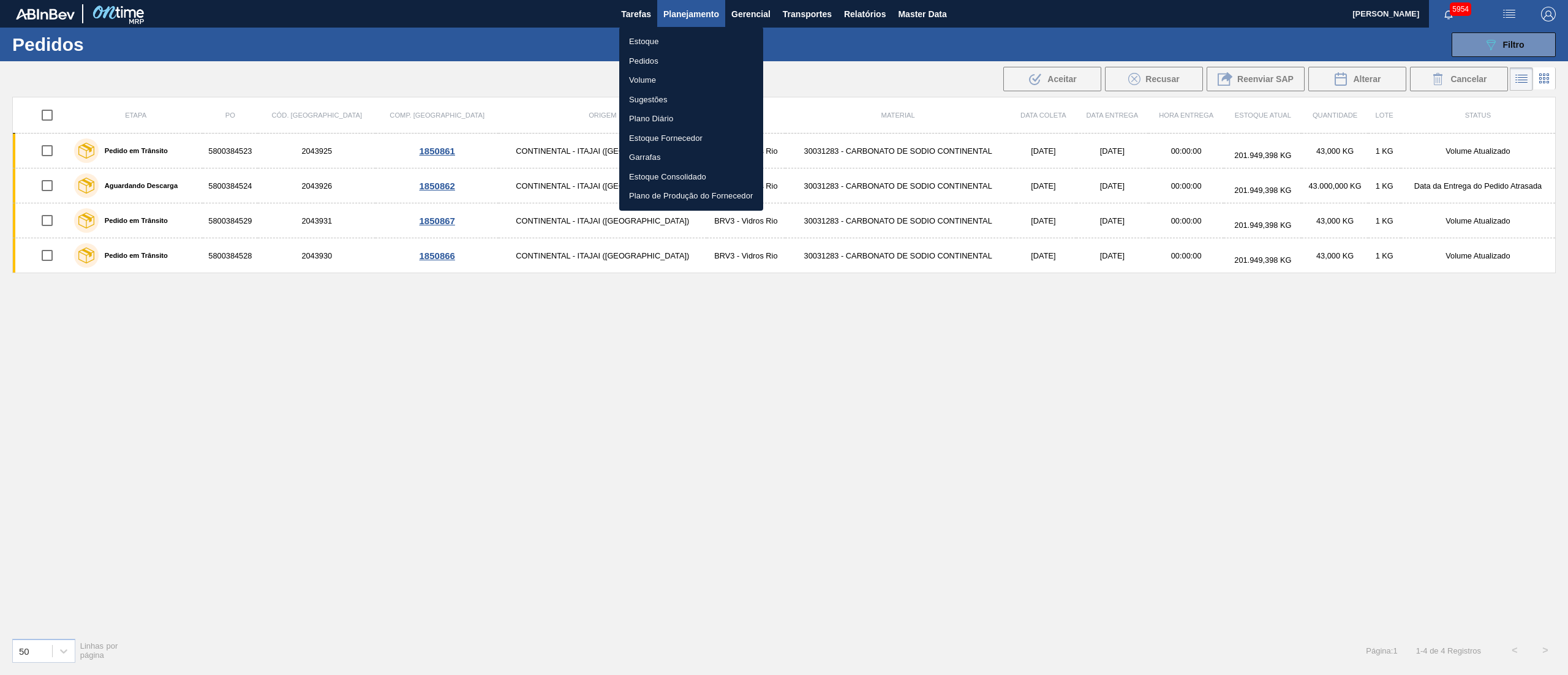
click at [643, 53] on li "Pedidos" at bounding box center [690, 61] width 144 height 20
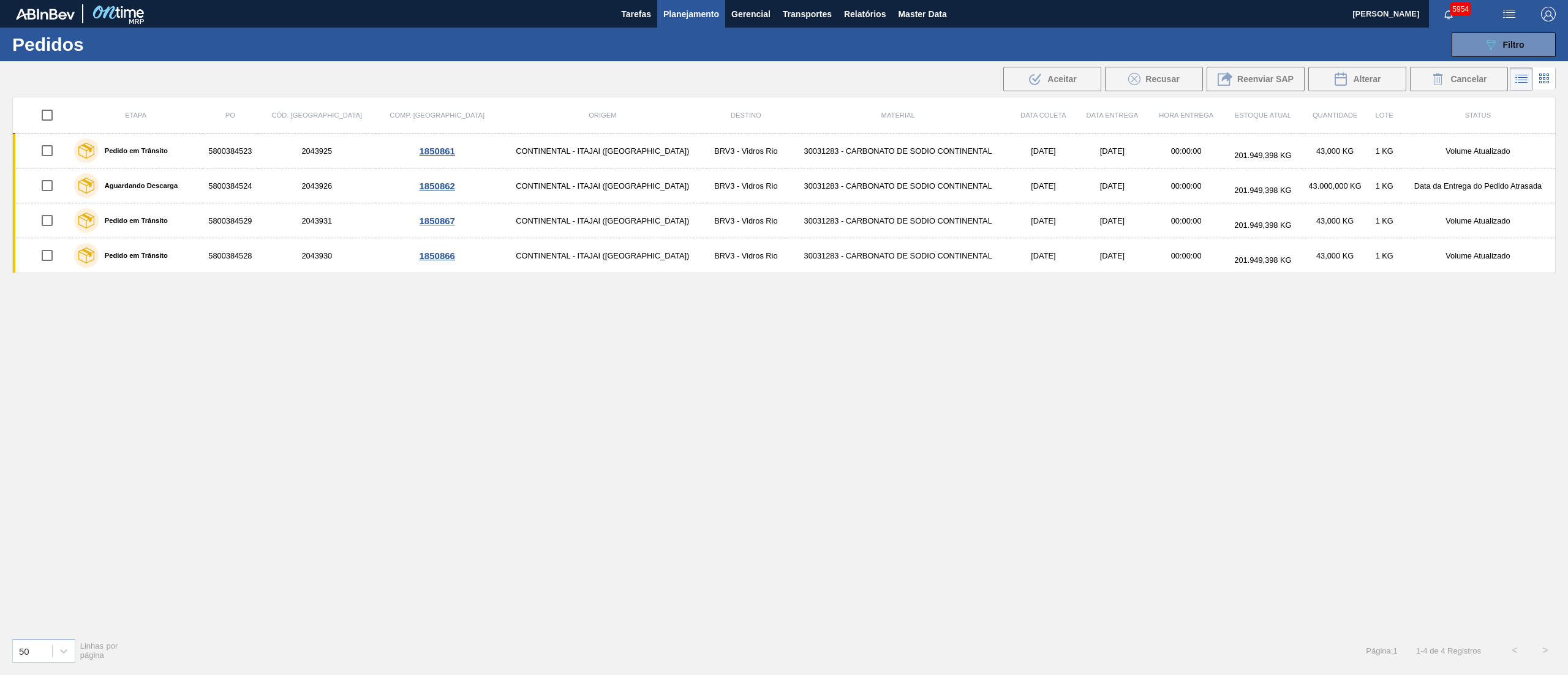
click at [693, 26] on button "Planejamento" at bounding box center [691, 13] width 68 height 27
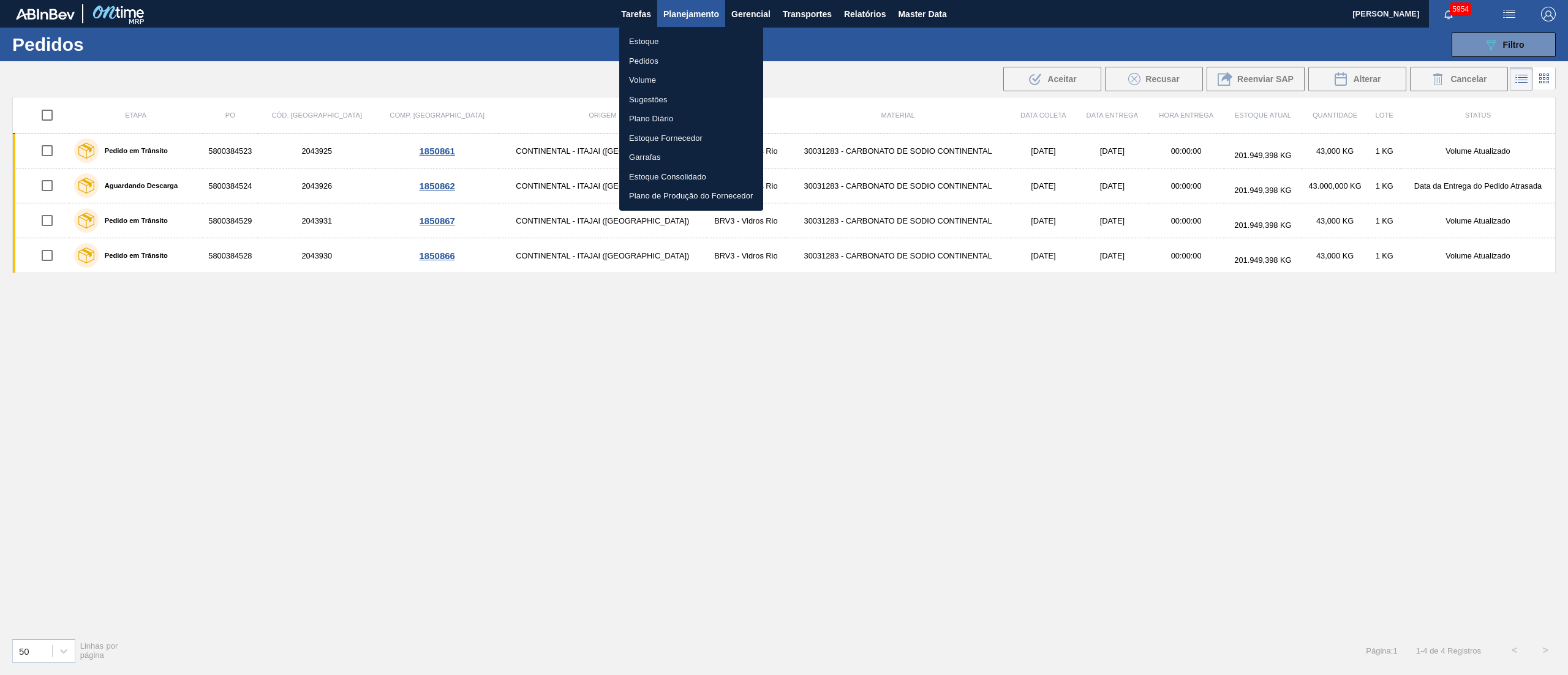
click at [677, 34] on li "Estoque" at bounding box center [690, 41] width 144 height 20
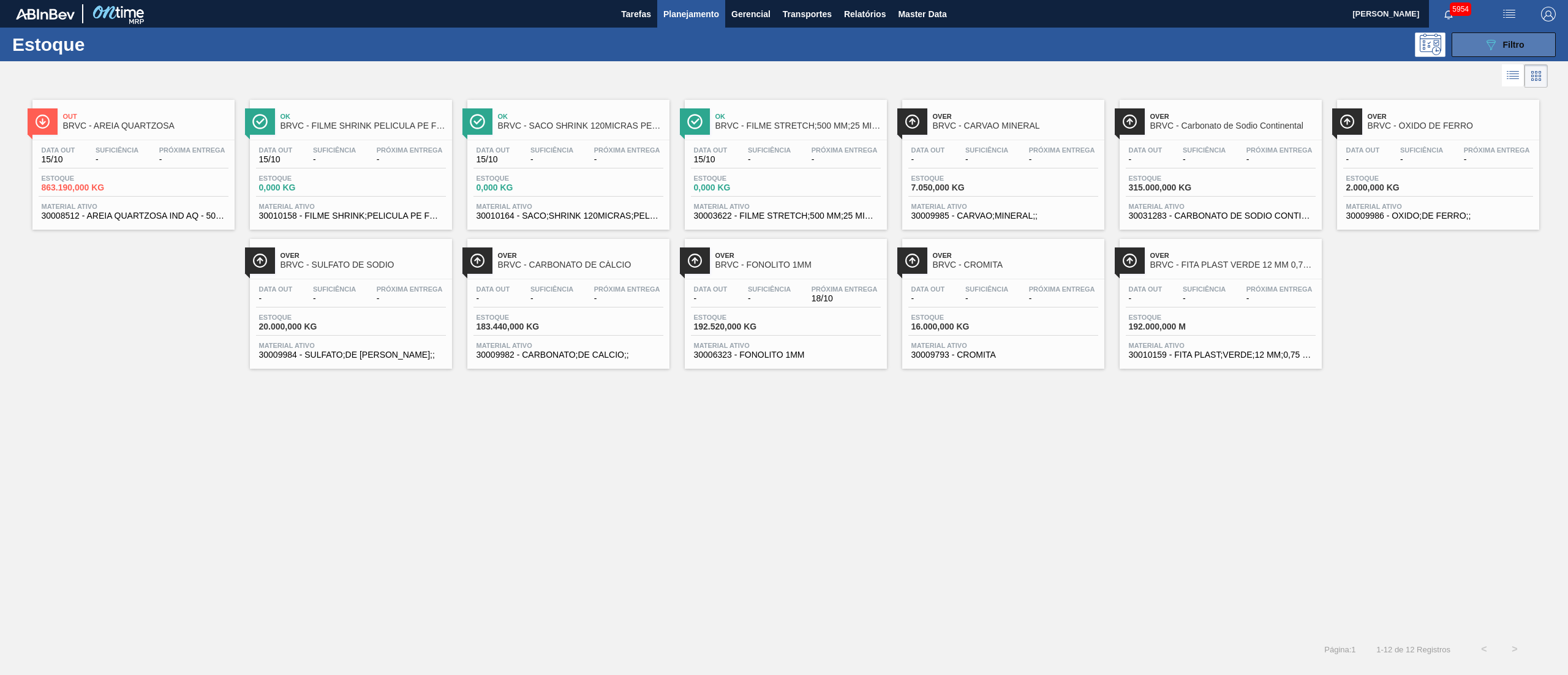
click at [1459, 46] on button "089F7B8B-B2A5-4AFE-B5C0-19BA573D28AC Filtro" at bounding box center [1503, 44] width 104 height 25
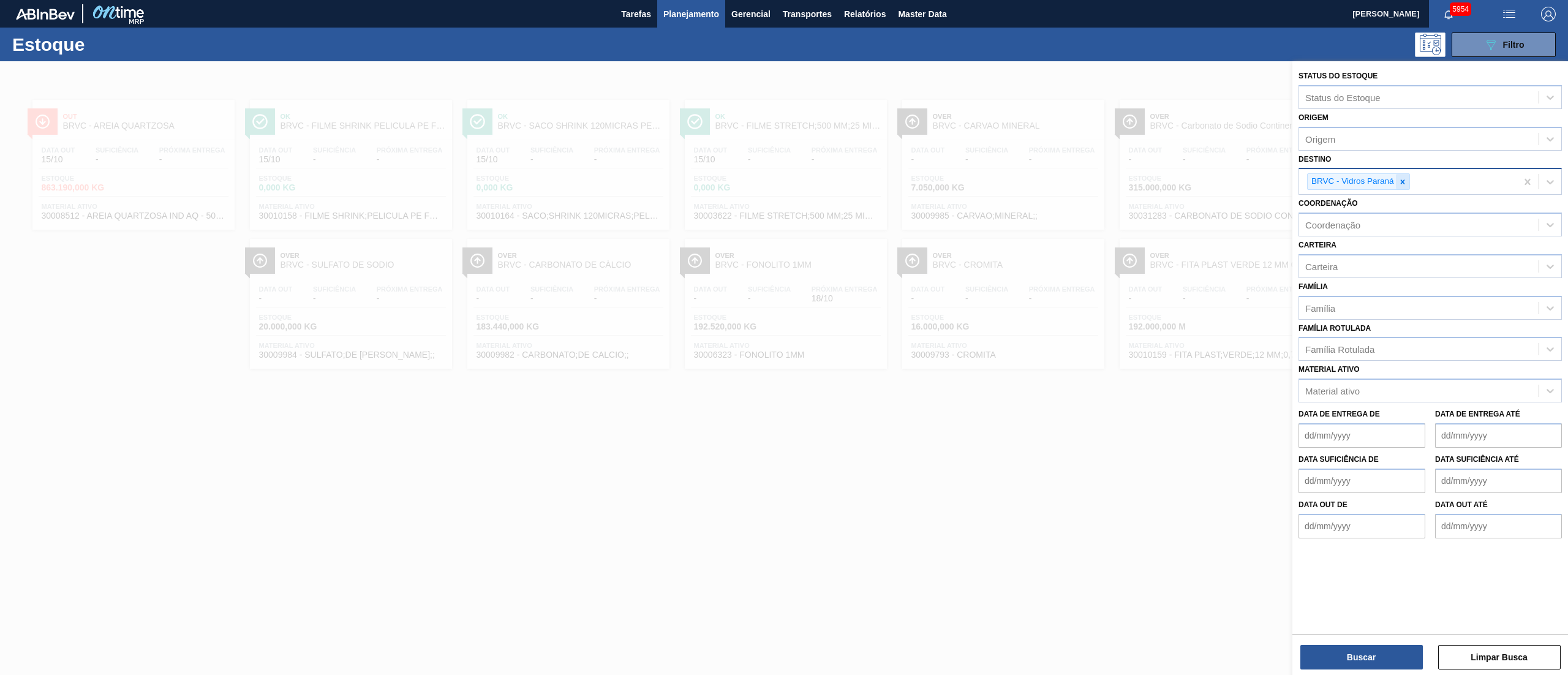
click at [1405, 185] on div at bounding box center [1402, 182] width 13 height 15
click at [1380, 203] on div "BRV3 - Vidros Rio" at bounding box center [1430, 210] width 263 height 22
click at [1380, 655] on button "Buscar" at bounding box center [1361, 657] width 123 height 25
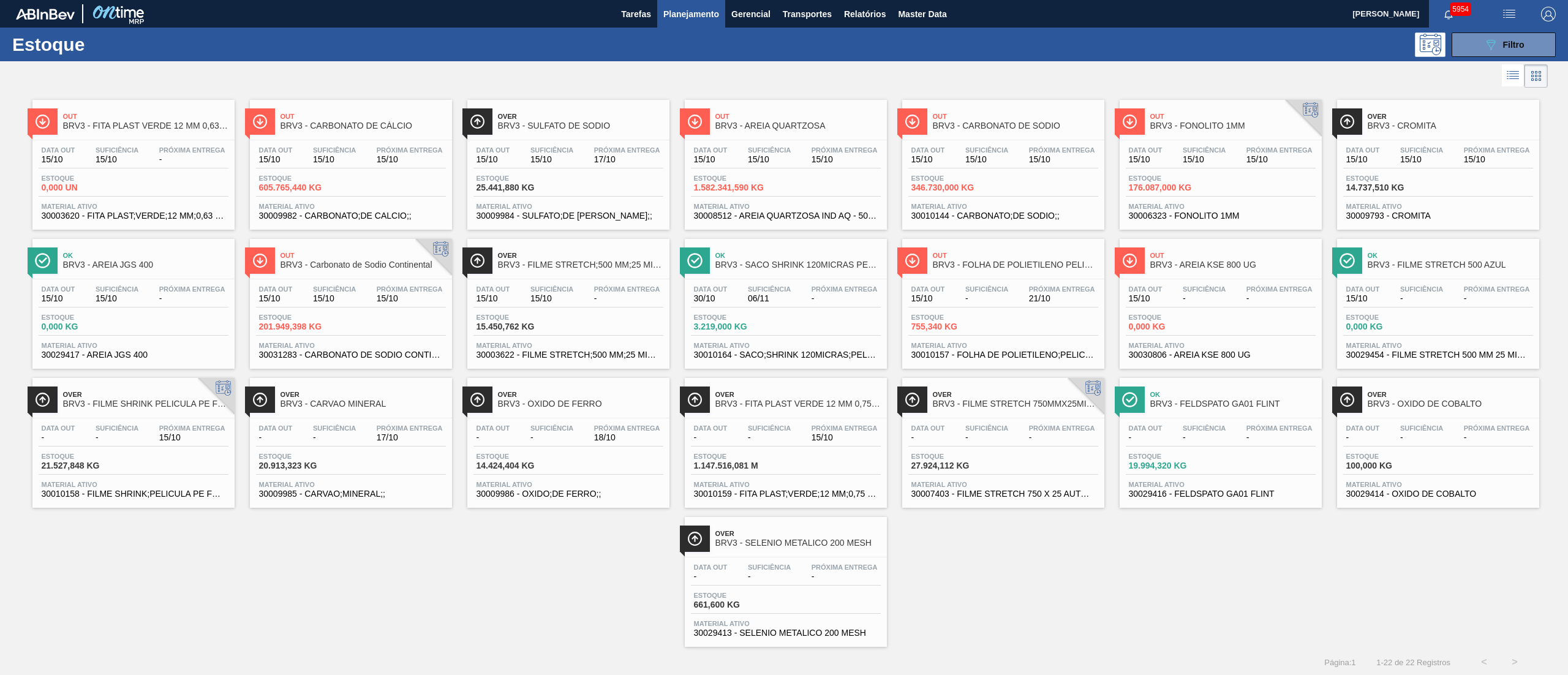
click at [340, 335] on div "Estoque 201.949,398 KG" at bounding box center [351, 324] width 190 height 22
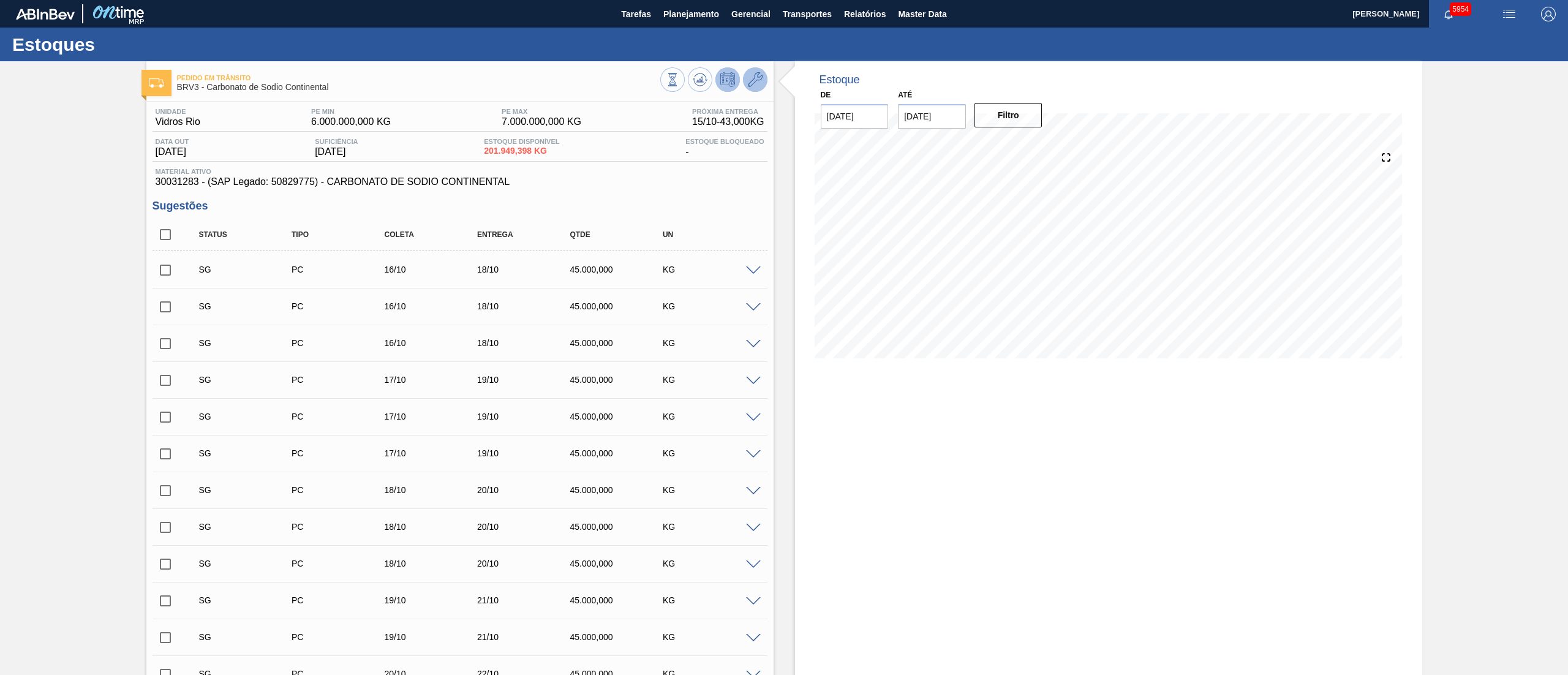
click at [749, 73] on icon at bounding box center [755, 79] width 15 height 15
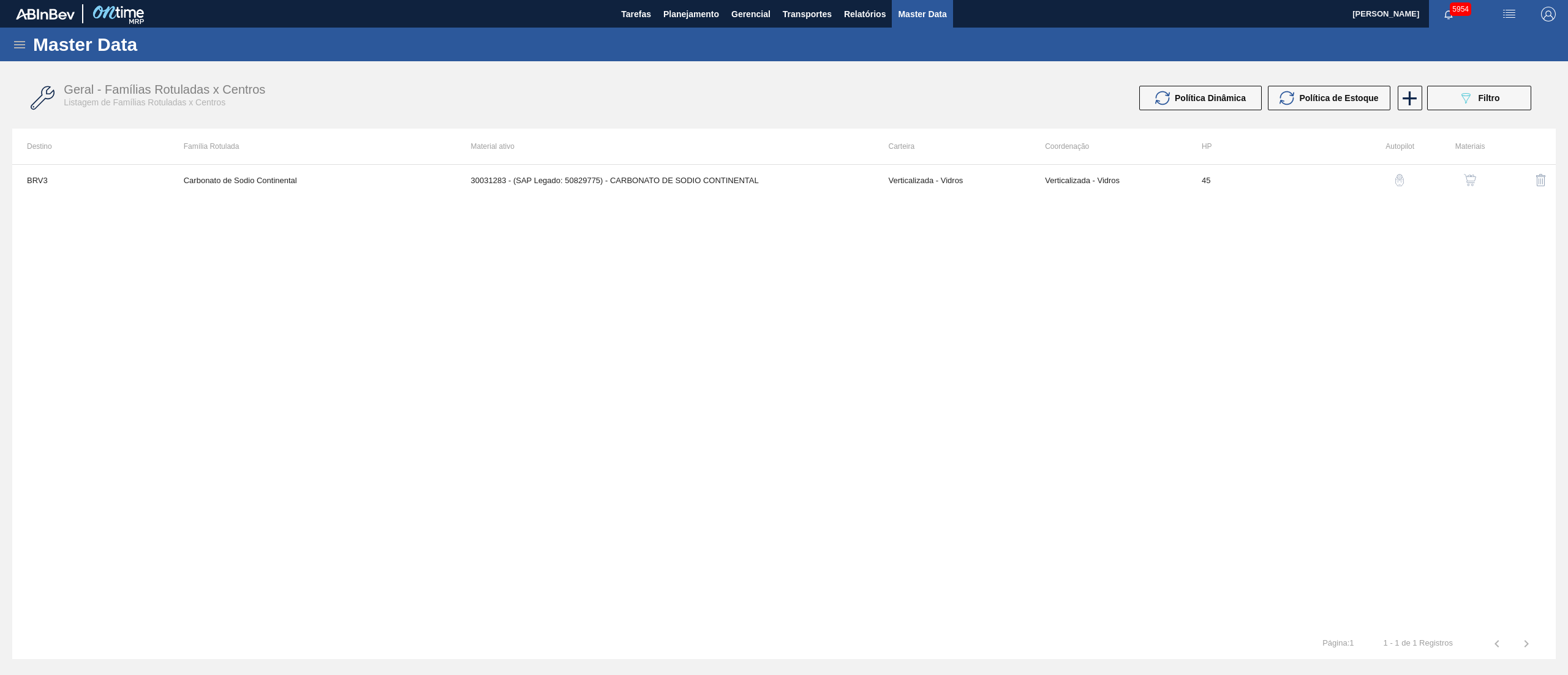
click at [1461, 174] on button "button" at bounding box center [1470, 180] width 29 height 29
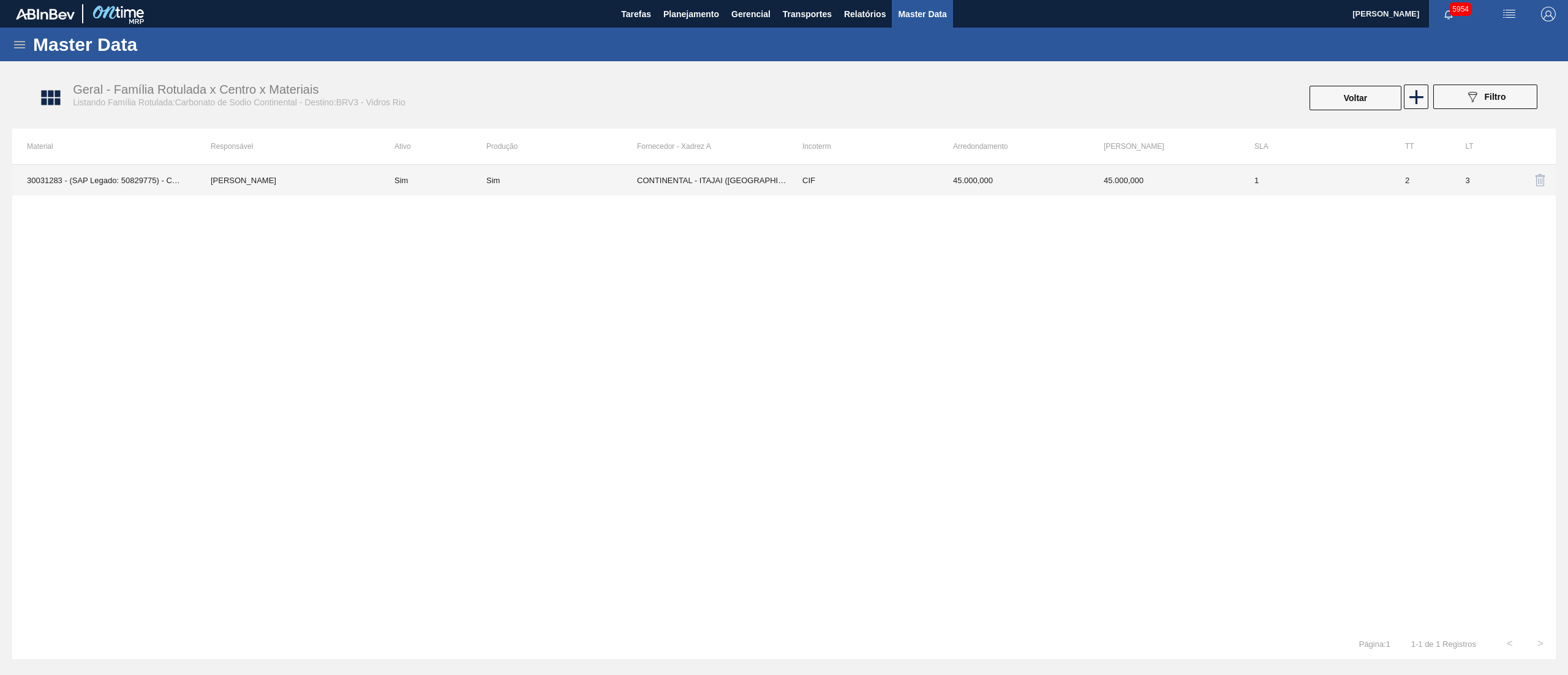
click at [614, 183] on div "Sim" at bounding box center [561, 180] width 151 height 9
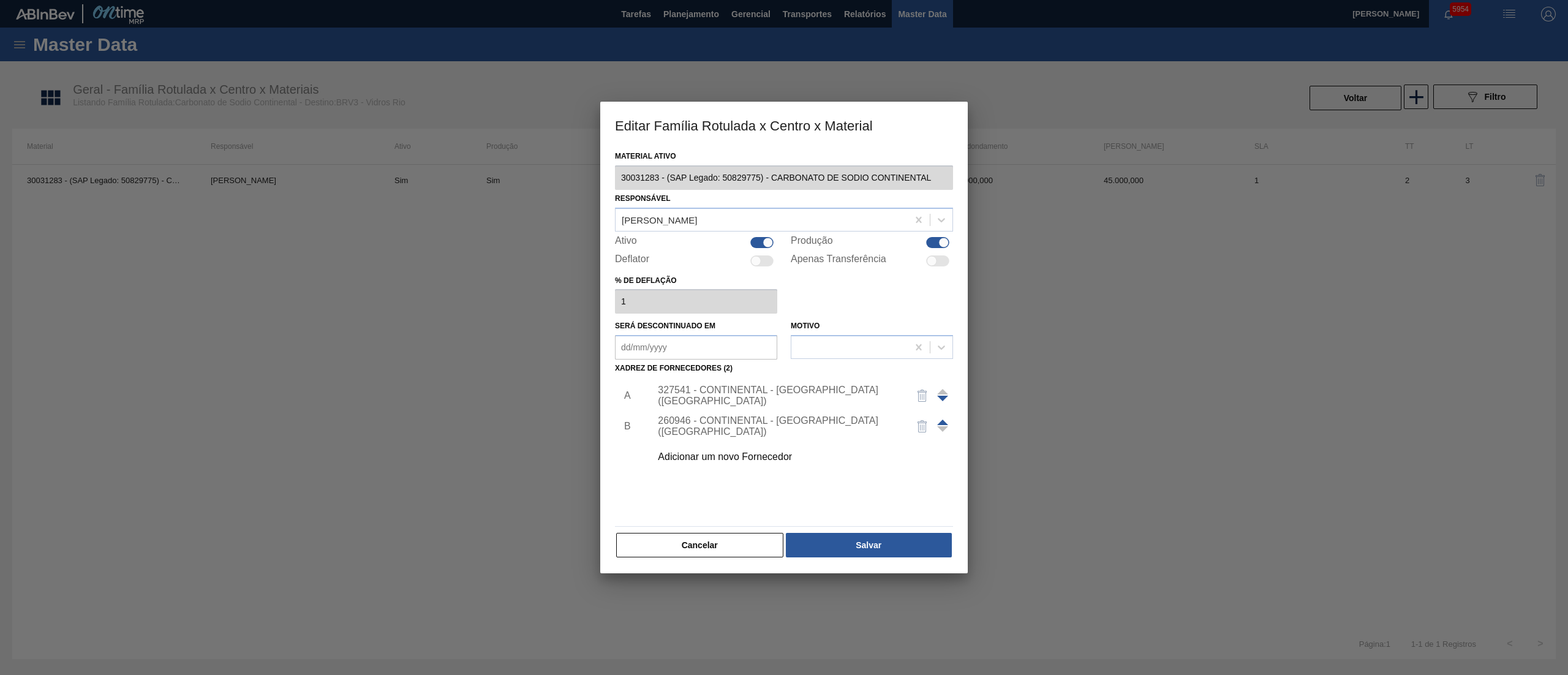
click at [943, 420] on span at bounding box center [943, 422] width 11 height 6
click at [943, 423] on span at bounding box center [943, 422] width 11 height 6
click at [946, 420] on span at bounding box center [943, 422] width 11 height 6
click at [865, 556] on button "Salvar" at bounding box center [869, 544] width 166 height 25
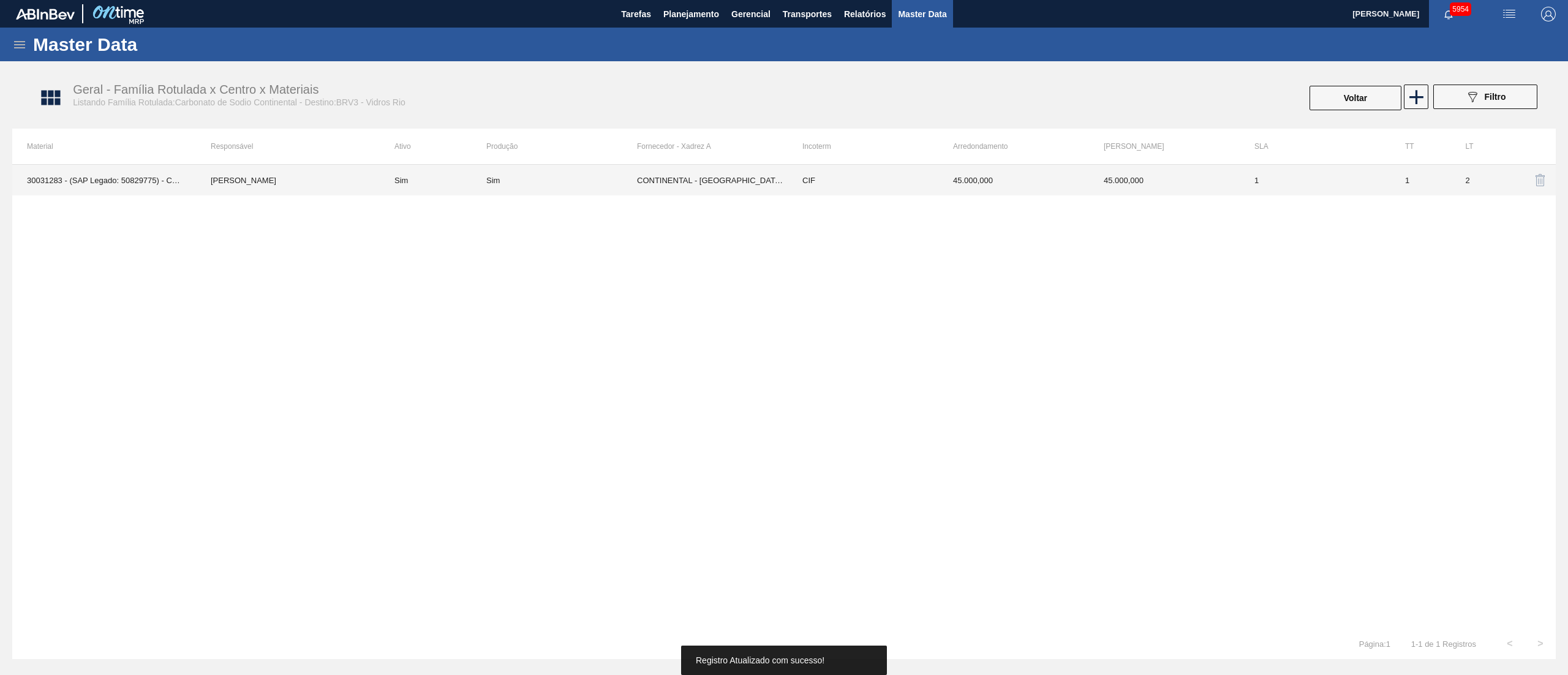
click at [725, 183] on td "CONTINENTAL - [GEOGRAPHIC_DATA] ([GEOGRAPHIC_DATA])" at bounding box center [712, 180] width 151 height 31
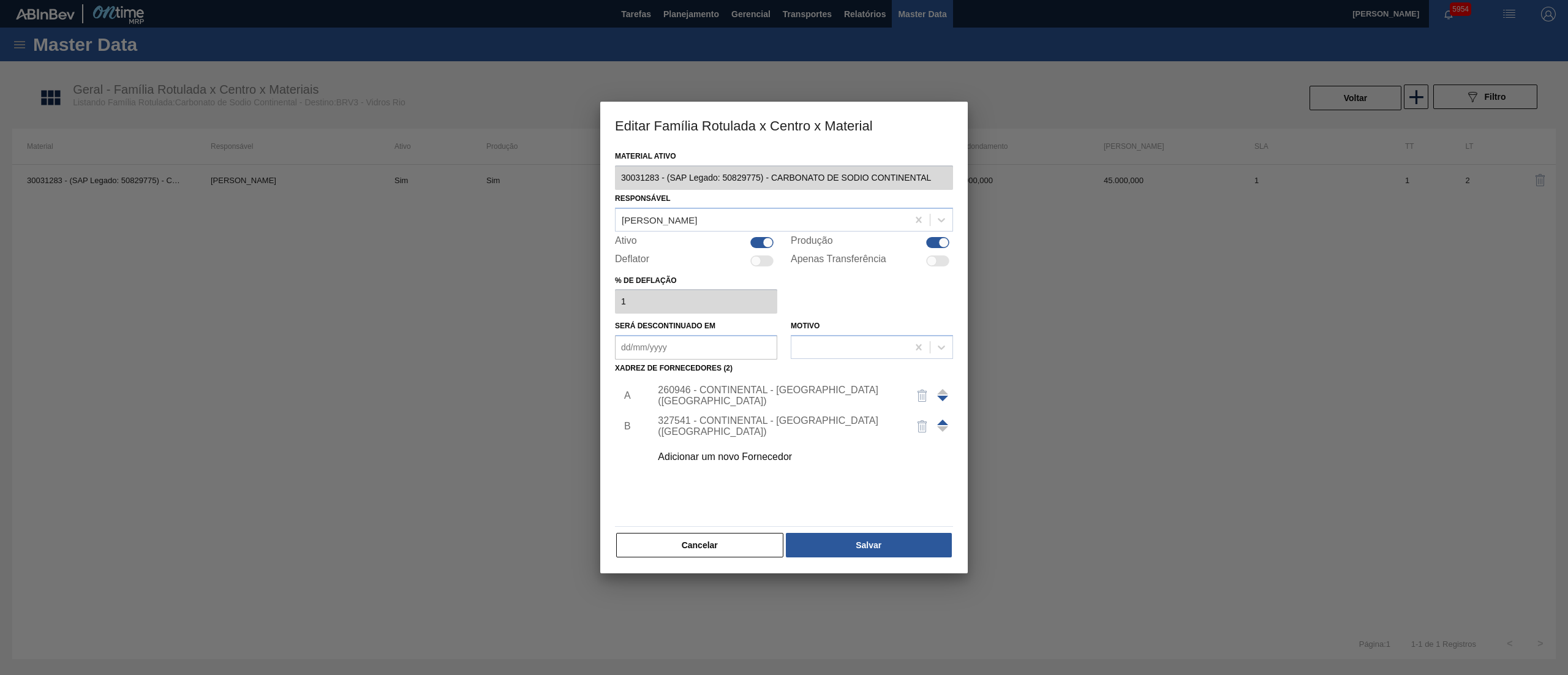
click at [718, 401] on div "260946 - CONTINENTAL - [GEOGRAPHIC_DATA] ([GEOGRAPHIC_DATA])" at bounding box center [777, 395] width 240 height 22
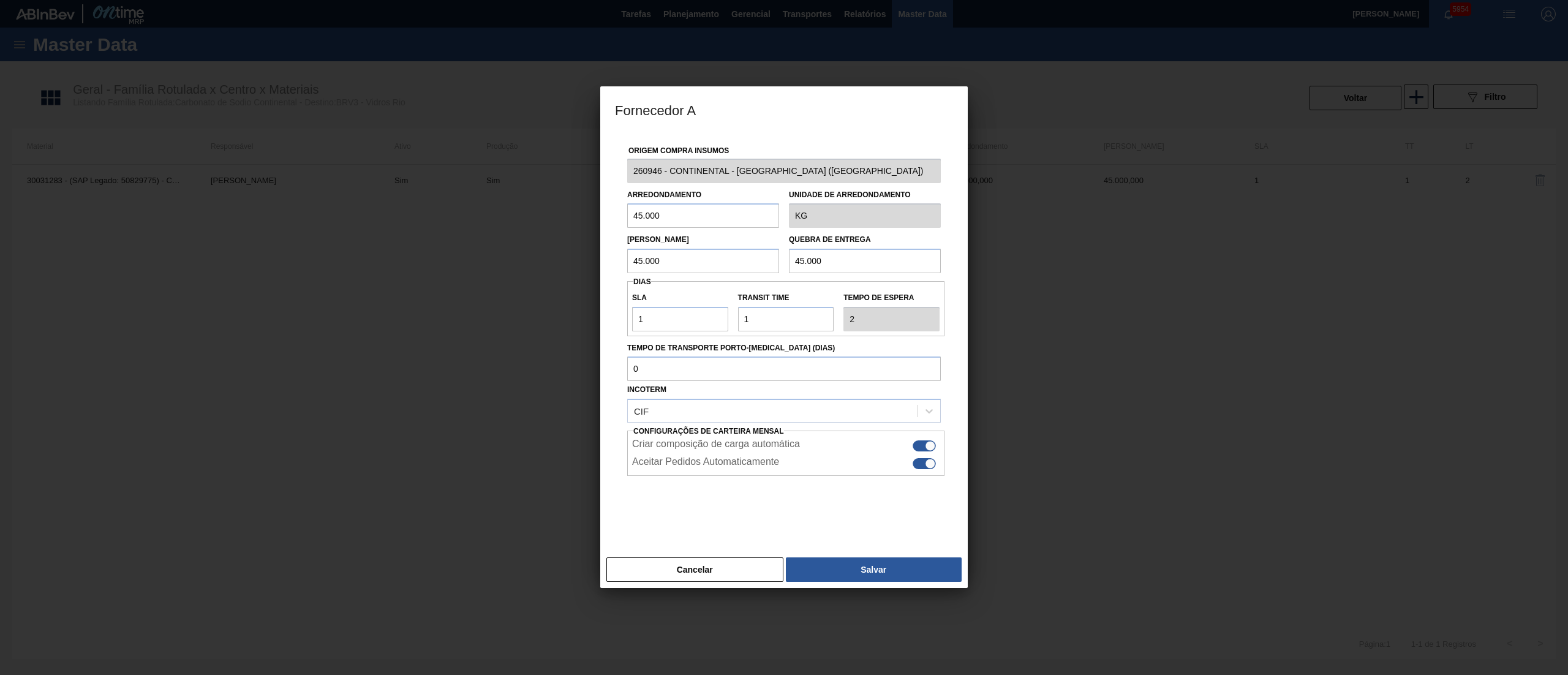
click at [934, 467] on div at bounding box center [924, 464] width 23 height 11
click at [897, 570] on button "Salvar" at bounding box center [873, 569] width 176 height 25
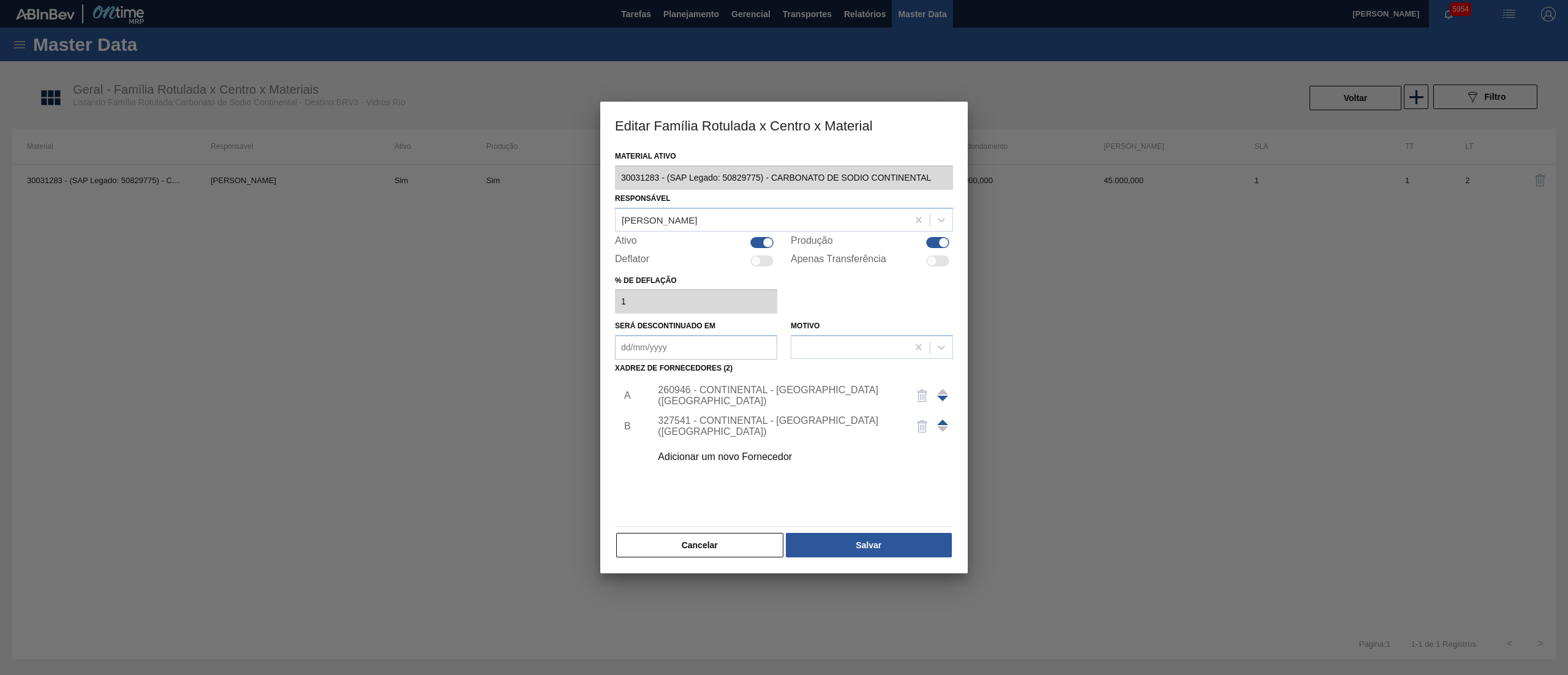
click at [824, 432] on div "327541 - CONTINENTAL - [GEOGRAPHIC_DATA] ([GEOGRAPHIC_DATA])" at bounding box center [798, 427] width 309 height 31
click at [784, 418] on div "327541 - CONTINENTAL - [GEOGRAPHIC_DATA] ([GEOGRAPHIC_DATA])" at bounding box center [798, 427] width 309 height 31
click at [752, 428] on div "327541 - CONTINENTAL - [GEOGRAPHIC_DATA] ([GEOGRAPHIC_DATA])" at bounding box center [777, 426] width 240 height 22
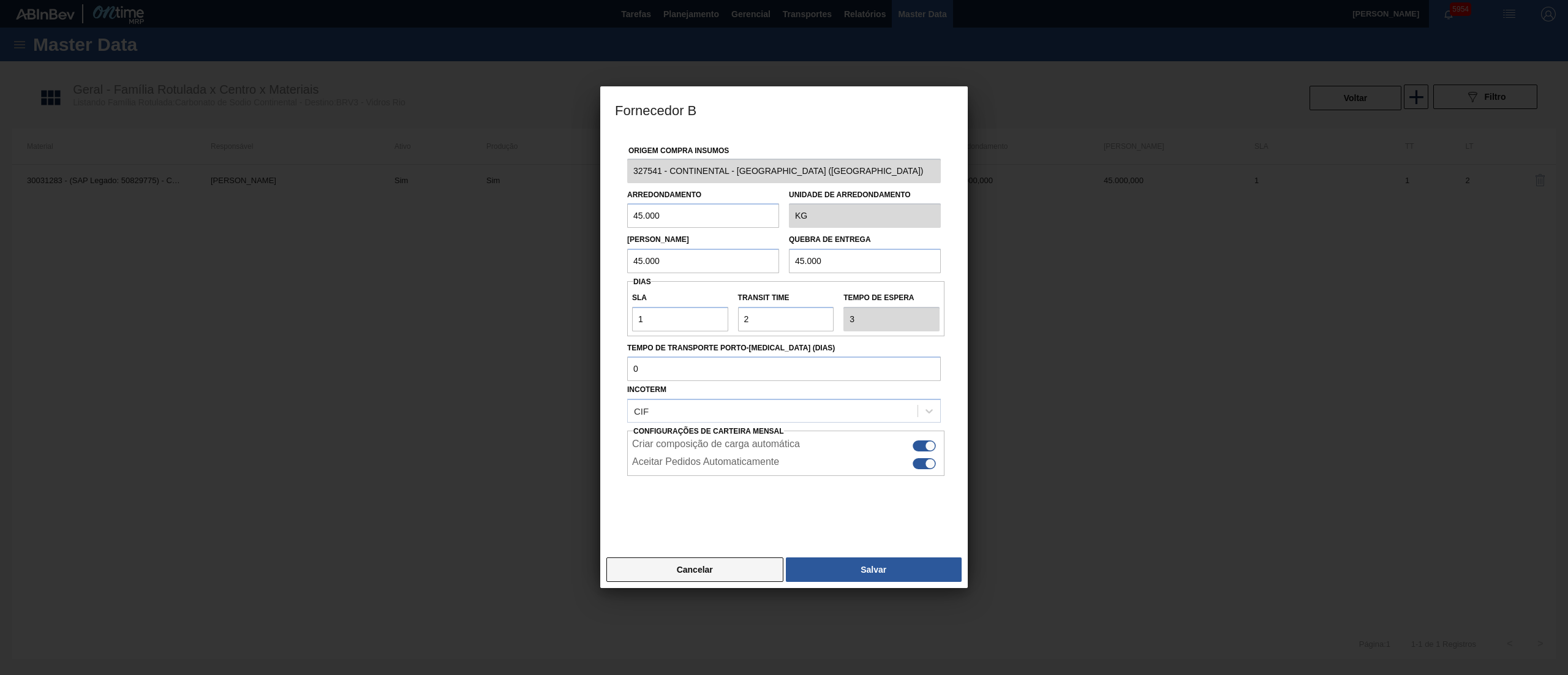
click at [753, 563] on button "Cancelar" at bounding box center [695, 569] width 177 height 25
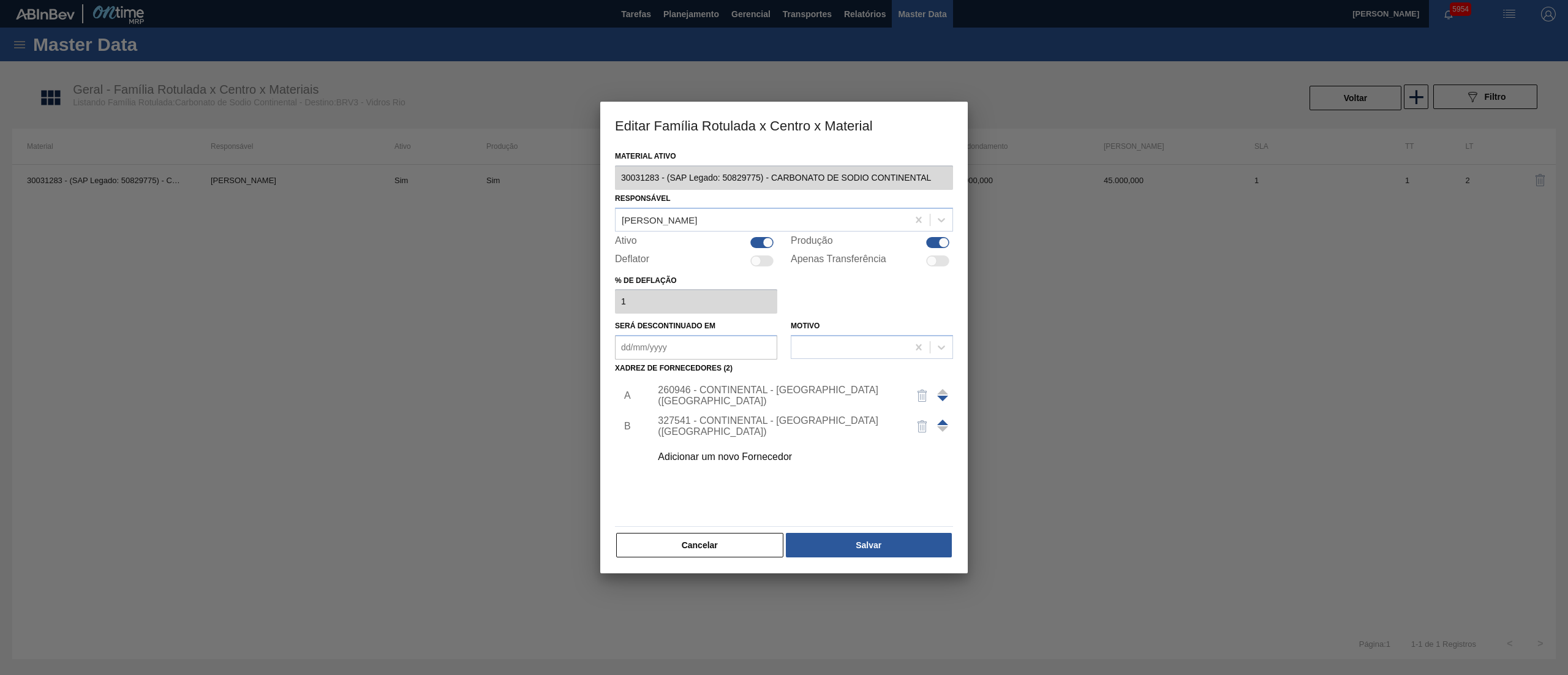
click at [798, 396] on div "260946 - CONTINENTAL - [GEOGRAPHIC_DATA] ([GEOGRAPHIC_DATA])" at bounding box center [777, 395] width 240 height 22
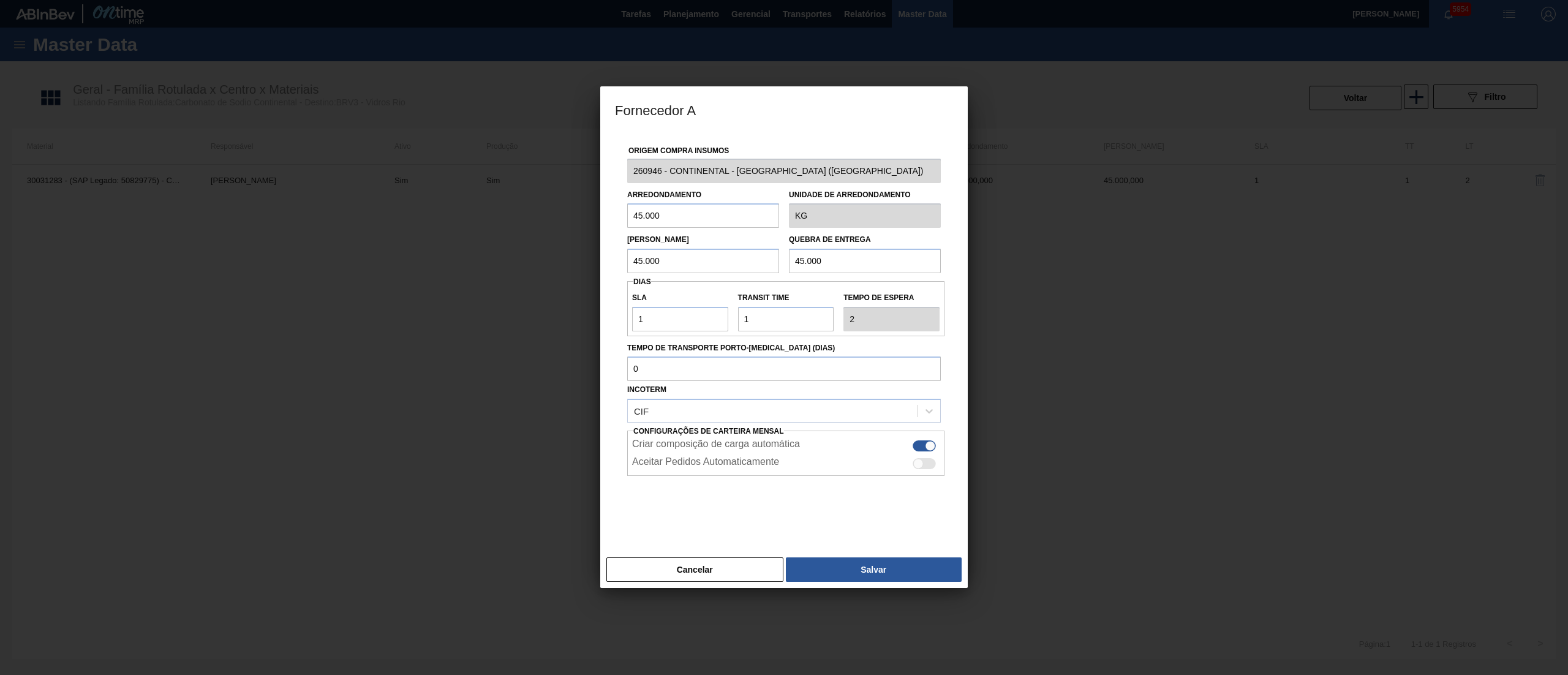
click at [933, 469] on div at bounding box center [924, 464] width 23 height 11
click at [861, 563] on button "Salvar" at bounding box center [873, 569] width 176 height 25
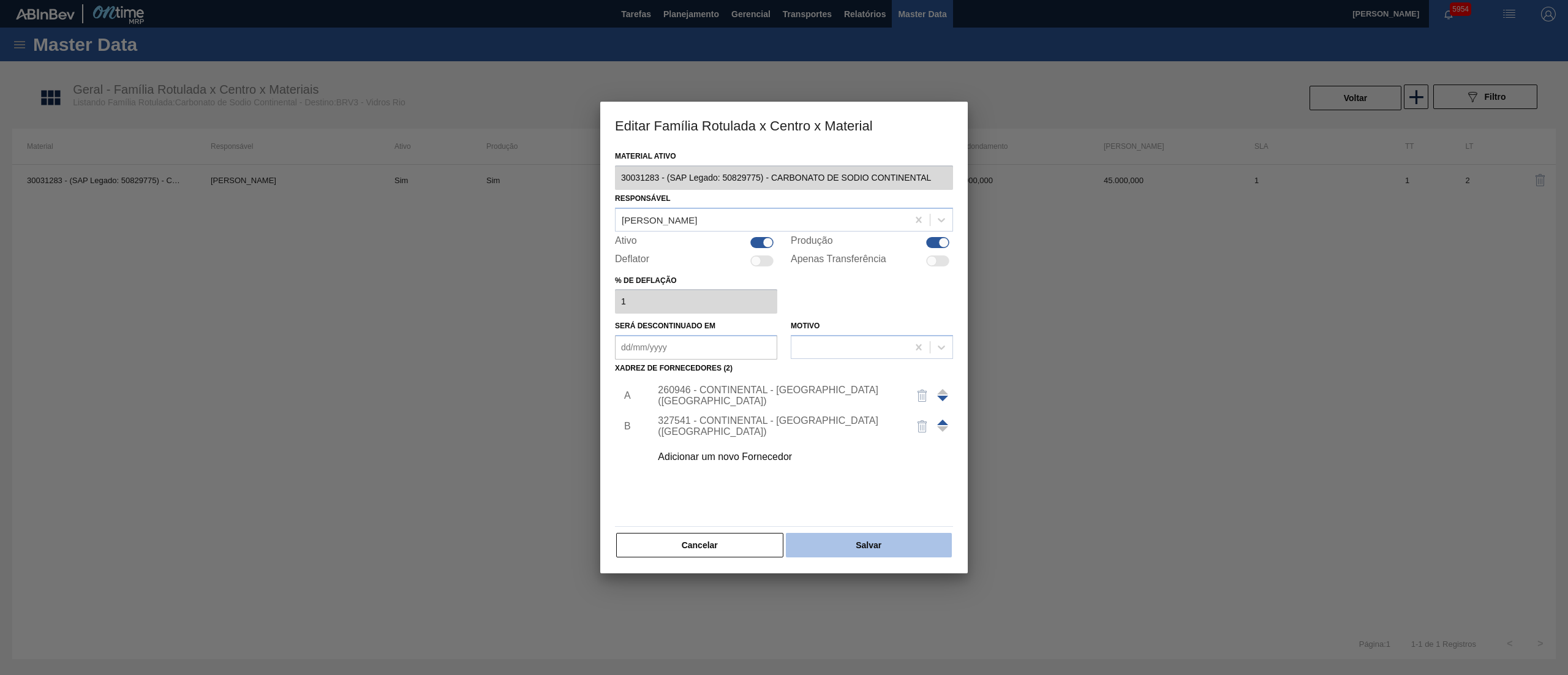
click at [866, 541] on button "Salvar" at bounding box center [869, 544] width 166 height 25
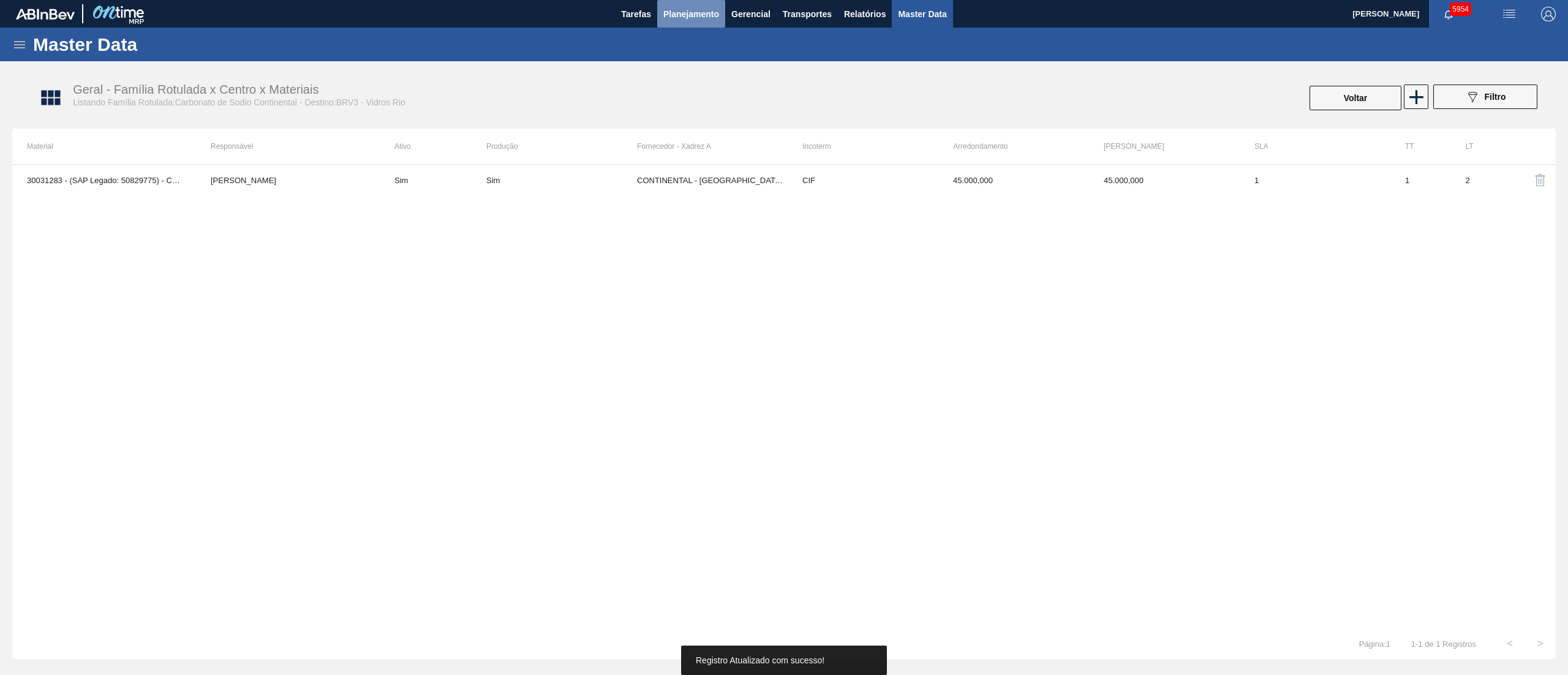
click at [674, 27] on button "Planejamento" at bounding box center [691, 13] width 68 height 27
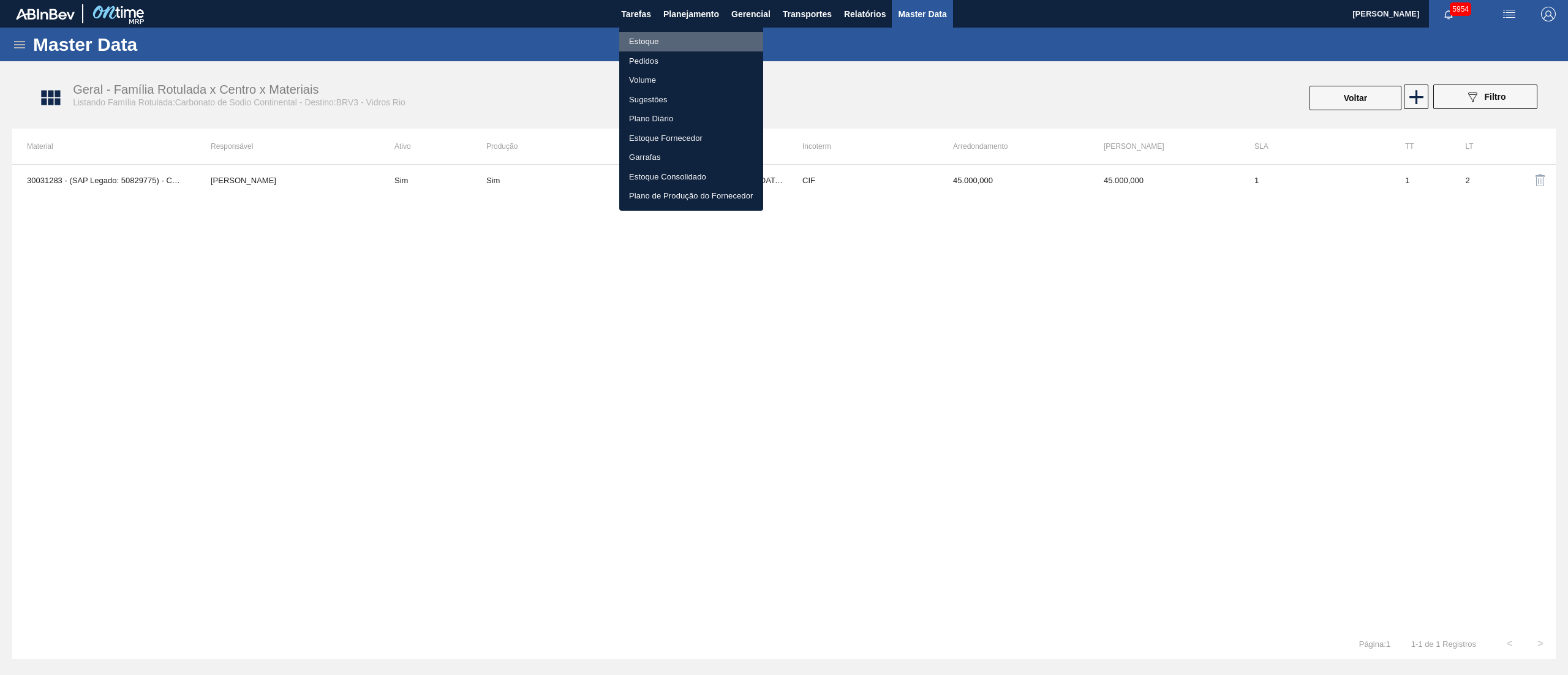
click at [652, 46] on li "Estoque" at bounding box center [690, 41] width 144 height 20
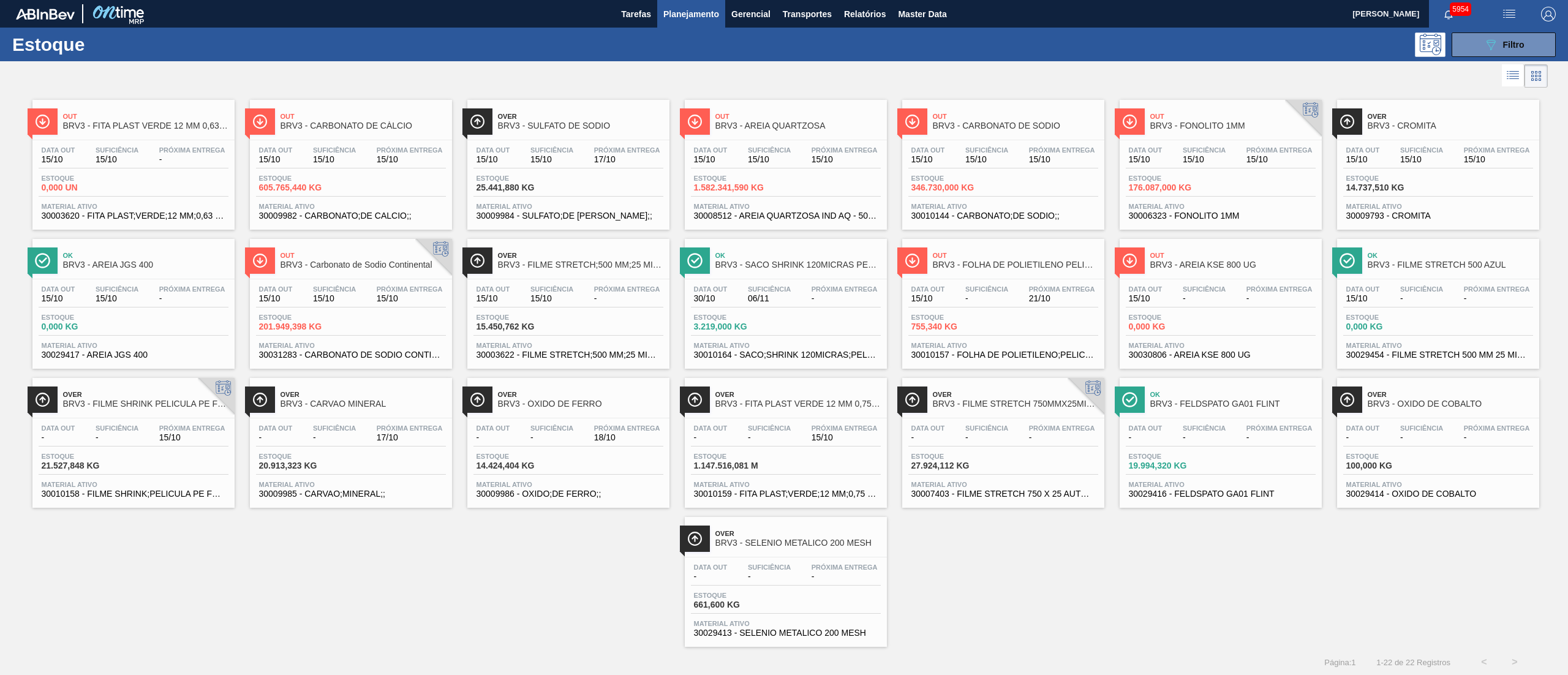
click at [417, 338] on div "Data [DATE] Suficiência 15/10 Próxima Entrega 15/10 Estoque 201.949,398 KG Mate…" at bounding box center [351, 321] width 202 height 83
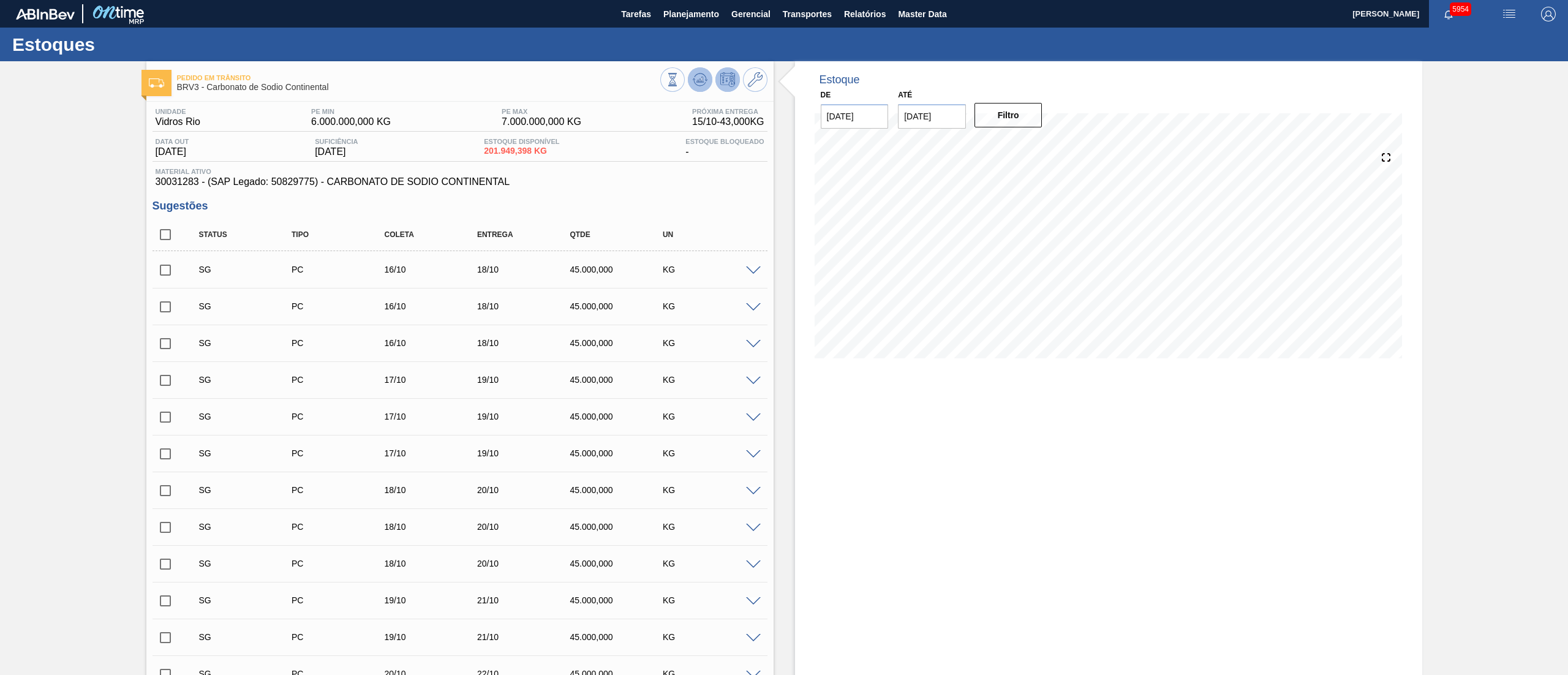
click at [699, 74] on icon at bounding box center [699, 79] width 15 height 15
click at [749, 262] on div "SG PC 16/10 17/10 45.000,000 KG" at bounding box center [460, 269] width 615 height 31
click at [749, 268] on span at bounding box center [753, 271] width 15 height 9
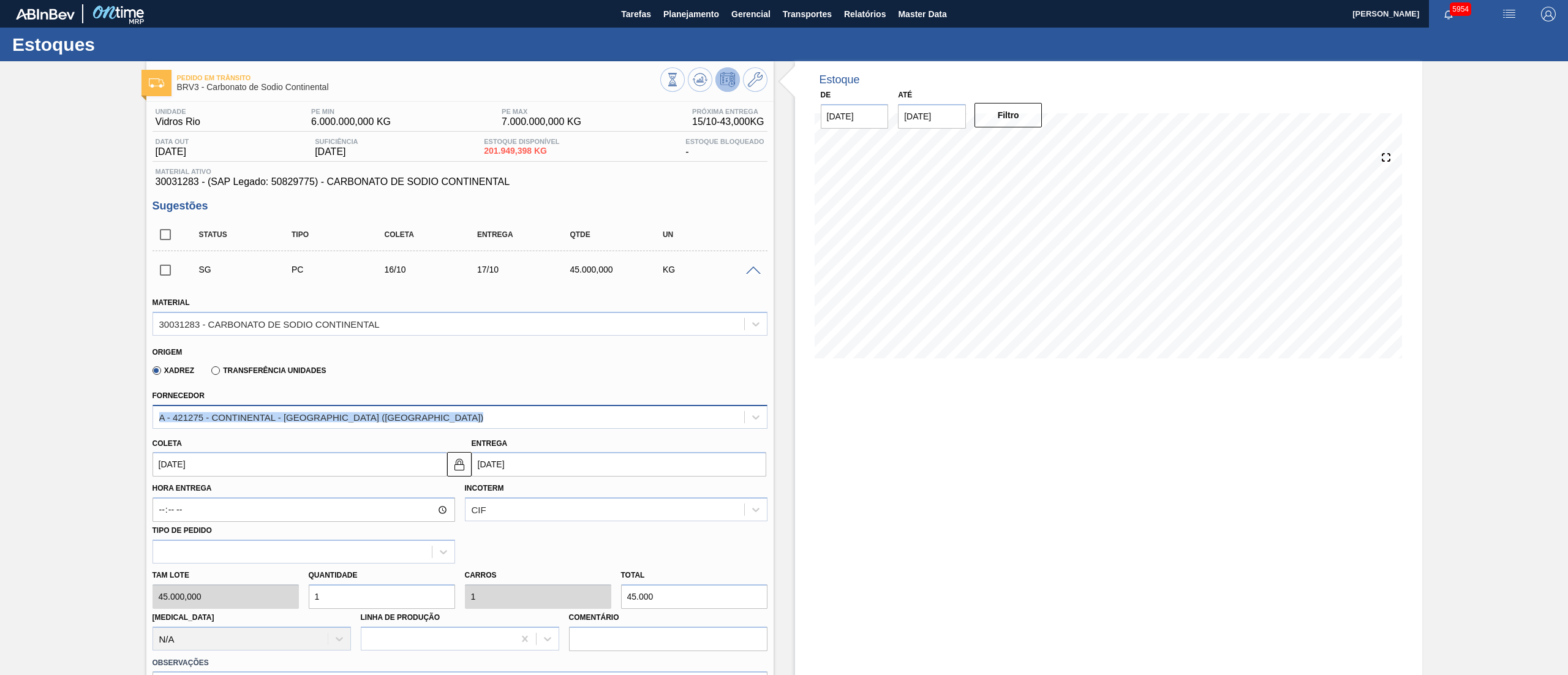
click at [281, 406] on div "Fornecedor A - 421275 - CONTINENTAL - [GEOGRAPHIC_DATA] ([GEOGRAPHIC_DATA])" at bounding box center [460, 408] width 615 height 41
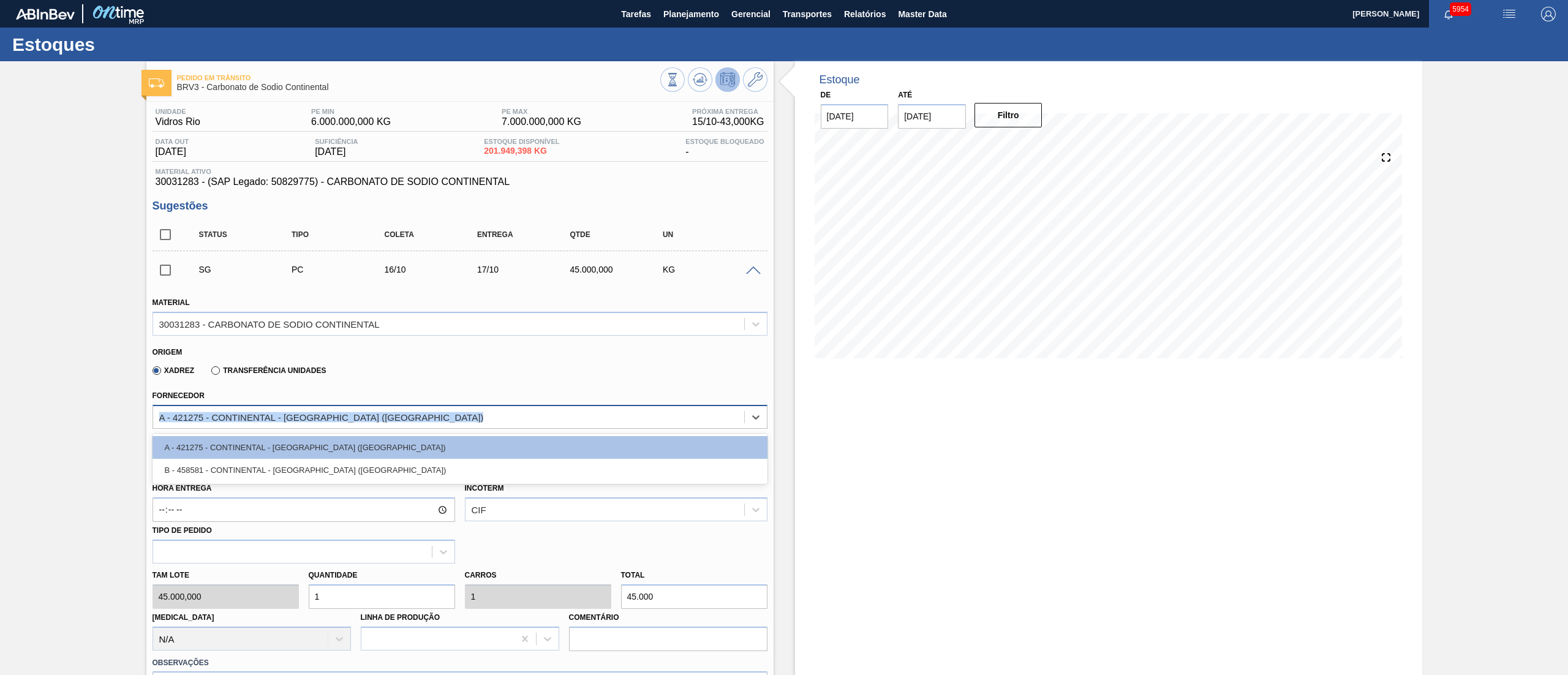
click at [281, 411] on div "A - 421275 - CONTINENTAL - [GEOGRAPHIC_DATA] ([GEOGRAPHIC_DATA])" at bounding box center [448, 416] width 591 height 18
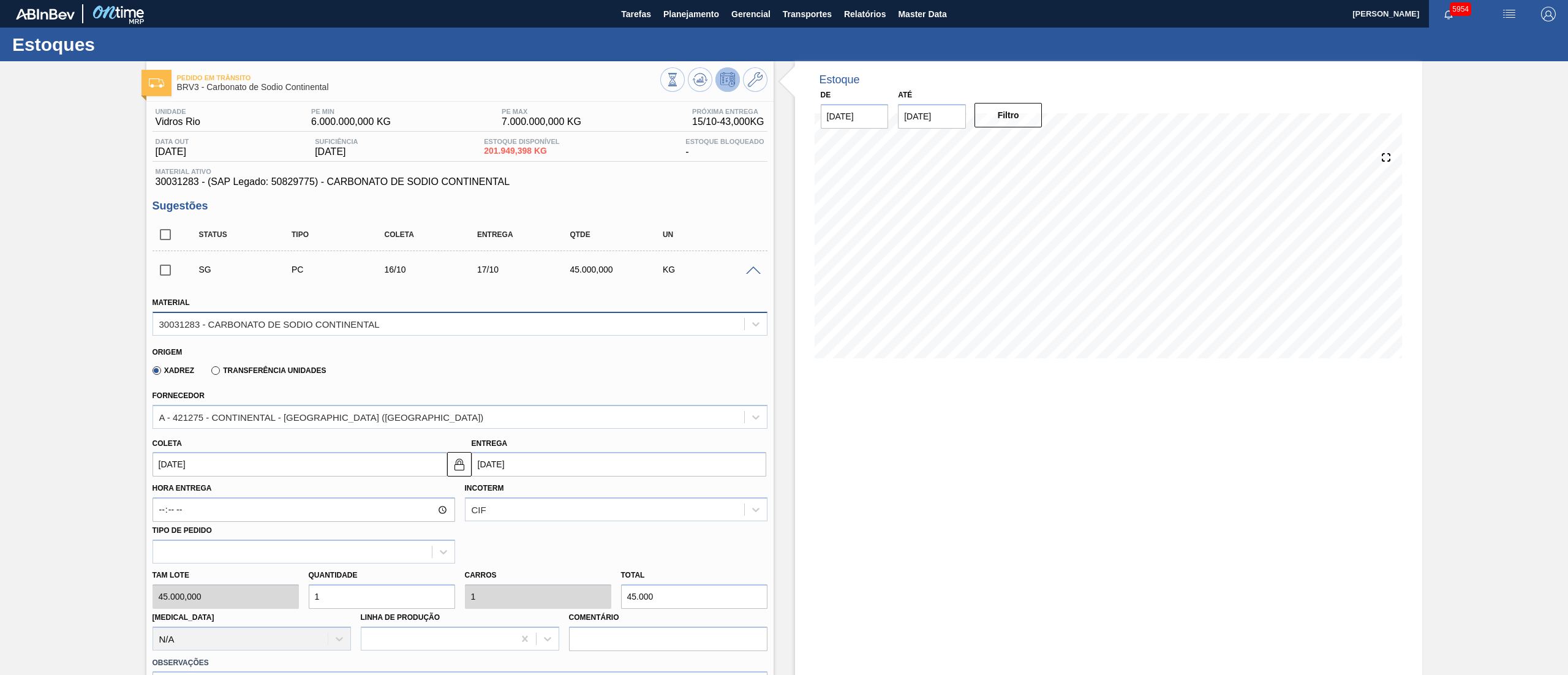
click at [355, 318] on div "30031283 - CARBONATO DE SODIO CONTINENTAL" at bounding box center [448, 323] width 591 height 18
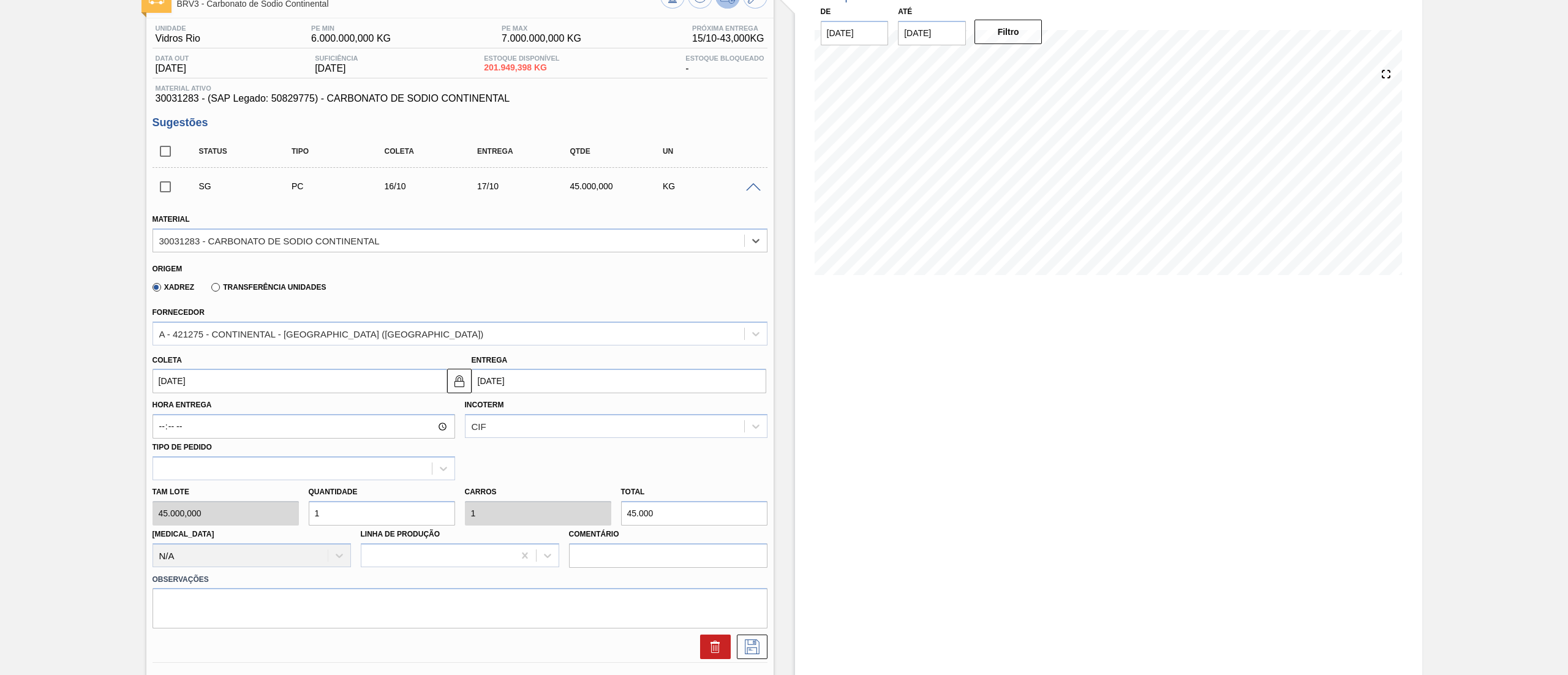
scroll to position [123, 0]
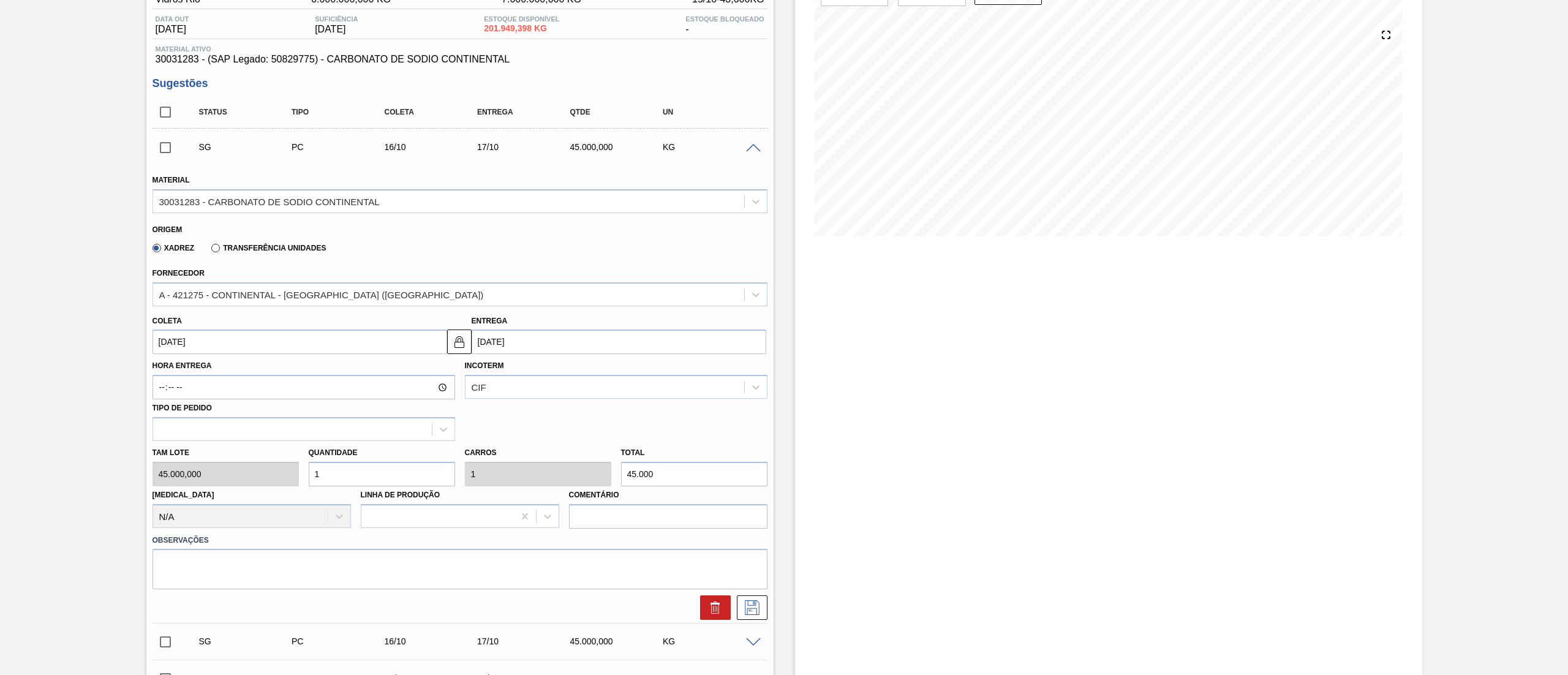
click at [156, 137] on input "checkbox" at bounding box center [165, 147] width 26 height 26
click at [752, 149] on span at bounding box center [753, 148] width 15 height 9
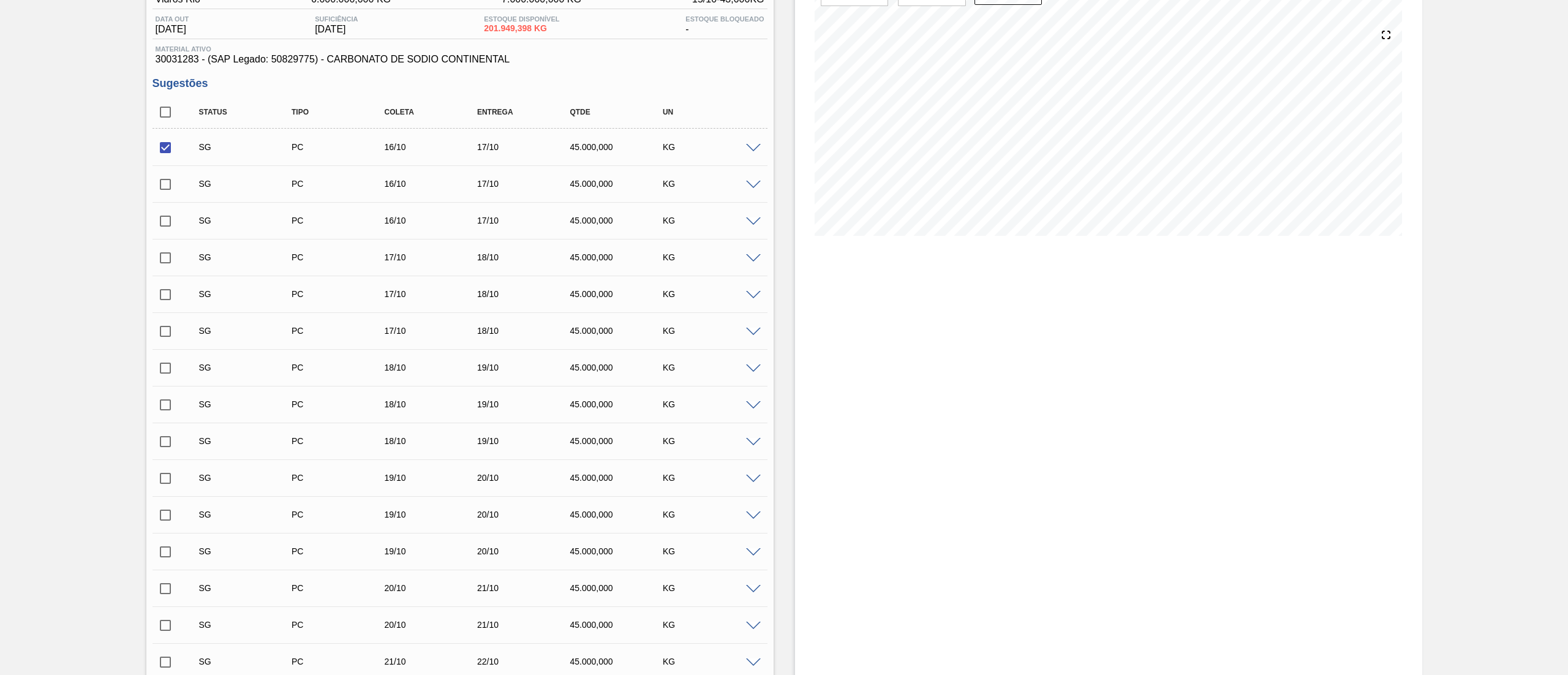
click at [752, 147] on span at bounding box center [753, 148] width 15 height 9
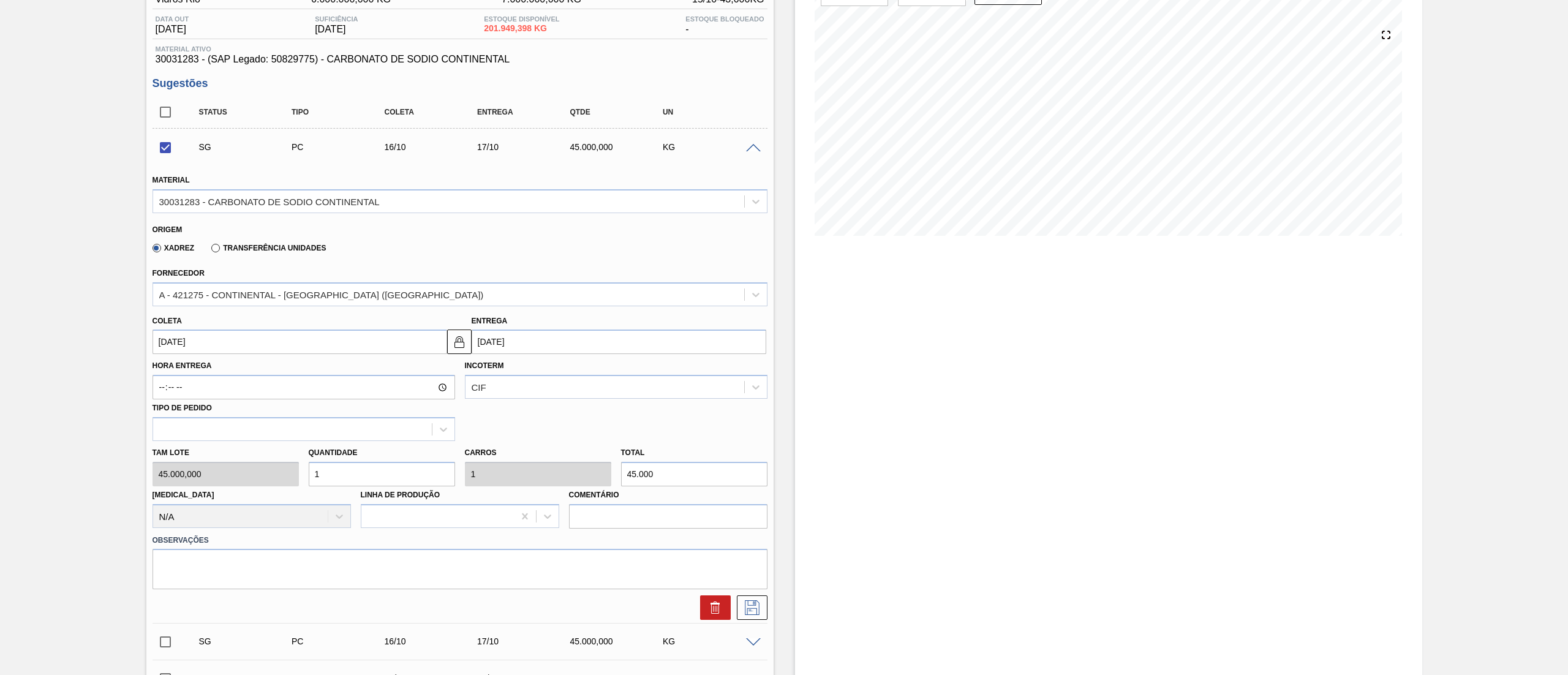
click at [537, 352] on input "[DATE]" at bounding box center [619, 342] width 295 height 25
click at [566, 453] on div "16" at bounding box center [565, 450] width 17 height 17
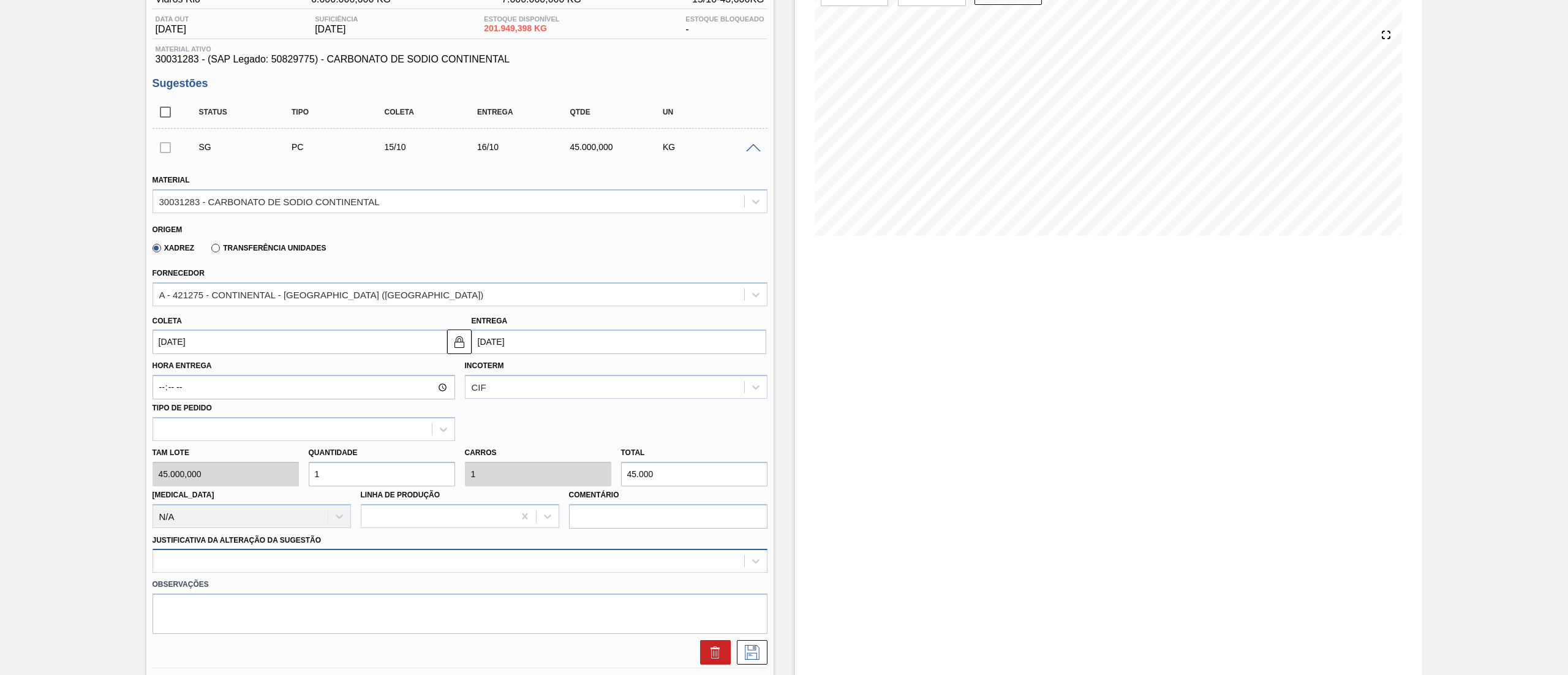
click at [222, 554] on div at bounding box center [460, 561] width 615 height 24
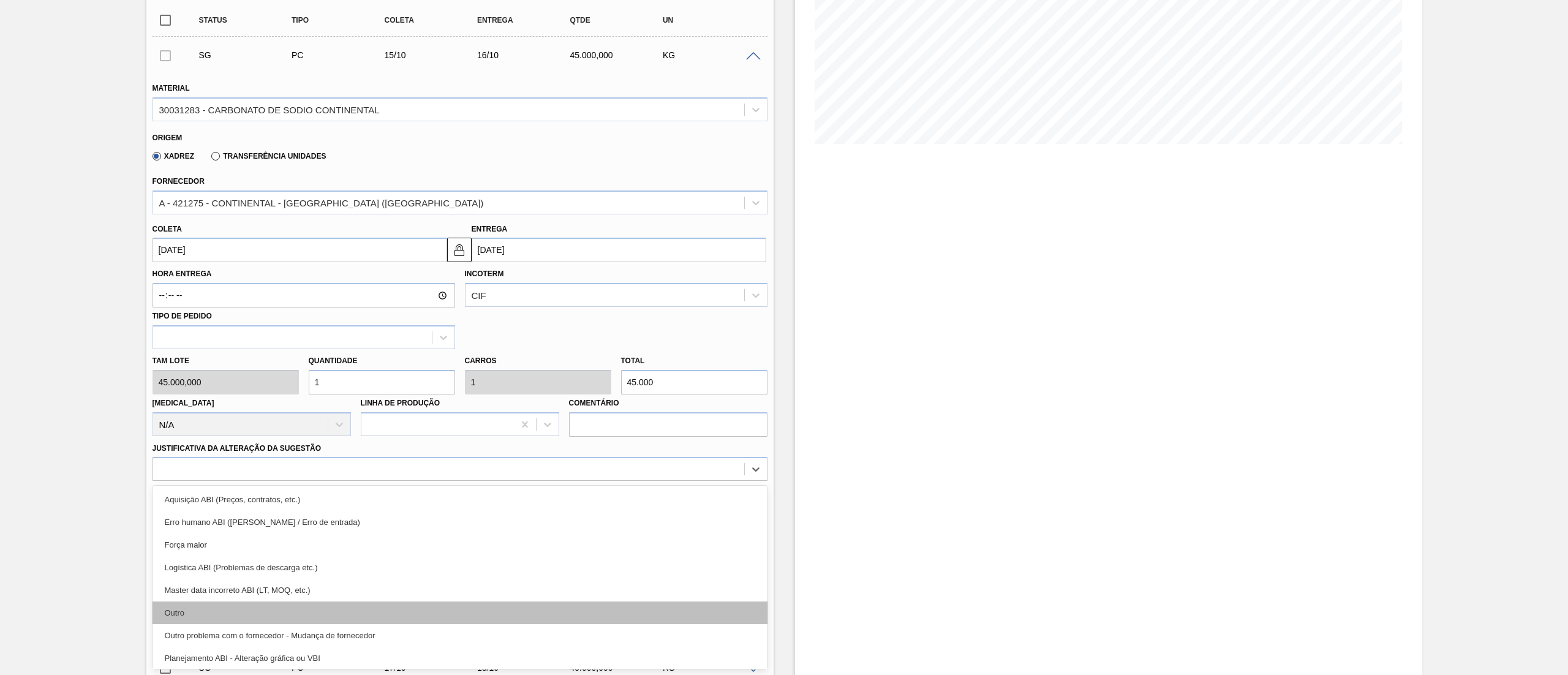
click at [191, 616] on div "Outro" at bounding box center [460, 613] width 615 height 22
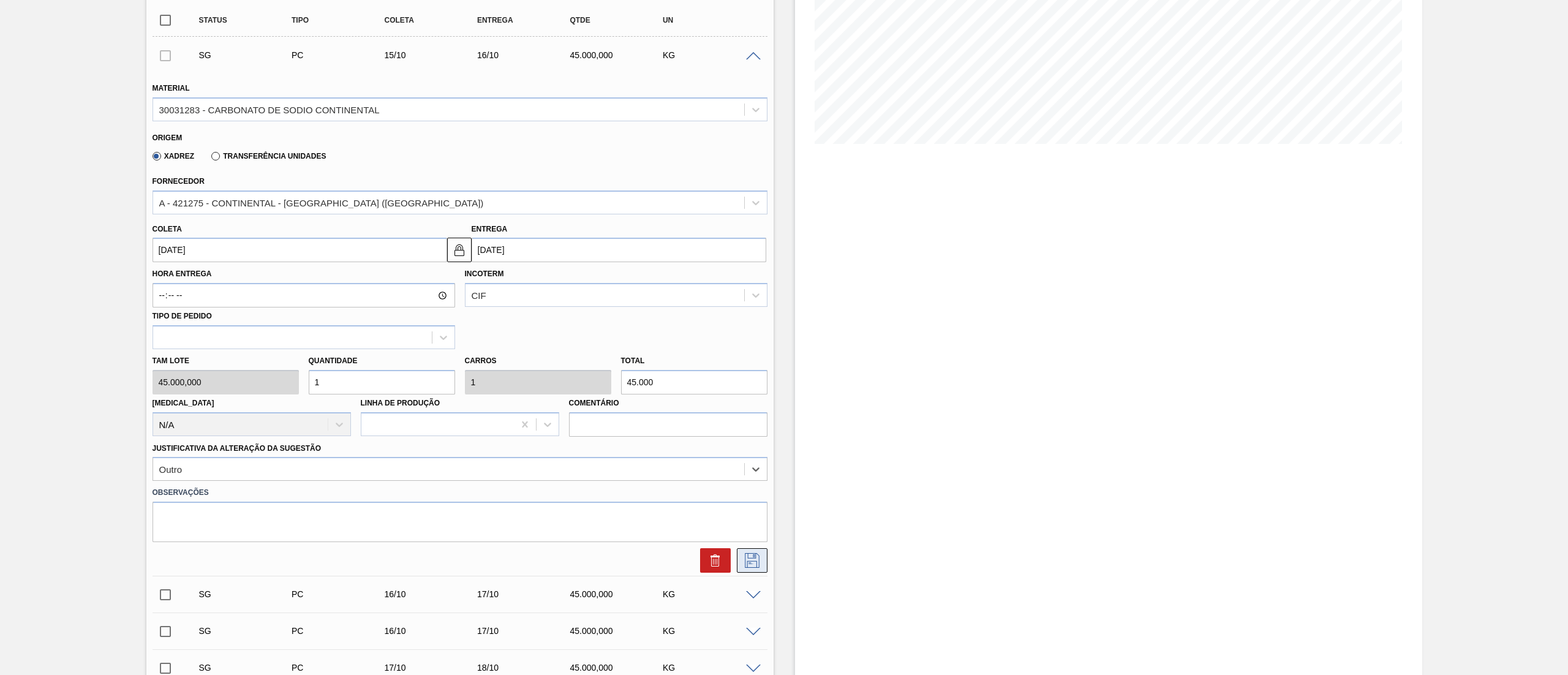
click at [745, 554] on icon at bounding box center [752, 560] width 20 height 15
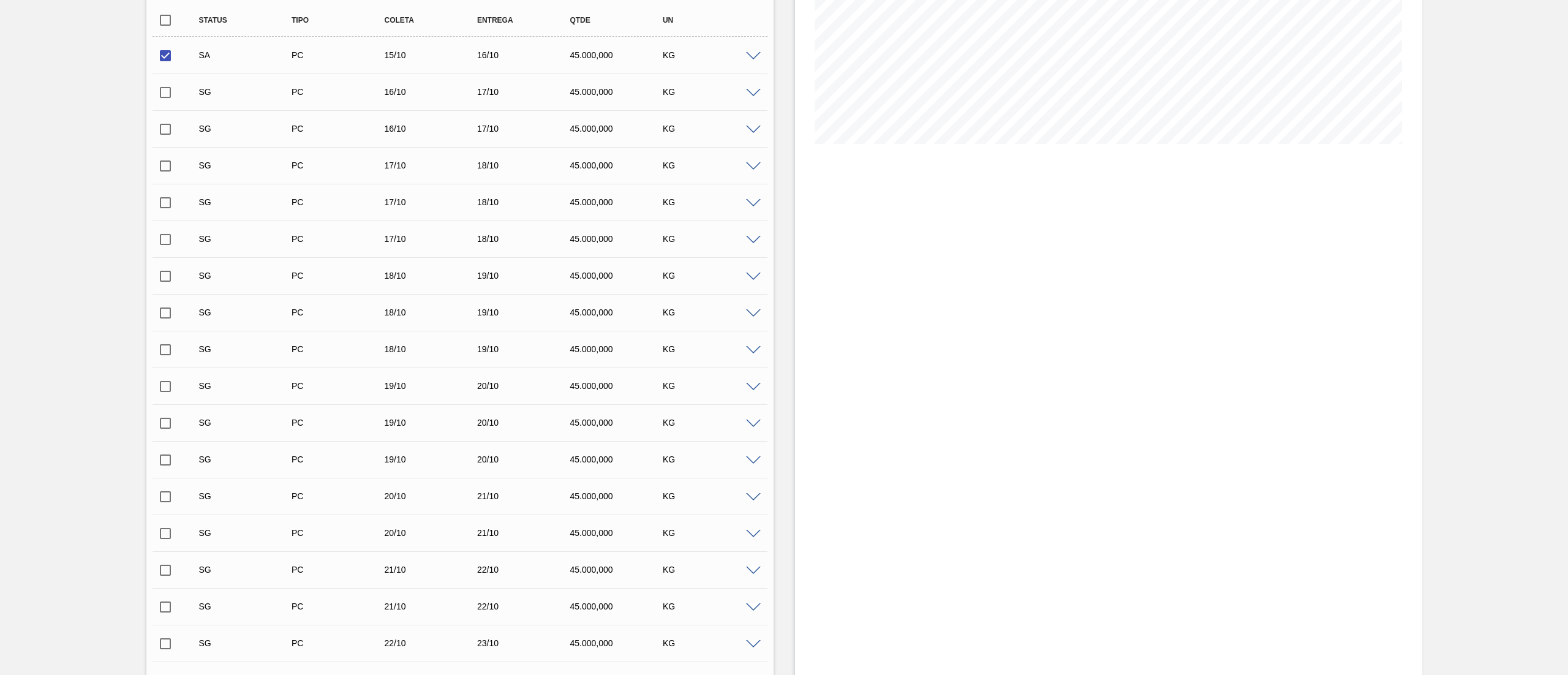
click at [166, 92] on input "checkbox" at bounding box center [165, 92] width 26 height 26
click at [170, 128] on input "checkbox" at bounding box center [165, 129] width 26 height 26
click at [160, 171] on input "checkbox" at bounding box center [165, 166] width 26 height 26
click at [165, 281] on input "checkbox" at bounding box center [165, 276] width 26 height 26
click at [162, 309] on input "checkbox" at bounding box center [165, 313] width 26 height 26
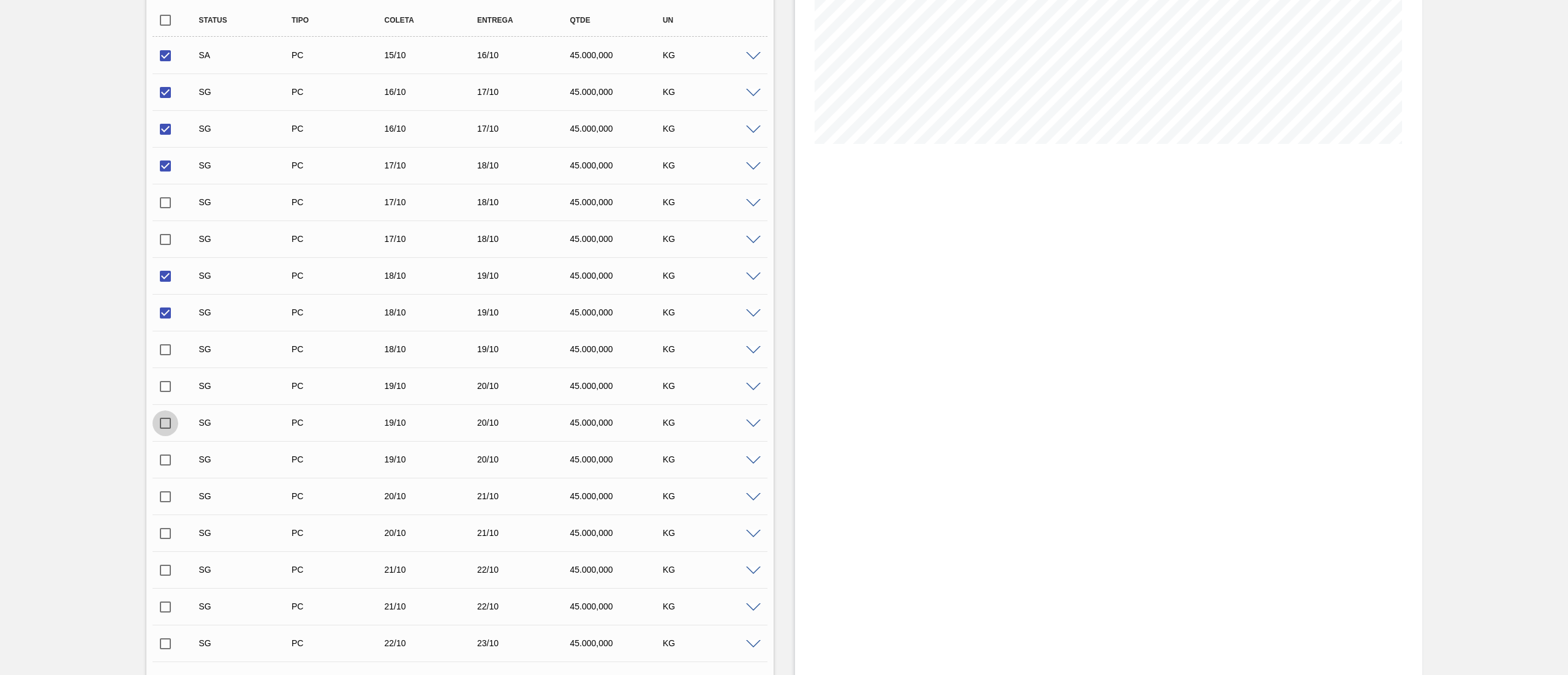
click at [167, 427] on input "checkbox" at bounding box center [165, 423] width 26 height 26
click at [164, 460] on input "checkbox" at bounding box center [165, 460] width 26 height 26
drag, startPoint x: 155, startPoint y: 418, endPoint x: 162, endPoint y: 435, distance: 18.4
click at [159, 426] on input "checkbox" at bounding box center [165, 423] width 26 height 26
click at [163, 460] on input "checkbox" at bounding box center [165, 460] width 26 height 26
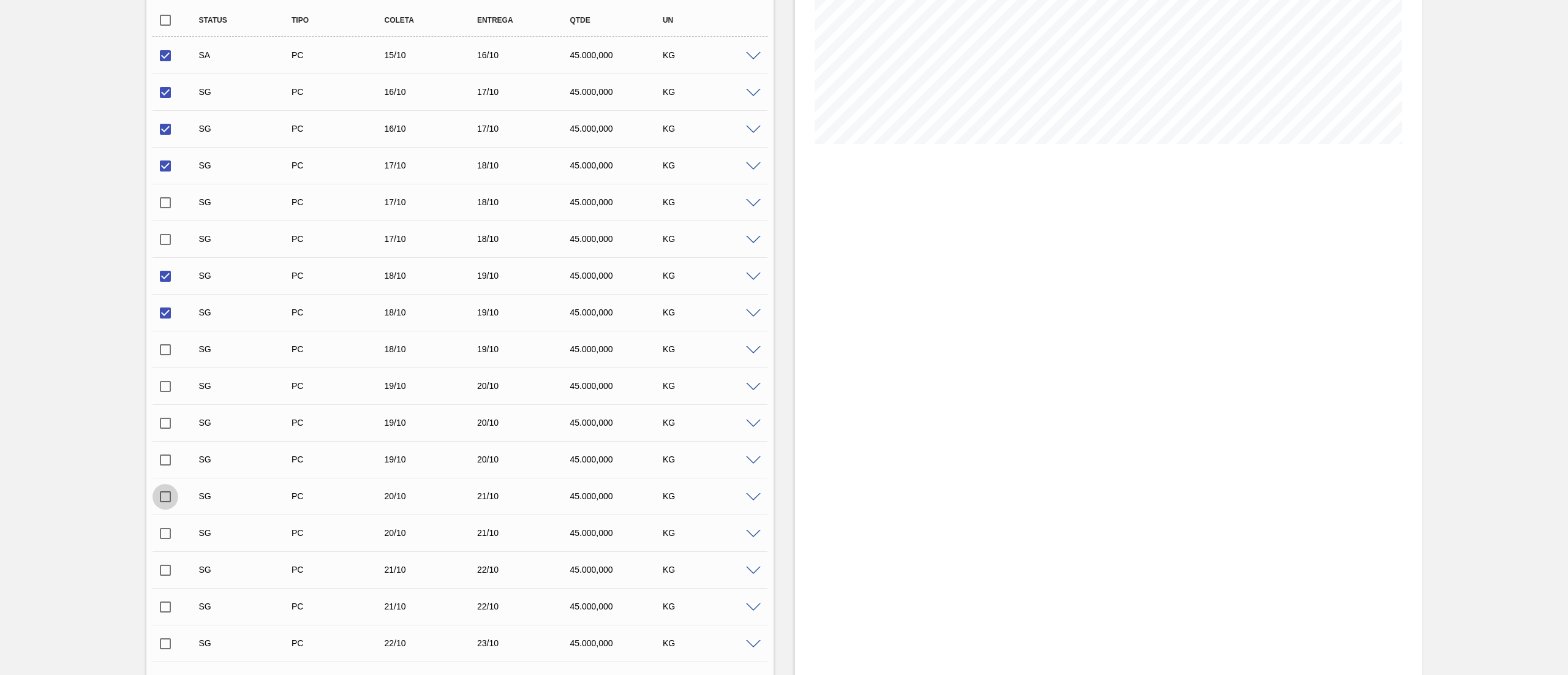
click at [155, 492] on input "checkbox" at bounding box center [165, 497] width 26 height 26
click at [158, 527] on input "checkbox" at bounding box center [165, 533] width 26 height 26
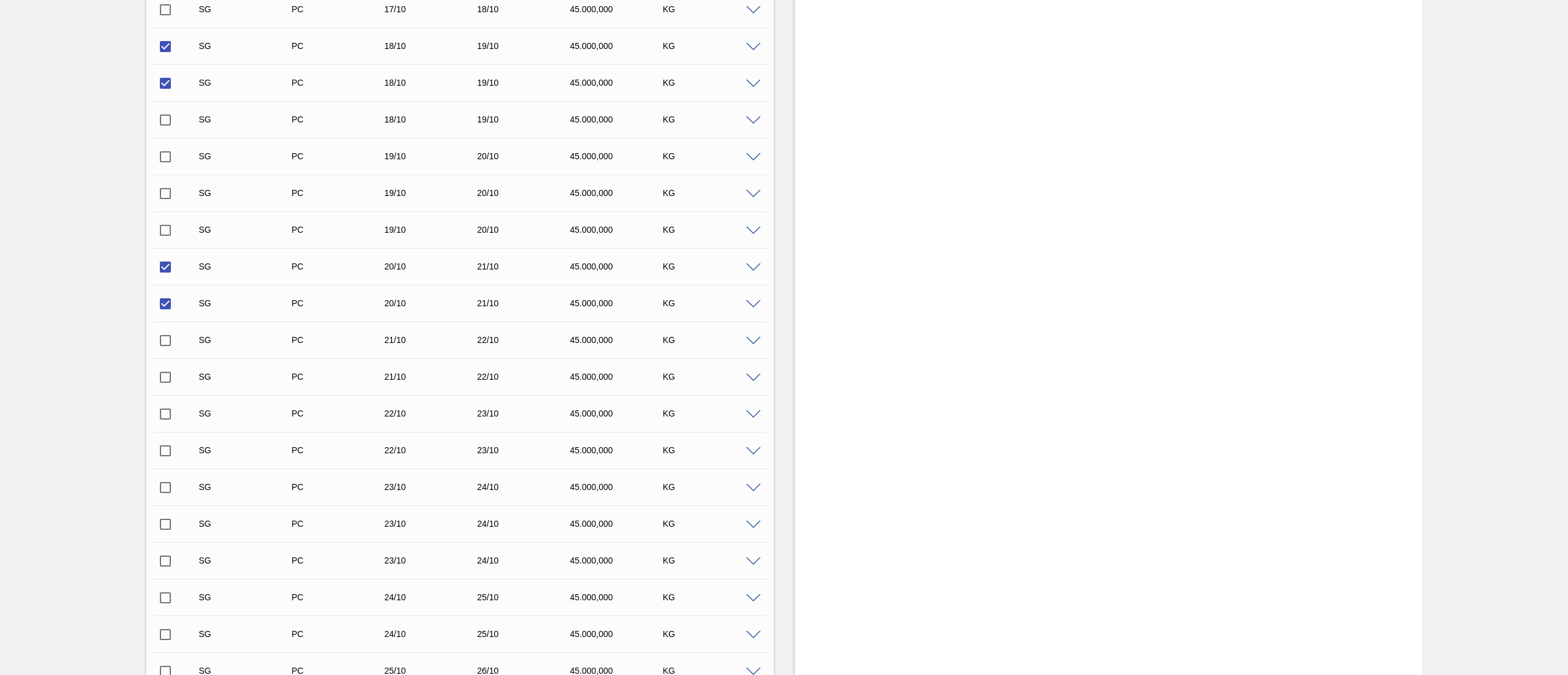
scroll to position [582, 0]
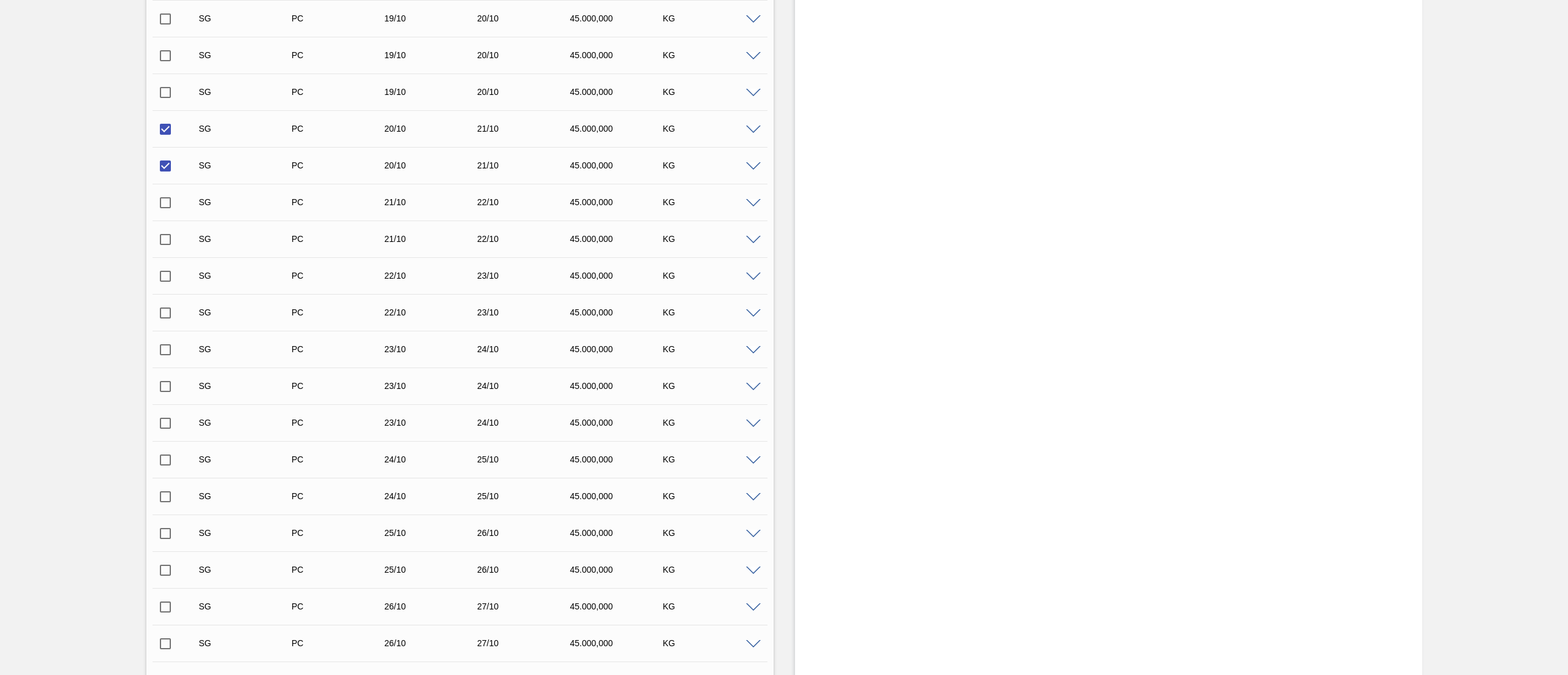
click at [163, 198] on input "checkbox" at bounding box center [165, 203] width 26 height 26
click at [170, 274] on input "checkbox" at bounding box center [165, 276] width 26 height 26
drag, startPoint x: 165, startPoint y: 343, endPoint x: 171, endPoint y: 391, distance: 48.4
click at [165, 353] on input "checkbox" at bounding box center [165, 349] width 26 height 26
click at [171, 393] on input "checkbox" at bounding box center [165, 386] width 26 height 26
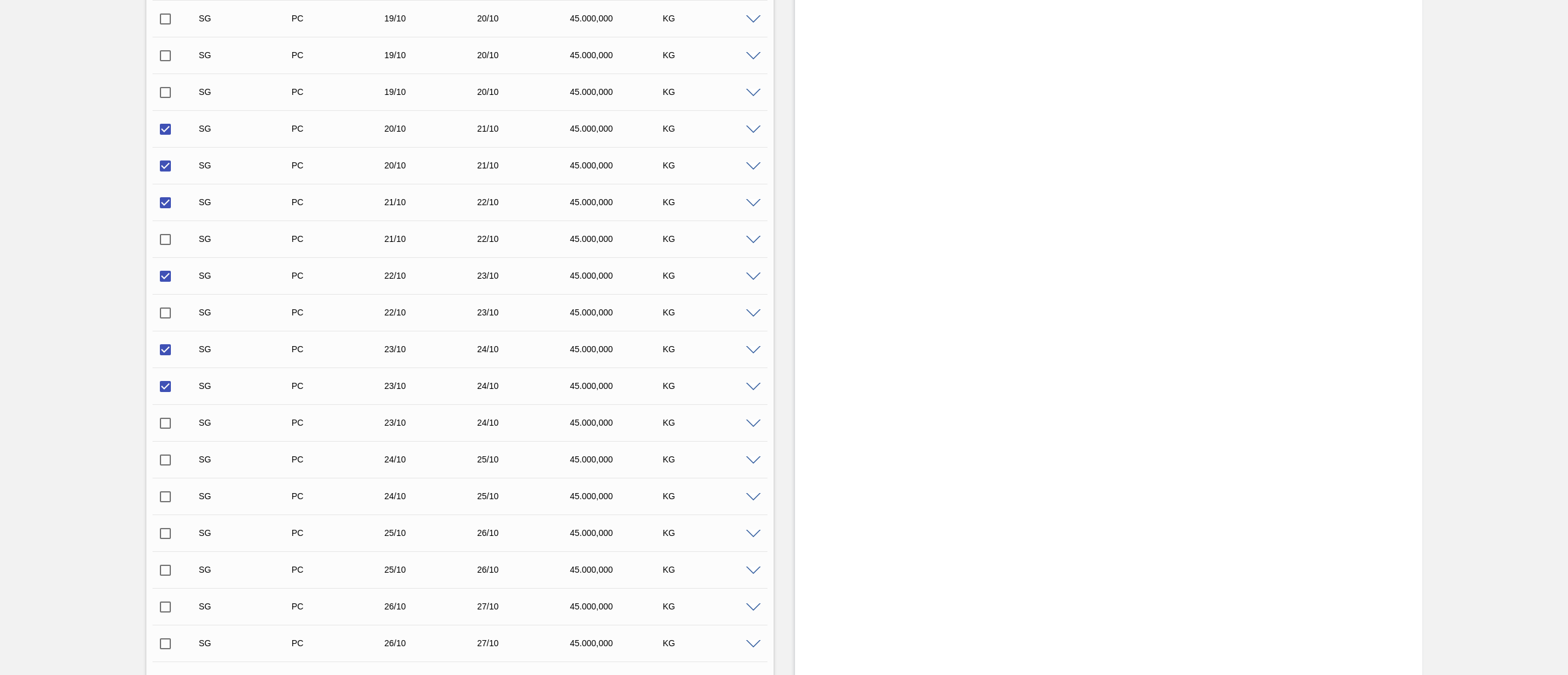
click at [175, 458] on input "checkbox" at bounding box center [165, 460] width 26 height 26
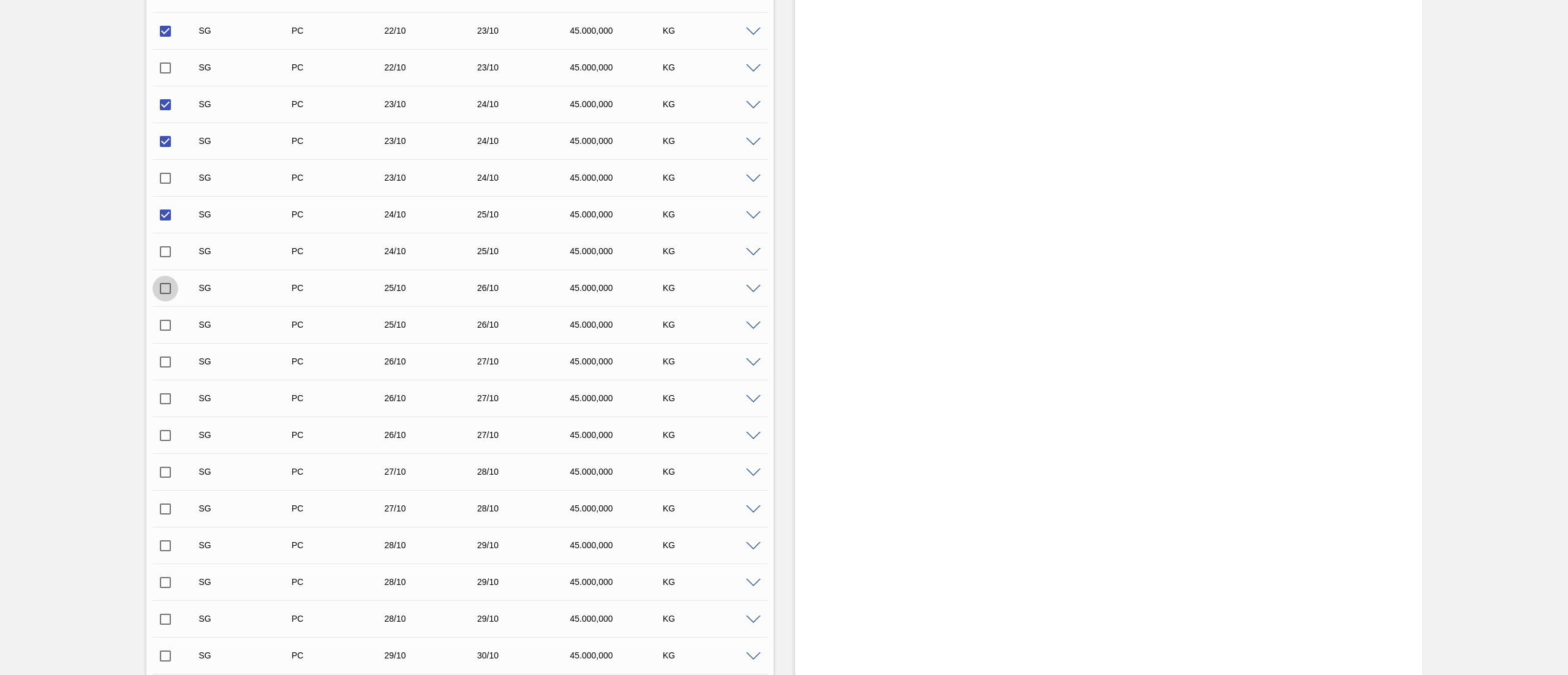
click at [166, 291] on input "checkbox" at bounding box center [165, 288] width 26 height 26
click at [166, 326] on input "checkbox" at bounding box center [165, 325] width 26 height 26
click at [165, 474] on input "checkbox" at bounding box center [165, 472] width 26 height 26
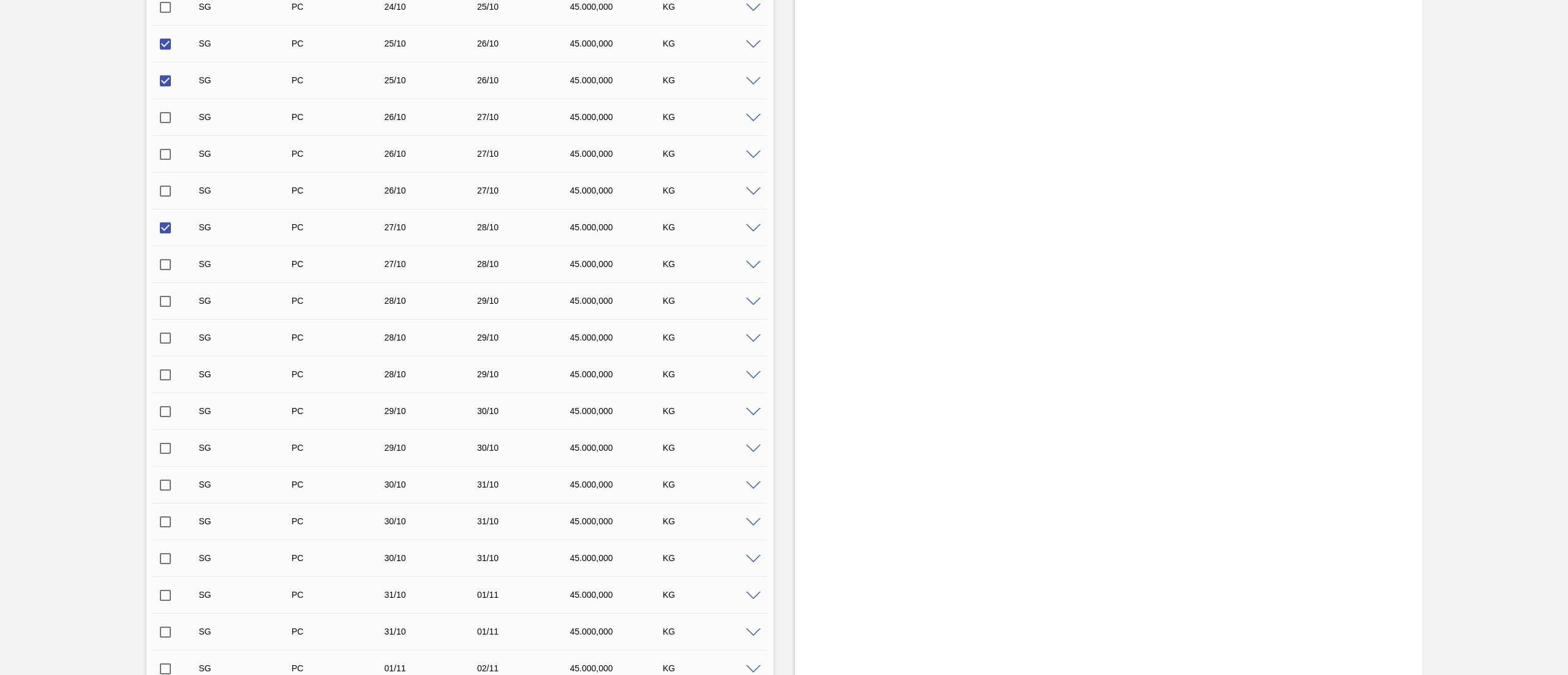
scroll to position [1072, 0]
click at [159, 338] on input "checkbox" at bounding box center [165, 338] width 26 height 26
click at [163, 380] on input "checkbox" at bounding box center [165, 374] width 26 height 26
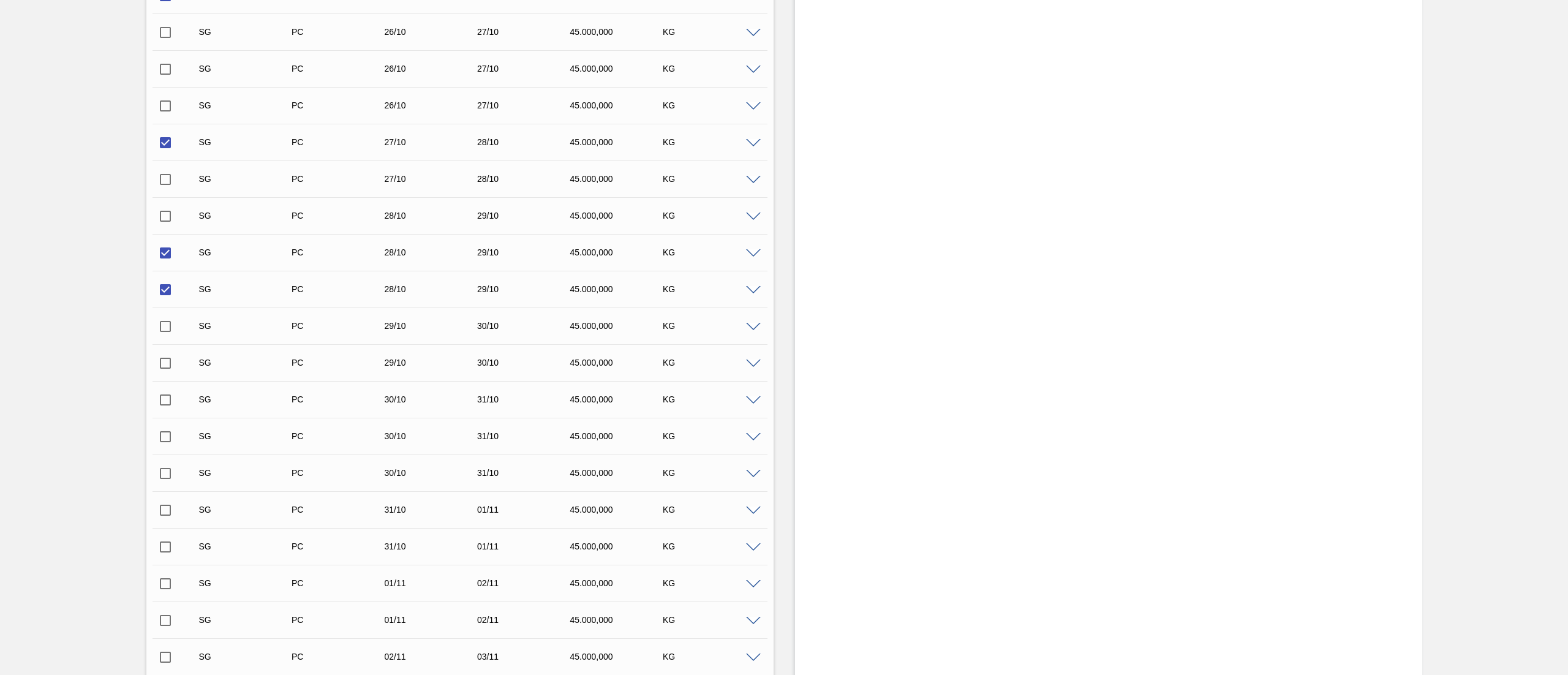
scroll to position [1194, 0]
click at [168, 286] on input "checkbox" at bounding box center [165, 288] width 26 height 26
drag, startPoint x: 162, startPoint y: 359, endPoint x: 165, endPoint y: 378, distance: 19.2
click at [162, 359] on input "checkbox" at bounding box center [165, 362] width 26 height 26
click at [164, 412] on input "checkbox" at bounding box center [165, 399] width 26 height 26
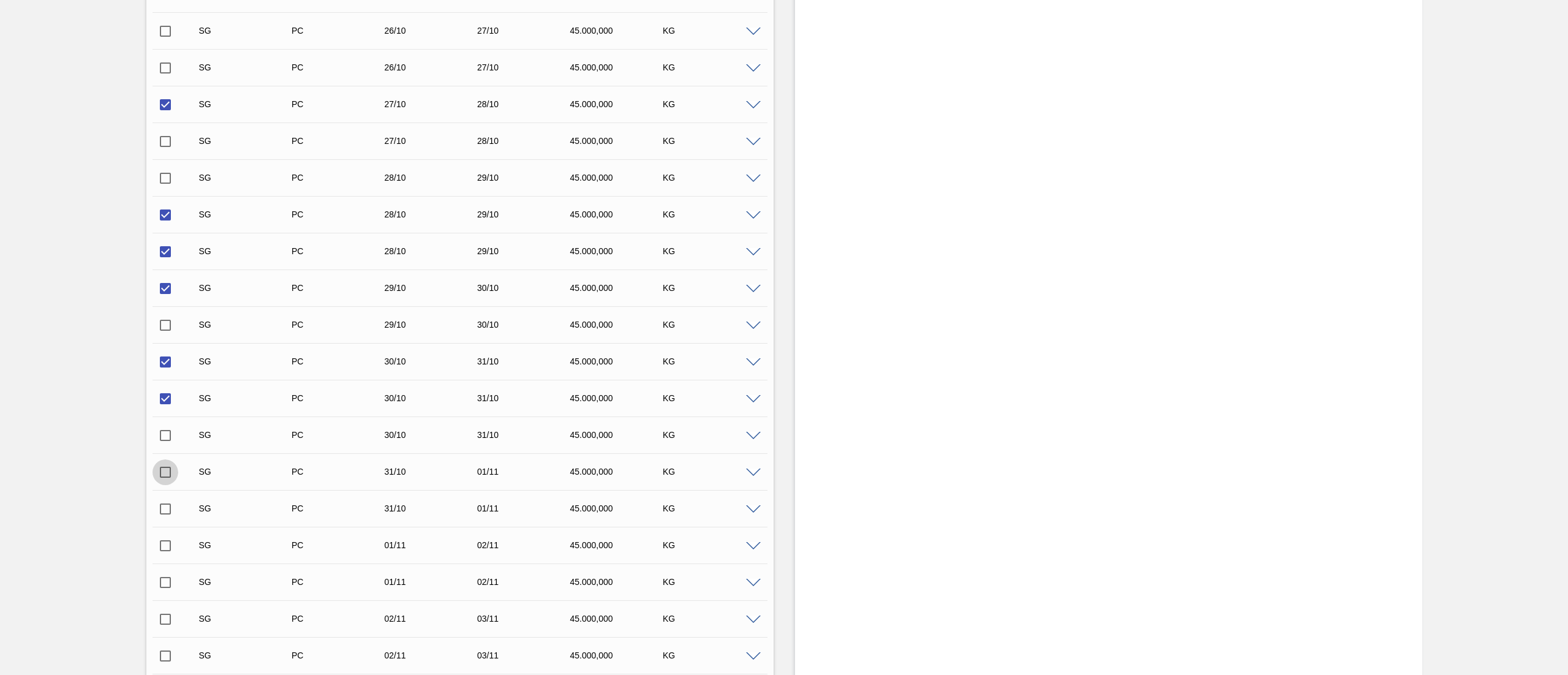
click at [162, 465] on input "checkbox" at bounding box center [165, 472] width 26 height 26
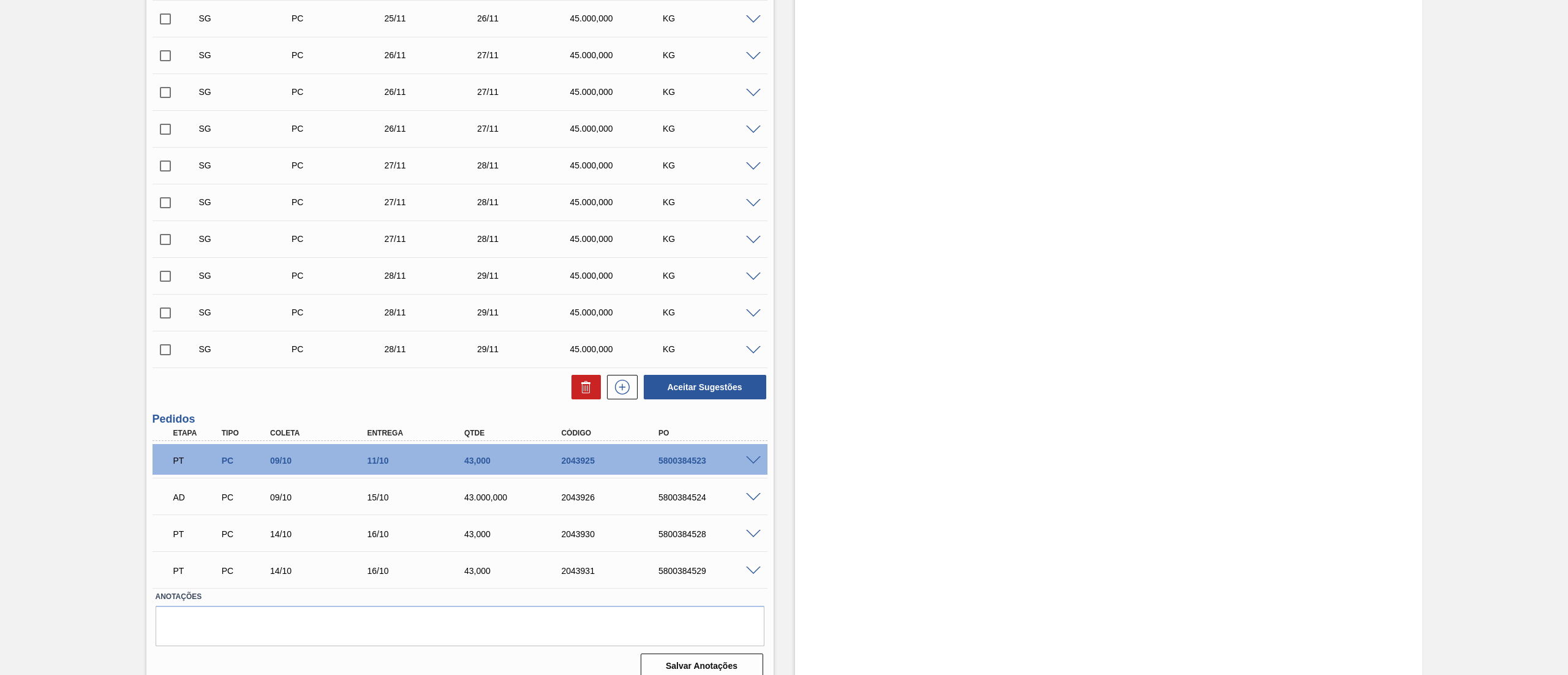
scroll to position [4417, 0]
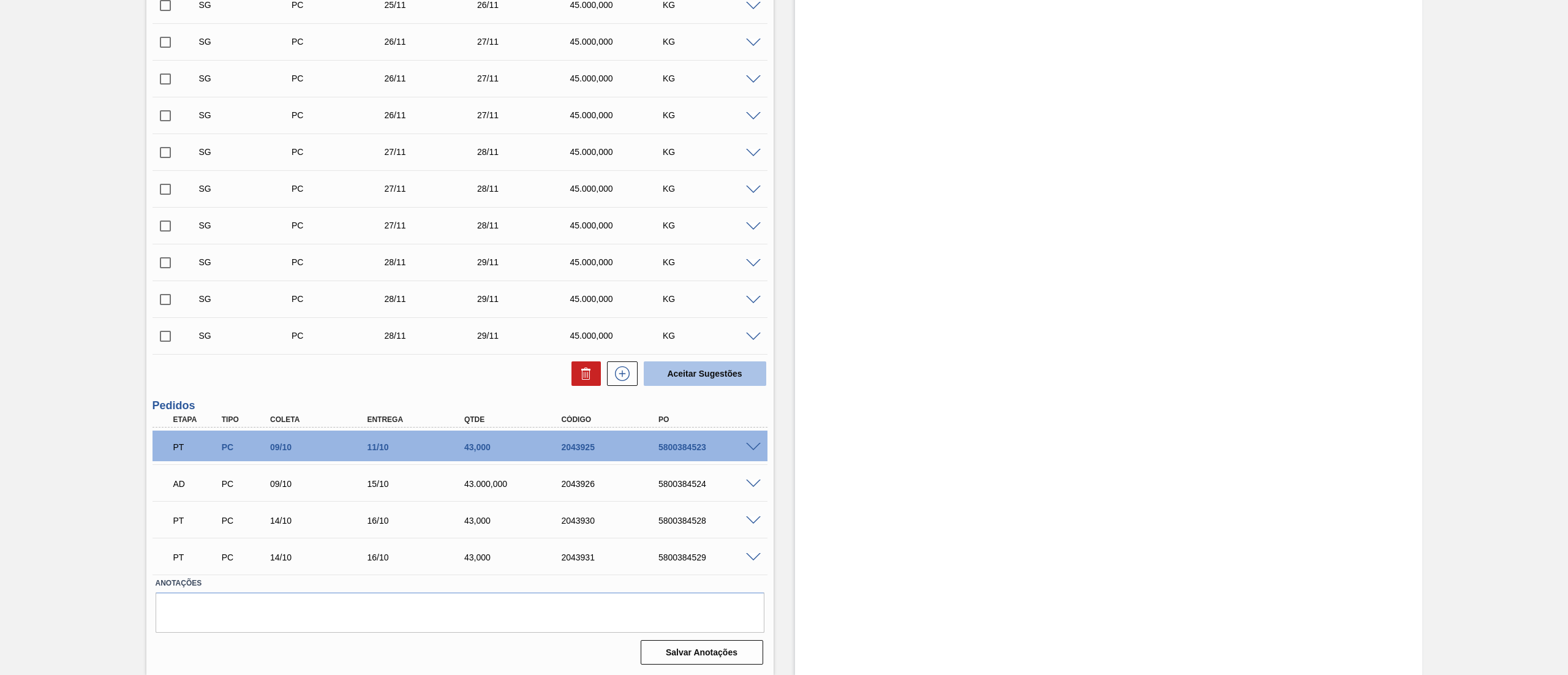
click at [701, 367] on button "Aceitar Sugestões" at bounding box center [704, 373] width 123 height 25
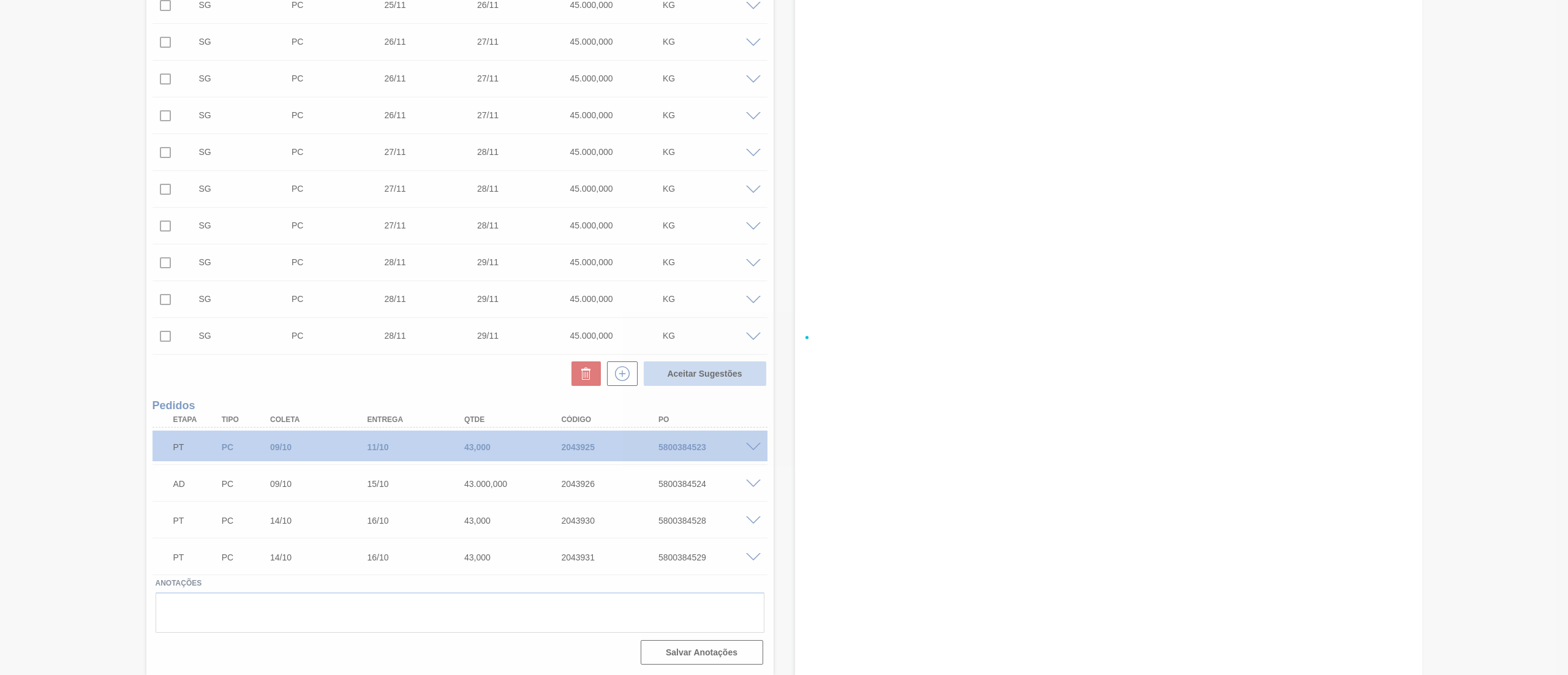
click at [704, 381] on div at bounding box center [784, 338] width 1568 height 675
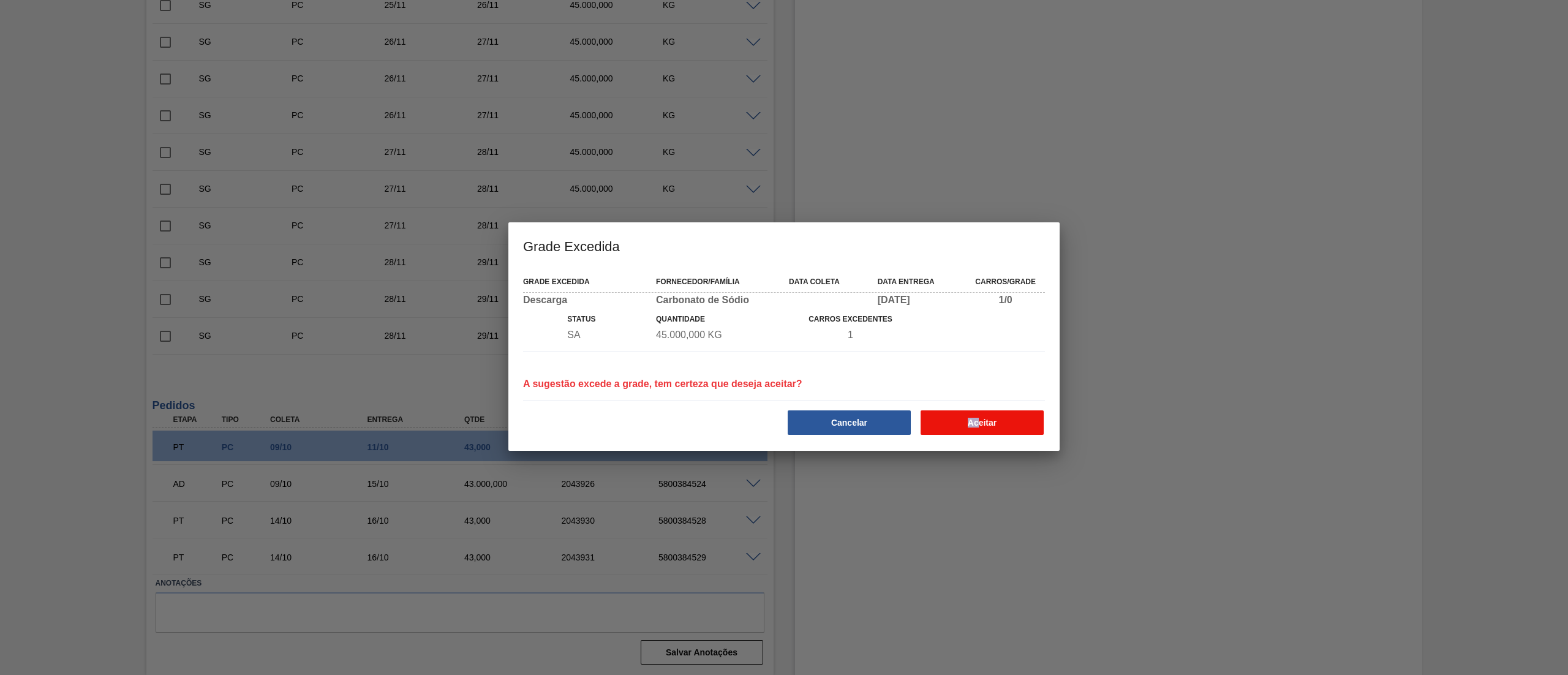
click at [977, 431] on div "Aceitar" at bounding box center [983, 422] width 133 height 27
click at [977, 427] on button "Aceitar" at bounding box center [981, 422] width 123 height 25
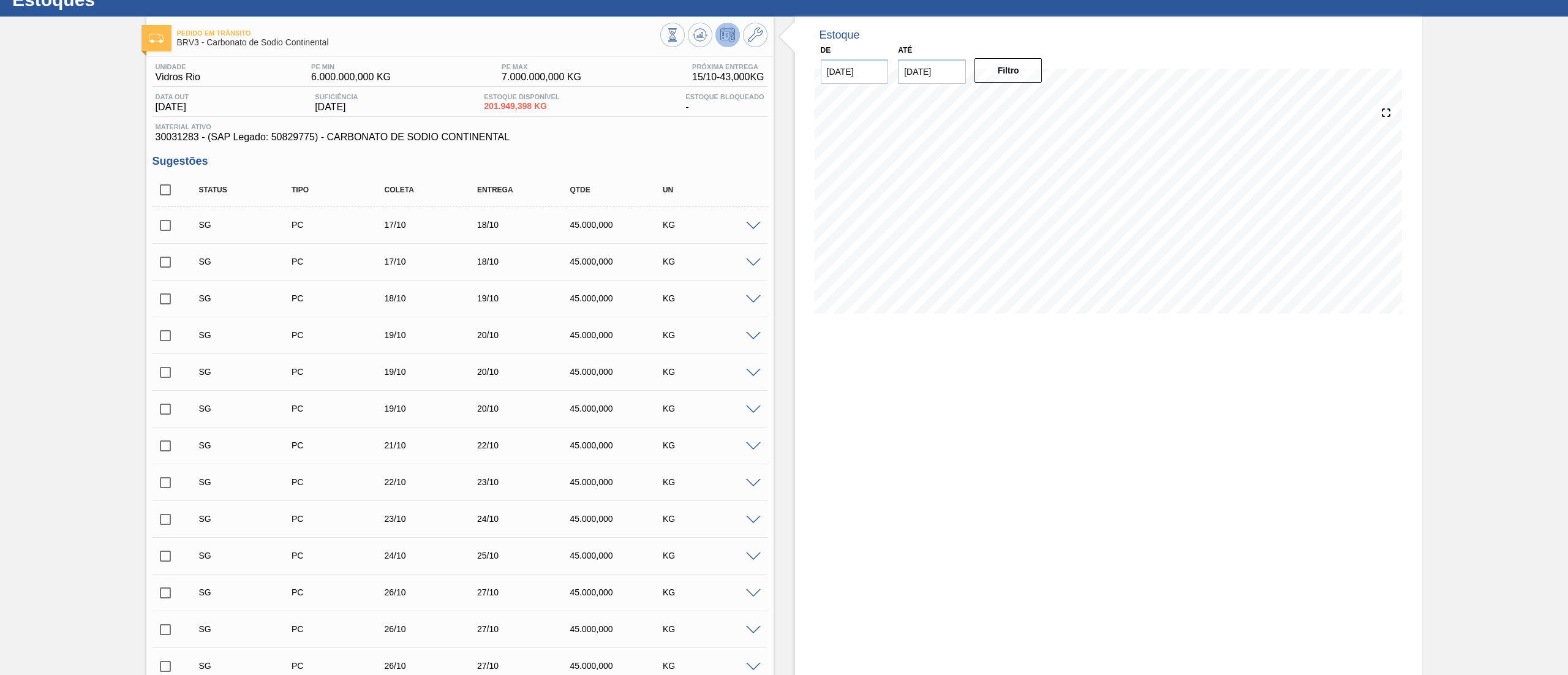
scroll to position [0, 0]
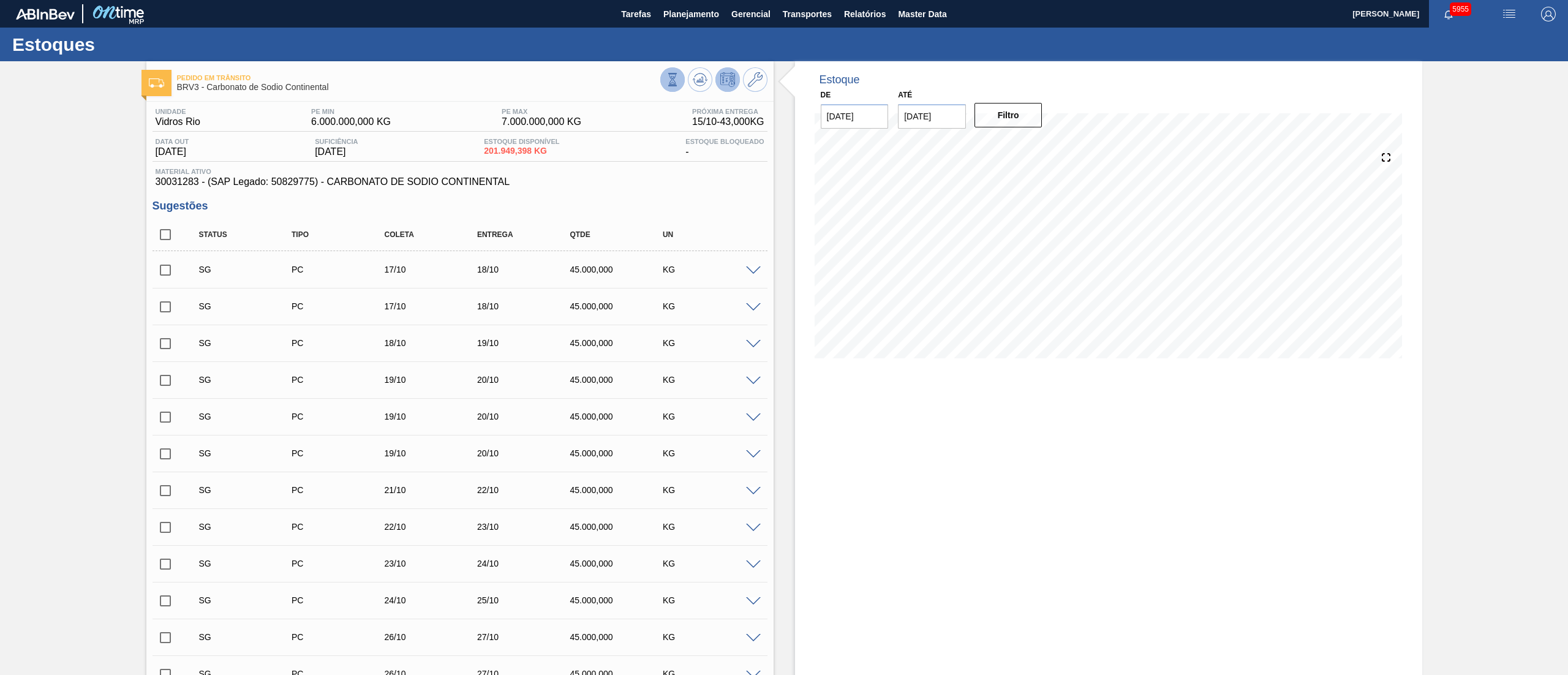
click at [677, 77] on icon at bounding box center [672, 79] width 13 height 13
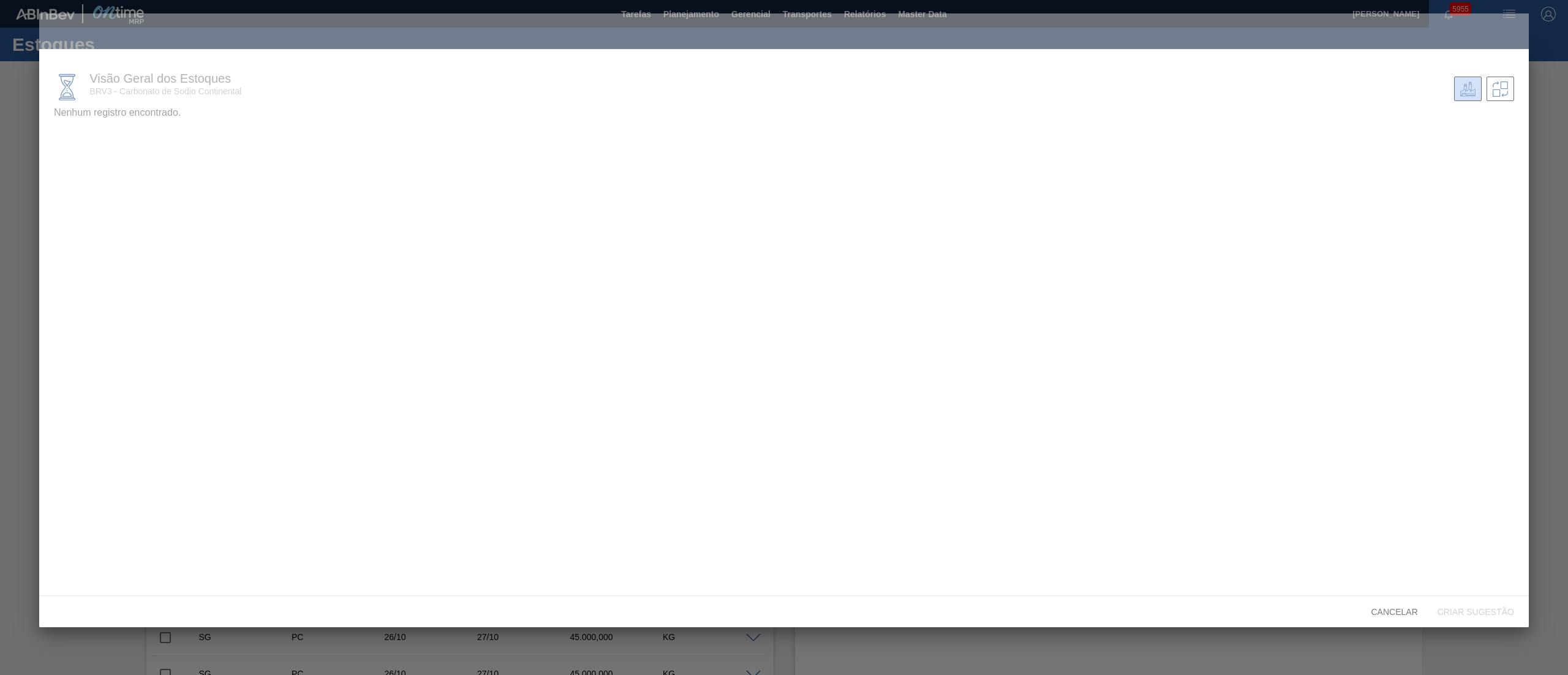
drag, startPoint x: 1560, startPoint y: 526, endPoint x: 1551, endPoint y: 528, distance: 9.2
click at [1559, 526] on div at bounding box center [784, 338] width 1568 height 675
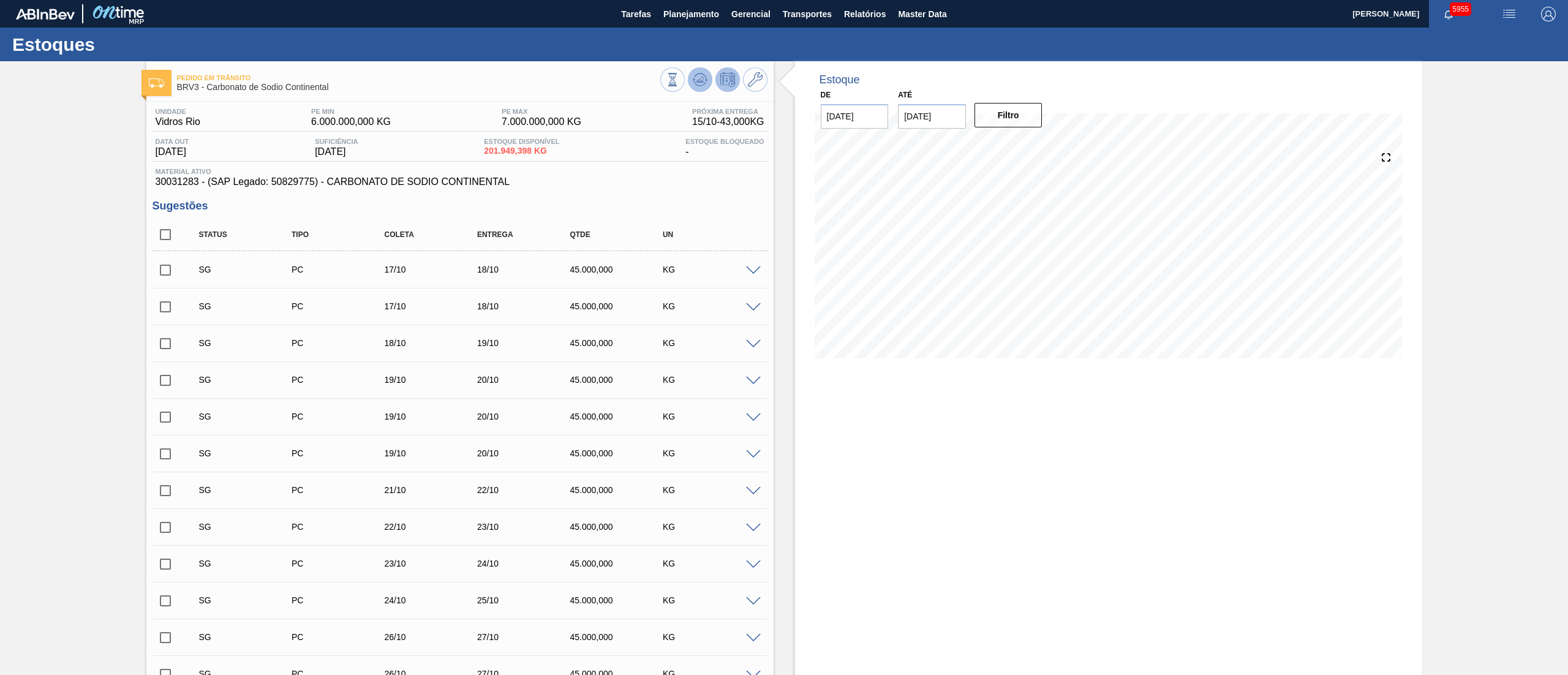
click at [696, 86] on icon at bounding box center [699, 79] width 15 height 15
click at [693, 18] on span "Planejamento" at bounding box center [690, 14] width 55 height 15
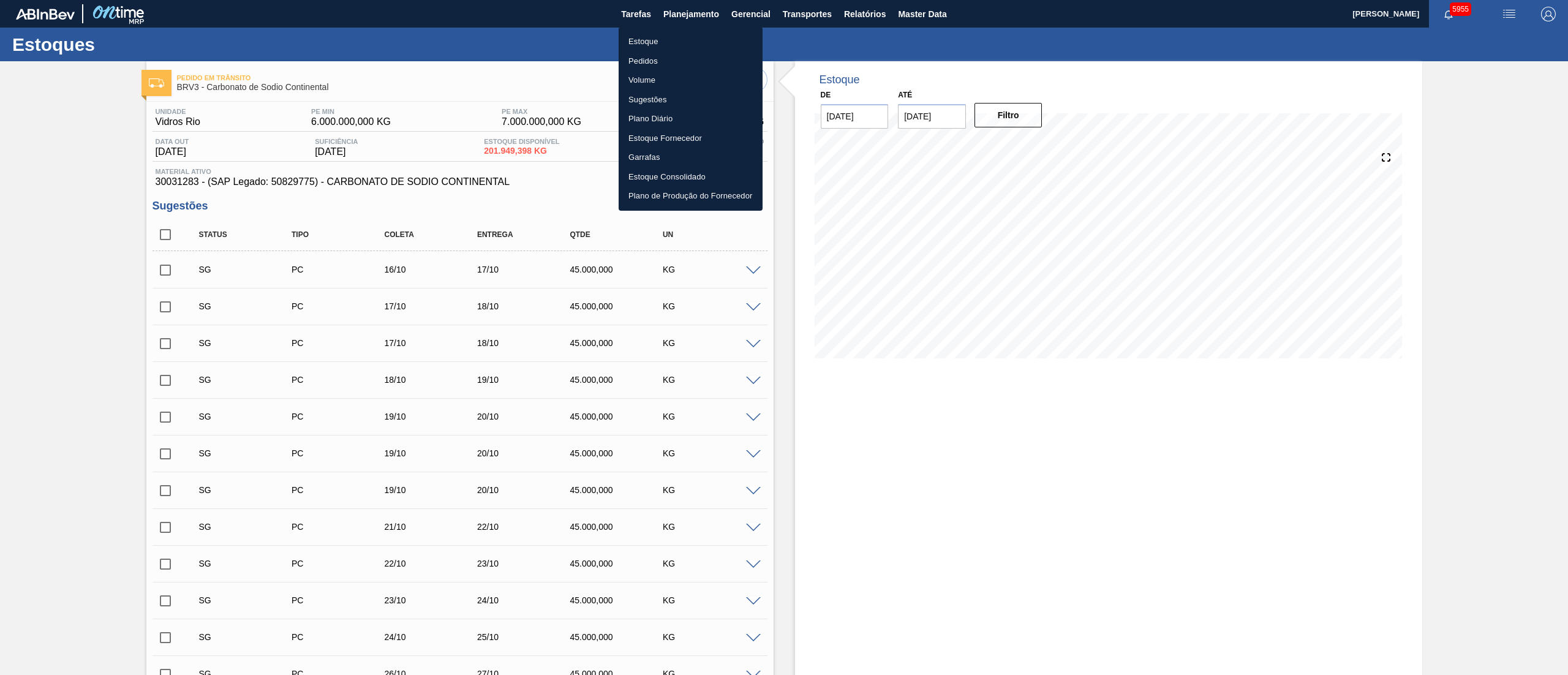
click at [631, 41] on li "Estoque" at bounding box center [690, 41] width 144 height 20
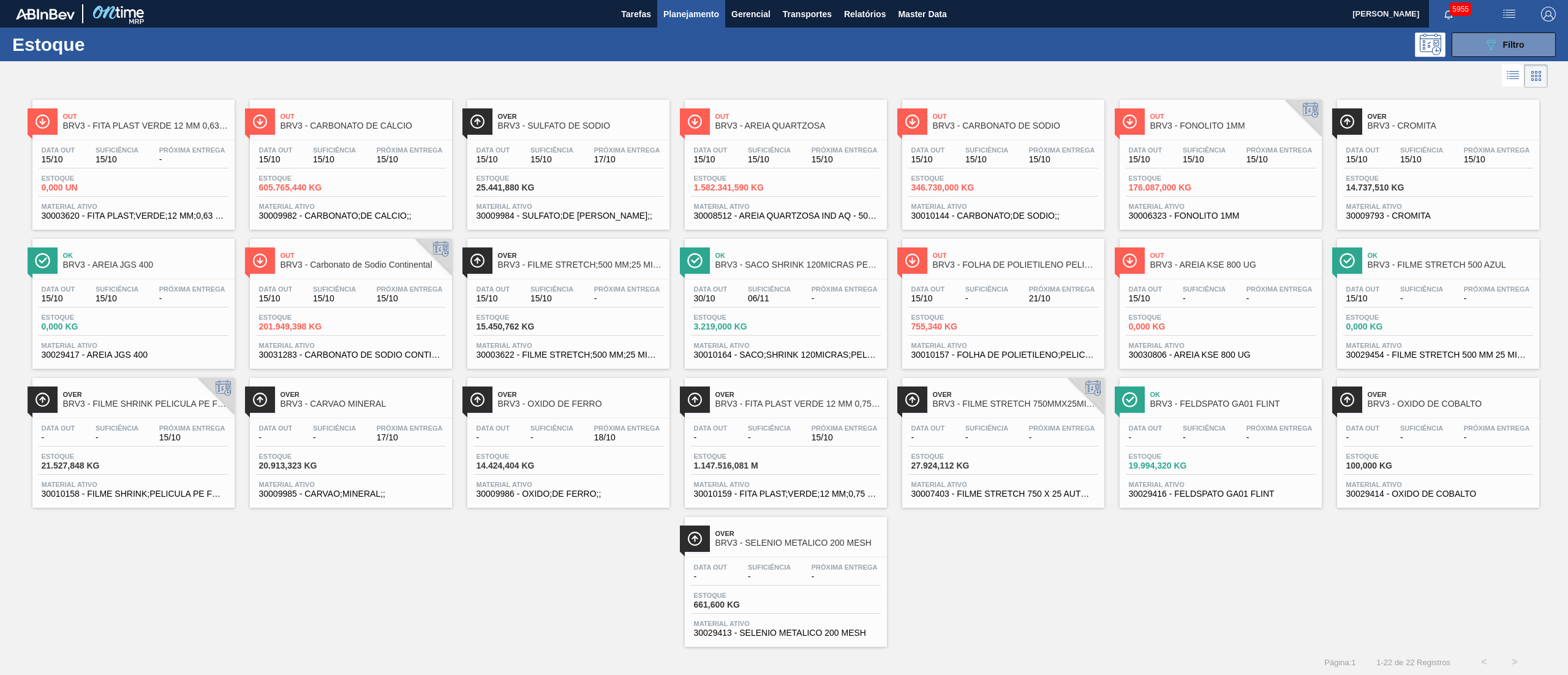
click at [1274, 519] on div "Out BRV3 - FITA PLAST VERDE 12 MM 0,63 MM 2000 M Data [DATE] Suficiência 15/10 …" at bounding box center [784, 368] width 1568 height 556
click at [365, 145] on div "Data [DATE] Suficiência 15/10 Próxima Entrega 15/10 Estoque 605.765,440 KG Mate…" at bounding box center [351, 182] width 202 height 83
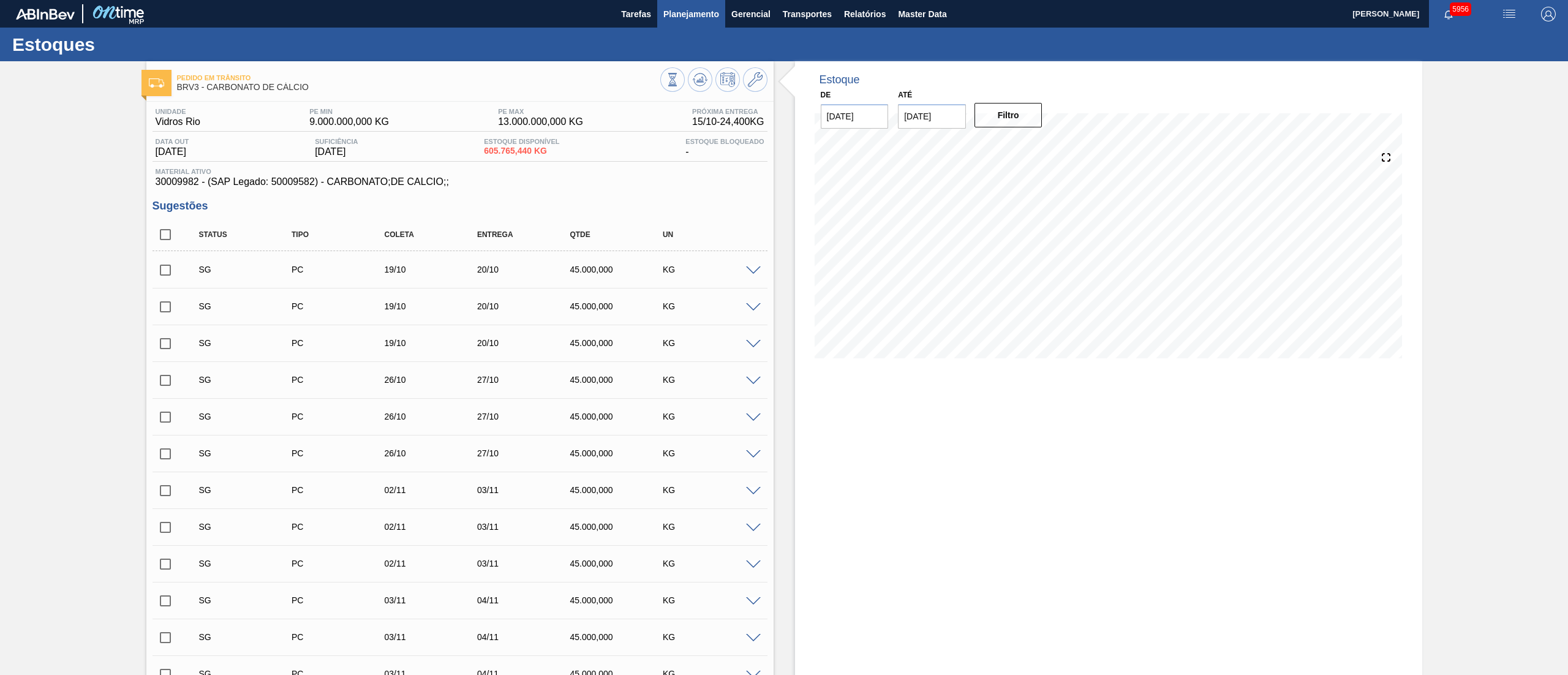
click at [674, 20] on span "Planejamento" at bounding box center [690, 14] width 55 height 15
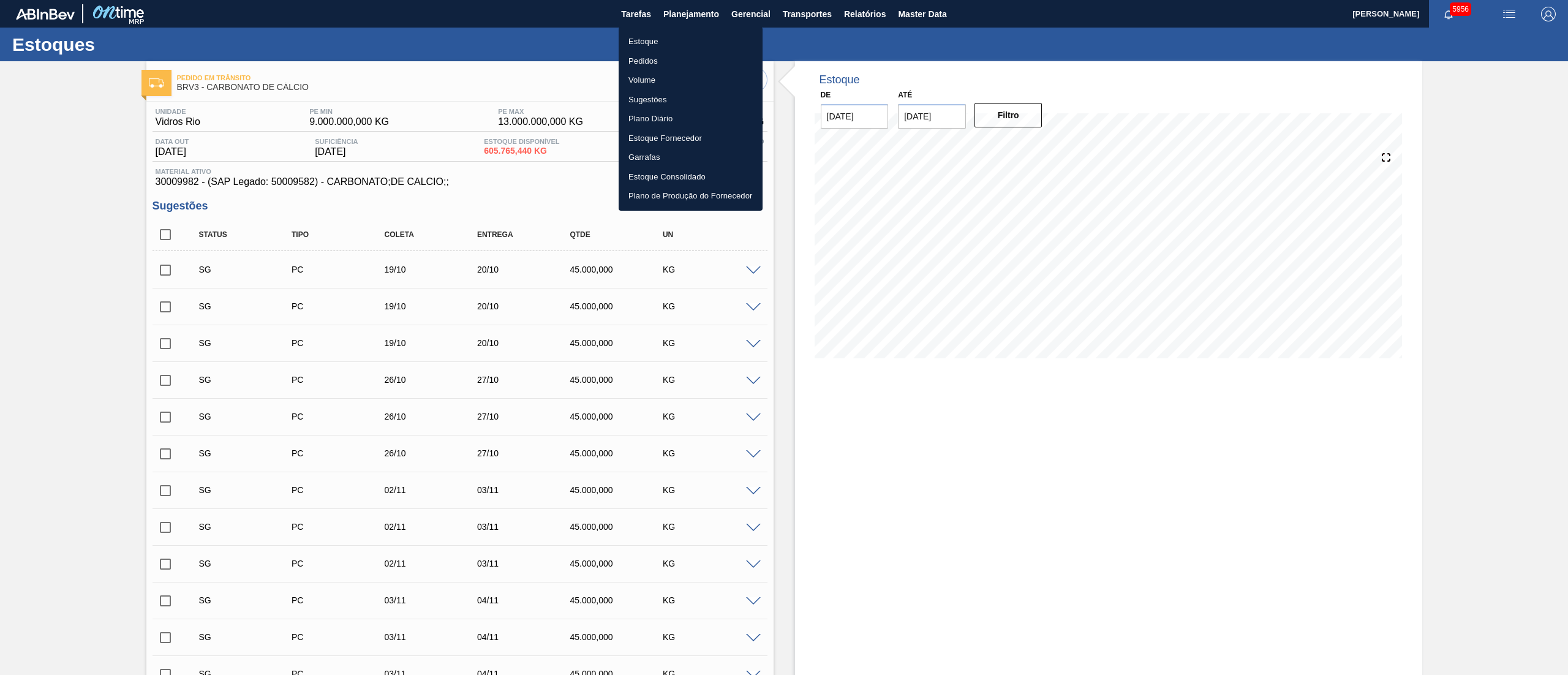
click at [649, 43] on li "Estoque" at bounding box center [690, 41] width 144 height 20
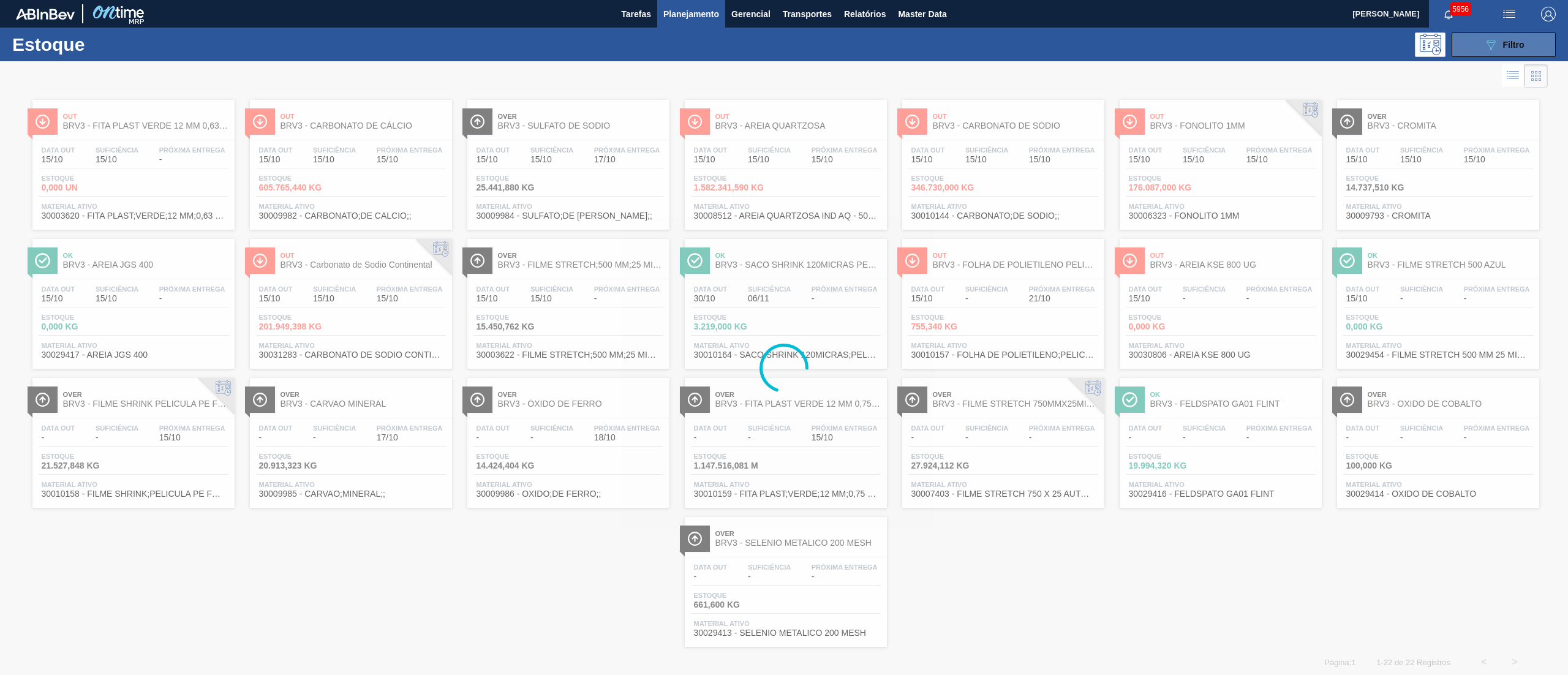
click at [1496, 46] on div "089F7B8B-B2A5-4AFE-B5C0-19BA573D28AC Filtro" at bounding box center [1503, 44] width 41 height 15
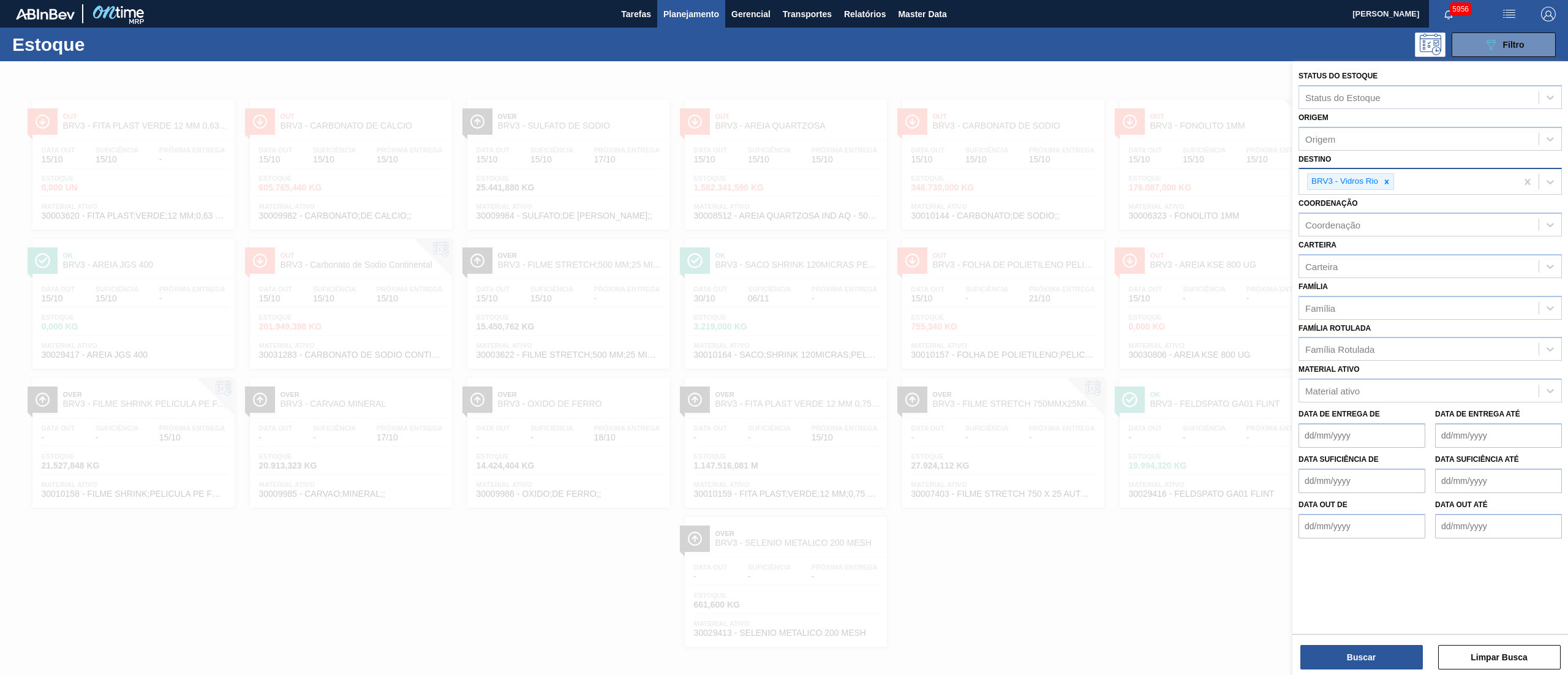
click at [1385, 178] on icon at bounding box center [1386, 182] width 8 height 8
click at [1357, 202] on div "BRVC - Vidros Paraná" at bounding box center [1430, 210] width 263 height 22
click at [1337, 662] on button "Buscar" at bounding box center [1361, 657] width 123 height 25
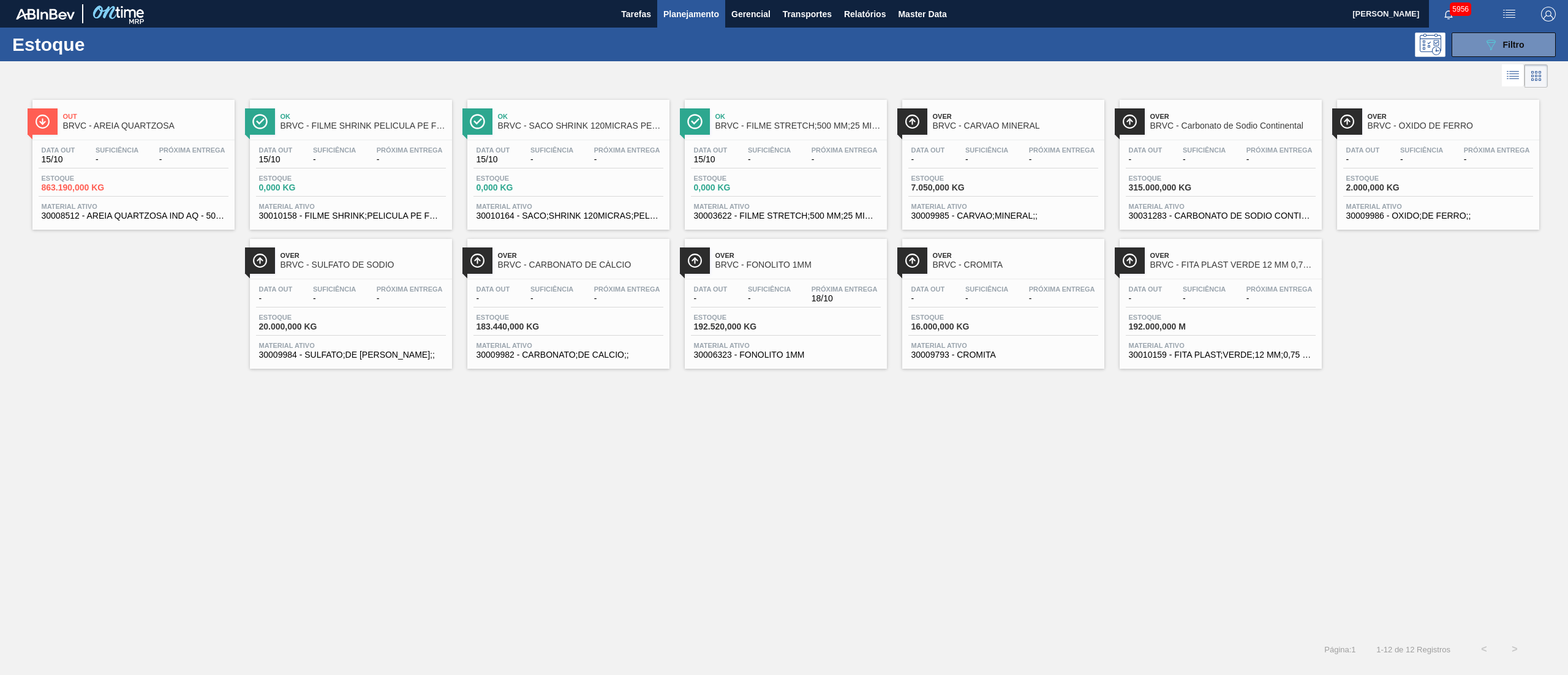
click at [559, 278] on div "Over BRVC - CARBONATO DE CÁLCIO Data out - Suficiência - Próxima Entrega - Esto…" at bounding box center [568, 303] width 202 height 130
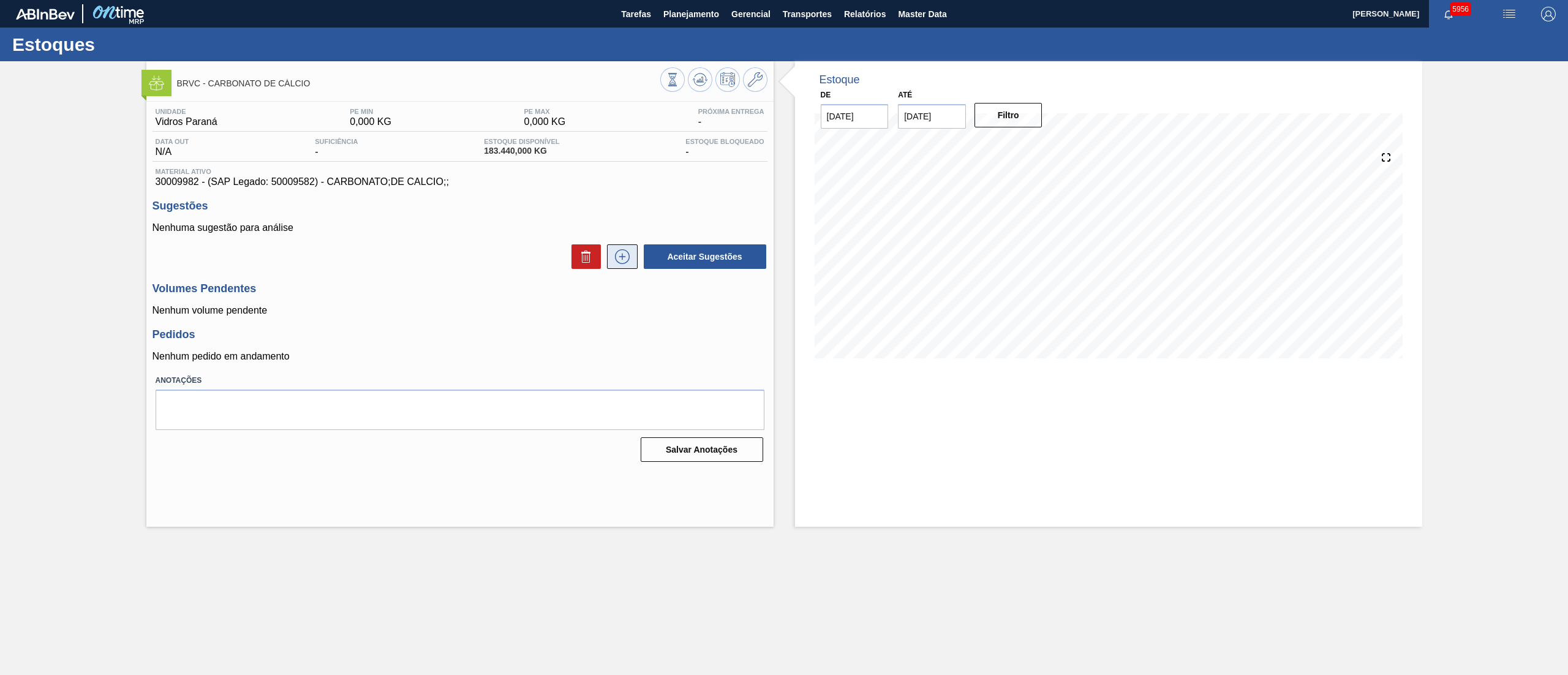
click at [625, 264] on icon at bounding box center [622, 256] width 15 height 15
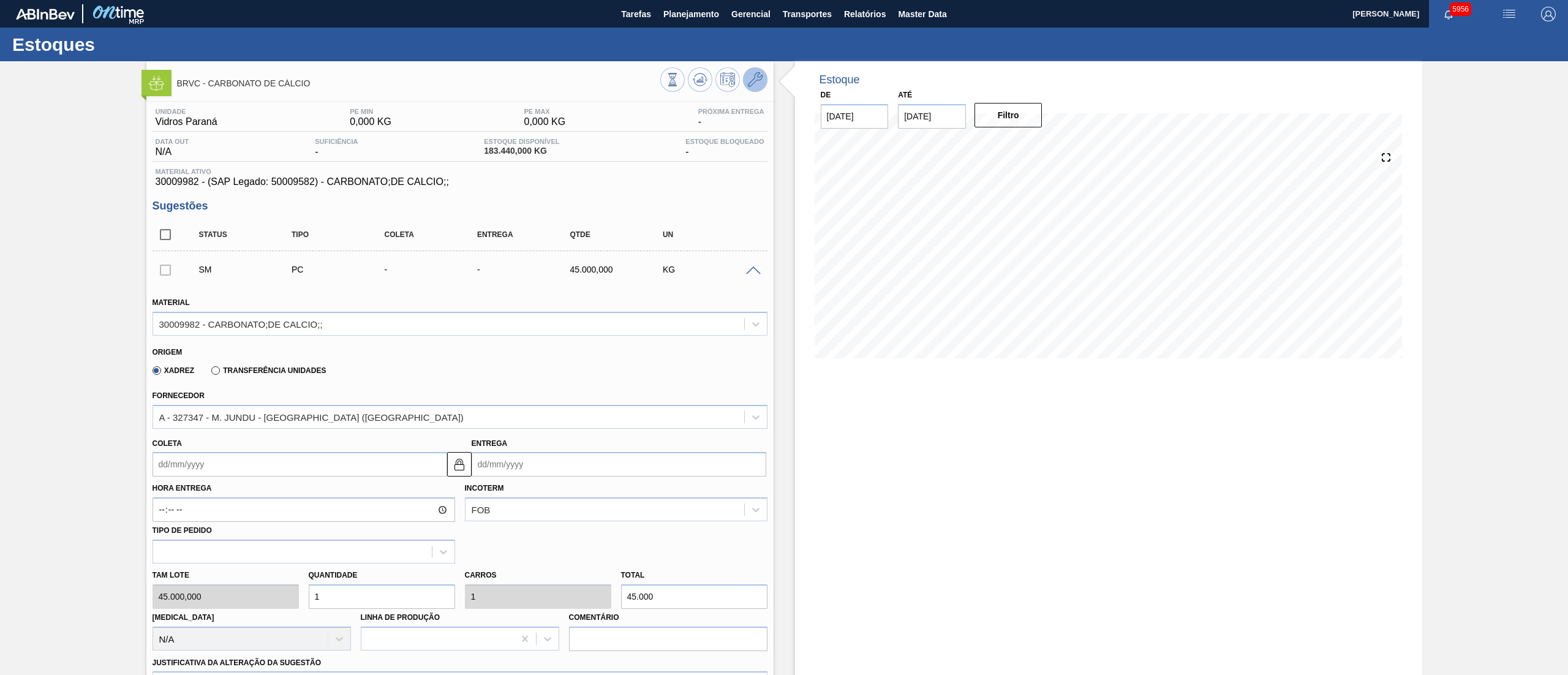
click at [749, 78] on icon at bounding box center [755, 79] width 15 height 15
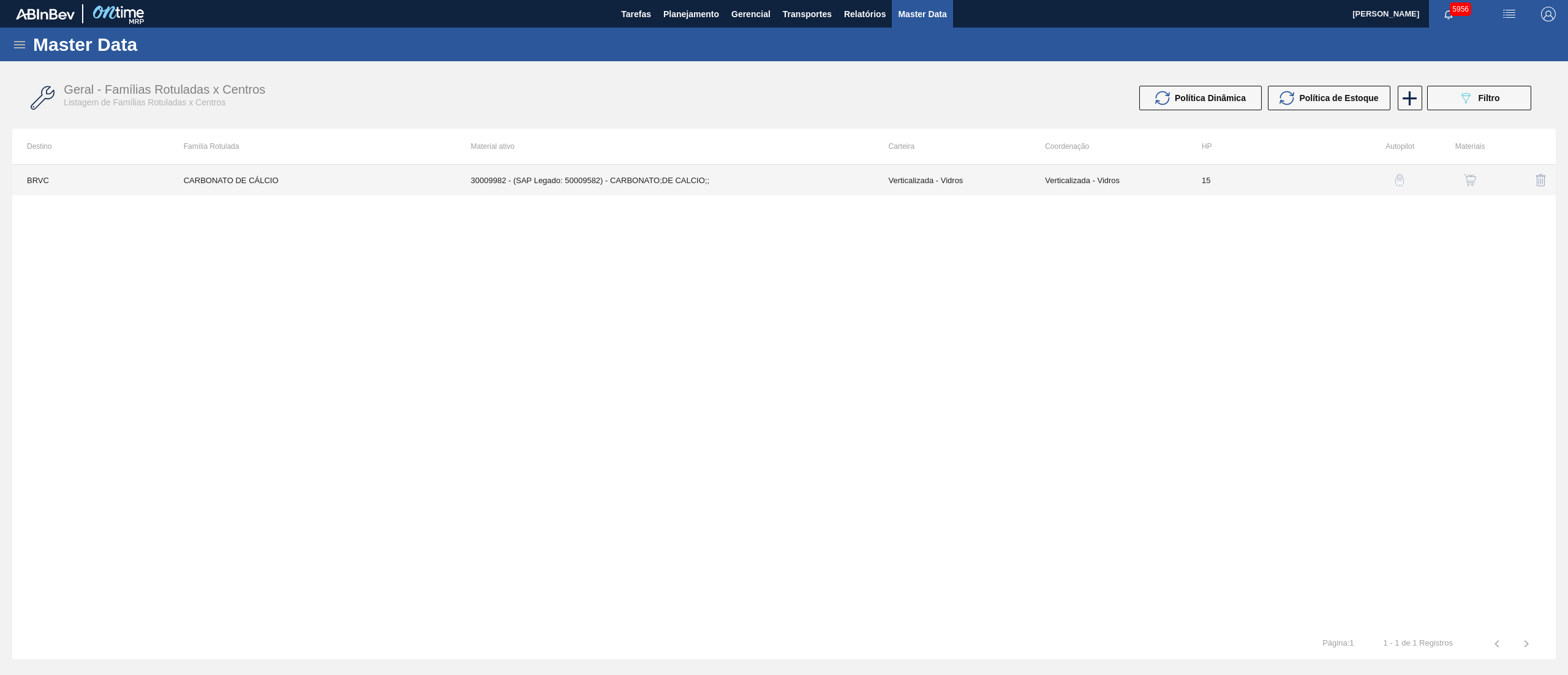
click at [611, 192] on td "30009982 - (SAP Legado: 50009582) - CARBONATO;DE CALCIO;;" at bounding box center [664, 180] width 417 height 31
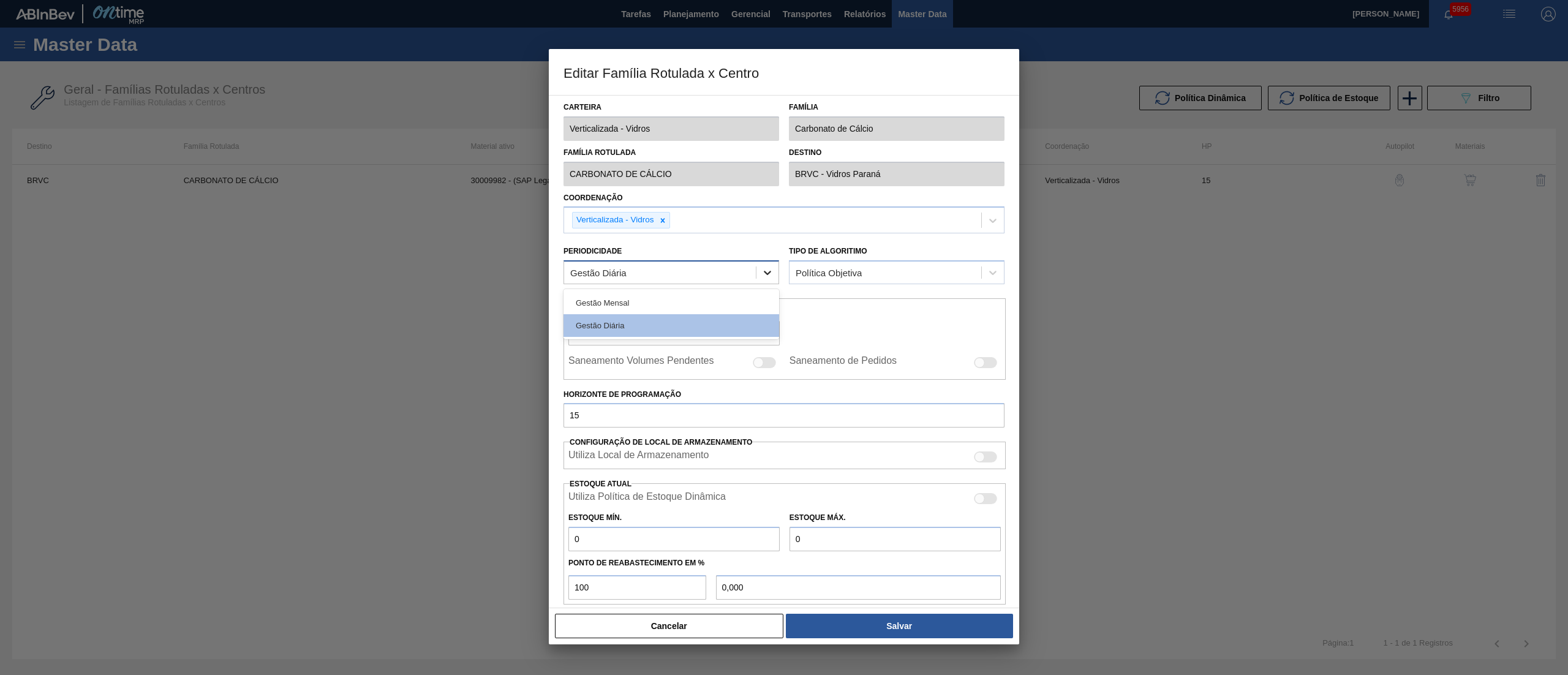
click at [774, 268] on div at bounding box center [767, 272] width 22 height 22
click at [664, 311] on div "Gestão Mensal" at bounding box center [671, 302] width 215 height 22
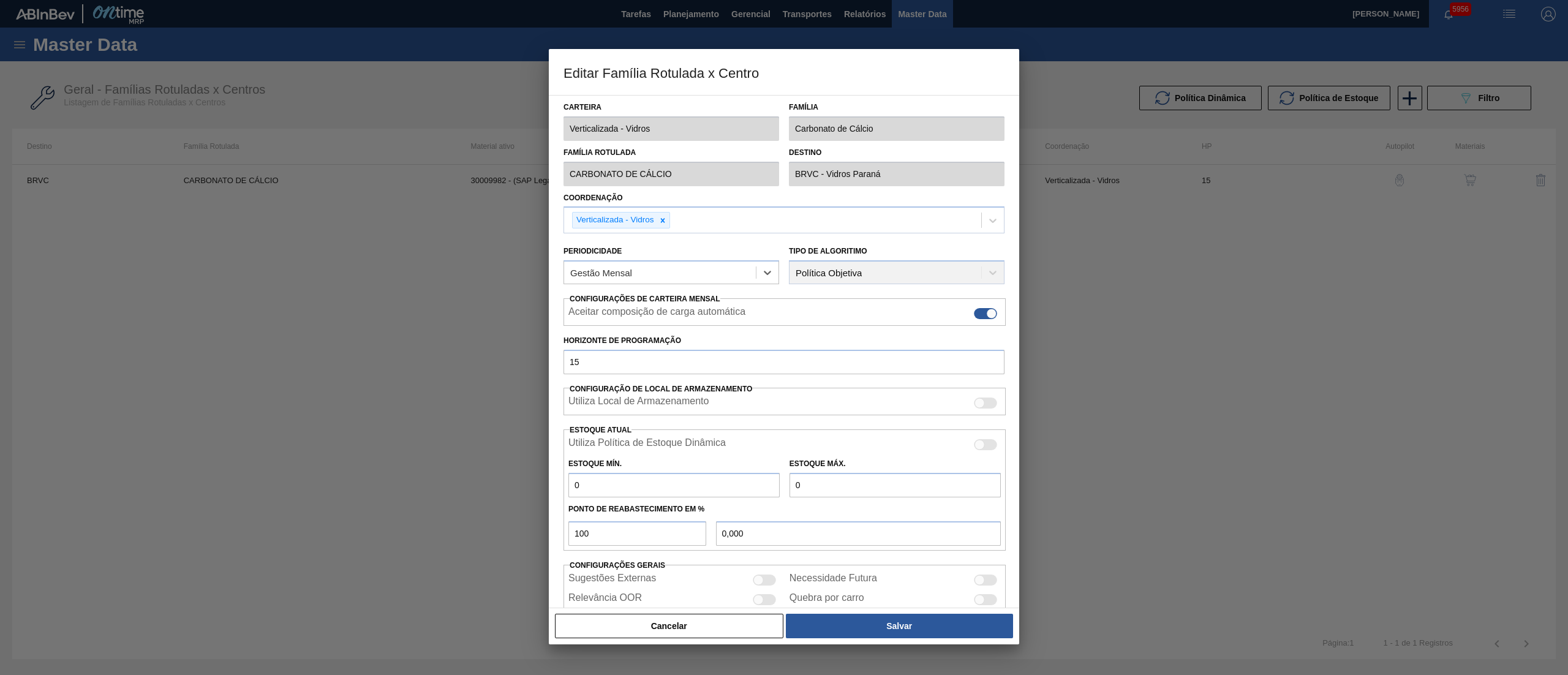
scroll to position [51, 0]
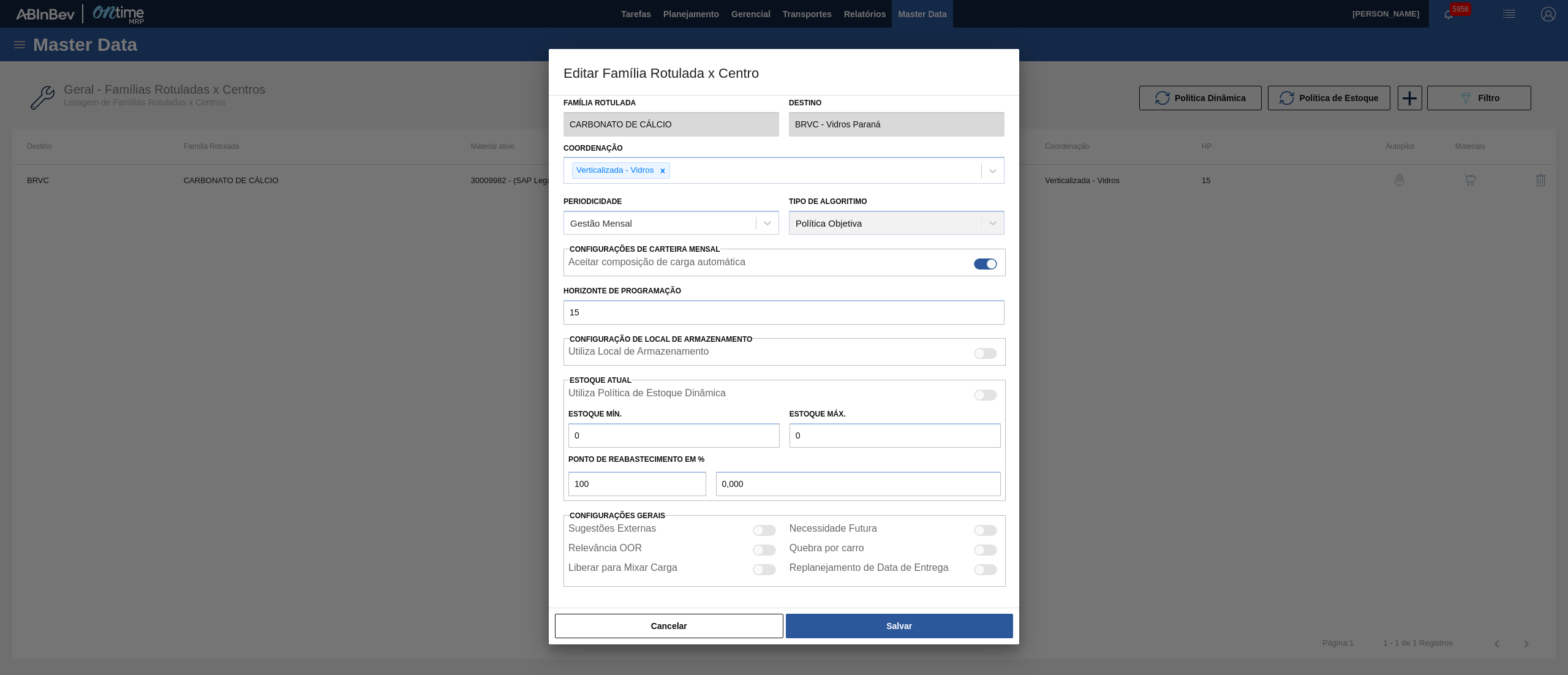
drag, startPoint x: 763, startPoint y: 552, endPoint x: 758, endPoint y: 534, distance: 18.7
click at [758, 534] on div "Sugestões Externas Necessidade Futura Relevância OOR Quebra por carro Liberar p…" at bounding box center [784, 551] width 442 height 62
click at [758, 534] on div at bounding box center [758, 530] width 11 height 11
click at [1008, 529] on div "Carteira Verticalizada - Vidros Família Carbonato de Cálcio Família Rotulada CA…" at bounding box center [784, 351] width 470 height 513
click at [987, 529] on div at bounding box center [985, 530] width 23 height 11
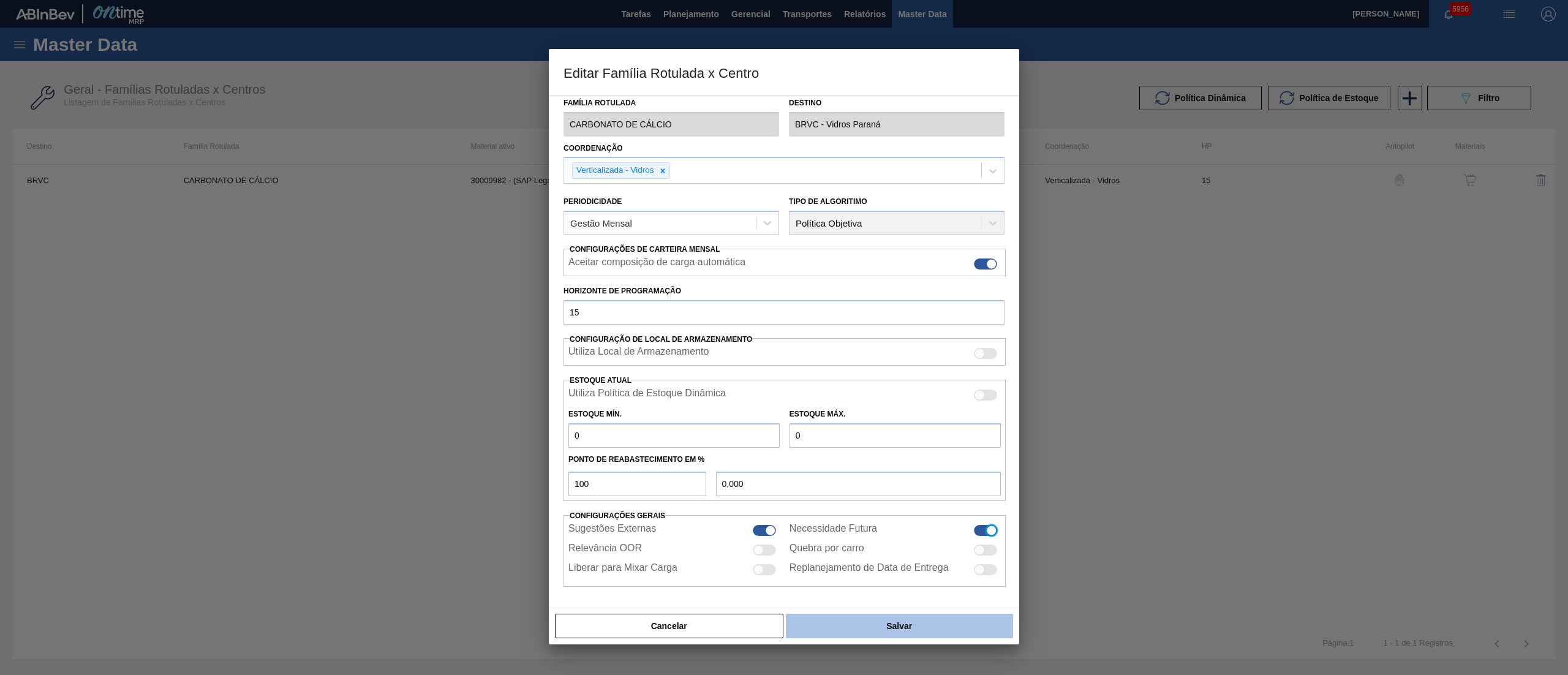
drag, startPoint x: 931, startPoint y: 610, endPoint x: 927, endPoint y: 622, distance: 12.6
click at [927, 620] on div "Cancelar Salvar" at bounding box center [784, 626] width 470 height 36
click at [926, 624] on button "Salvar" at bounding box center [899, 626] width 227 height 25
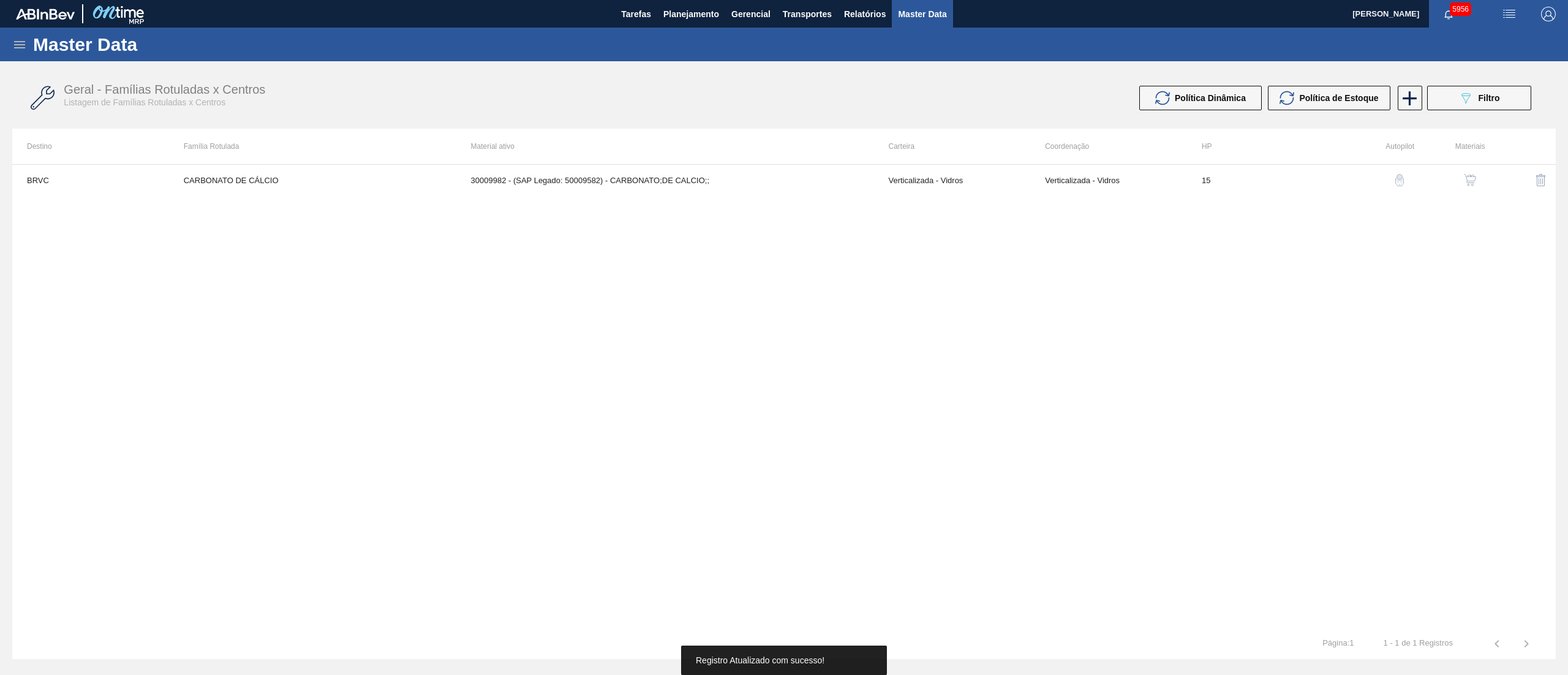
click at [1470, 175] on img "button" at bounding box center [1469, 180] width 12 height 12
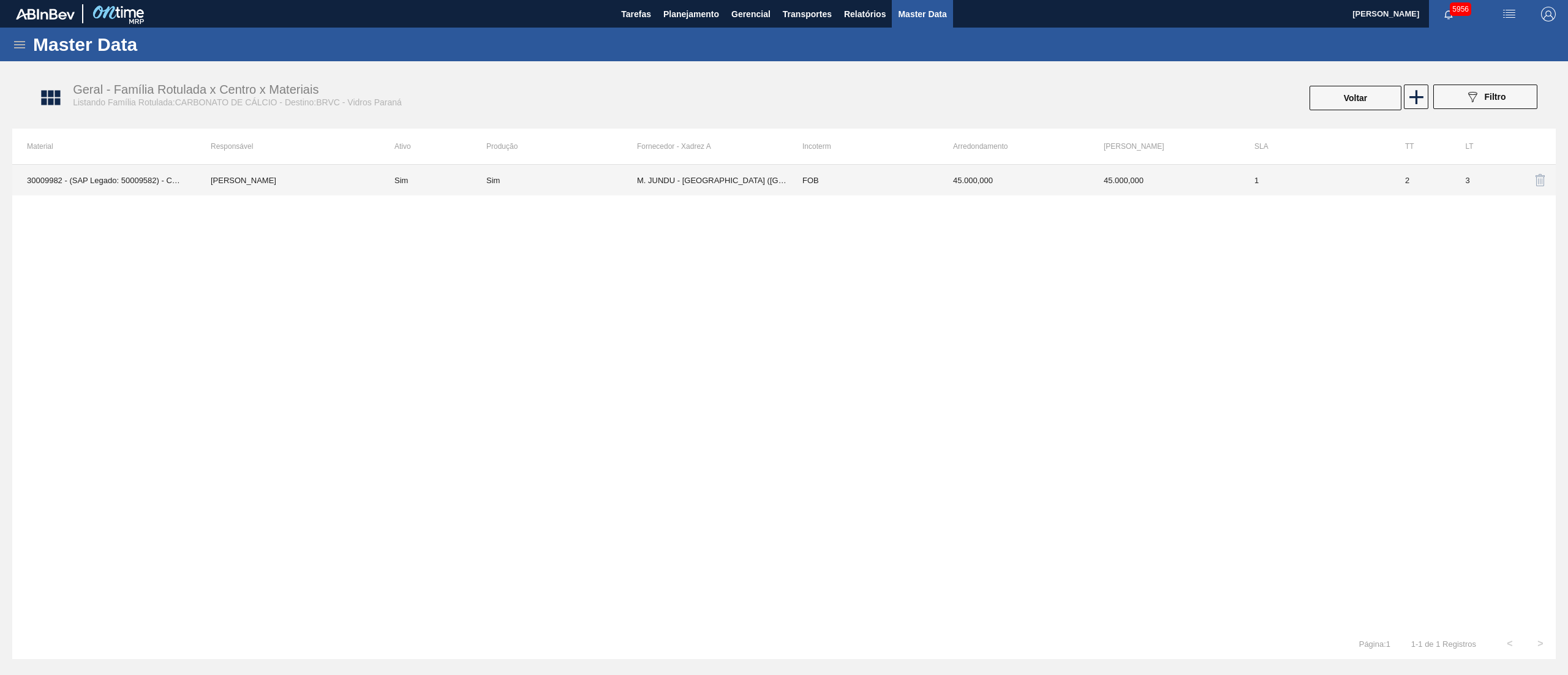
click at [520, 186] on td "Sim" at bounding box center [561, 180] width 151 height 31
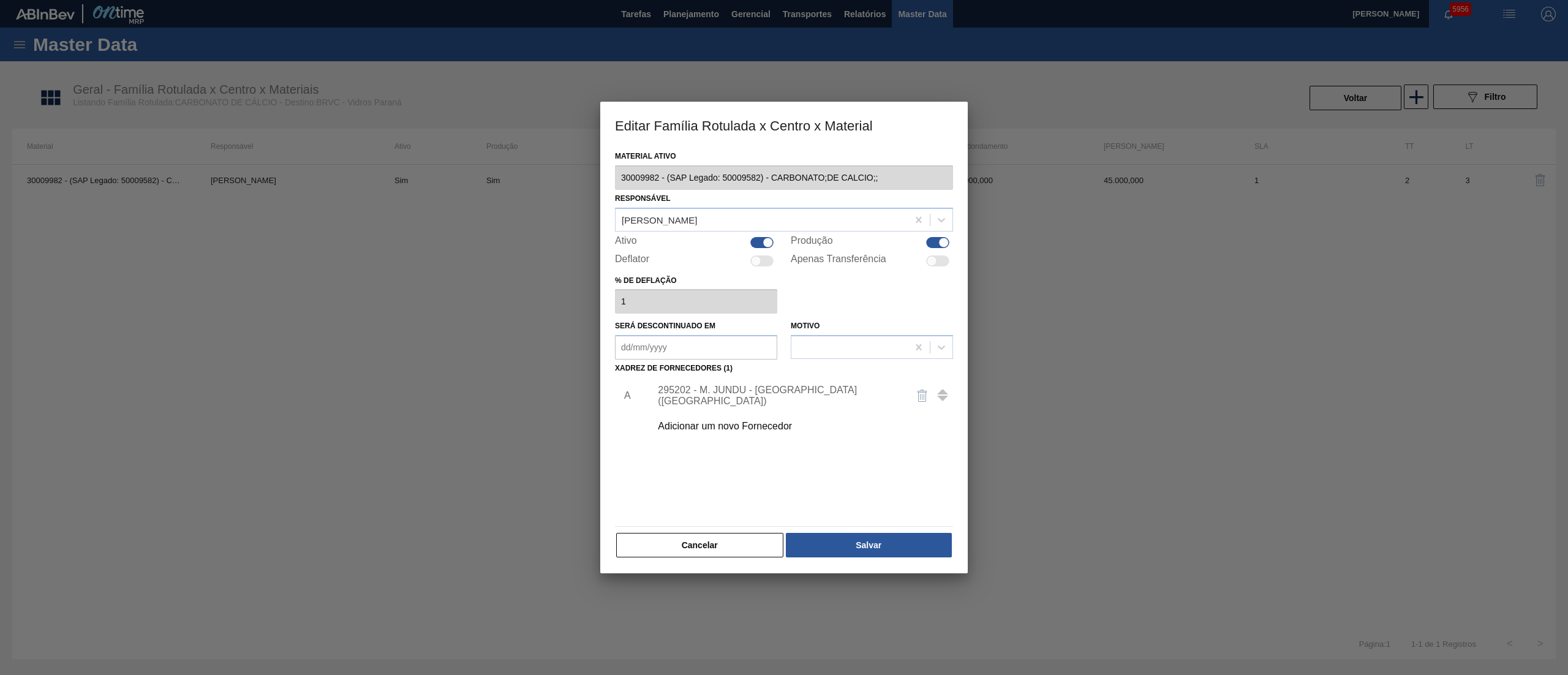
click at [695, 393] on div "295202 - M. JUNDU - [GEOGRAPHIC_DATA] ([GEOGRAPHIC_DATA])" at bounding box center [777, 395] width 240 height 22
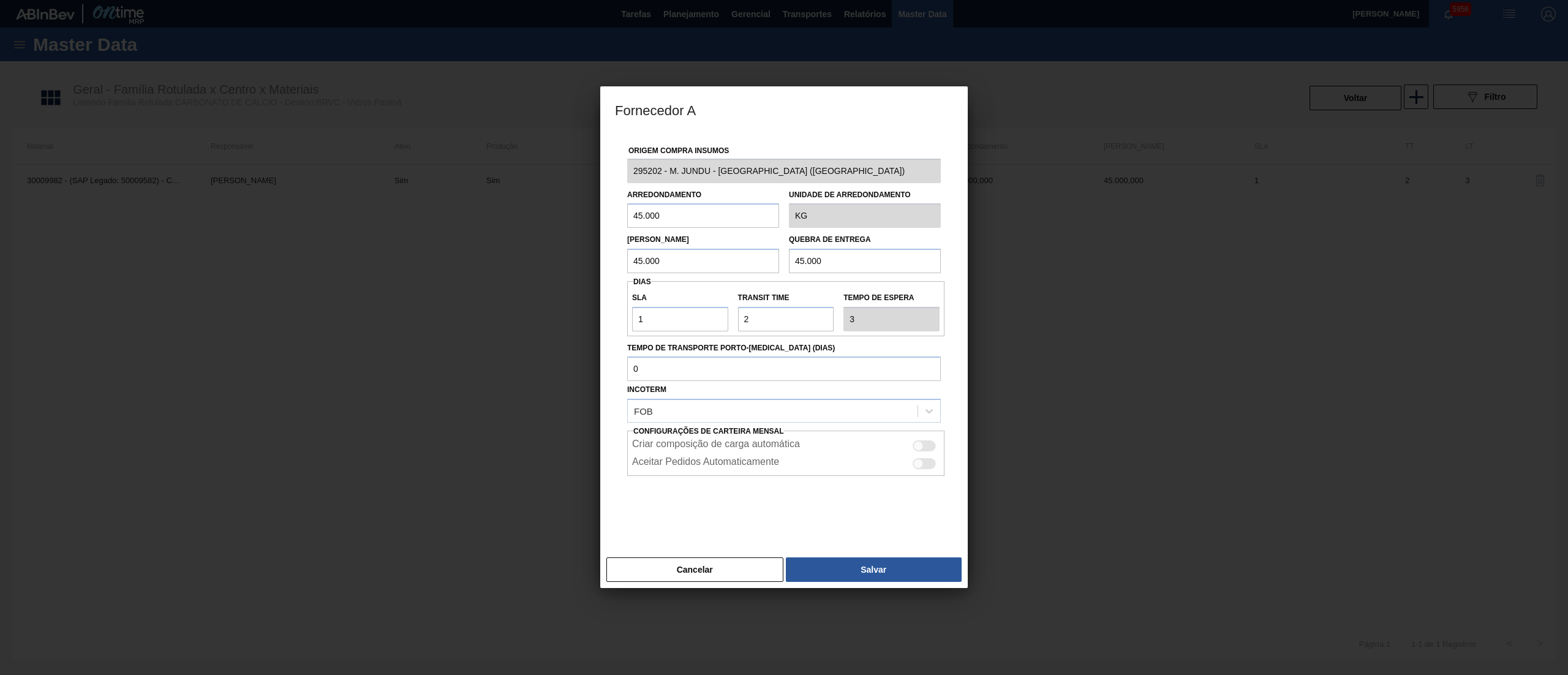
click at [927, 450] on div at bounding box center [924, 446] width 23 height 11
click at [921, 460] on div at bounding box center [924, 464] width 23 height 11
click at [854, 563] on button "Salvar" at bounding box center [873, 569] width 176 height 25
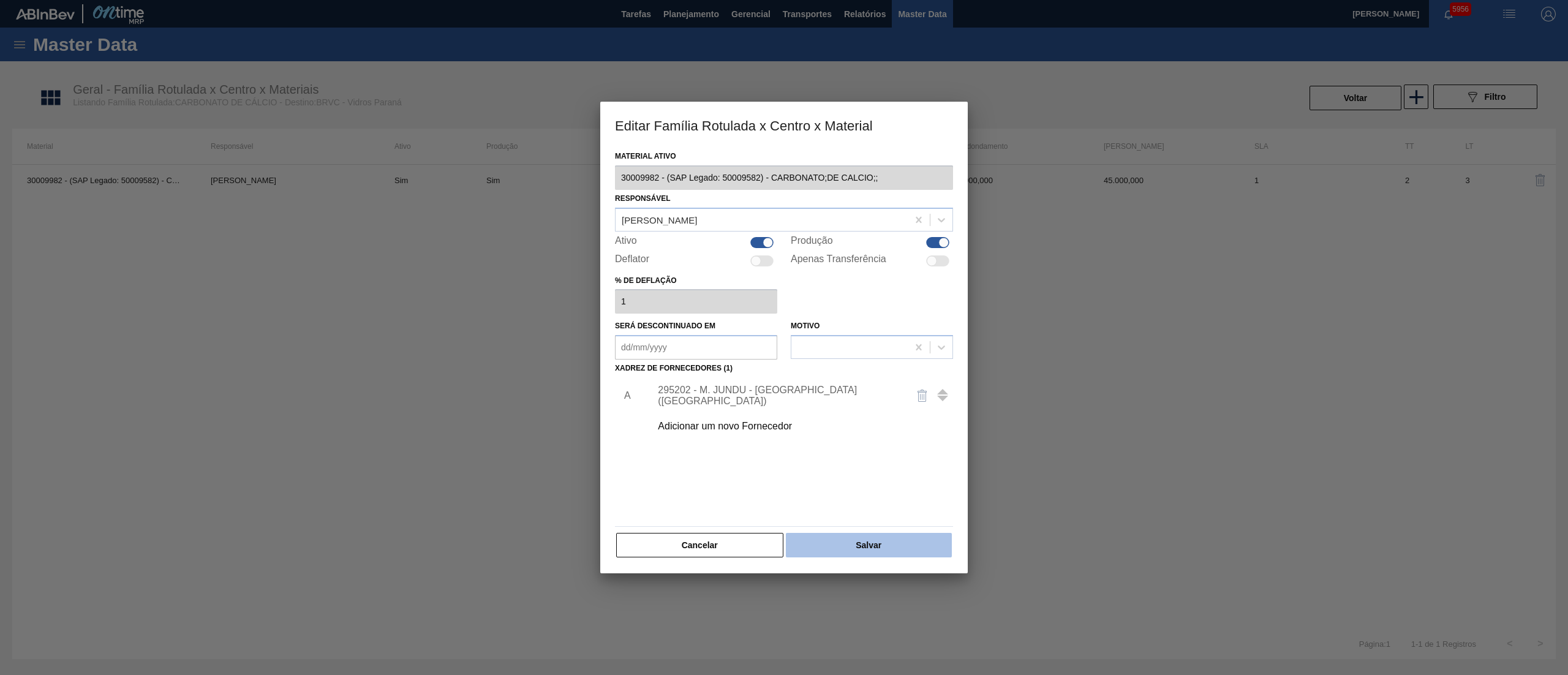
click at [840, 553] on button "Salvar" at bounding box center [869, 544] width 166 height 25
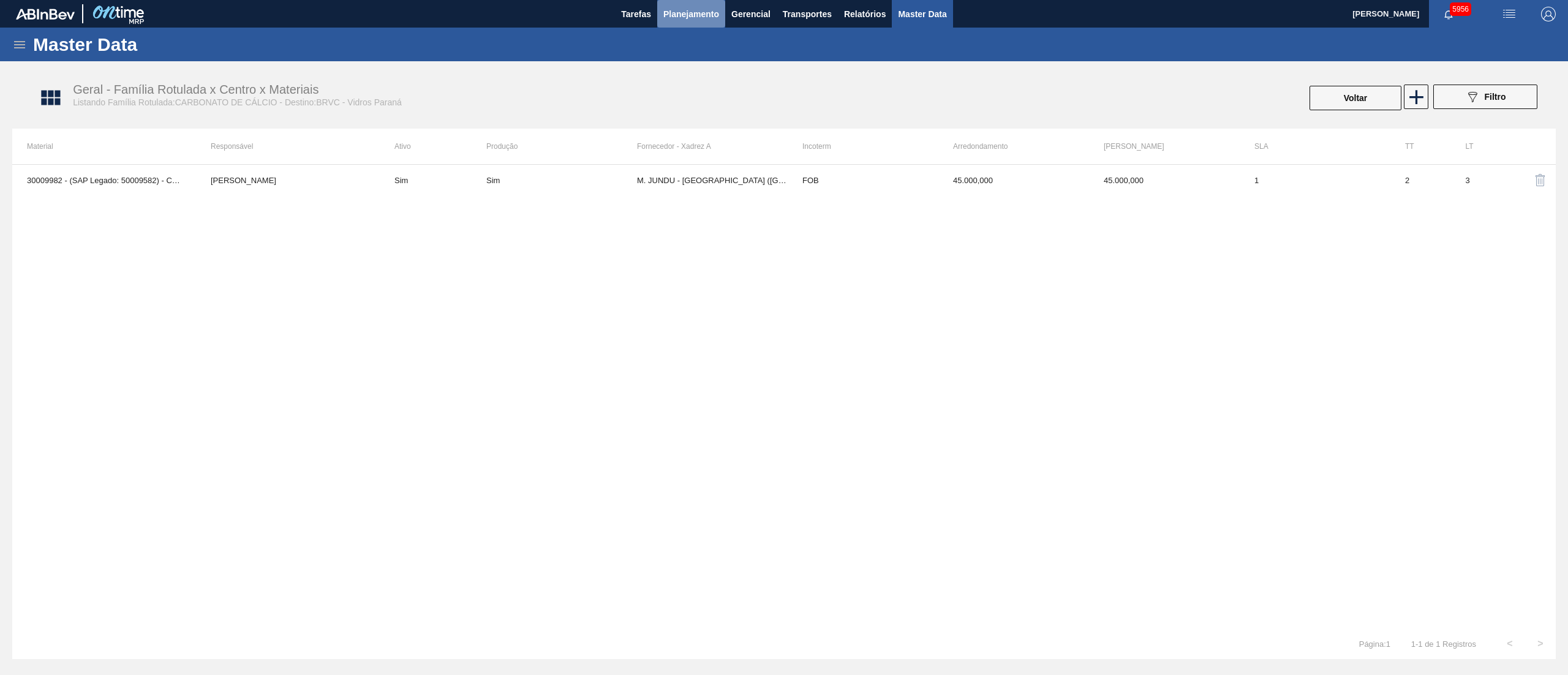
click at [686, 11] on span "Planejamento" at bounding box center [690, 14] width 55 height 15
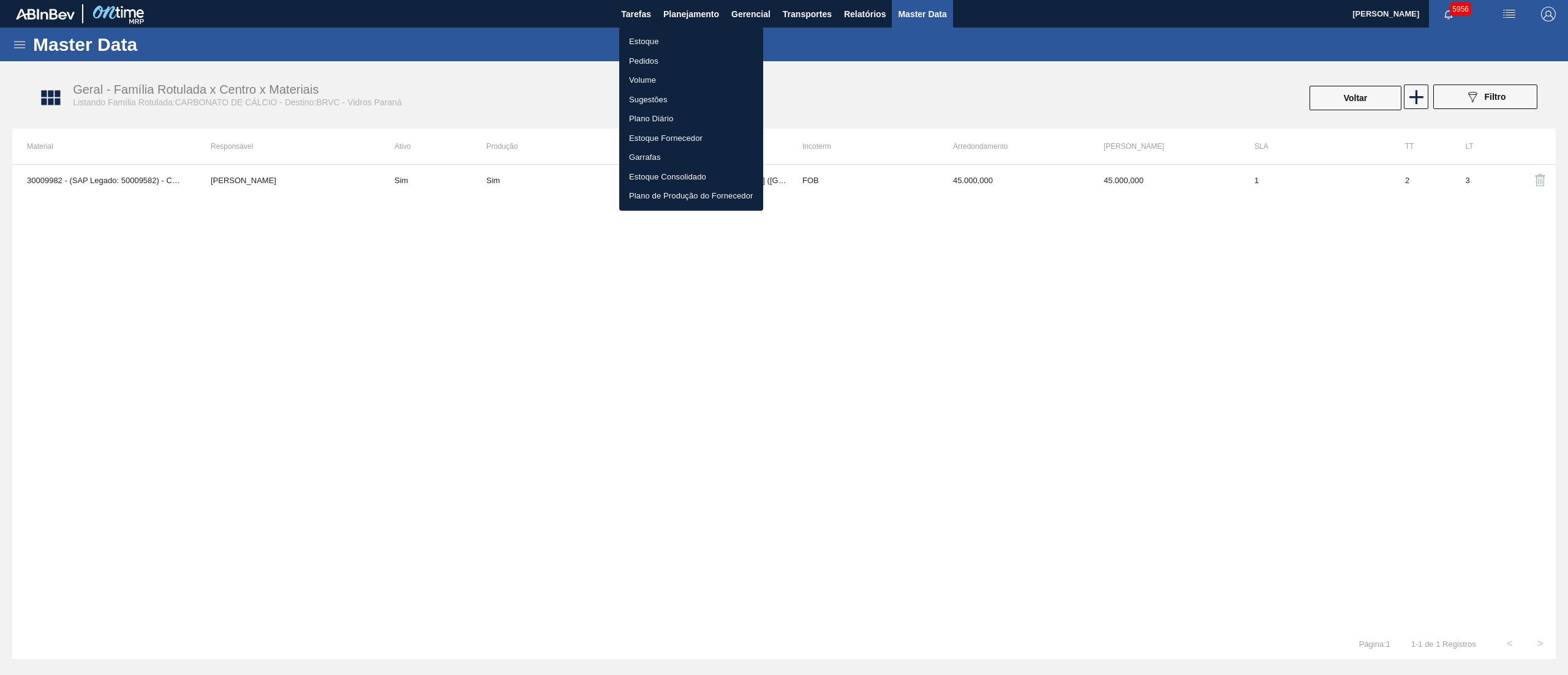
click at [667, 36] on li "Estoque" at bounding box center [690, 41] width 144 height 20
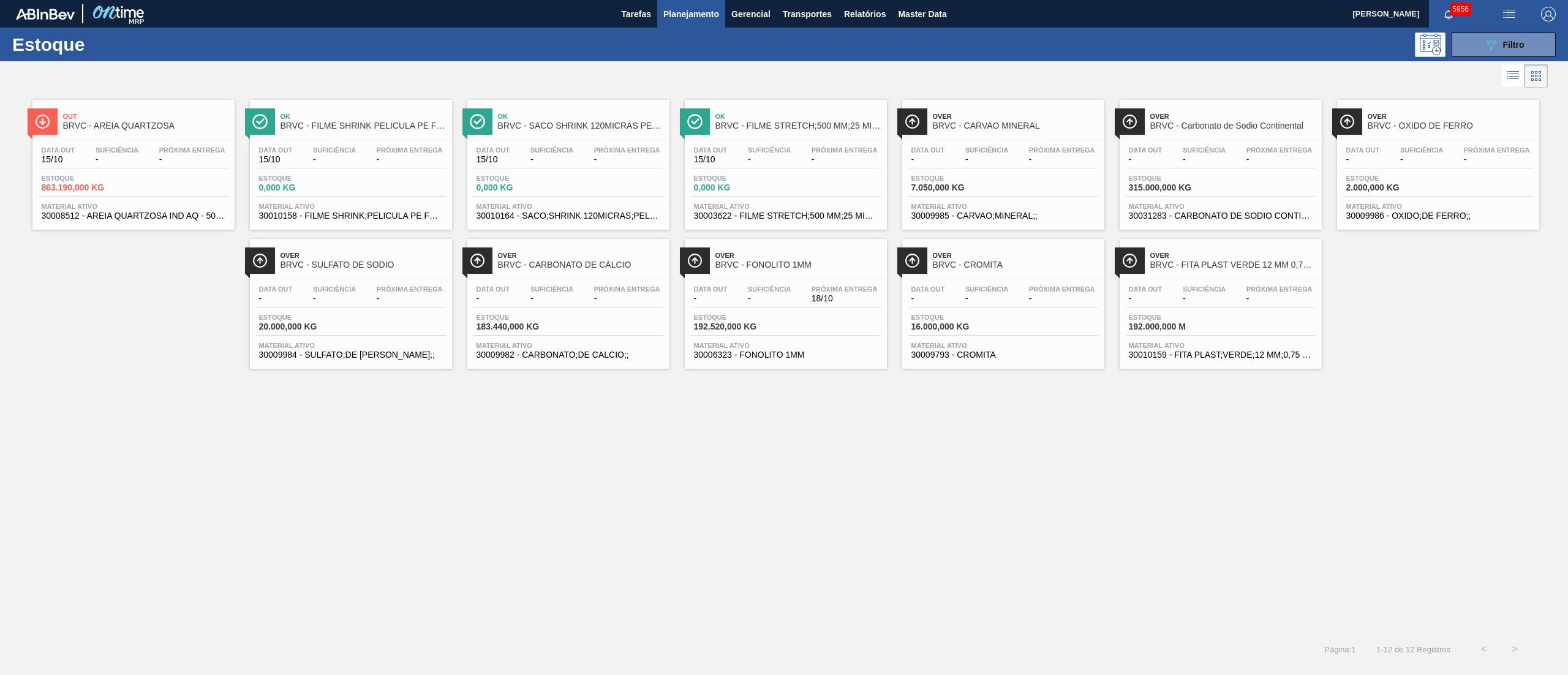
click at [618, 301] on span "-" at bounding box center [627, 298] width 66 height 9
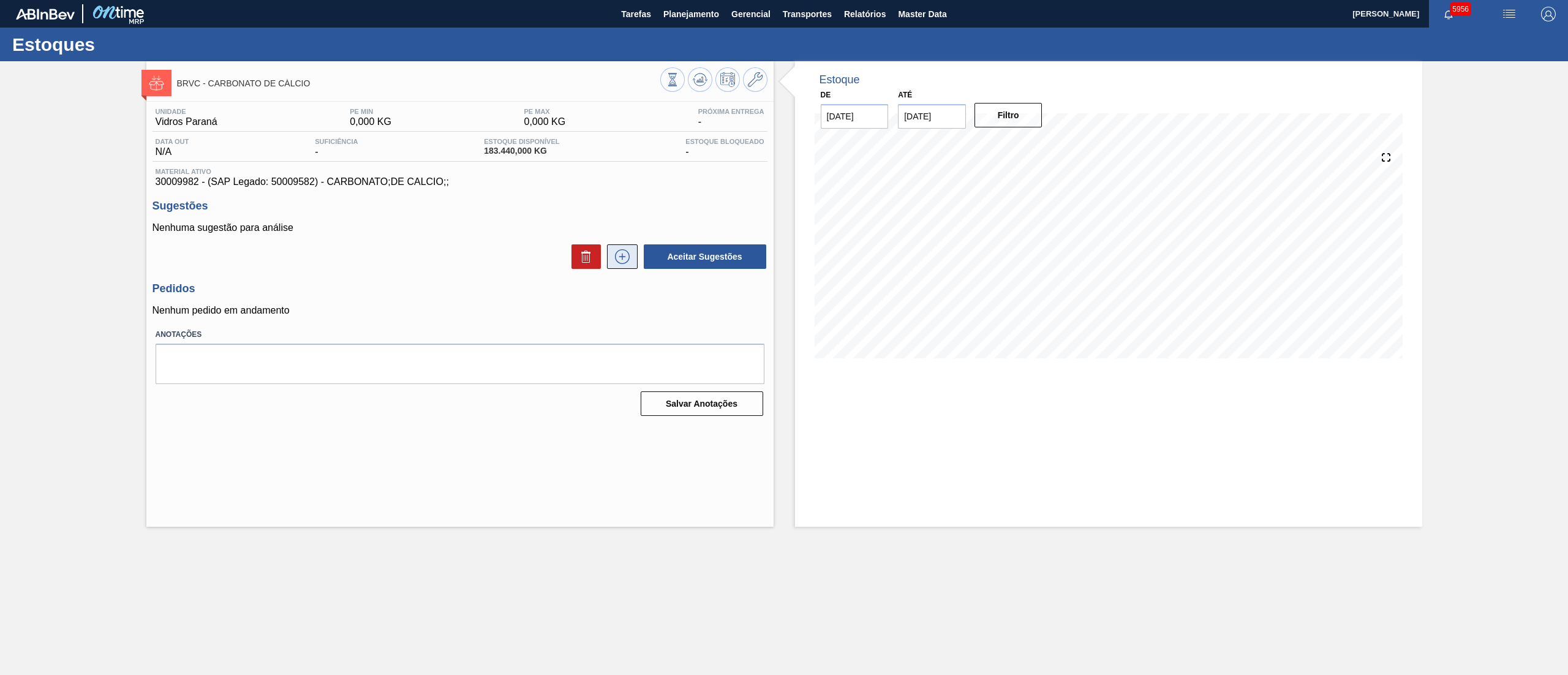
click at [615, 256] on icon at bounding box center [622, 256] width 15 height 15
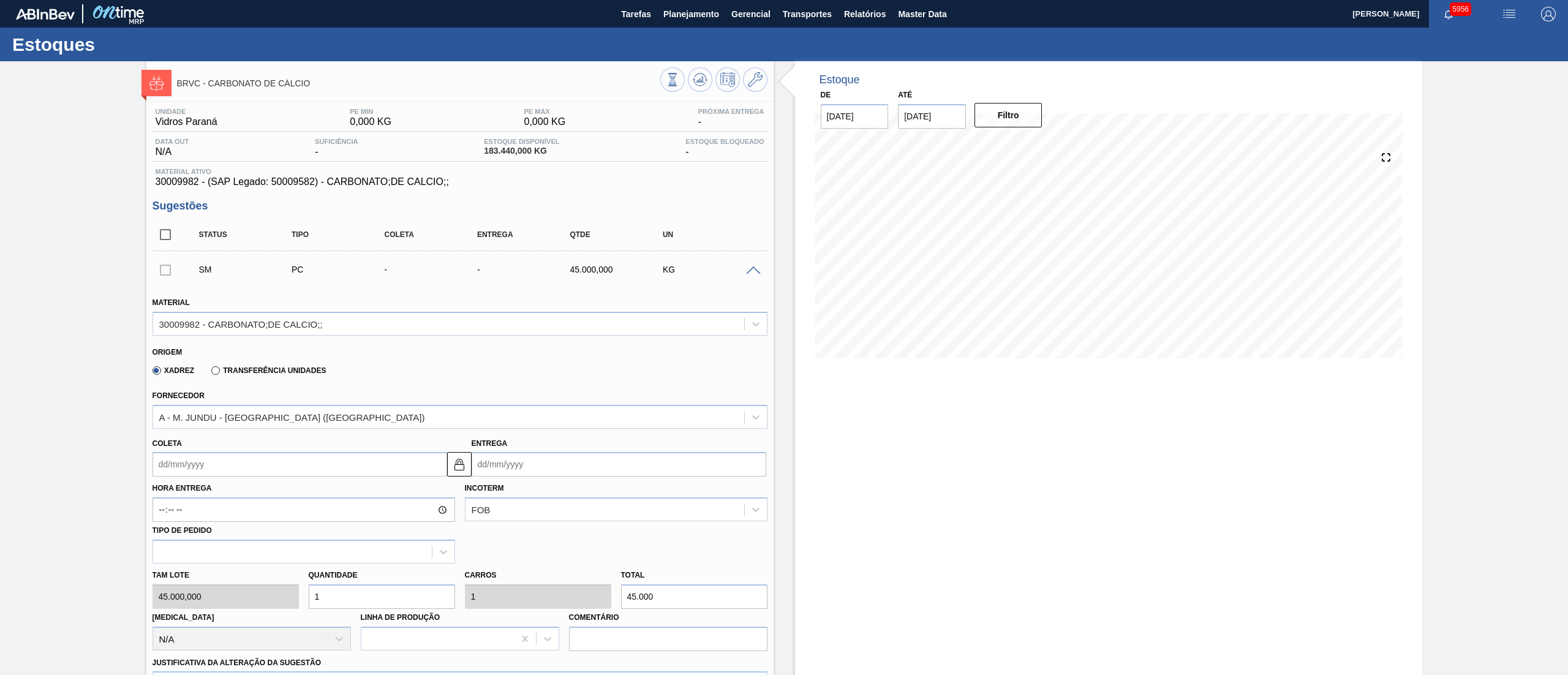
click at [196, 465] on input "Coleta" at bounding box center [300, 464] width 295 height 25
click at [229, 580] on div "15" at bounding box center [227, 573] width 17 height 17
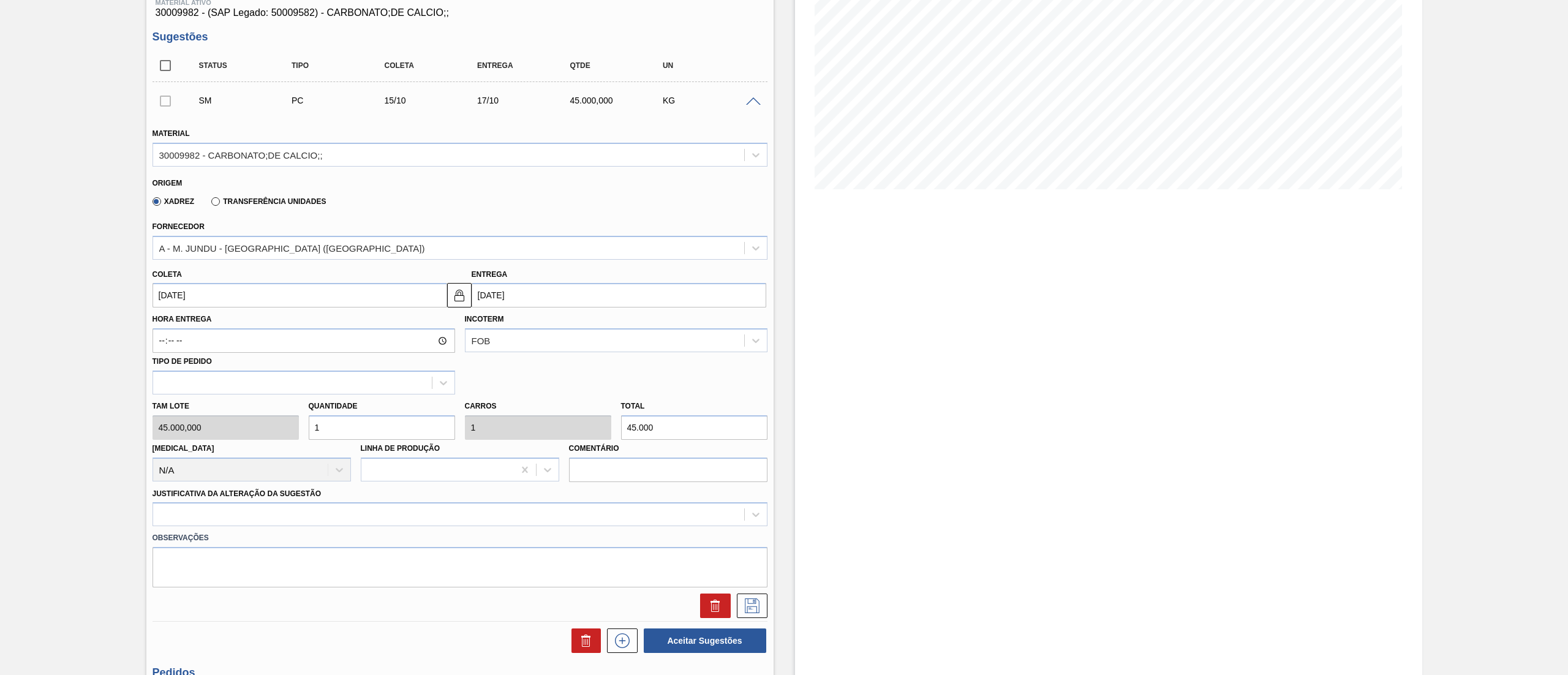
scroll to position [245, 0]
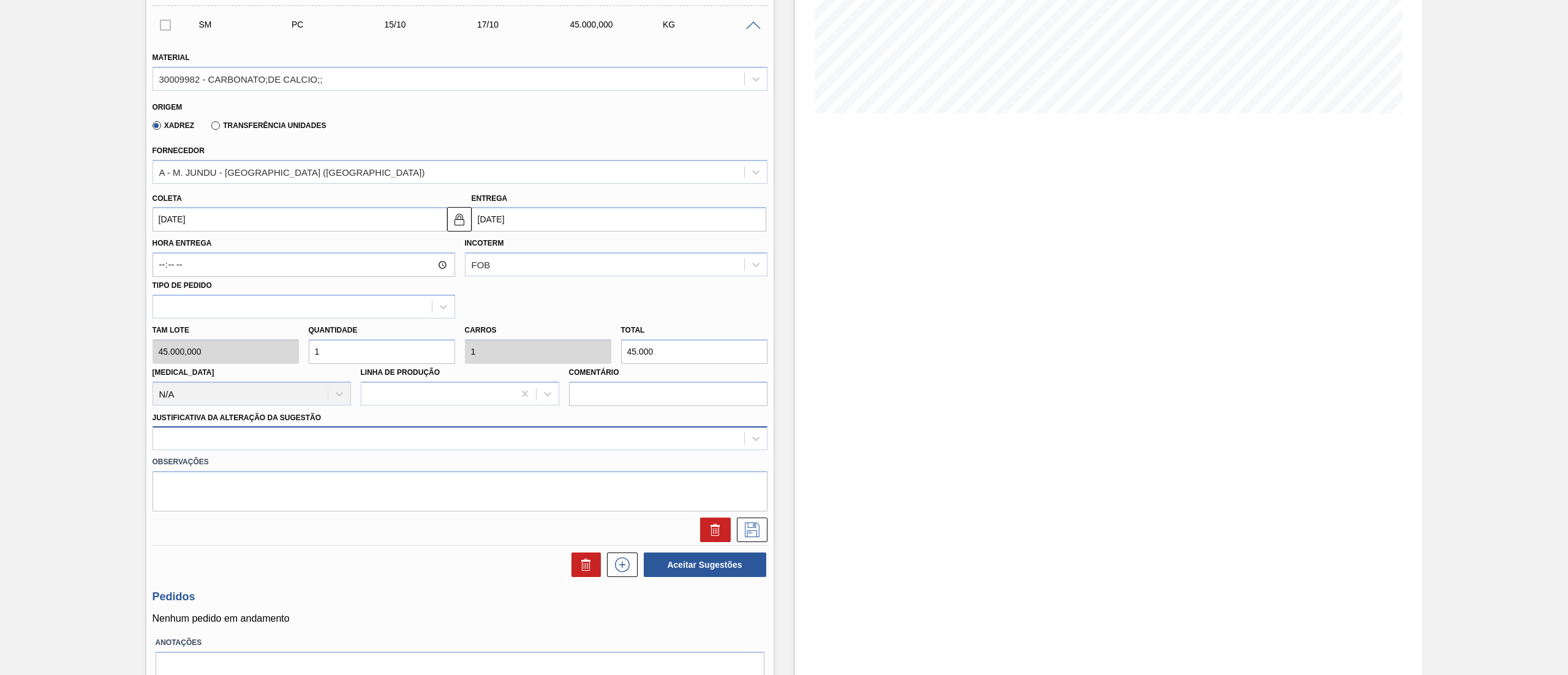
click at [217, 436] on div at bounding box center [448, 439] width 591 height 18
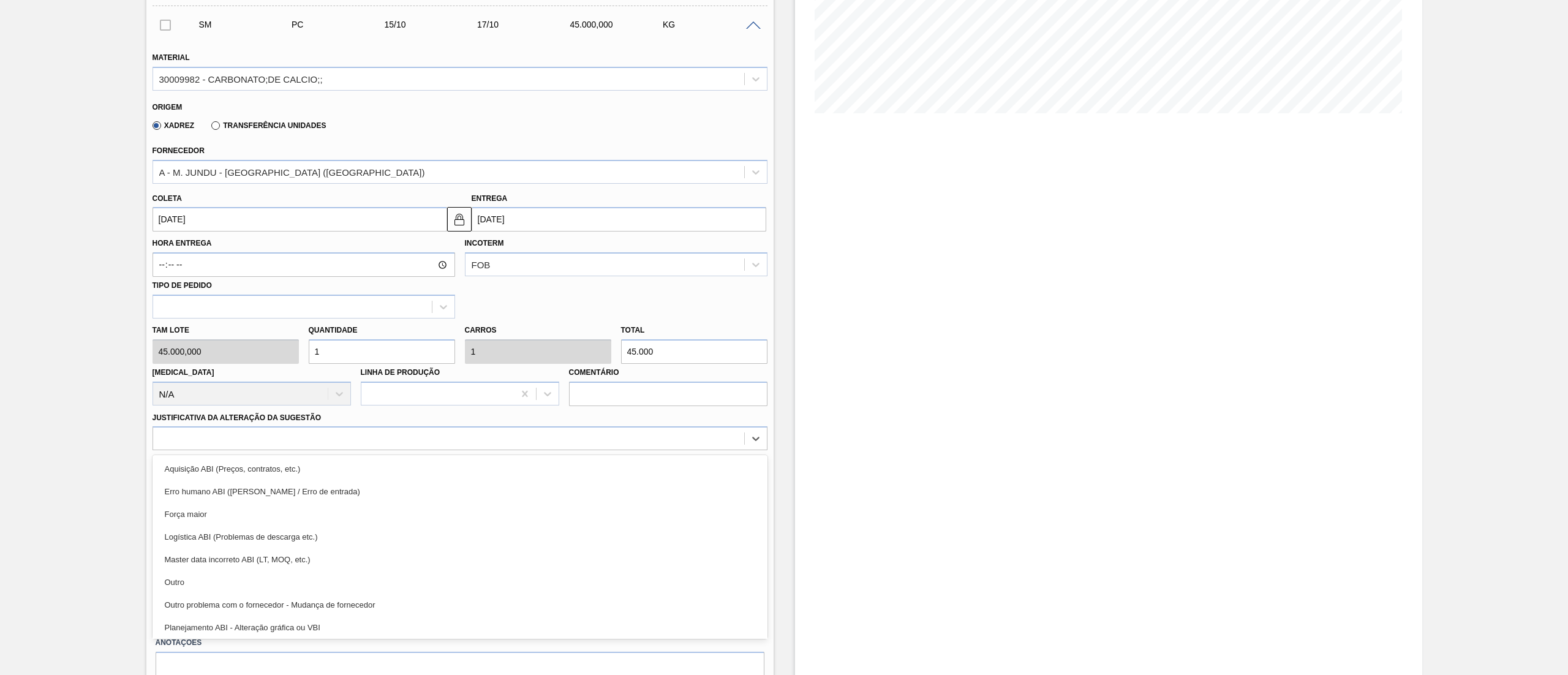
click at [174, 573] on div "Outro" at bounding box center [460, 582] width 615 height 22
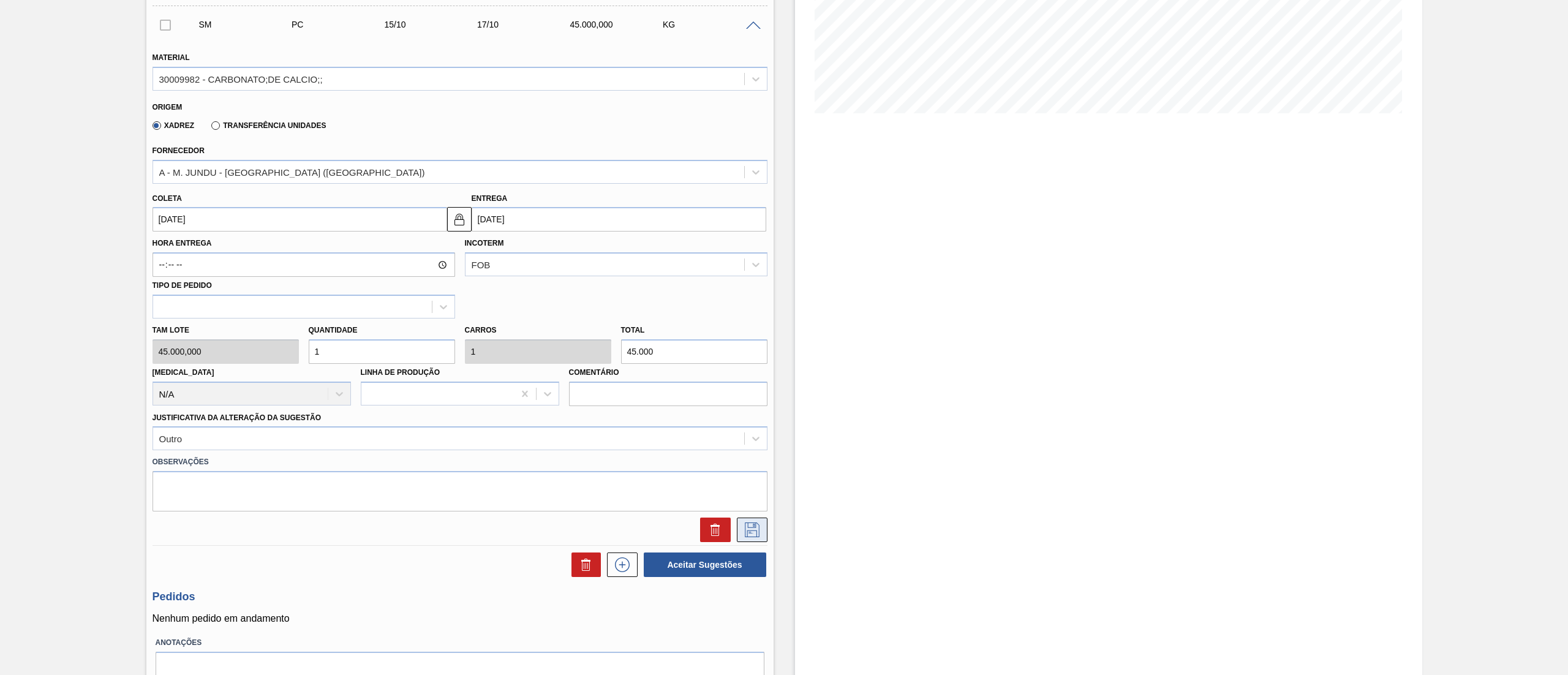
click at [754, 528] on icon at bounding box center [752, 530] width 20 height 15
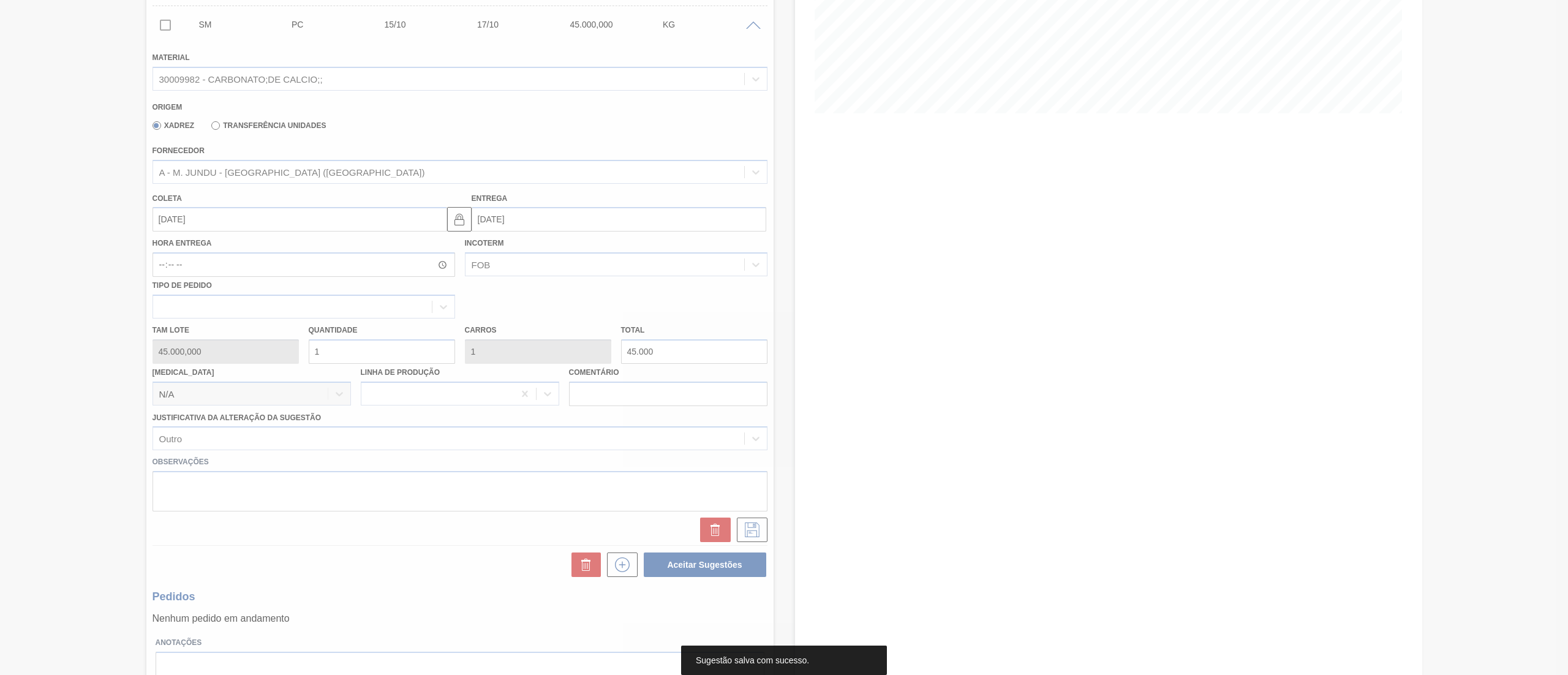
scroll to position [0, 0]
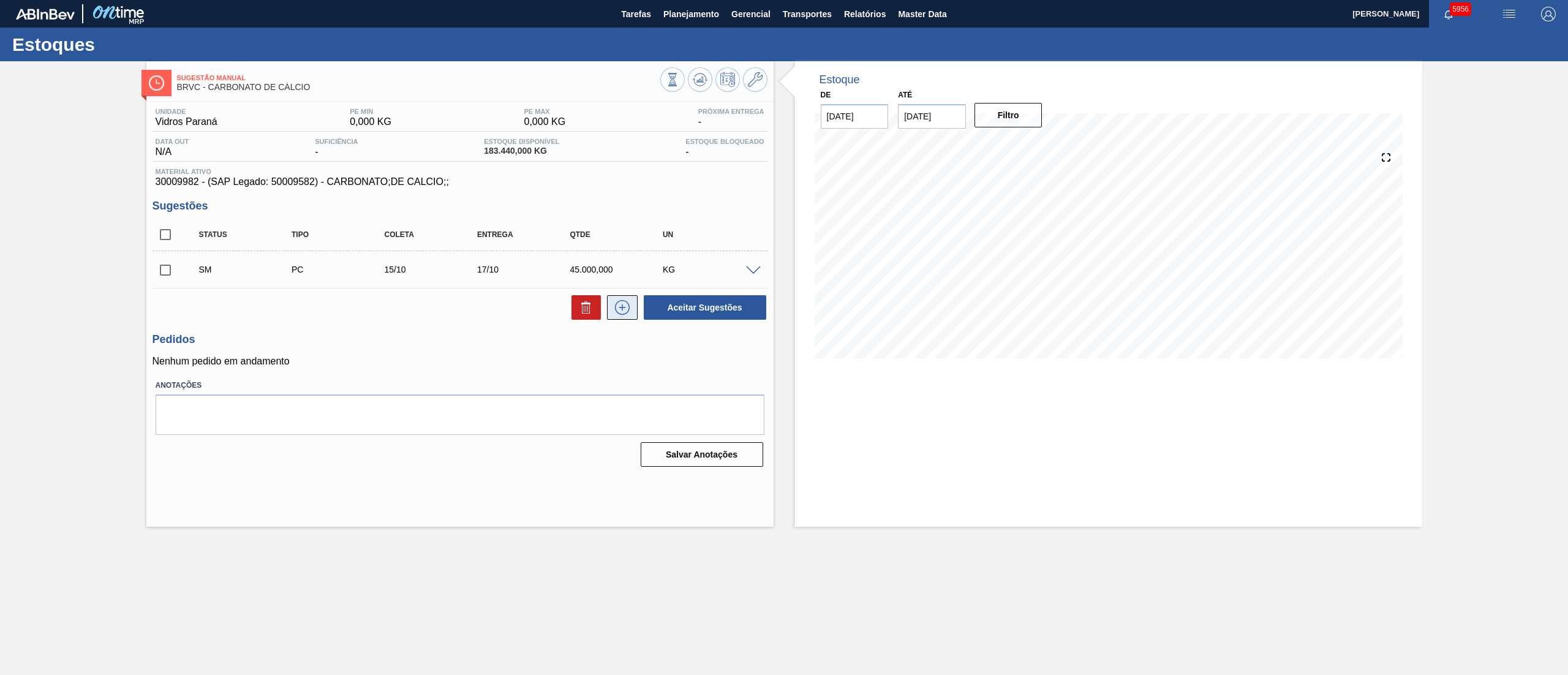
click at [624, 319] on button at bounding box center [622, 307] width 31 height 25
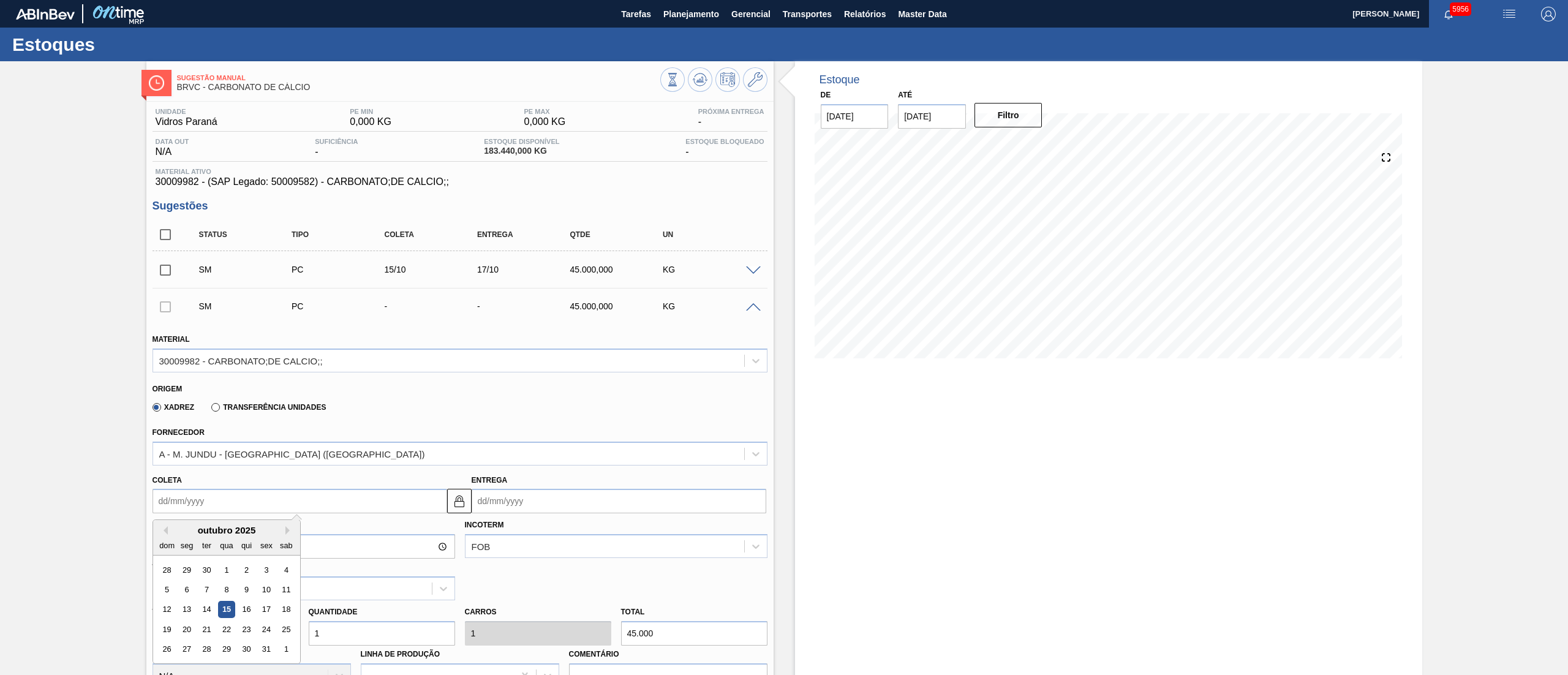
click at [253, 489] on input "Coleta" at bounding box center [300, 501] width 295 height 25
click at [220, 611] on div "15" at bounding box center [227, 610] width 17 height 17
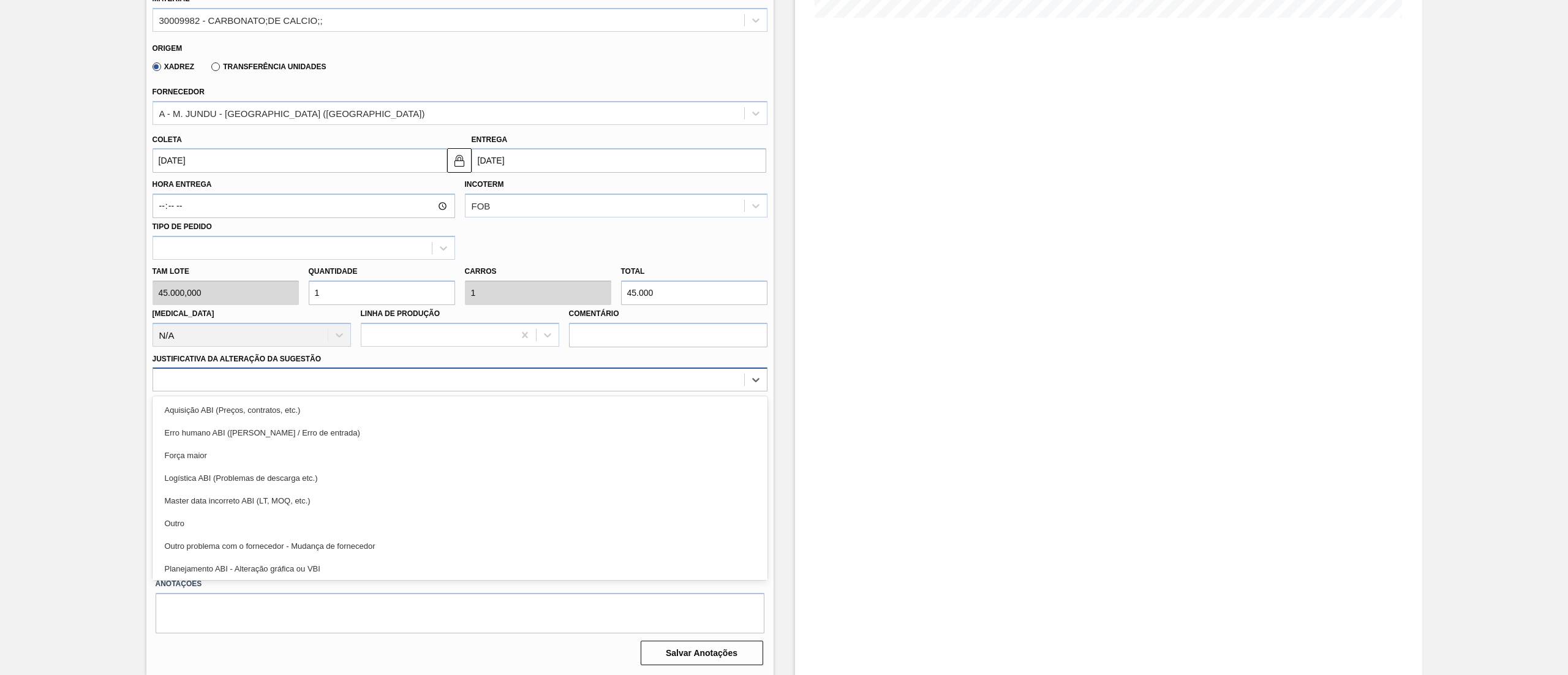
click at [196, 373] on div at bounding box center [448, 380] width 591 height 18
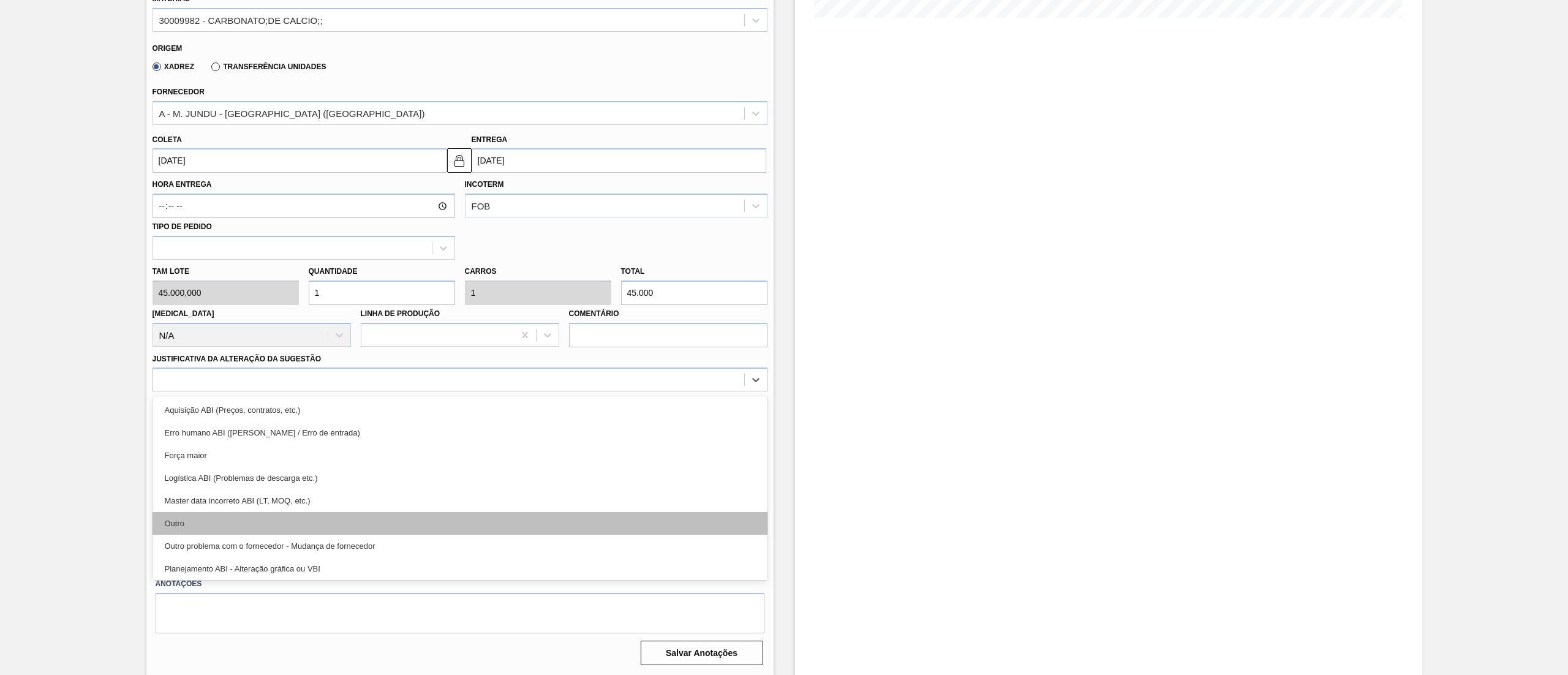
click at [197, 521] on div "Outro" at bounding box center [460, 523] width 615 height 22
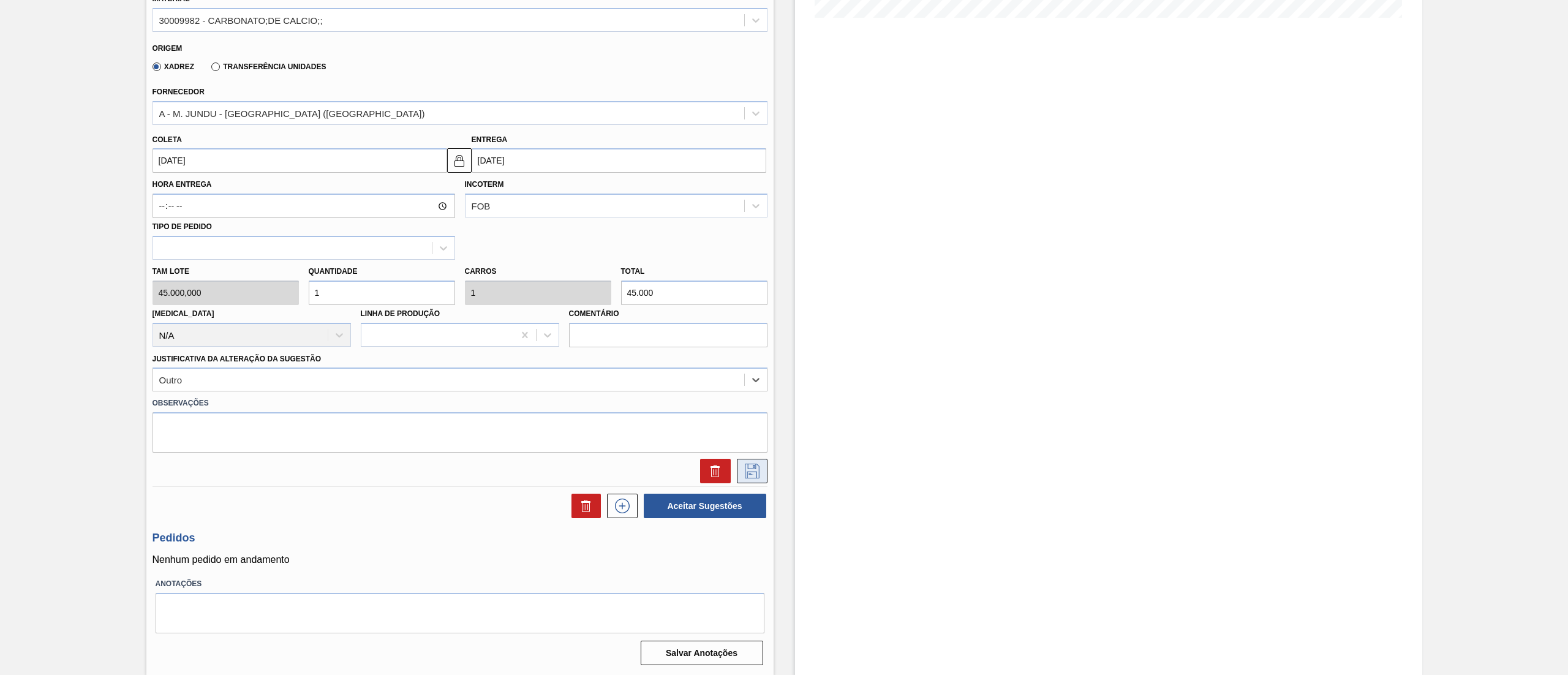
click at [747, 480] on button at bounding box center [752, 471] width 31 height 25
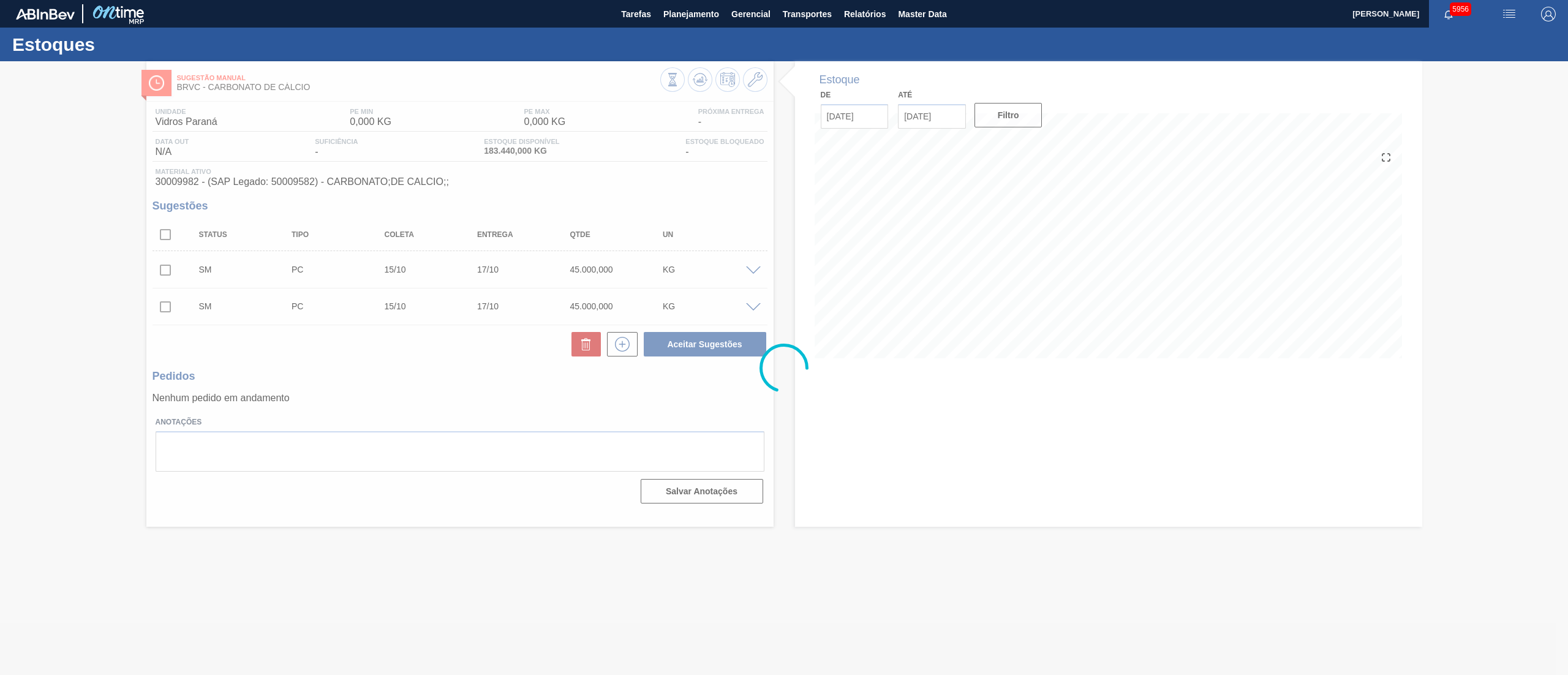
scroll to position [0, 0]
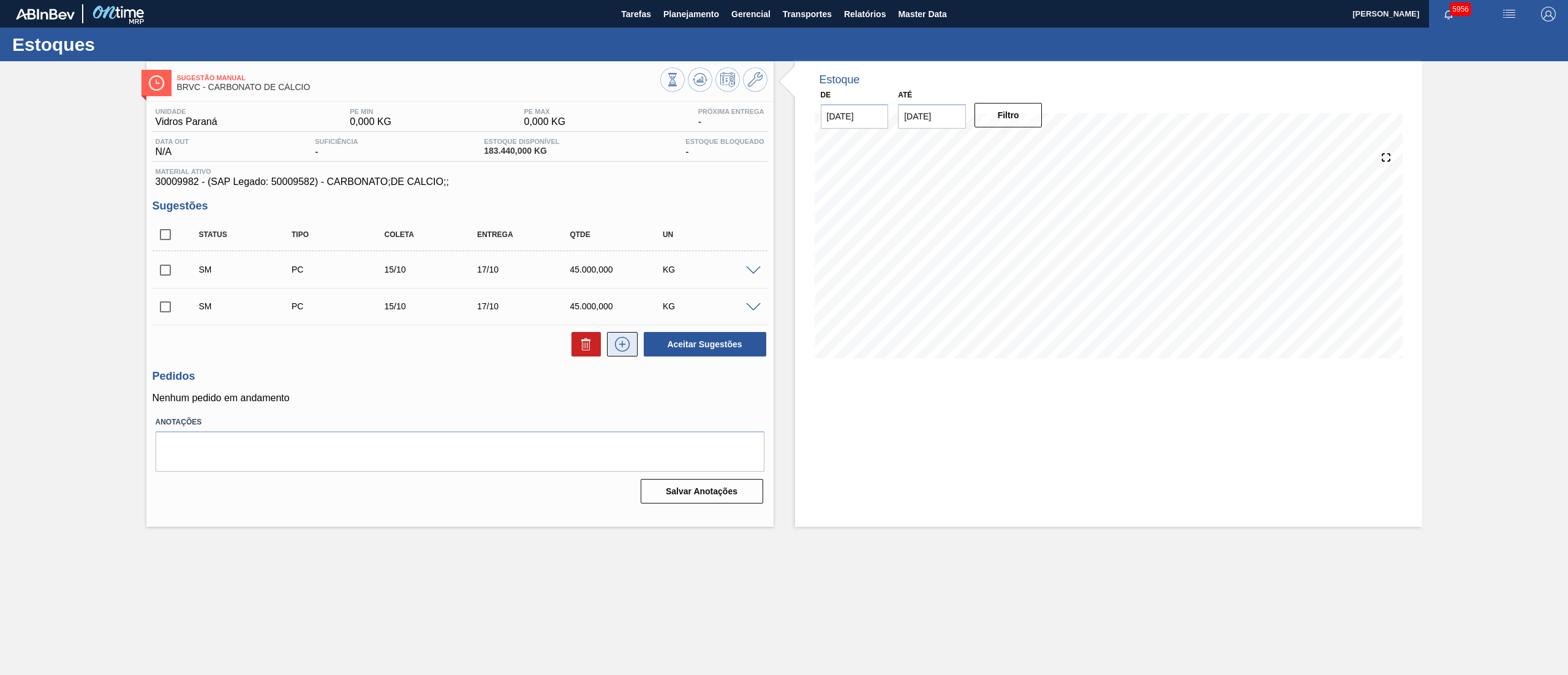
click at [626, 342] on icon at bounding box center [622, 344] width 20 height 15
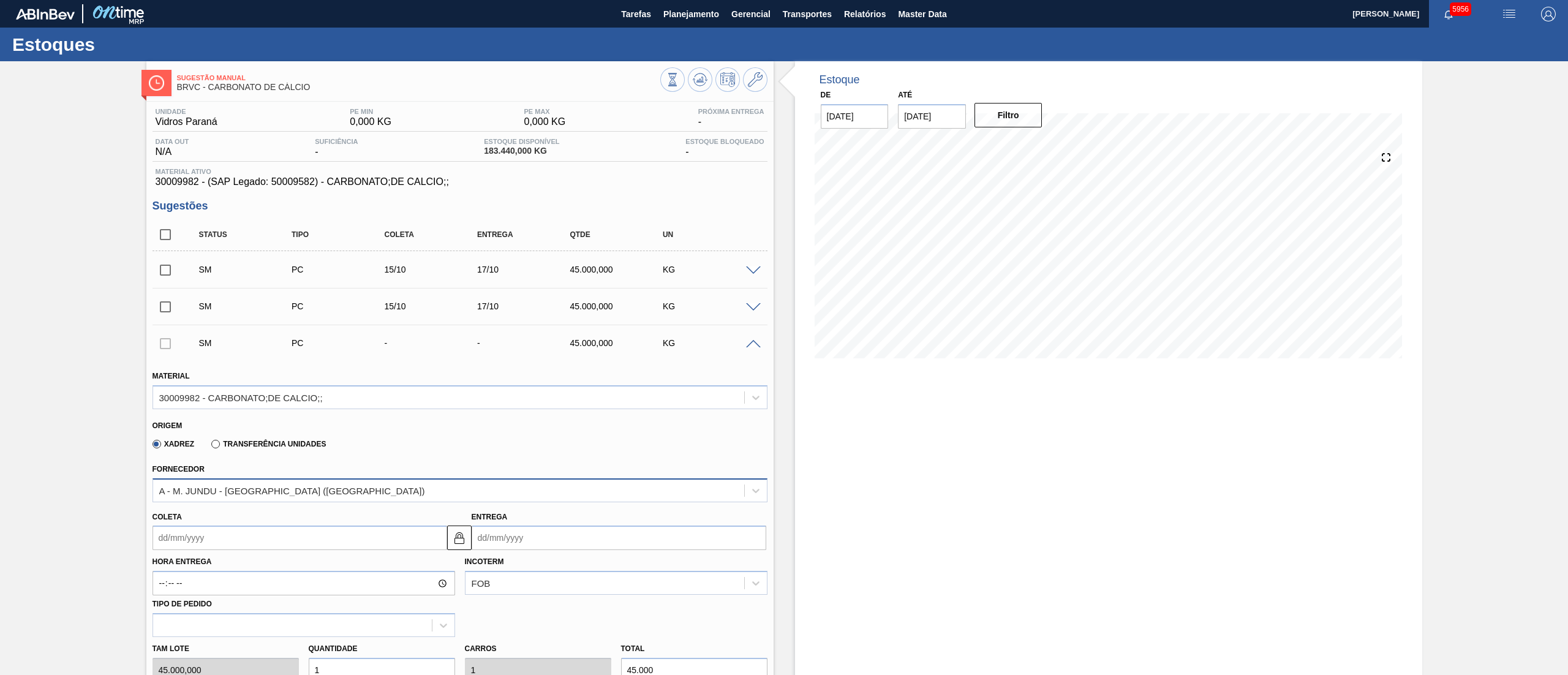
scroll to position [245, 0]
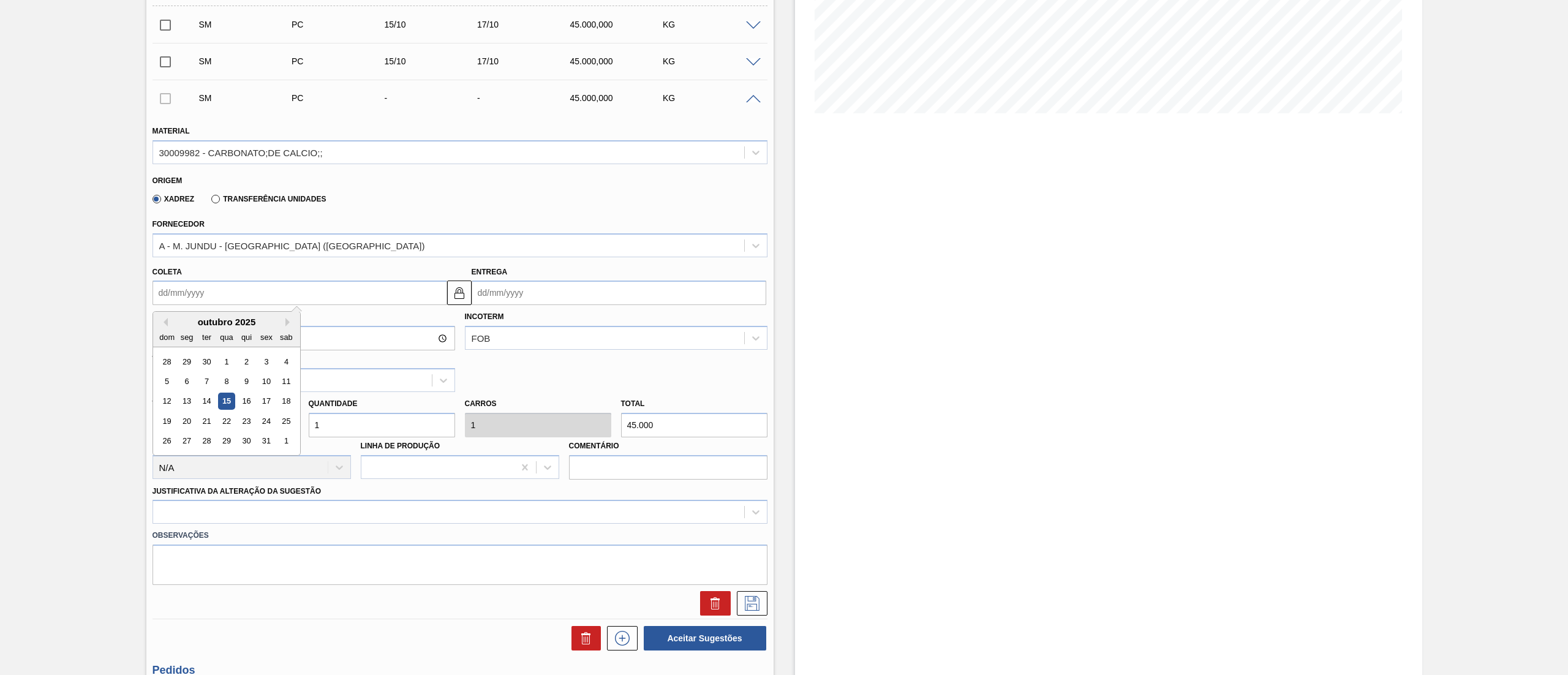
click at [238, 287] on input "Coleta" at bounding box center [300, 293] width 295 height 25
click at [228, 401] on div "15" at bounding box center [227, 401] width 17 height 17
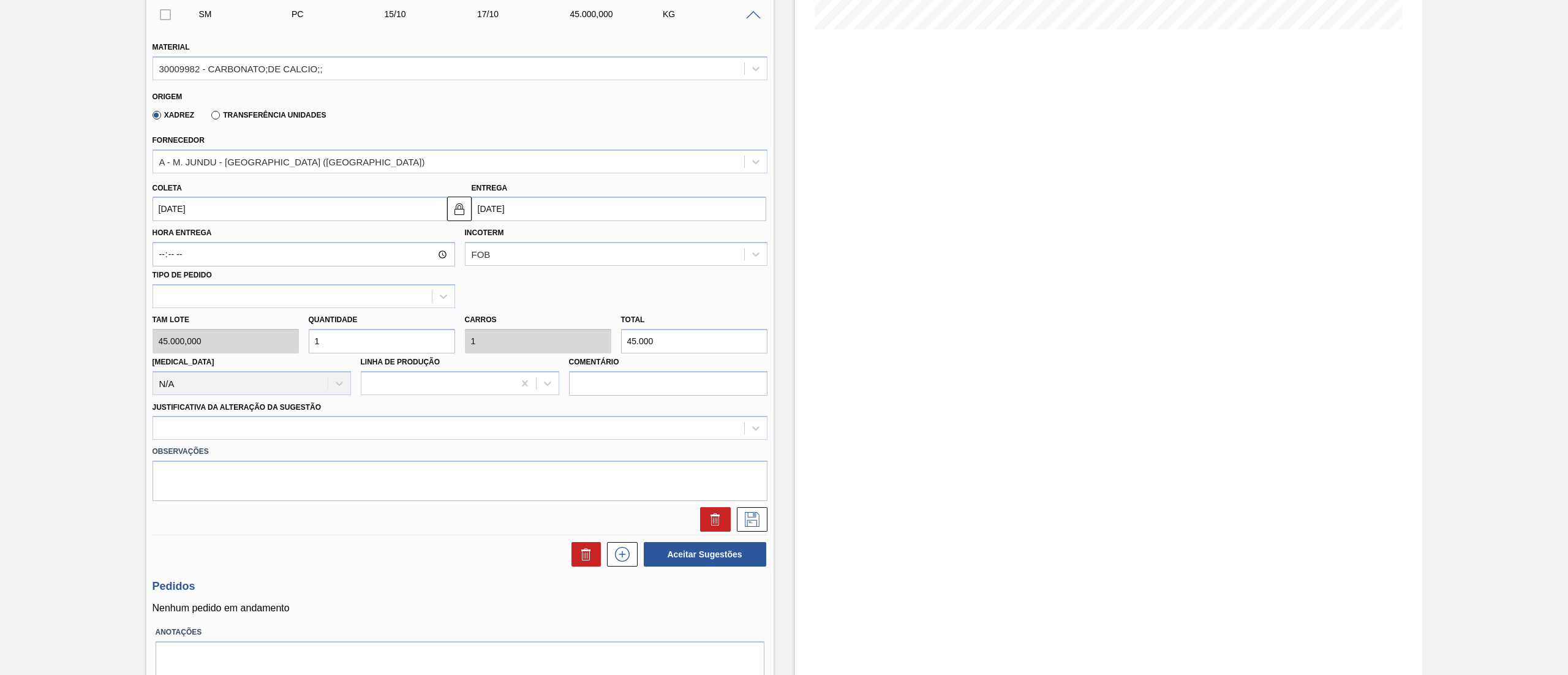
scroll to position [368, 0]
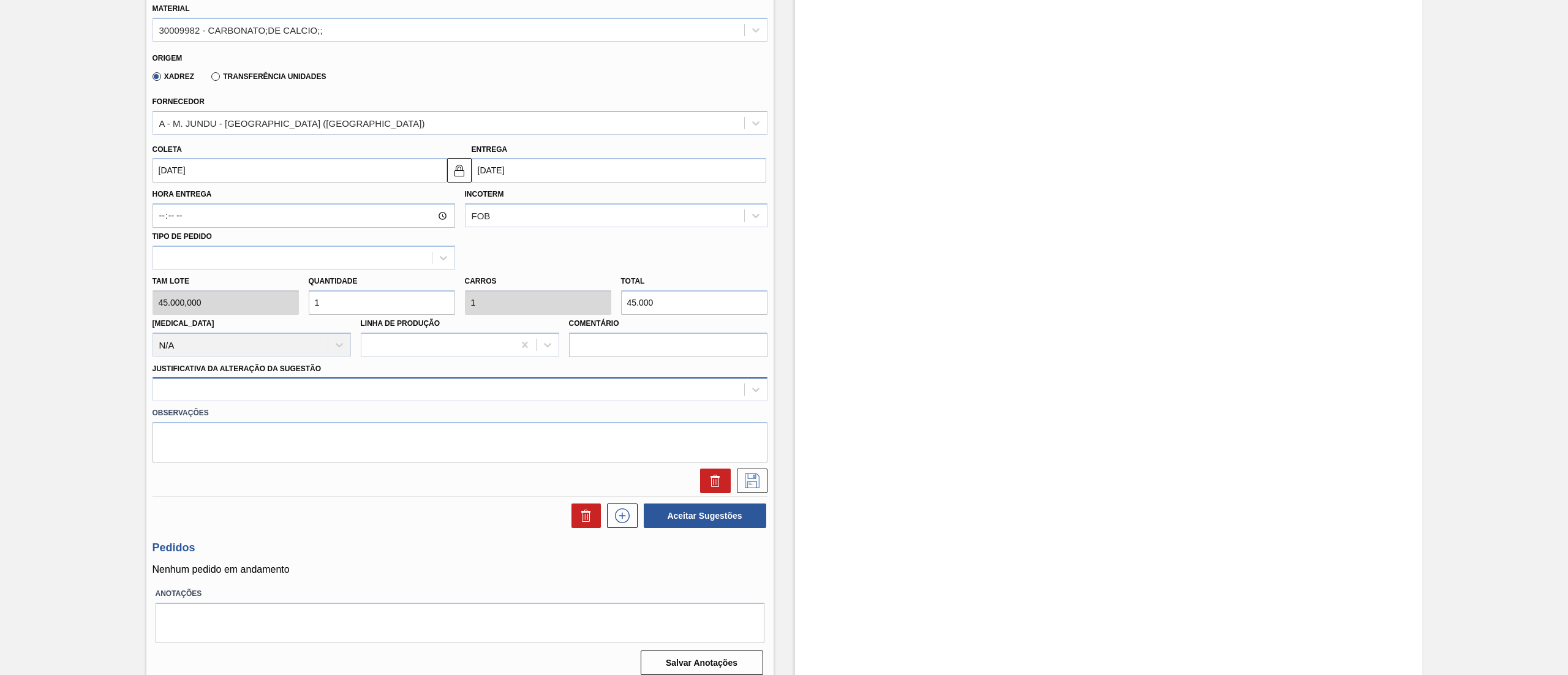
click at [177, 391] on div at bounding box center [448, 389] width 591 height 18
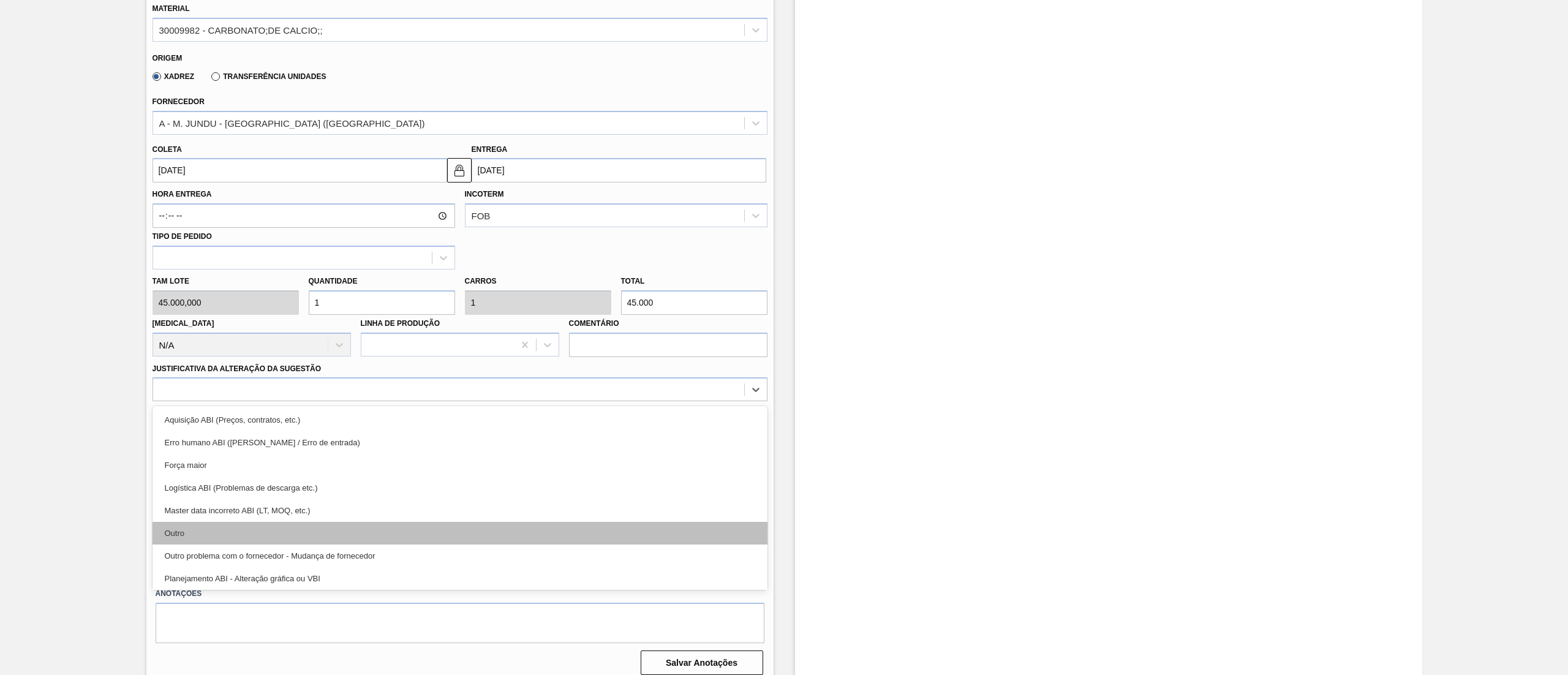
click at [189, 531] on div "Outro" at bounding box center [460, 533] width 615 height 22
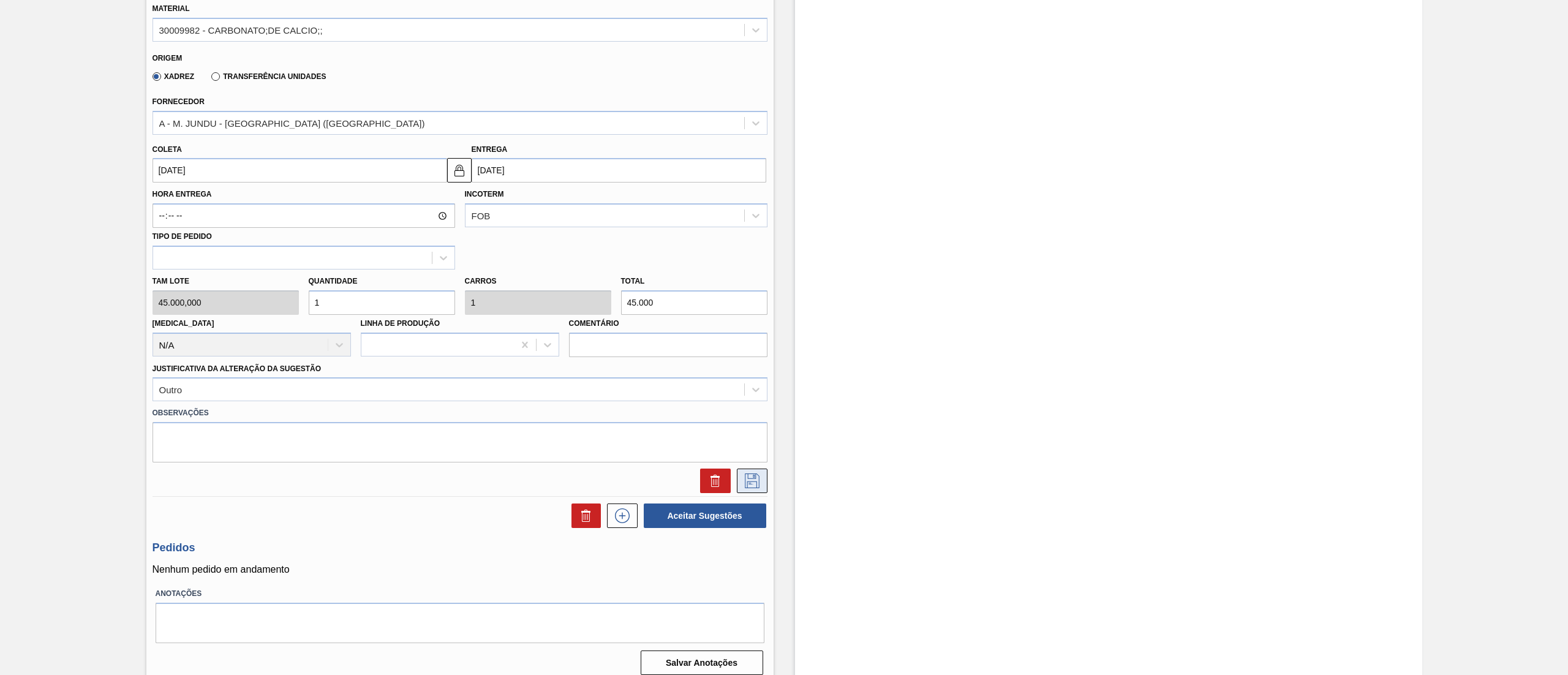
click at [758, 474] on icon at bounding box center [752, 481] width 20 height 15
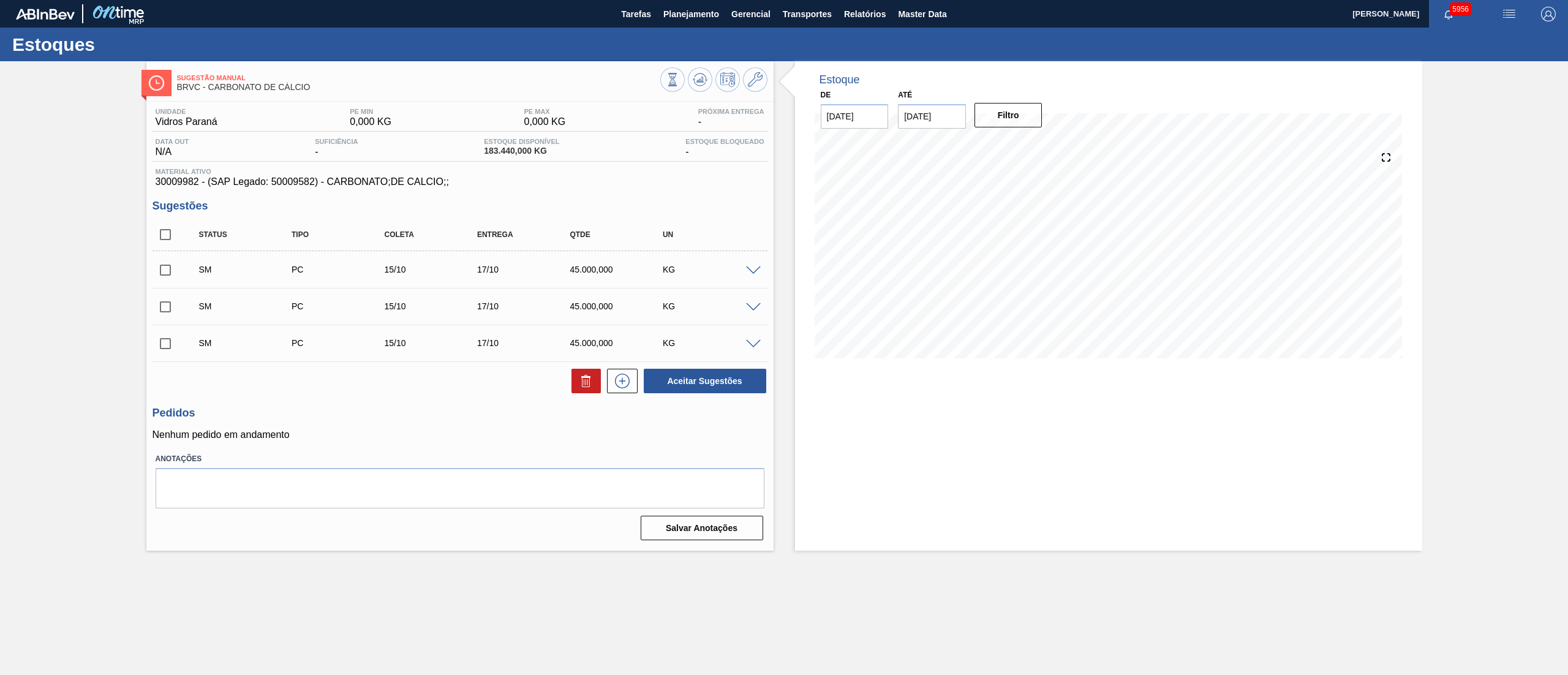
scroll to position [0, 0]
click at [612, 384] on icon at bounding box center [622, 380] width 20 height 15
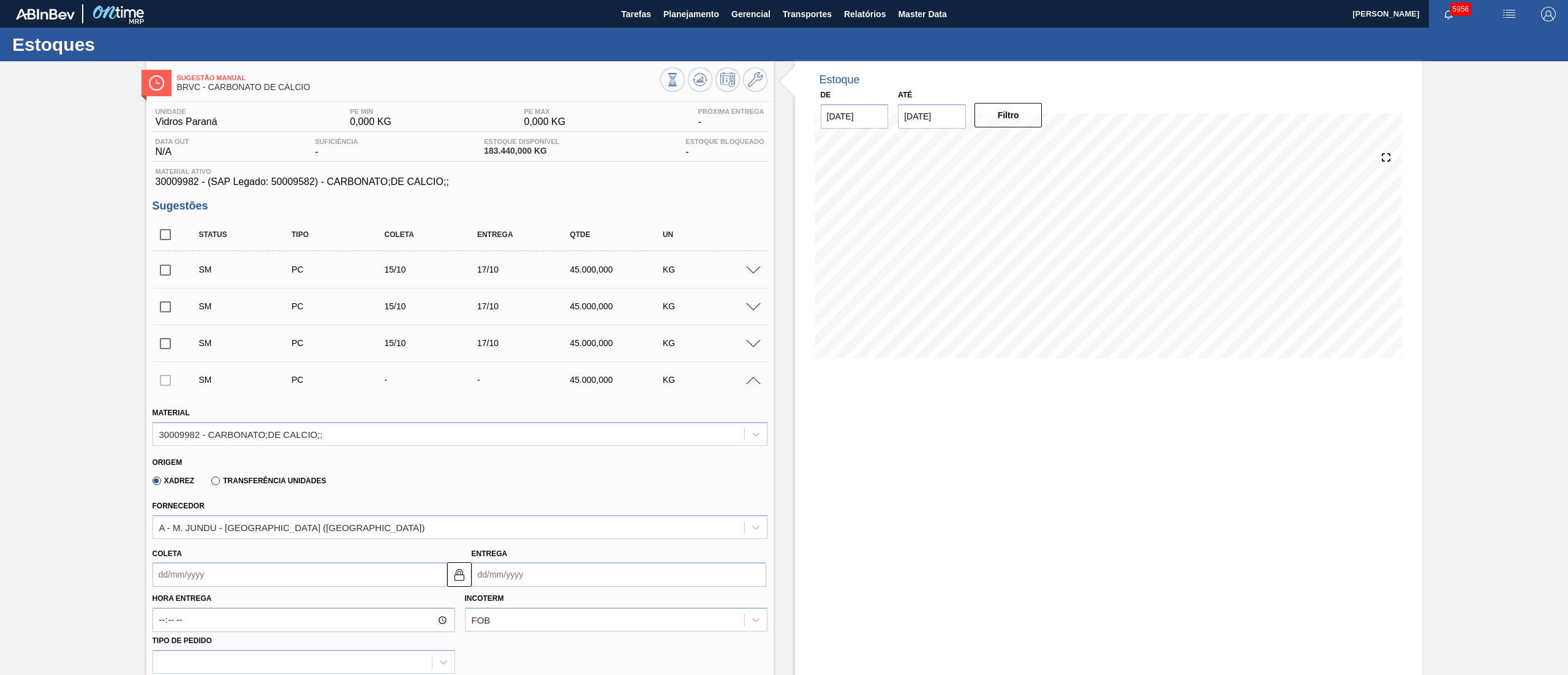
click at [206, 575] on input "Coleta" at bounding box center [300, 574] width 295 height 25
click at [219, 491] on div "12 13 14 15 16 17 18" at bounding box center [226, 499] width 139 height 20
click at [220, 495] on div "15" at bounding box center [227, 500] width 17 height 17
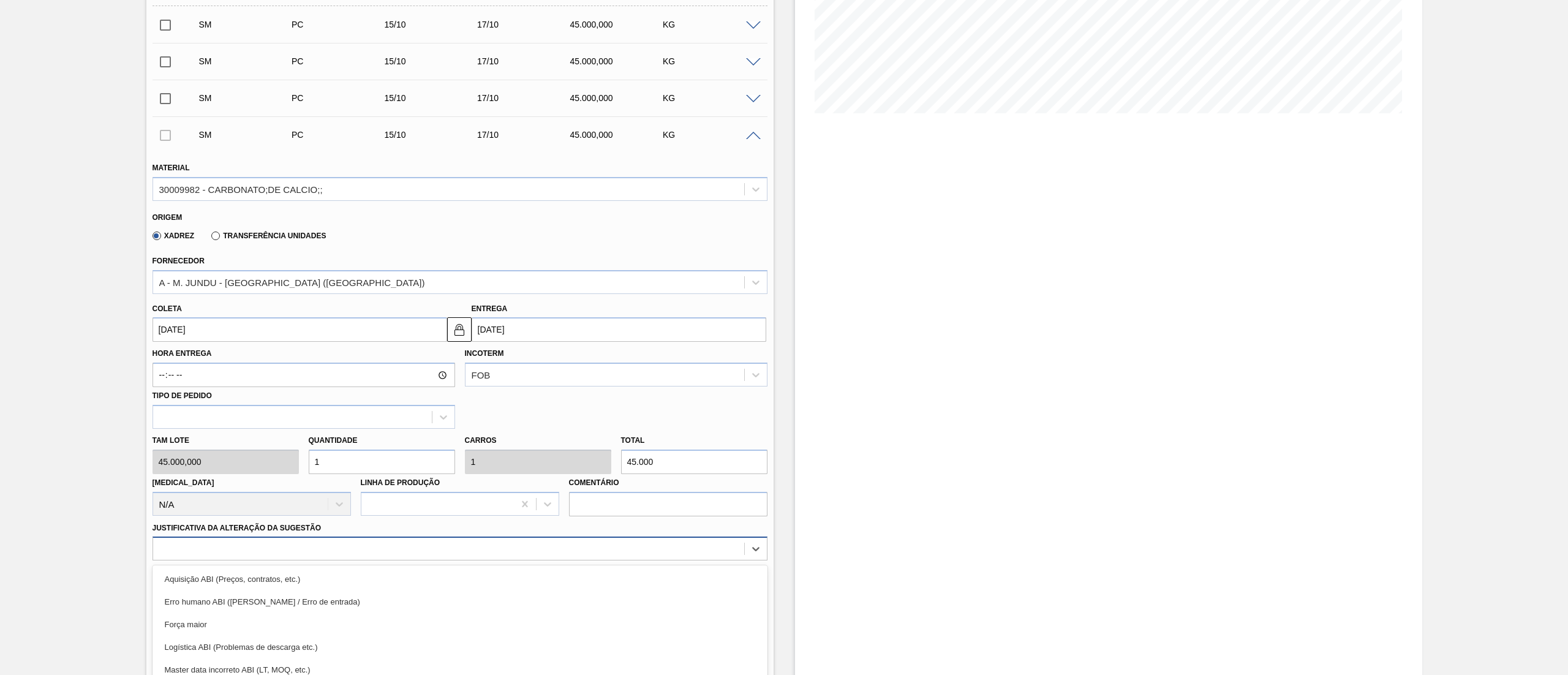
click at [211, 544] on div "option Força maior focused, 3 of 18. 18 results available. Use Up and Down to c…" at bounding box center [460, 549] width 615 height 24
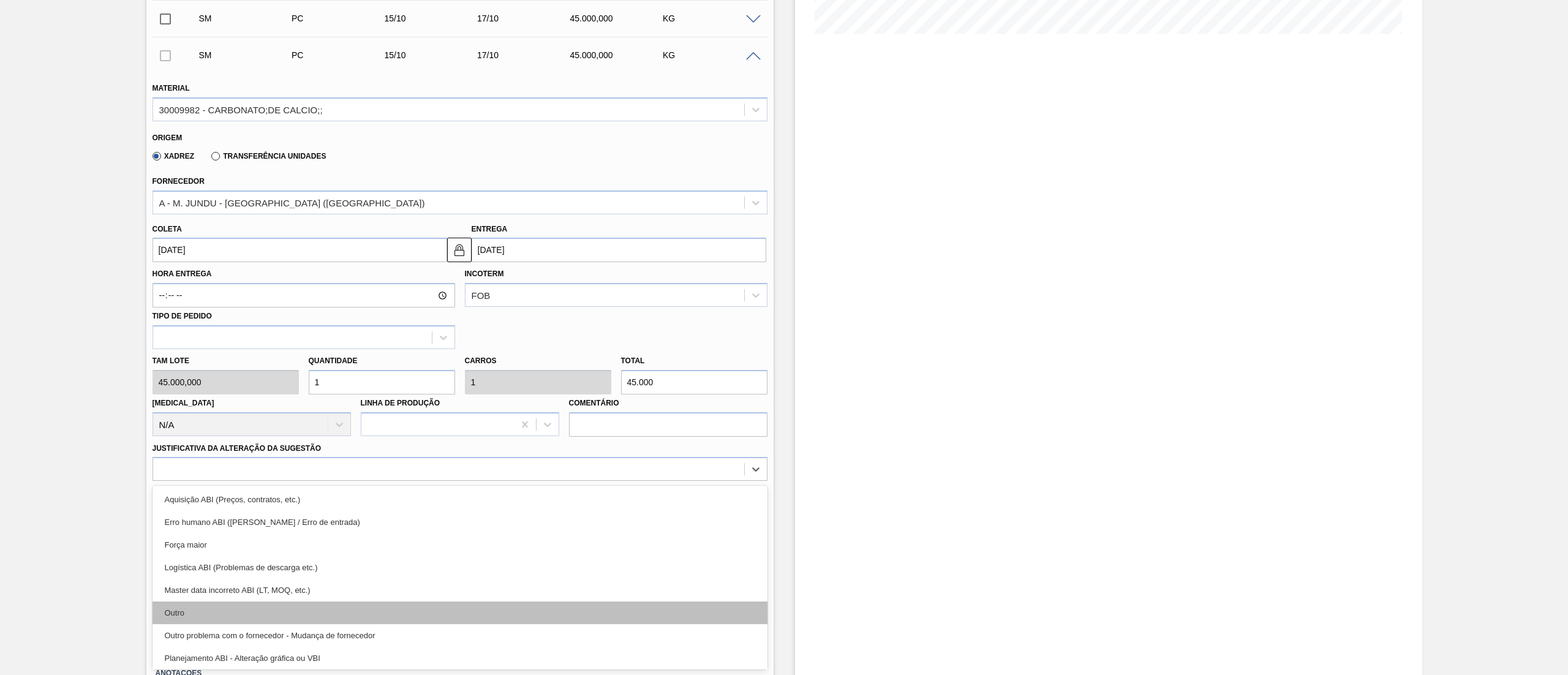
click at [196, 622] on div "Outro" at bounding box center [460, 613] width 615 height 22
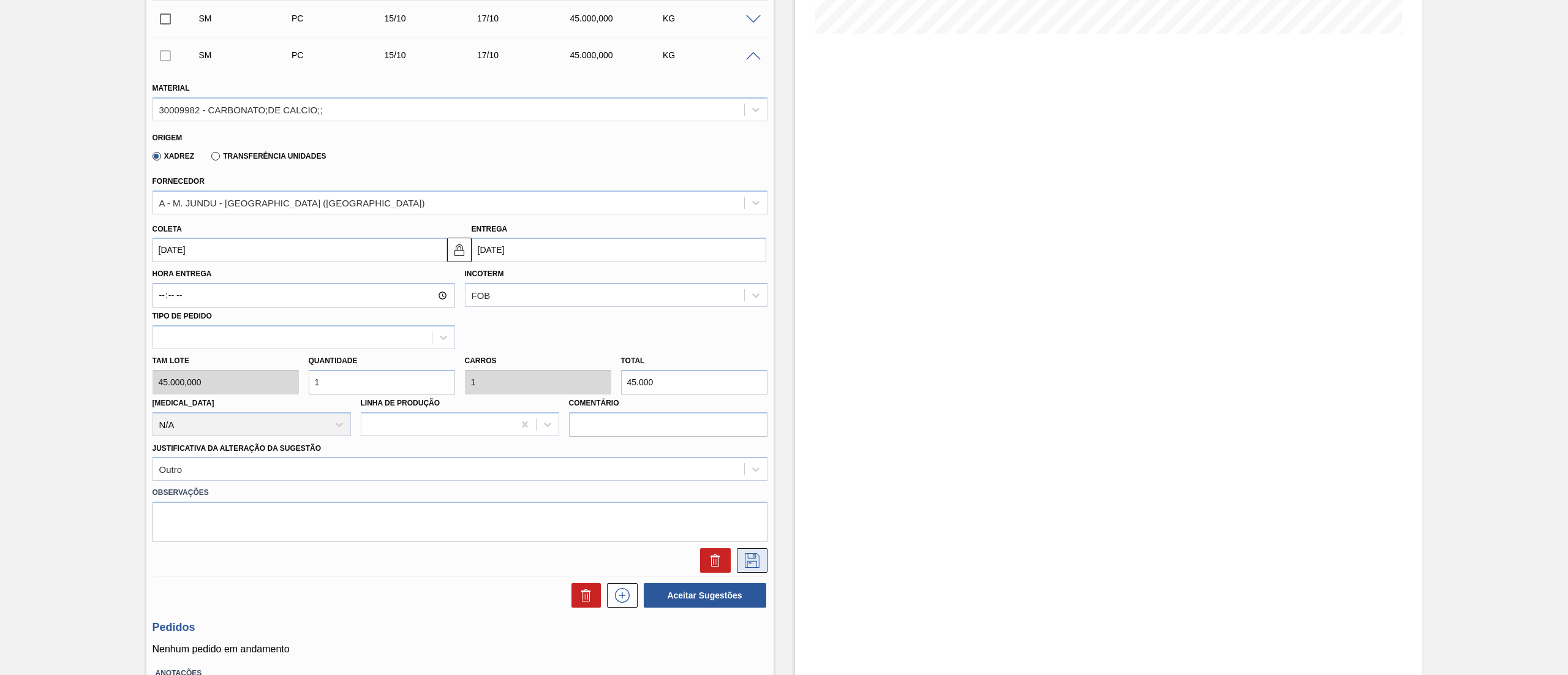
click at [755, 556] on icon at bounding box center [752, 560] width 20 height 15
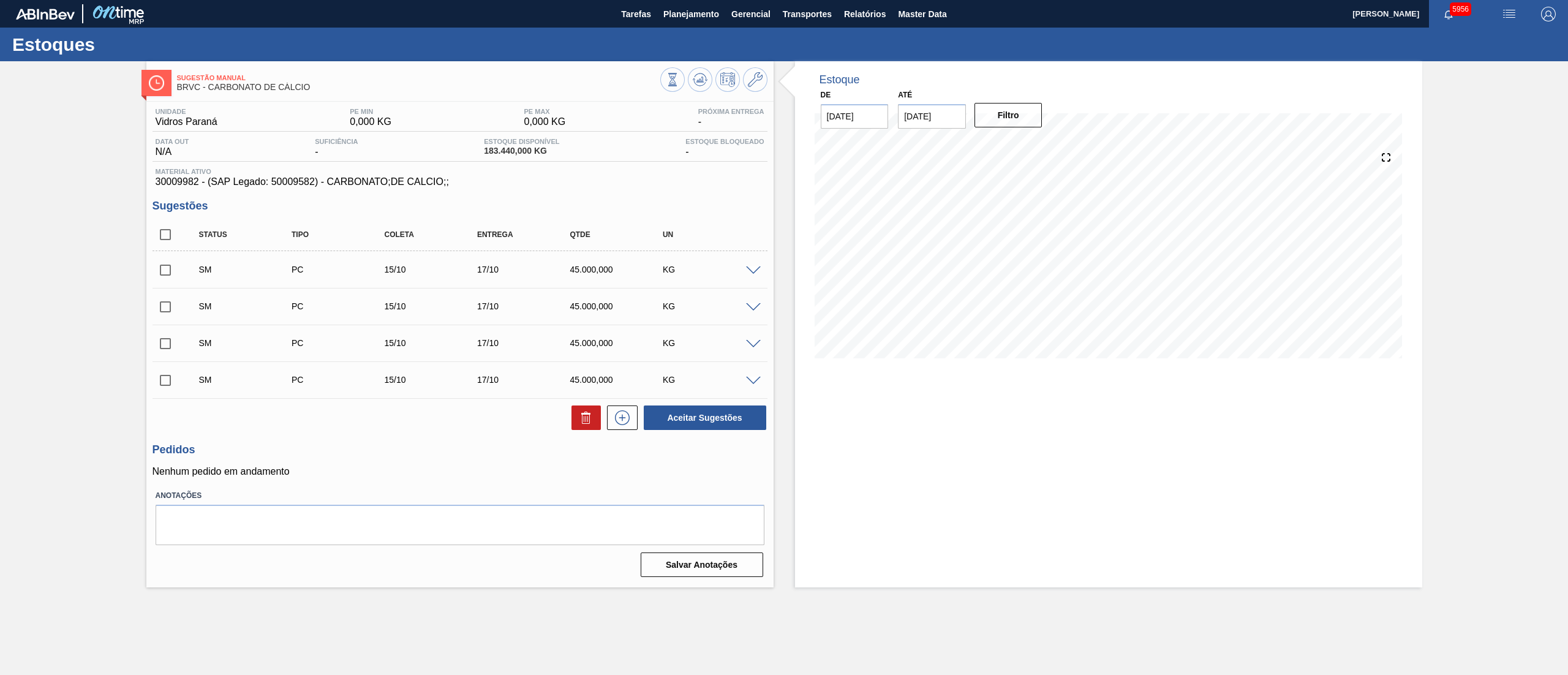
scroll to position [0, 0]
click at [170, 239] on input "checkbox" at bounding box center [165, 234] width 26 height 26
click at [652, 416] on button "Aceitar Sugestões" at bounding box center [704, 417] width 123 height 25
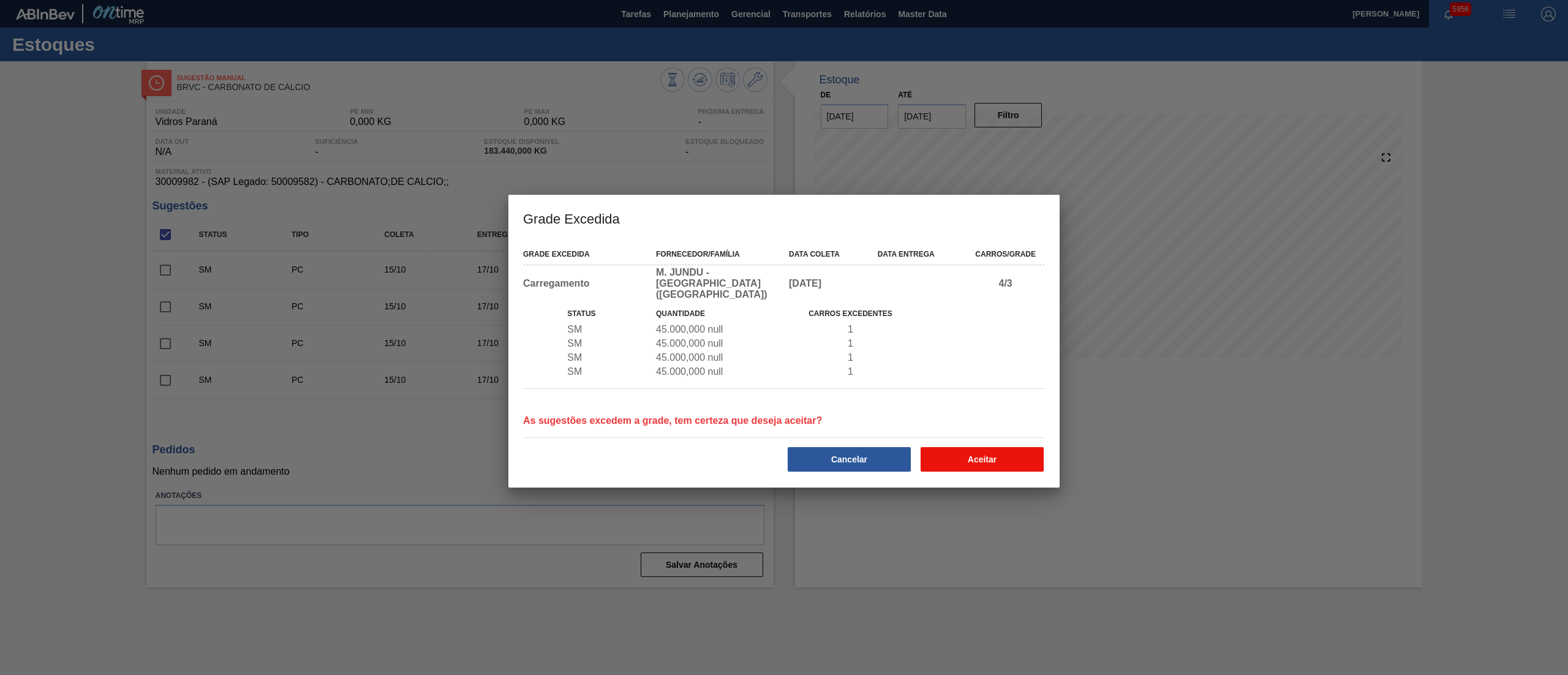
click at [963, 448] on button "Aceitar" at bounding box center [981, 459] width 123 height 25
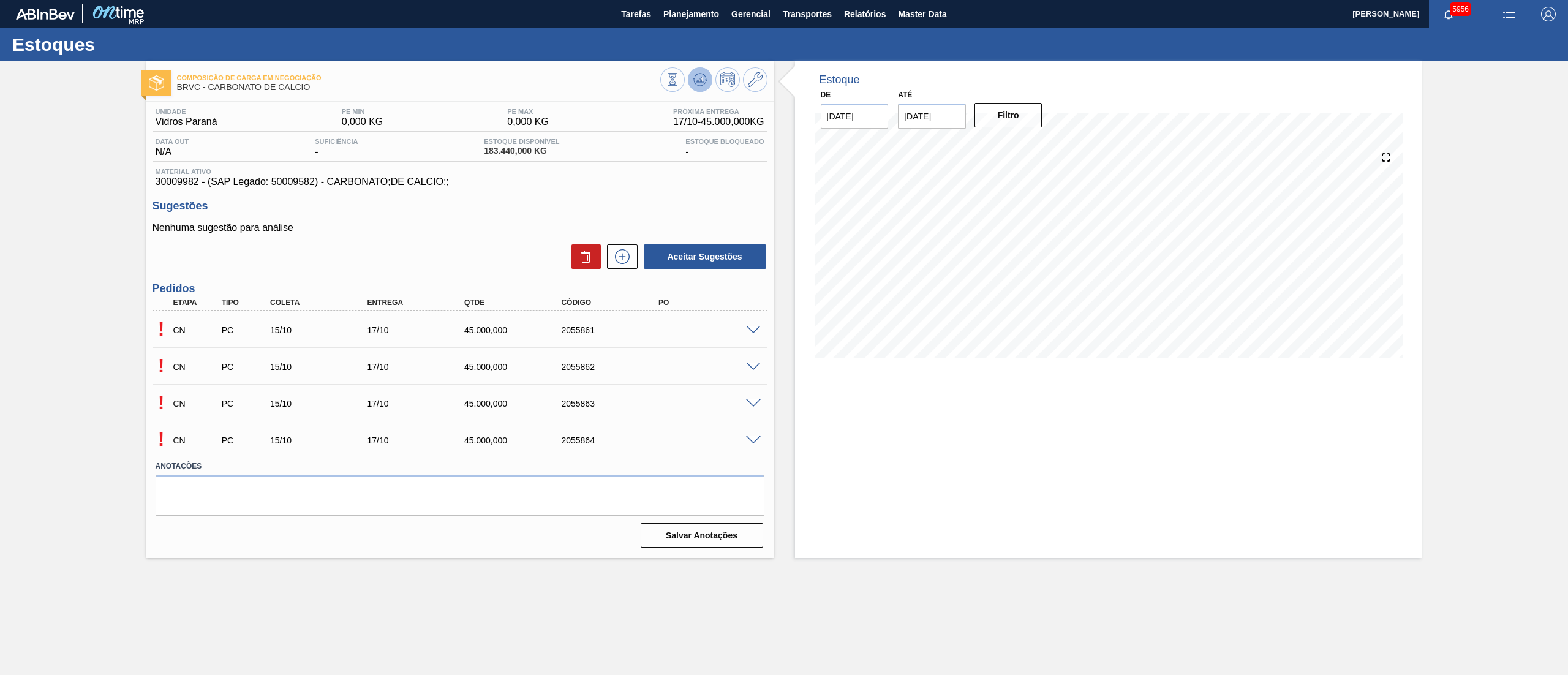
click at [696, 79] on icon at bounding box center [699, 79] width 15 height 15
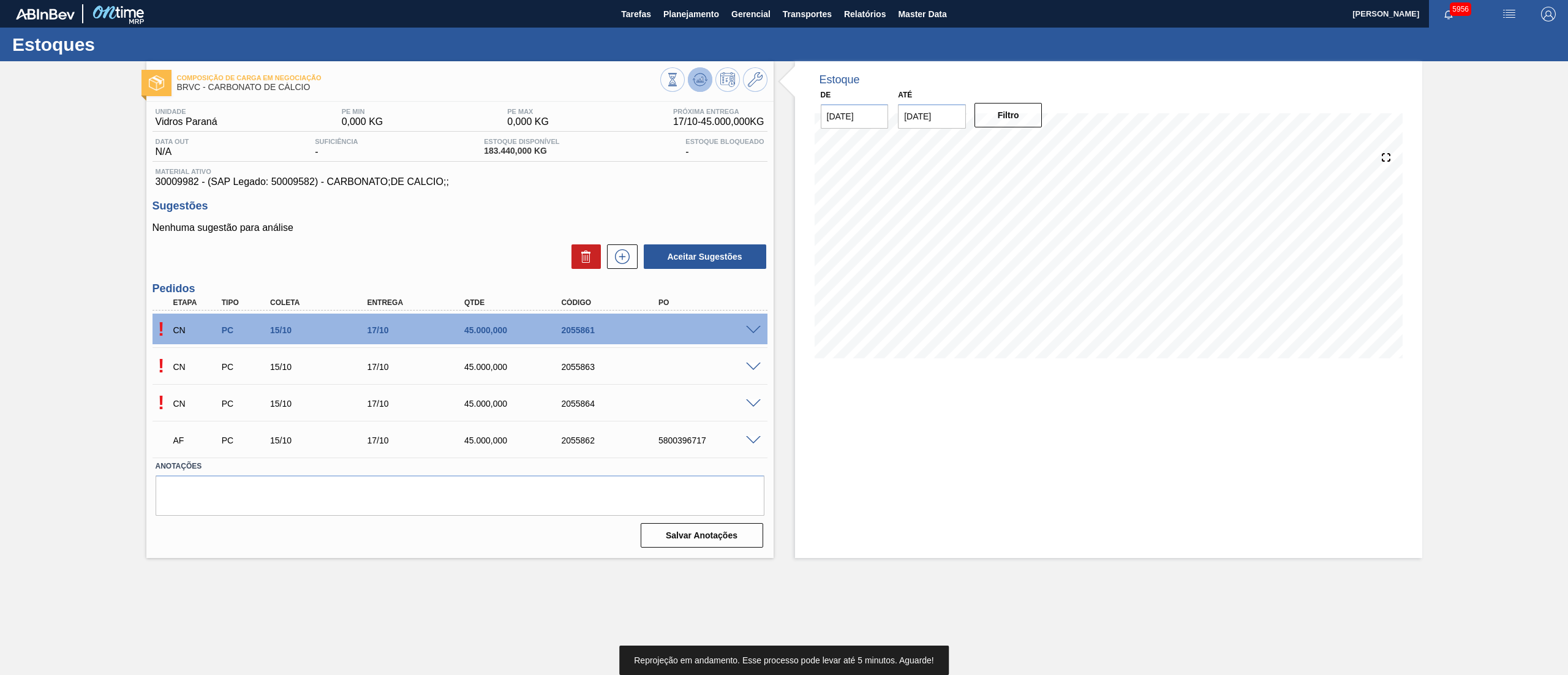
click at [696, 79] on icon at bounding box center [699, 79] width 15 height 15
click at [706, 77] on icon at bounding box center [699, 79] width 15 height 15
click at [679, 335] on div "5800396716" at bounding box center [711, 330] width 111 height 10
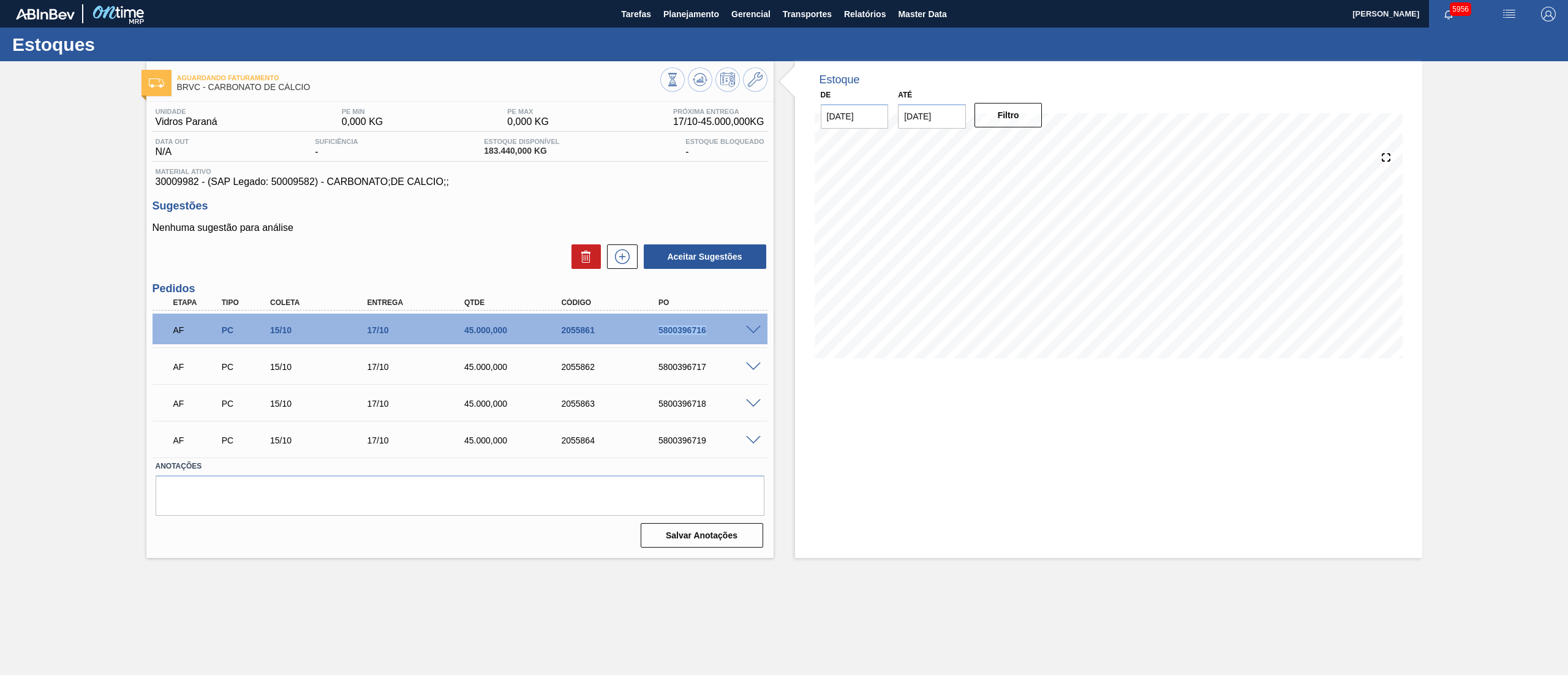
click at [679, 335] on div "5800396716" at bounding box center [711, 330] width 111 height 10
copy div "5800396716"
click at [691, 368] on div "5800396717" at bounding box center [711, 367] width 111 height 10
copy div "5800396717"
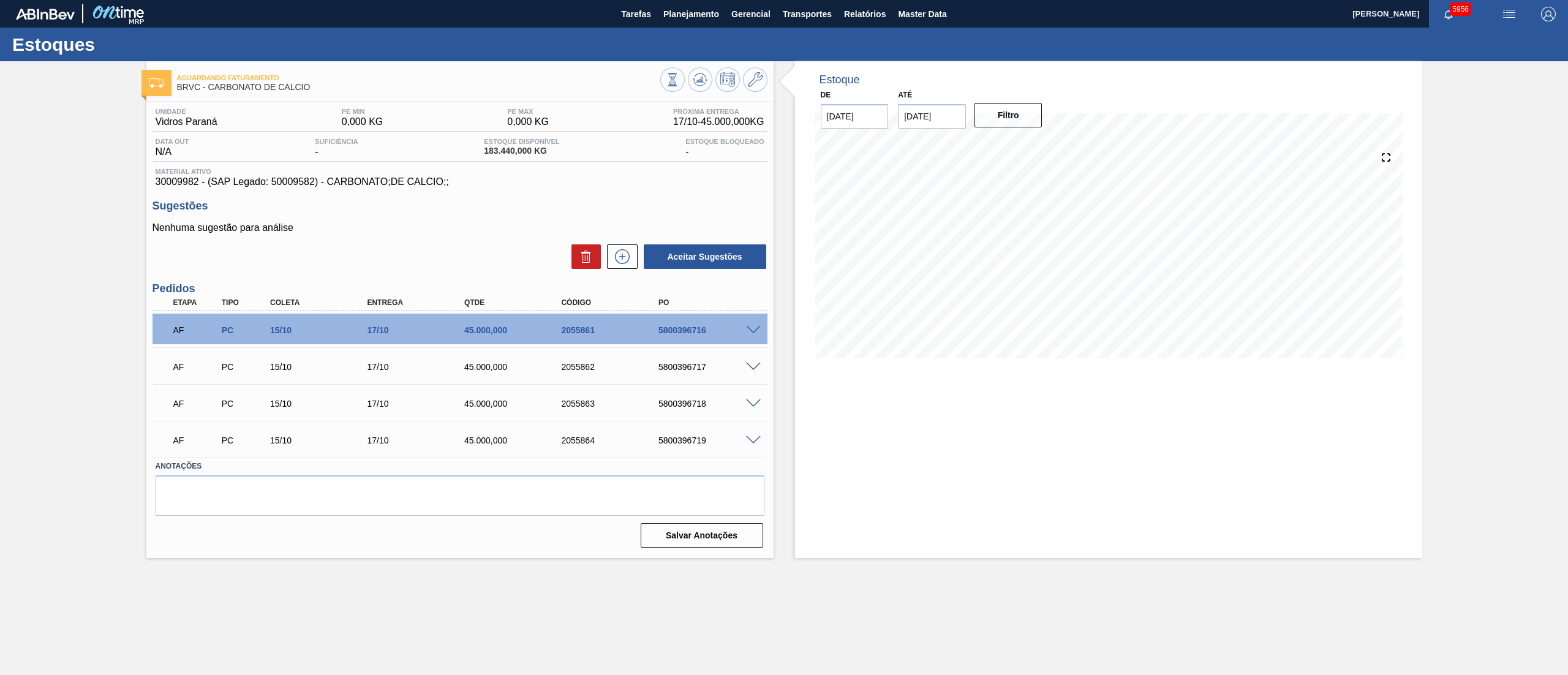
click at [684, 396] on div "AF PC 15/10 17/10 45.000,000 2055863 5800396718" at bounding box center [457, 402] width 582 height 25
click at [684, 404] on div "5800396718" at bounding box center [711, 403] width 111 height 10
copy div "5800396718"
click at [671, 433] on div "AF PC 15/10 17/10 45.000,000 2055864 5800396719" at bounding box center [457, 439] width 582 height 25
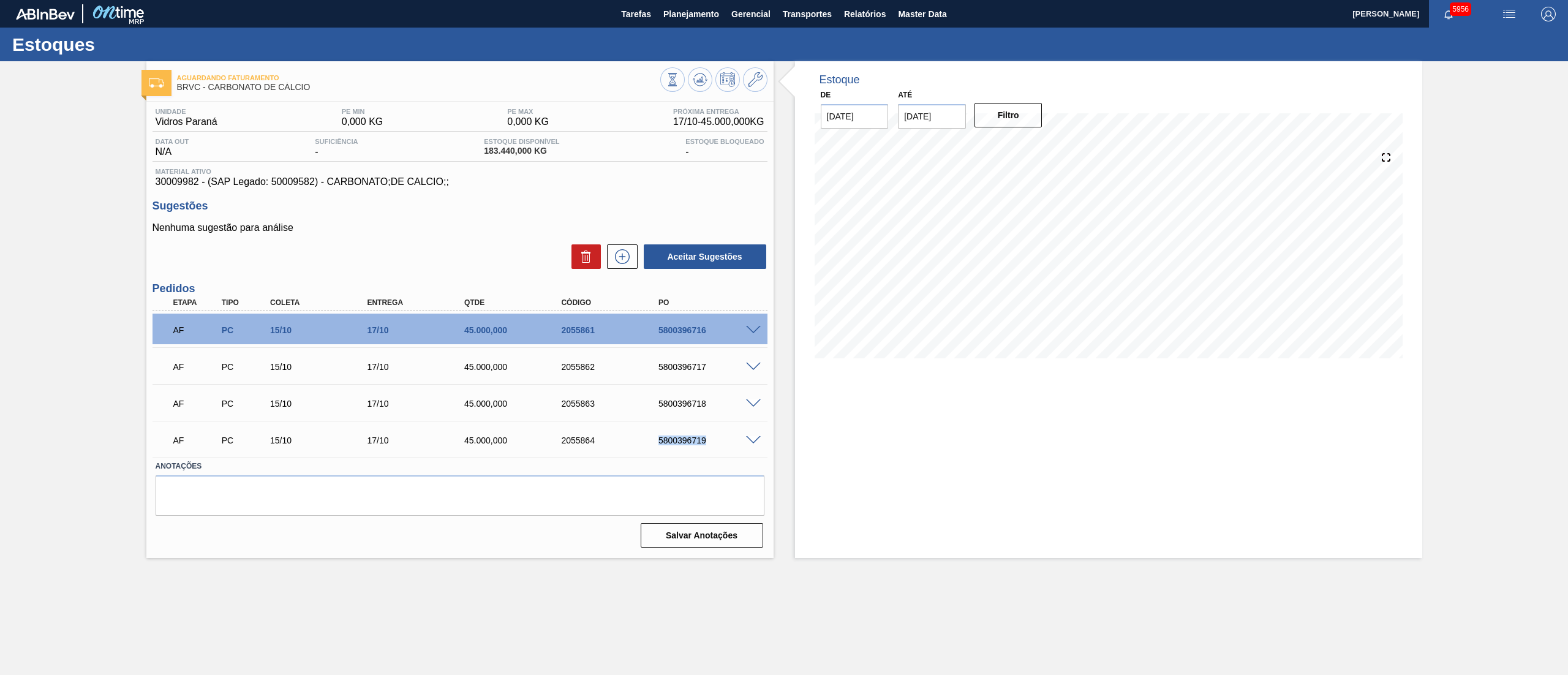
click at [671, 433] on div "AF PC 15/10 17/10 45.000,000 2055864 5800396719" at bounding box center [457, 439] width 582 height 25
copy div "5800396719"
click at [708, 20] on span "Planejamento" at bounding box center [690, 14] width 55 height 15
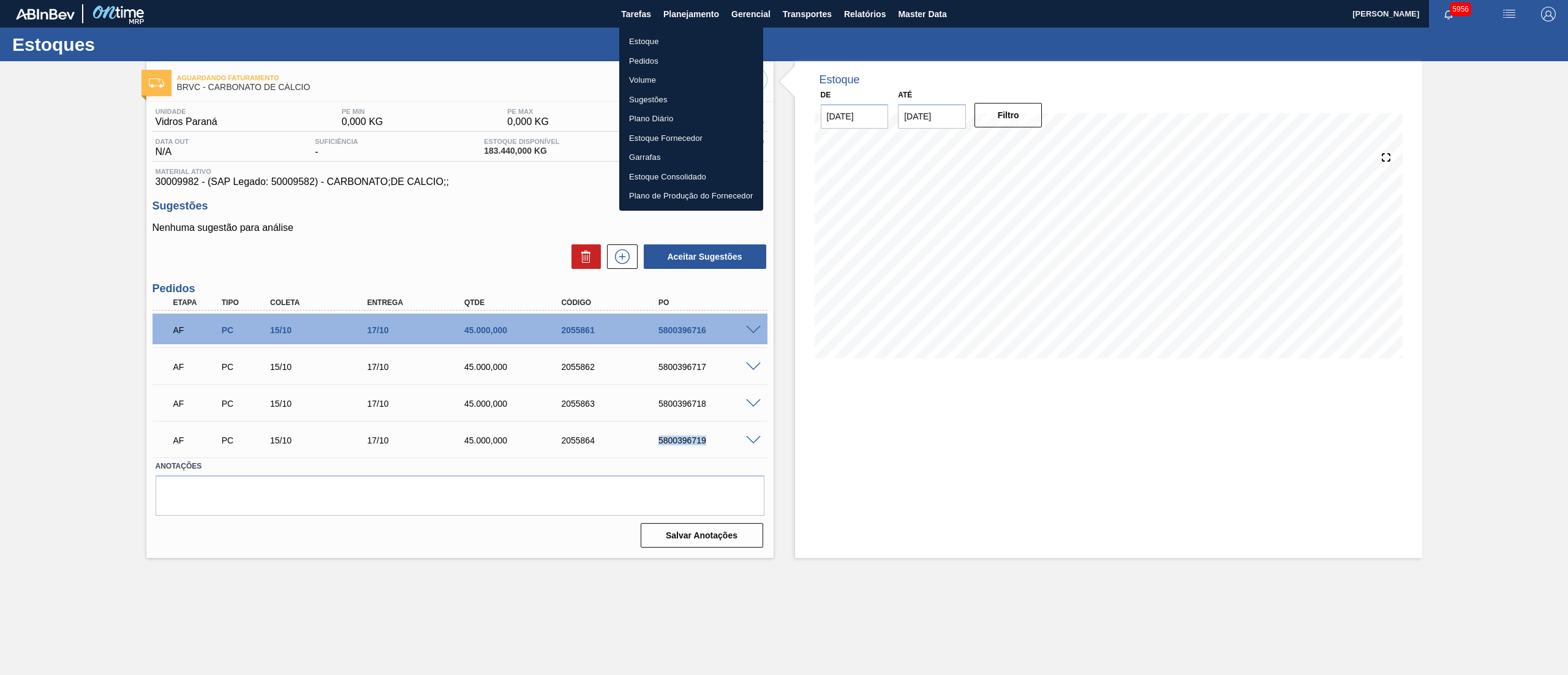
click at [662, 43] on li "Estoque" at bounding box center [690, 41] width 144 height 20
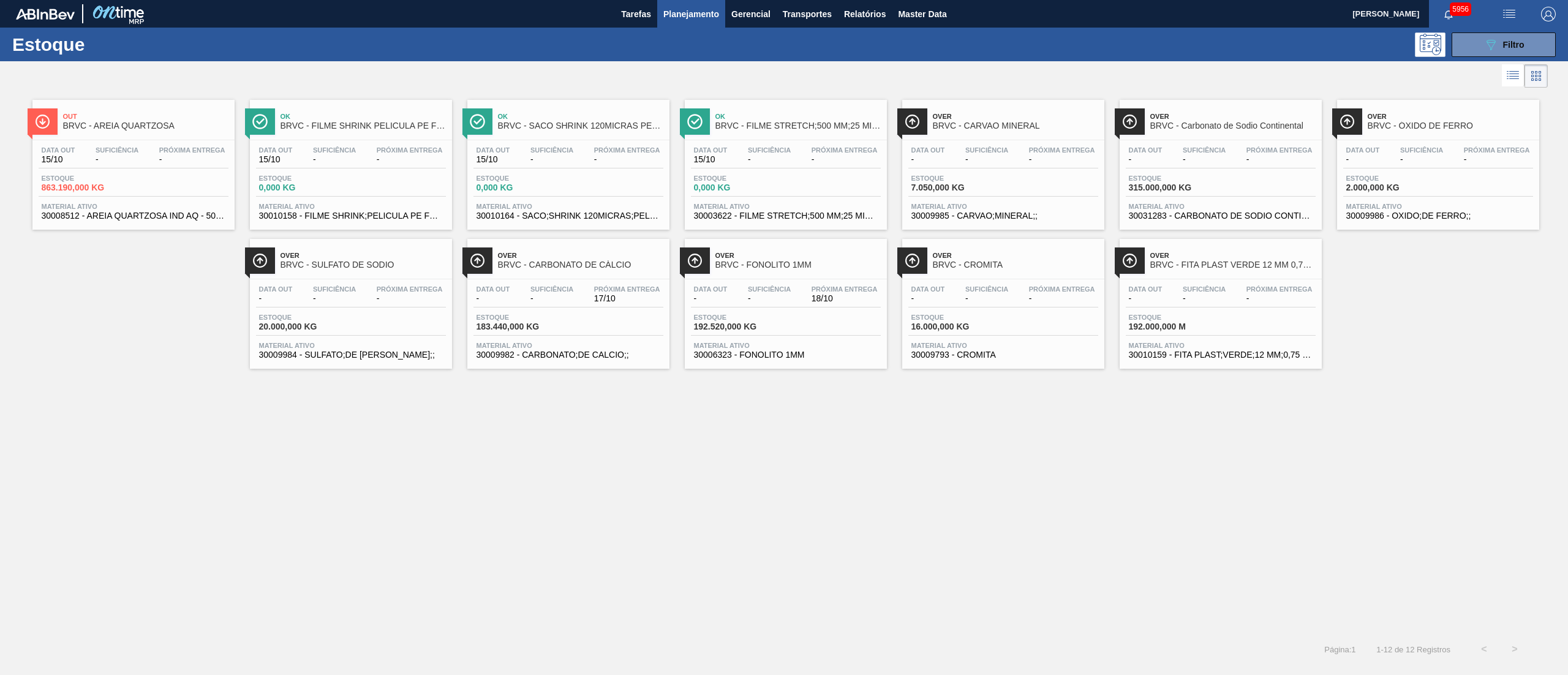
click at [105, 196] on div "Estoque 863.190,000 KG" at bounding box center [133, 185] width 190 height 22
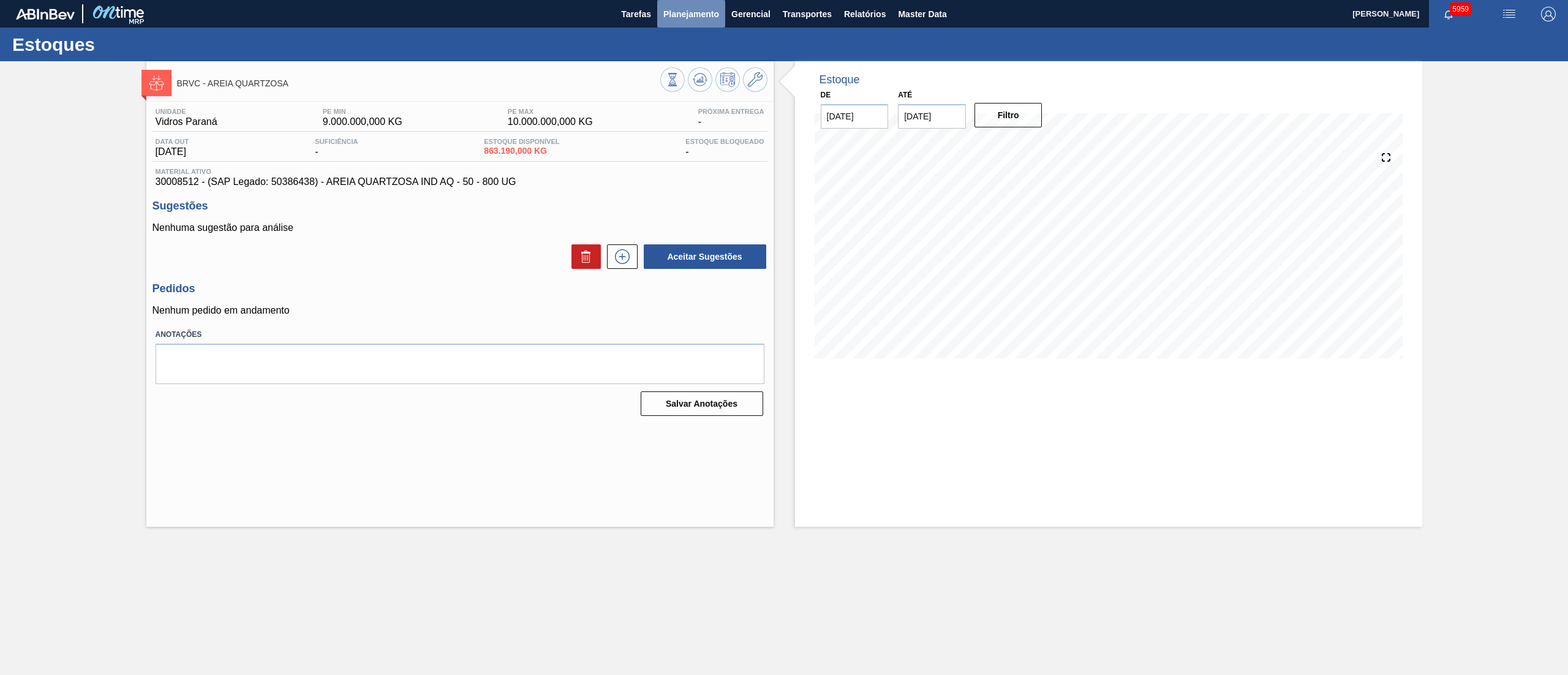
click at [691, 14] on span "Planejamento" at bounding box center [690, 14] width 55 height 15
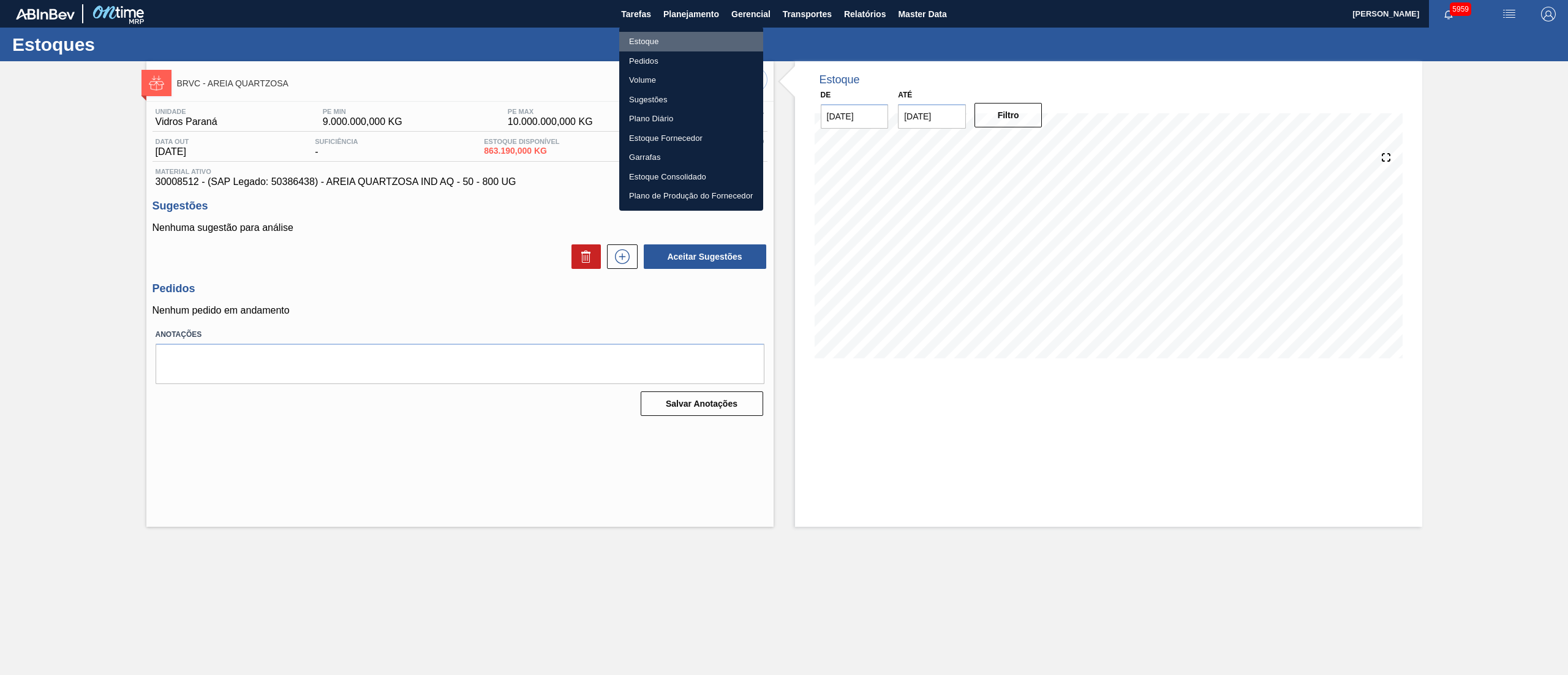
click at [674, 44] on li "Estoque" at bounding box center [690, 41] width 144 height 20
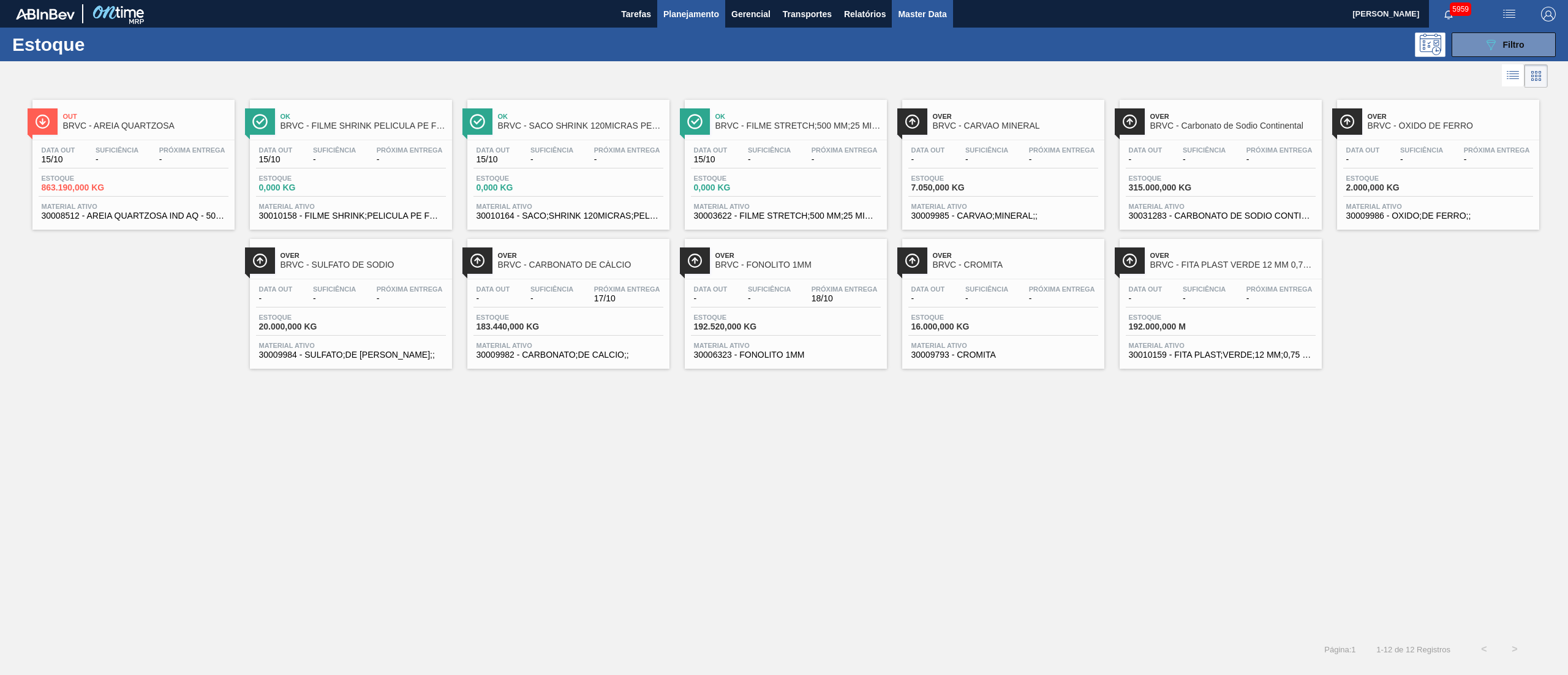
click at [942, 15] on span "Master Data" at bounding box center [922, 14] width 48 height 15
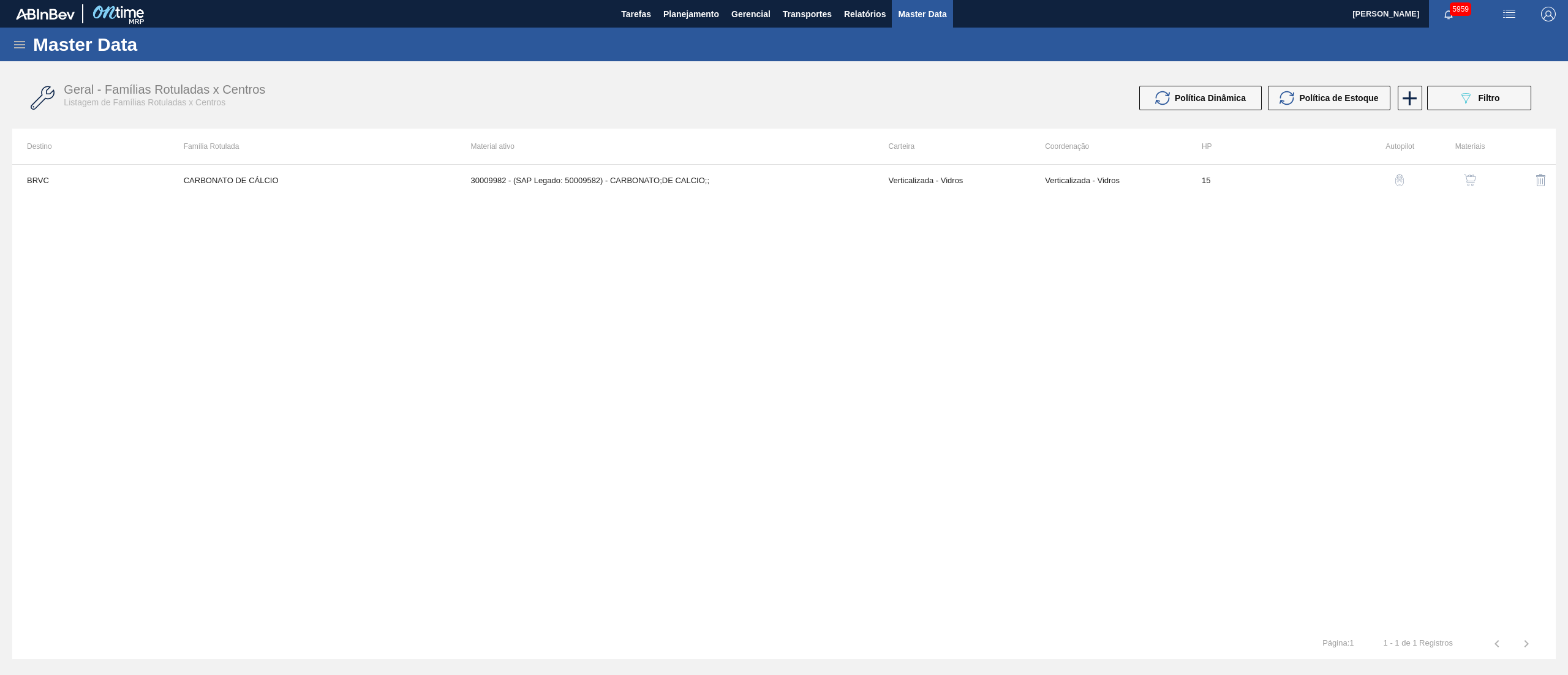
drag, startPoint x: 13, startPoint y: 39, endPoint x: 25, endPoint y: 51, distance: 17.0
click at [13, 39] on icon at bounding box center [19, 44] width 15 height 15
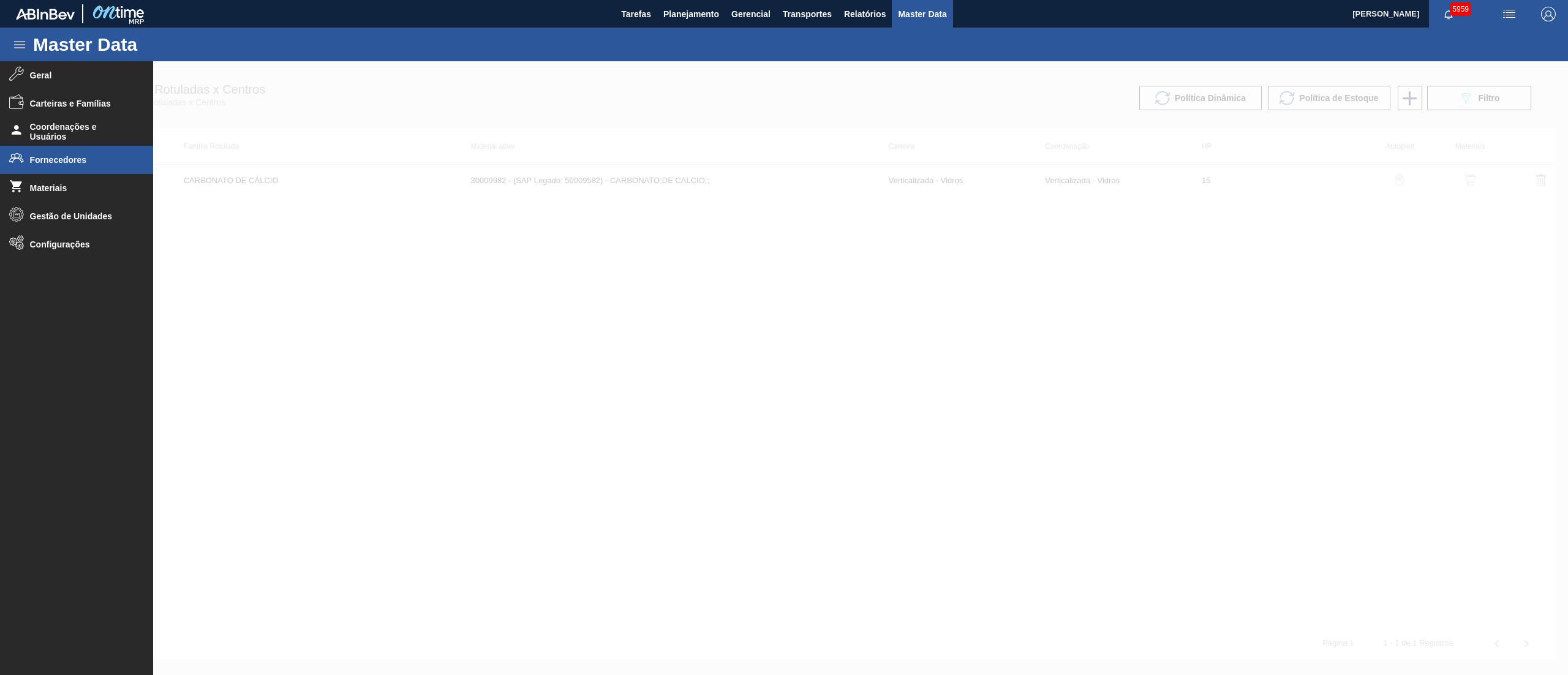
click at [58, 163] on span "Fornecedores" at bounding box center [81, 160] width 101 height 10
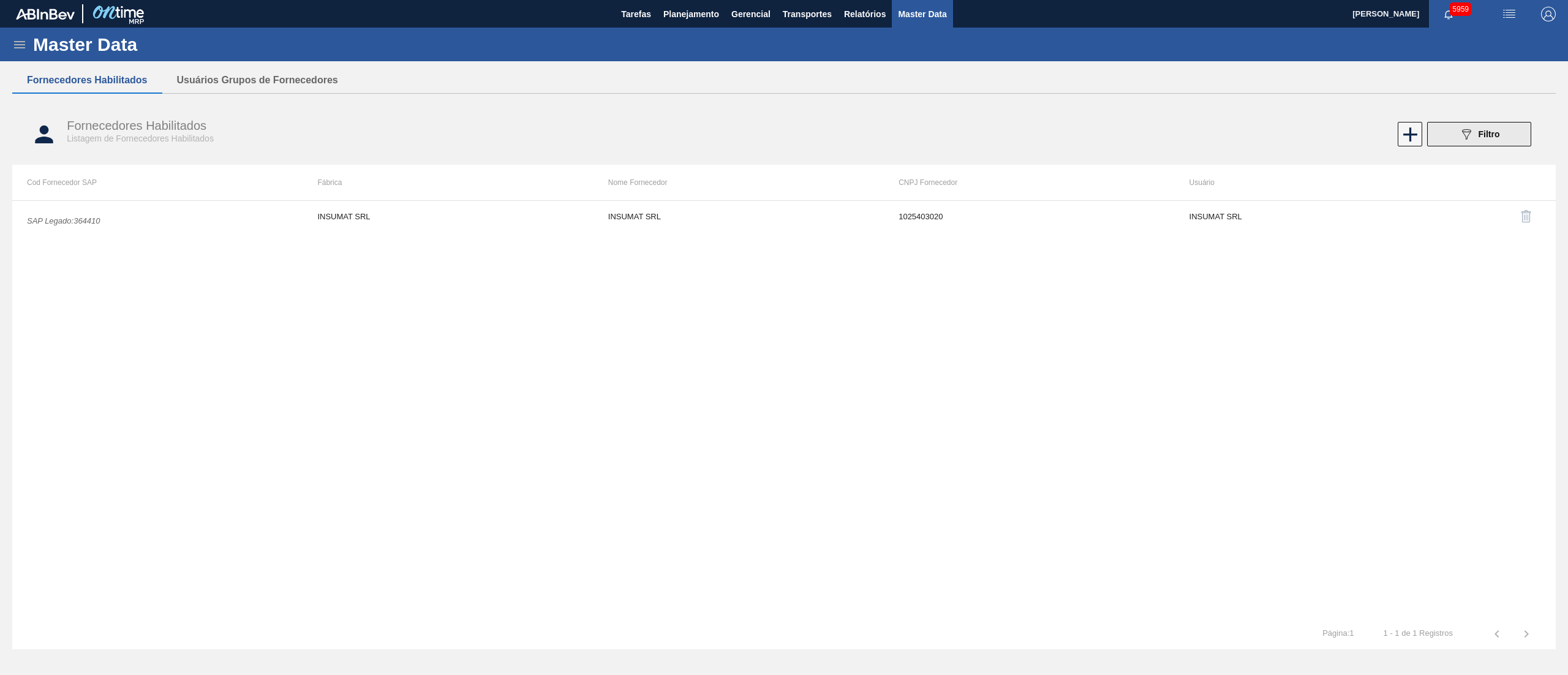
click at [1456, 131] on button "089F7B8B-B2A5-4AFE-B5C0-19BA573D28AC Filtro" at bounding box center [1479, 134] width 104 height 25
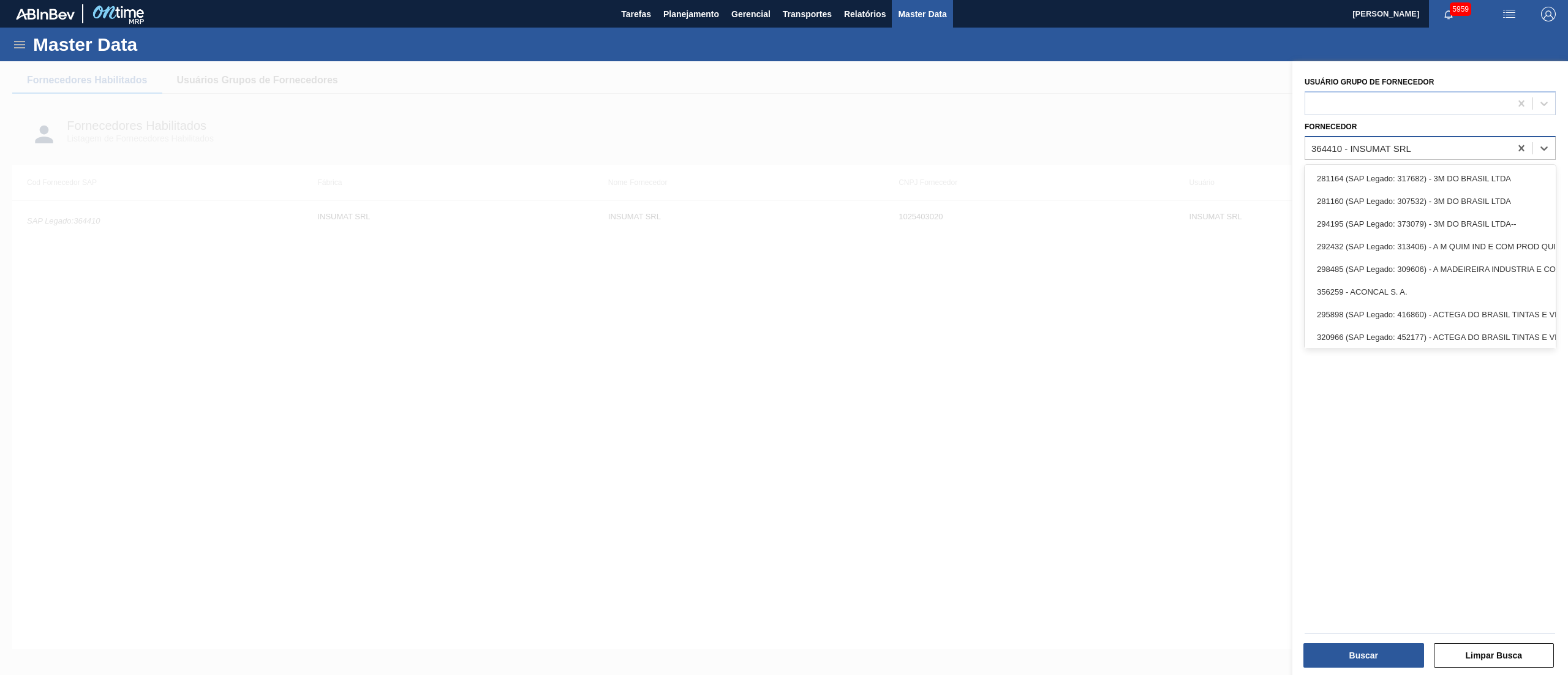
click at [1411, 158] on div "364410 - INSUMAT SRL" at bounding box center [1430, 148] width 251 height 24
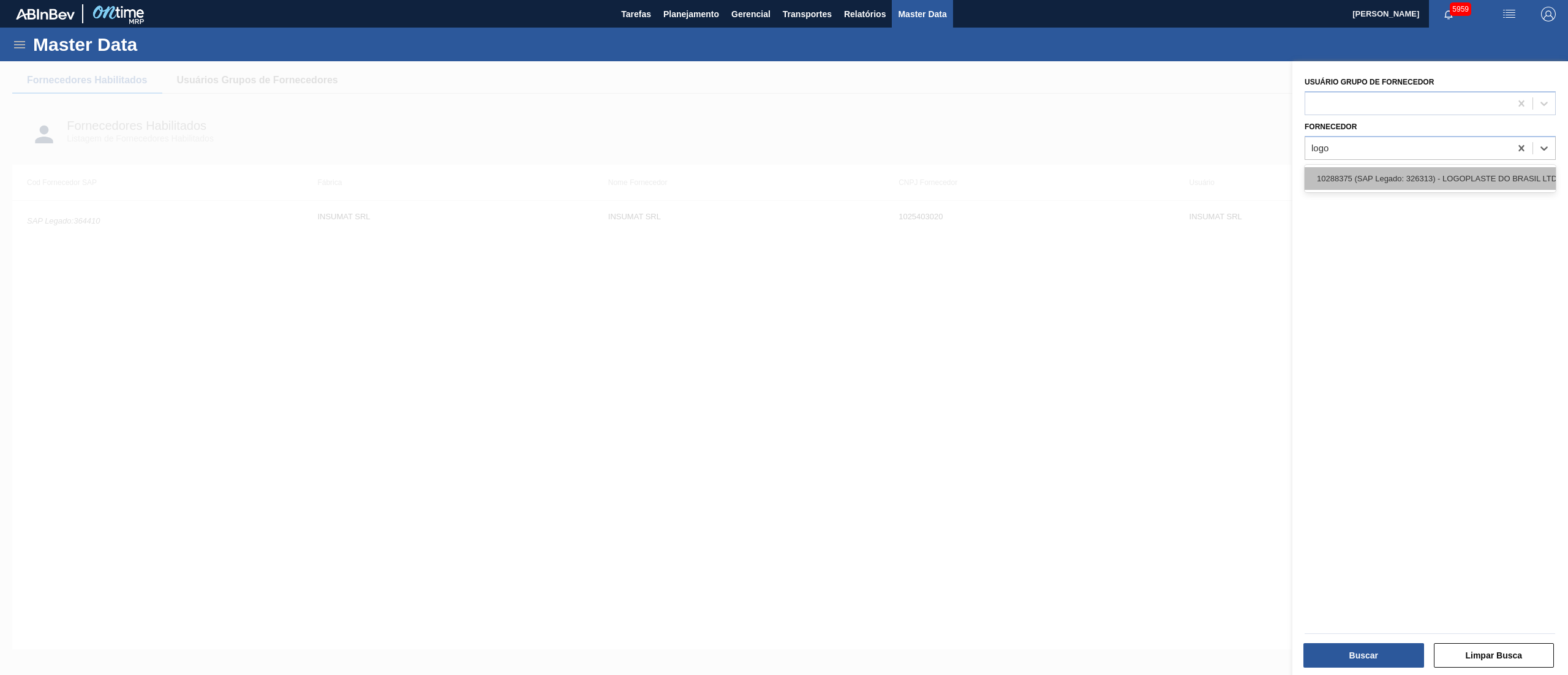
click at [1365, 183] on div "10288375 (SAP Legado: 326313) - LOGOPLASTE DO BRASIL LTDA" at bounding box center [1430, 178] width 251 height 22
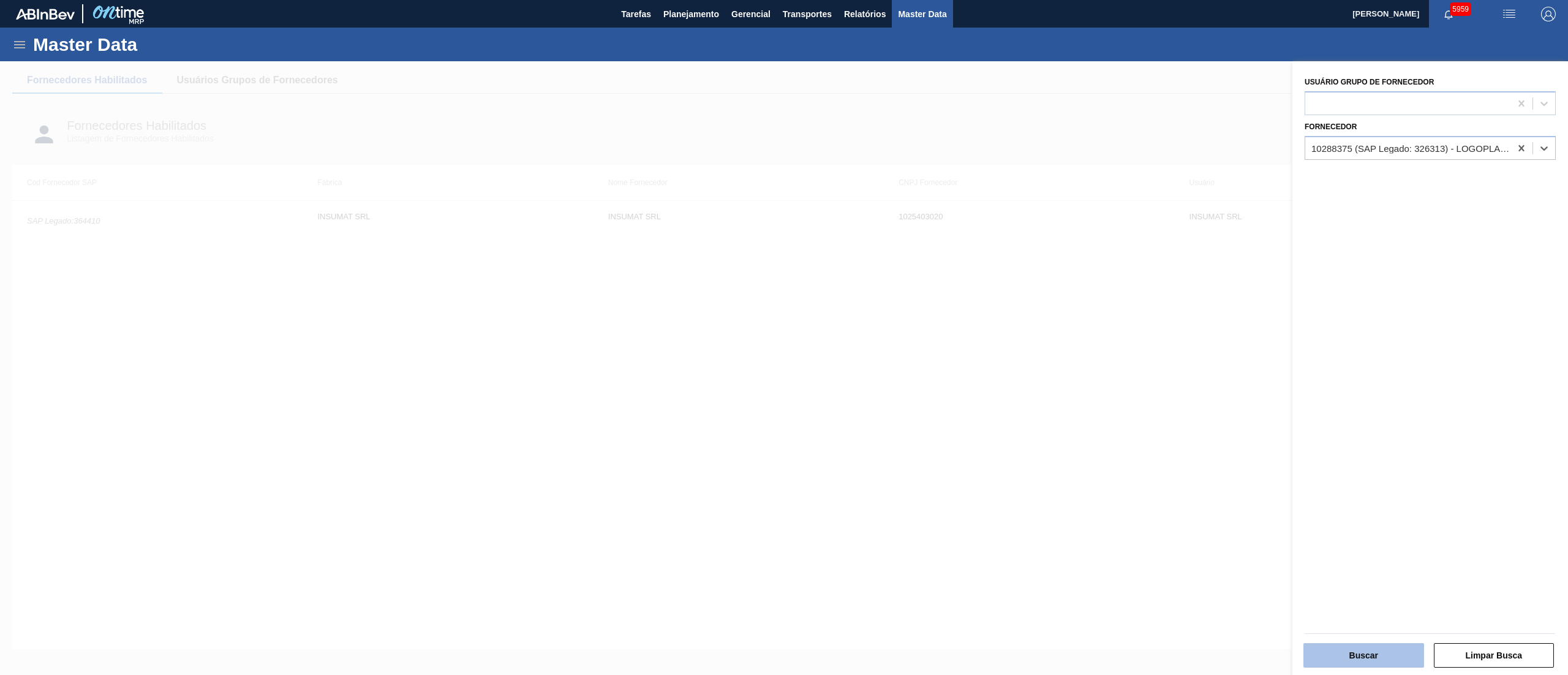
click at [1370, 667] on button "Buscar" at bounding box center [1364, 655] width 121 height 25
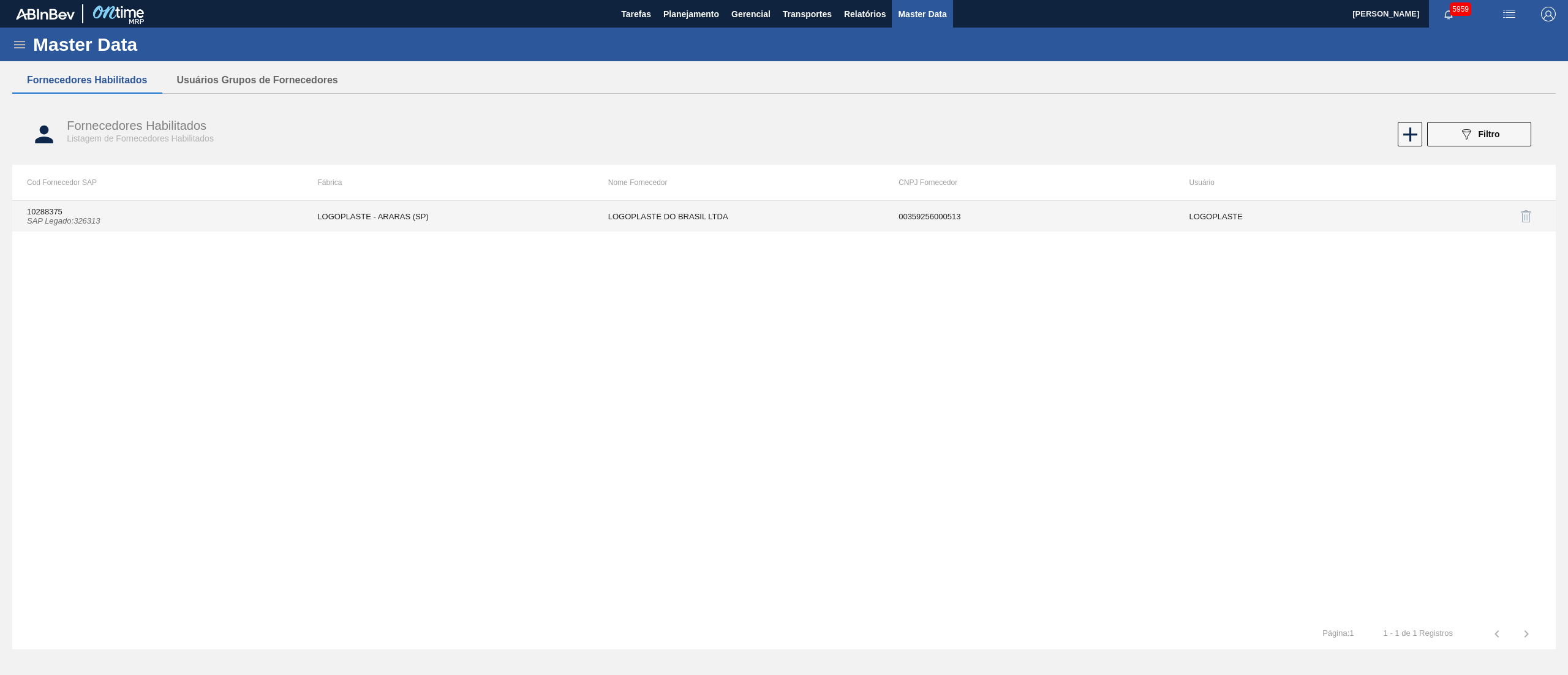
click at [919, 217] on td "00359256000513" at bounding box center [1029, 216] width 290 height 31
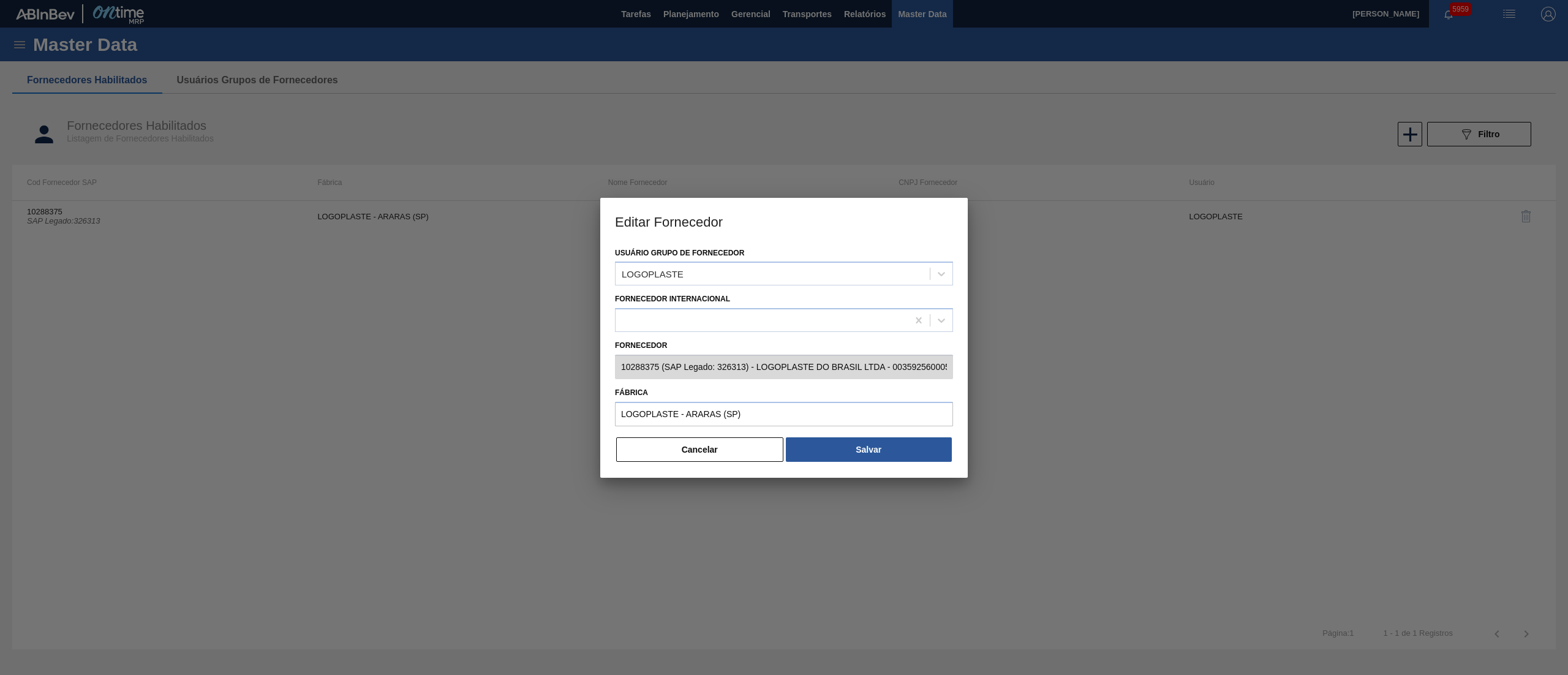
scroll to position [0, 12]
click at [1061, 375] on div "Editar Fornecedor Usuário Grupo de Fornecedor LOGOPLASTE Fornecedor Internacion…" at bounding box center [784, 338] width 1568 height 675
click at [719, 457] on button "Cancelar" at bounding box center [699, 449] width 167 height 25
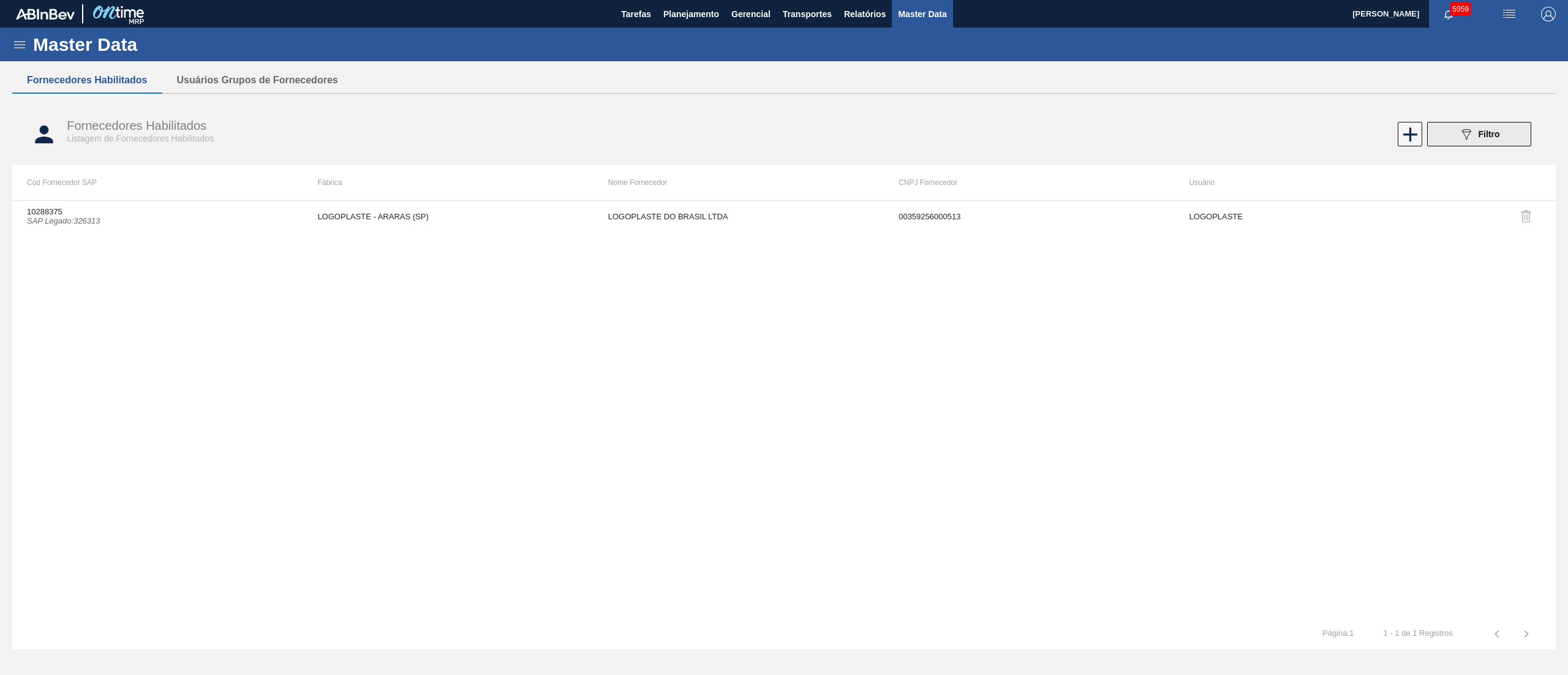
click at [1495, 128] on div "089F7B8B-B2A5-4AFE-B5C0-19BA573D28AC Filtro" at bounding box center [1479, 134] width 41 height 15
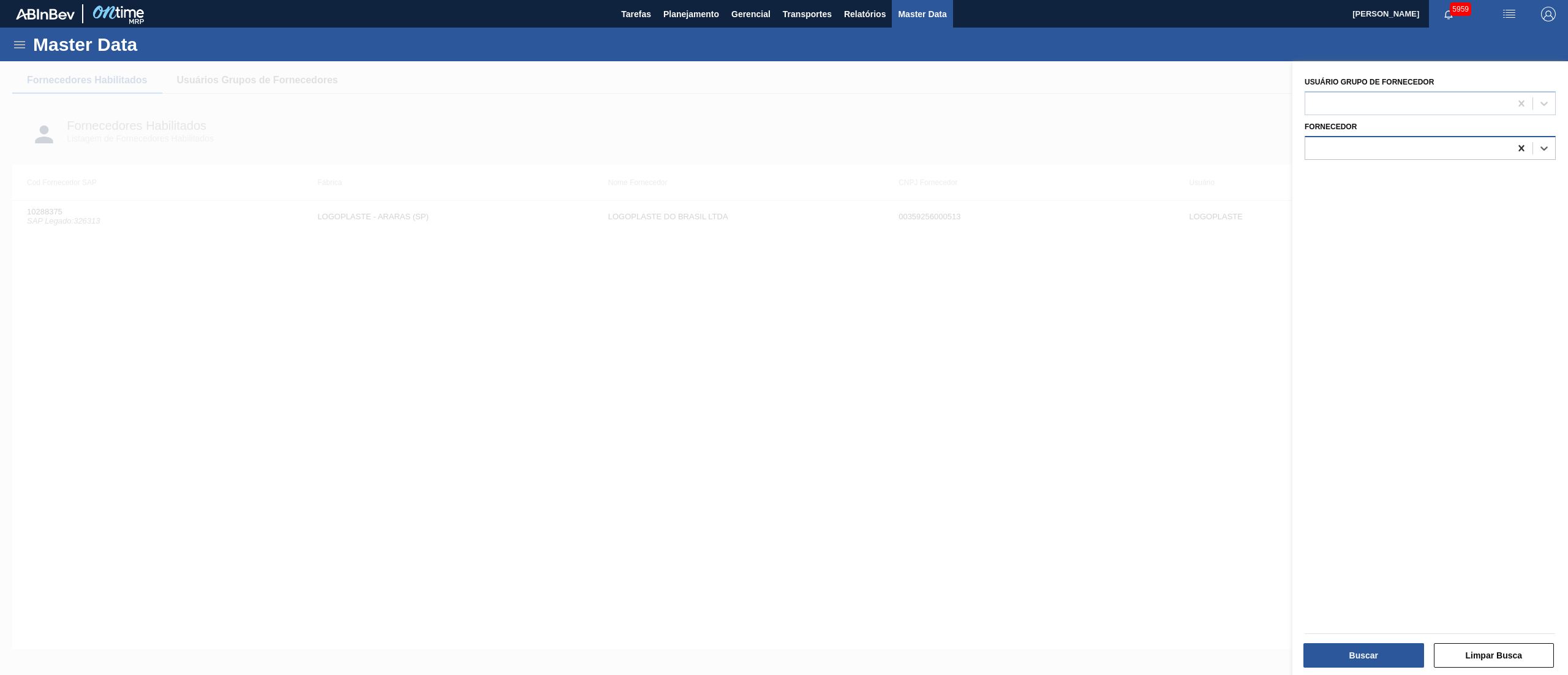
click at [1516, 147] on icon at bounding box center [1521, 148] width 12 height 12
click at [1321, 656] on button "Buscar" at bounding box center [1364, 655] width 121 height 25
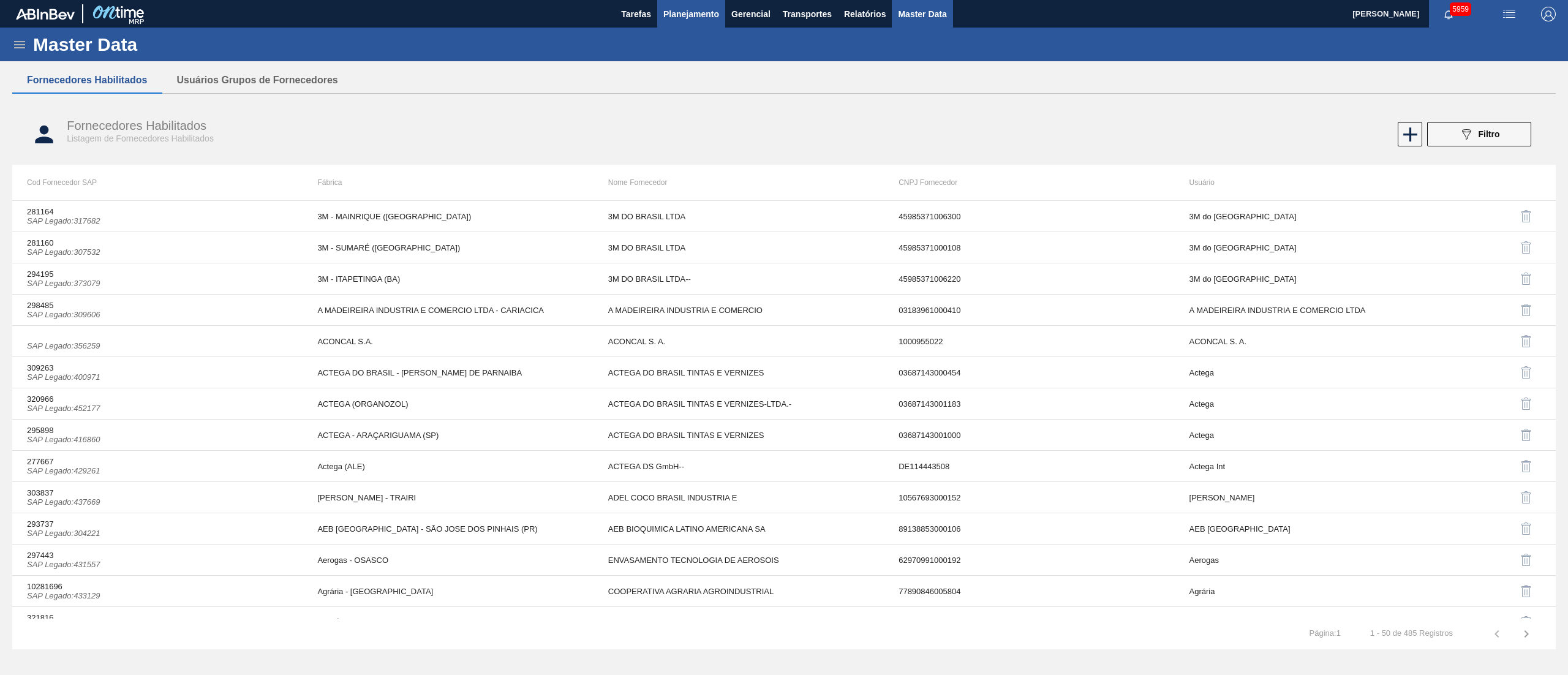
click at [679, 16] on span "Planejamento" at bounding box center [690, 14] width 55 height 15
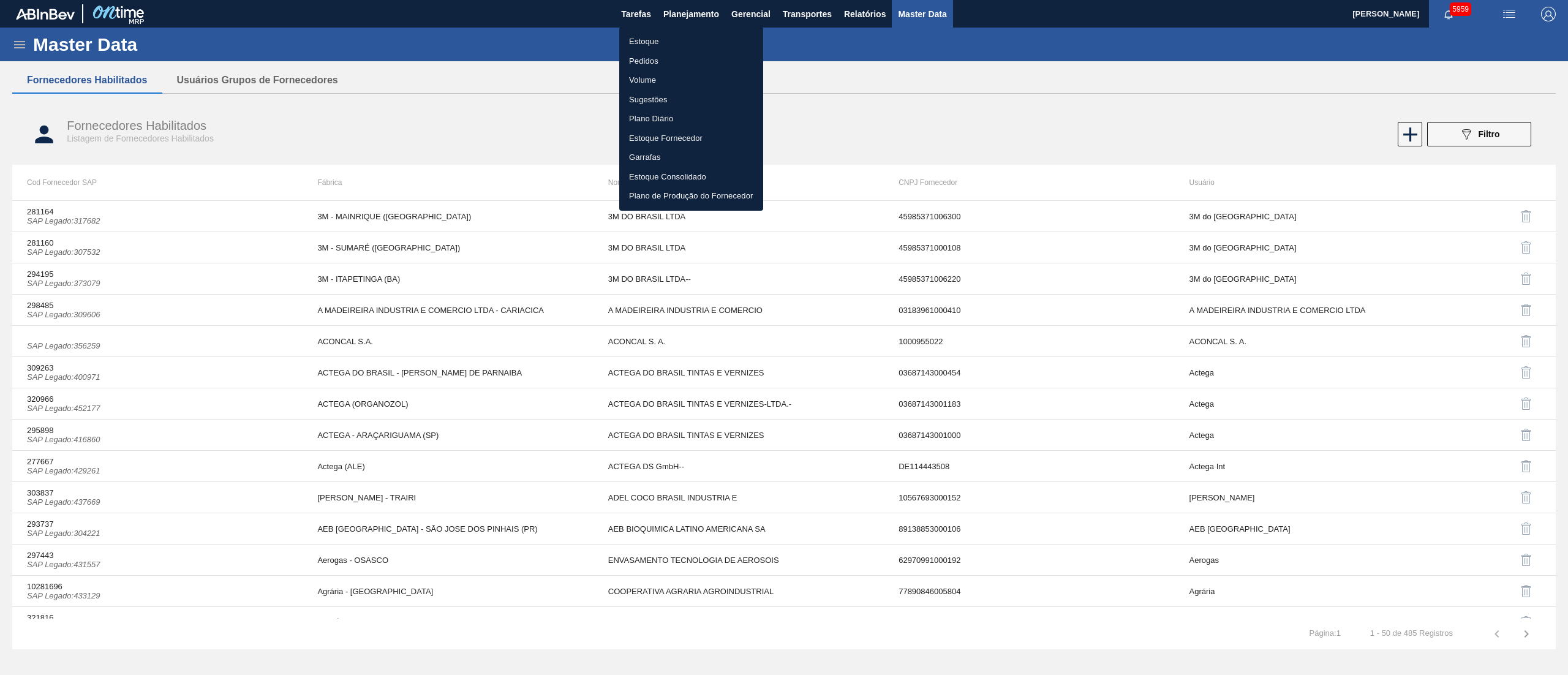
click at [642, 58] on li "Pedidos" at bounding box center [690, 61] width 144 height 20
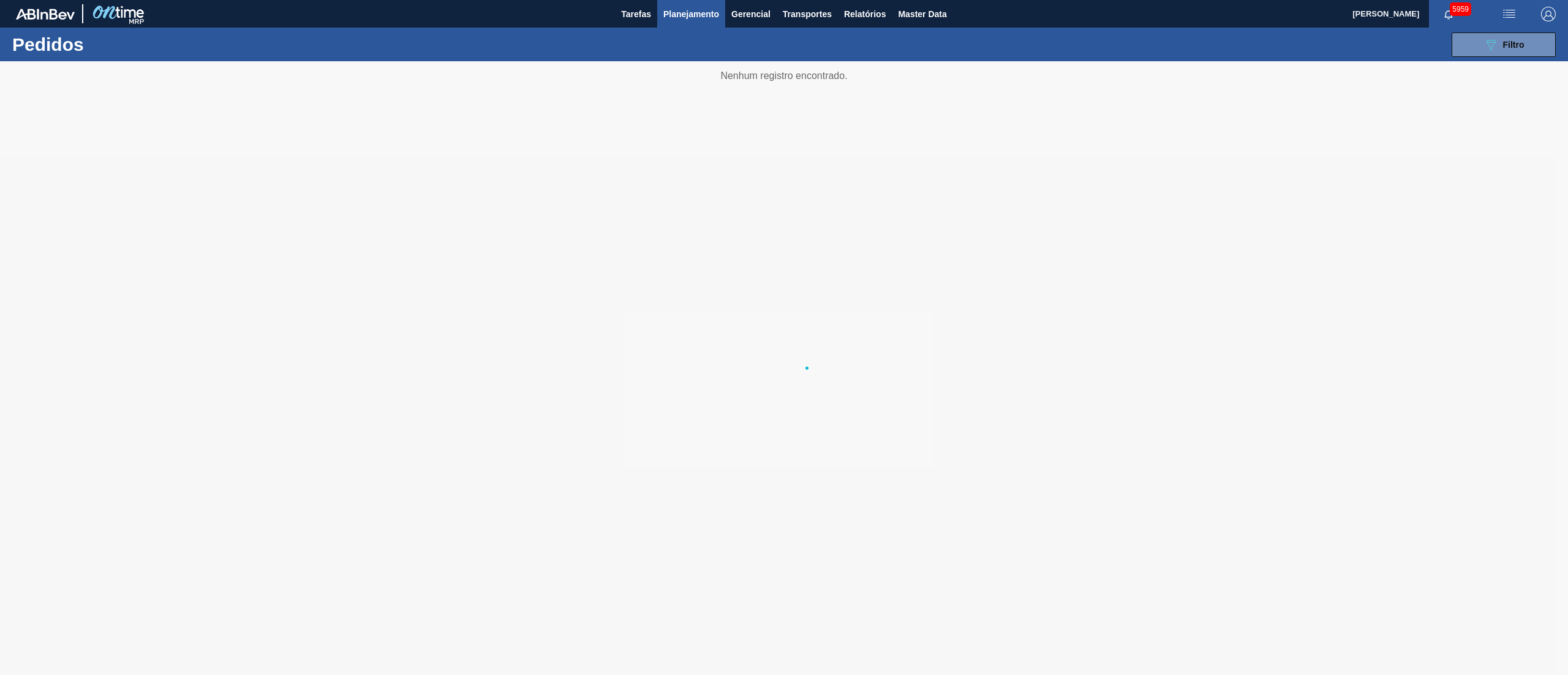
click at [642, 58] on li "Pedidos" at bounding box center [691, 54] width 108 height 11
click at [699, 12] on span "Planejamento" at bounding box center [690, 14] width 55 height 15
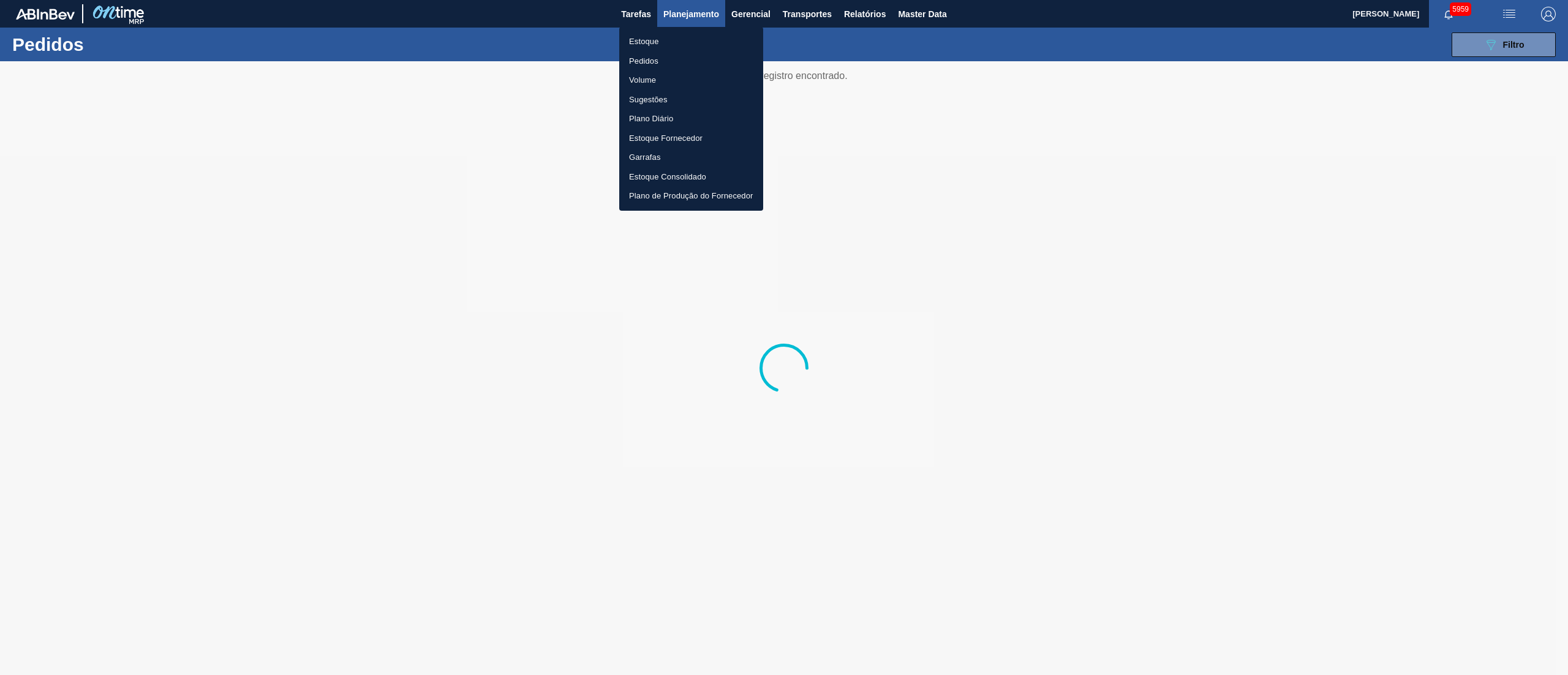
click at [672, 34] on li "Estoque" at bounding box center [690, 41] width 144 height 20
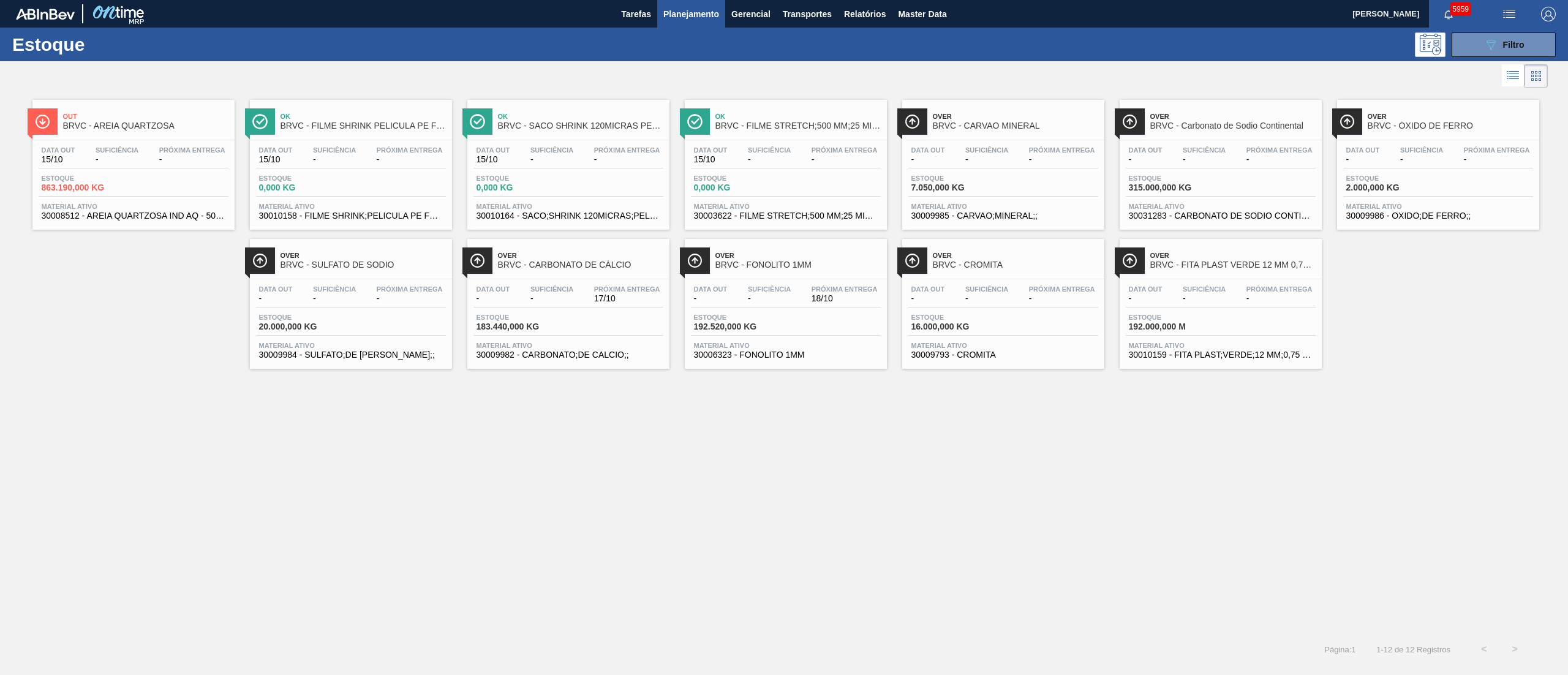
click at [109, 212] on span "30008512 - AREIA QUARTZOSA IND AQ - 50 - 800 UG" at bounding box center [133, 215] width 184 height 9
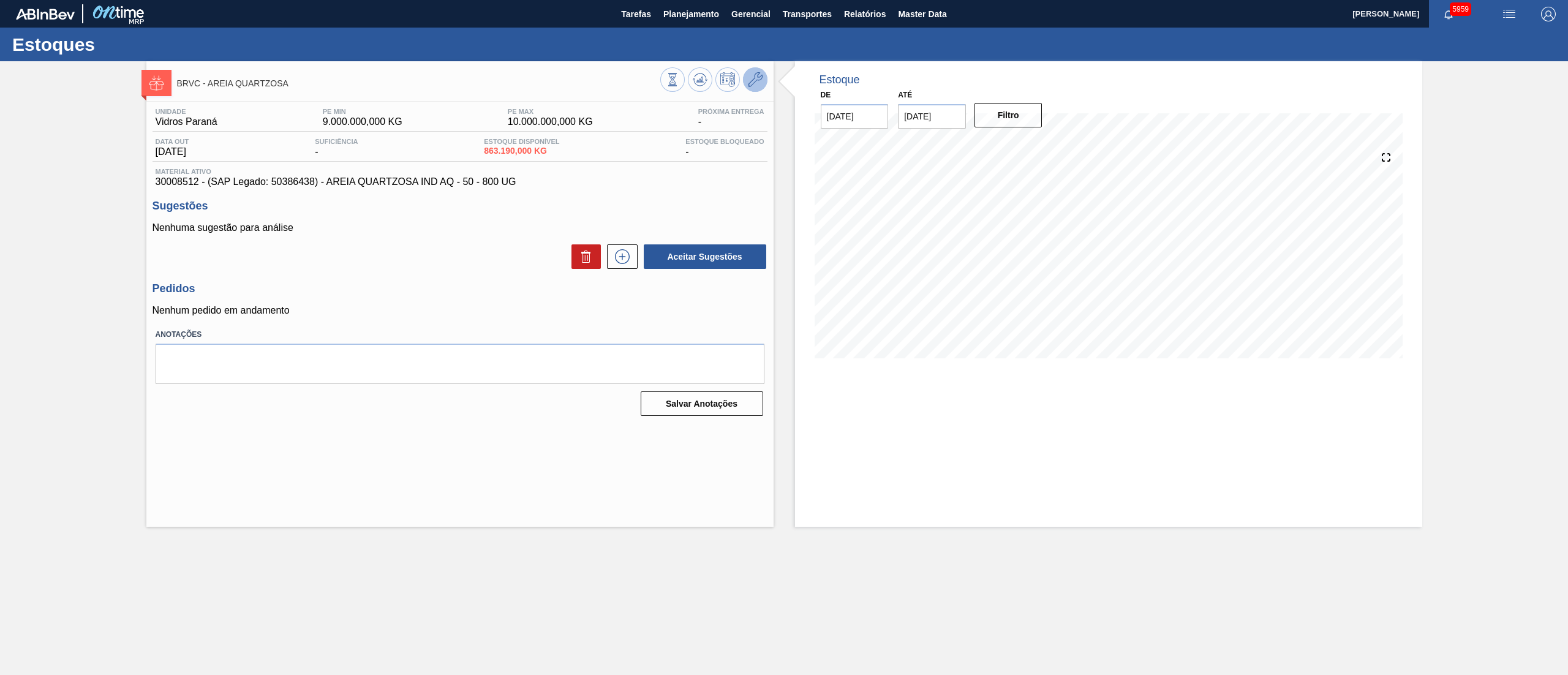
click at [754, 75] on icon at bounding box center [755, 79] width 15 height 15
